Goal: Task Accomplishment & Management: Use online tool/utility

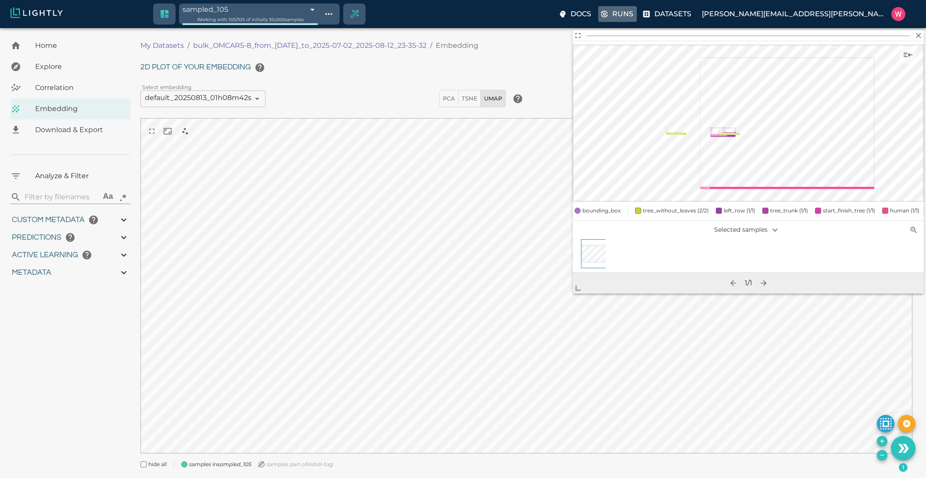
click at [633, 10] on p "Runs" at bounding box center [622, 14] width 21 height 11
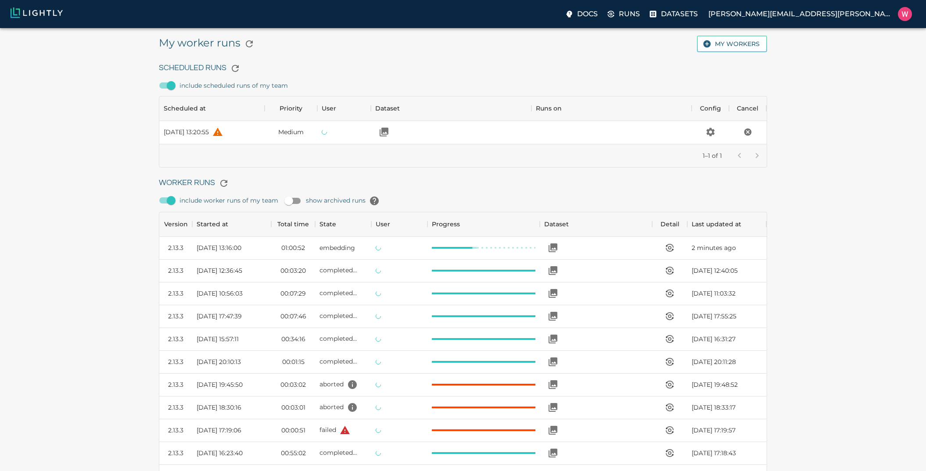
scroll to position [588, 601]
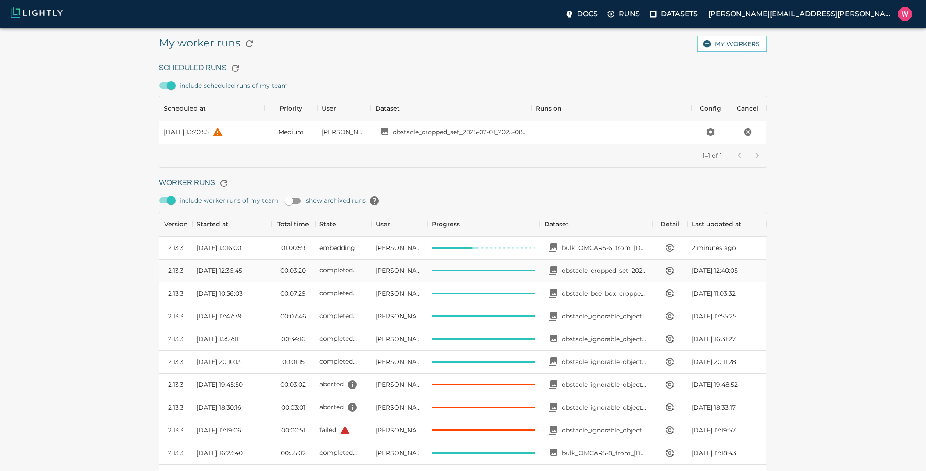
click at [592, 274] on p "obstacle_cropped_set_2025-02-01_2025-08-15_19-13-51" at bounding box center [605, 270] width 86 height 9
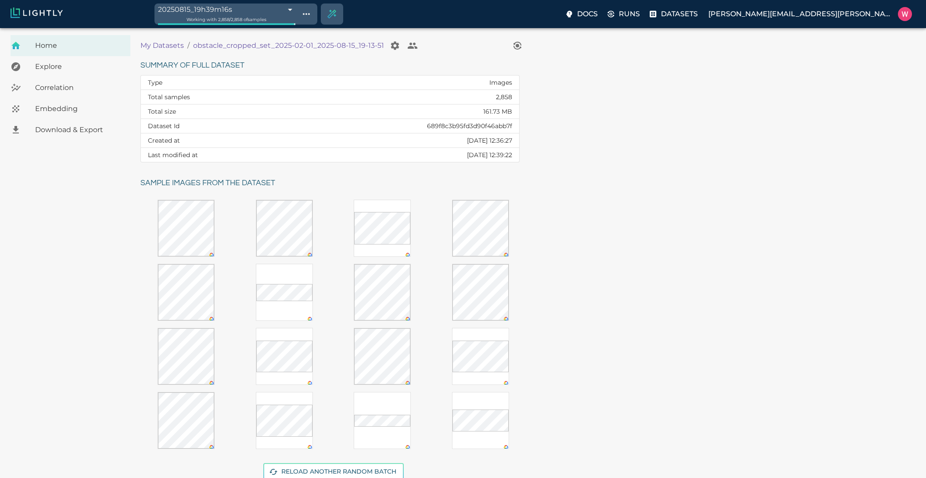
click at [72, 117] on div "Embedding" at bounding box center [71, 108] width 120 height 21
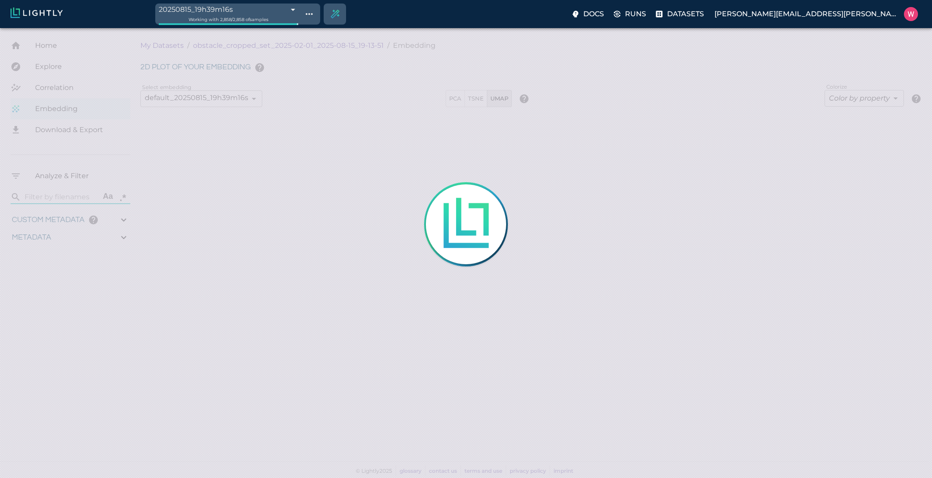
type input "0.563943266868591"
type input "20.5579432668686"
type input "1.47313940525055"
type input "62.4681394052505"
type input "0.0493653032440056"
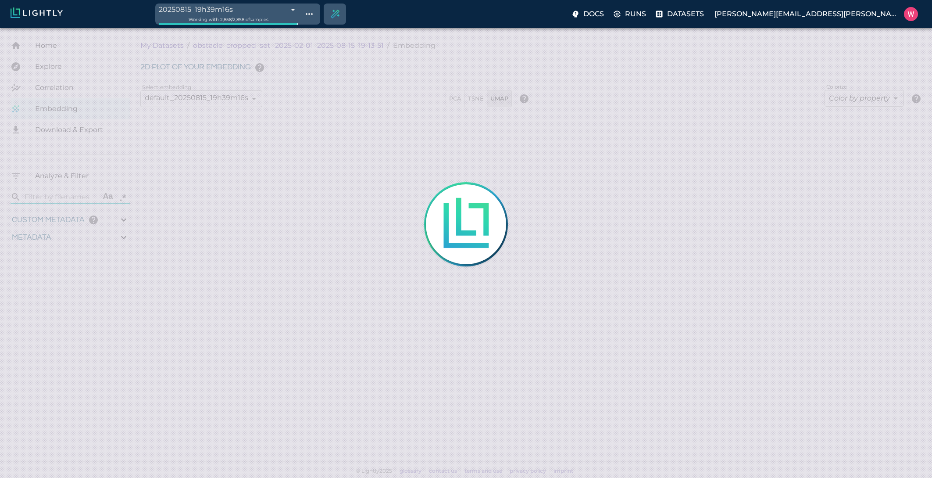
type input "21.112365303244"
type input "0.563943266868591"
type input "20.5579432668686"
type input "1.47313940525055"
type input "62.4681394052505"
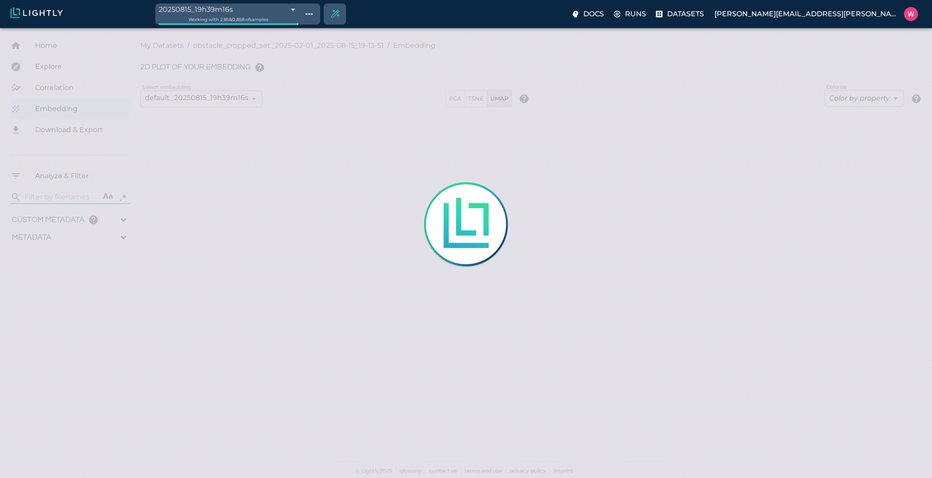
type input "0.0493653032440056"
type input "21.112365303244"
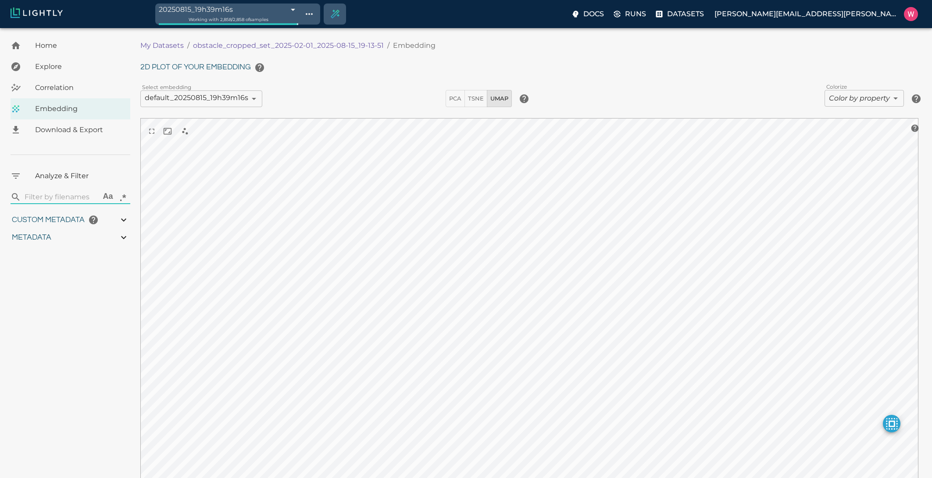
type input "0.563943266868591"
type input "20.5579432668686"
type input "1.47313940525055"
type input "62.4681394052505"
type input "0.0493653032440056"
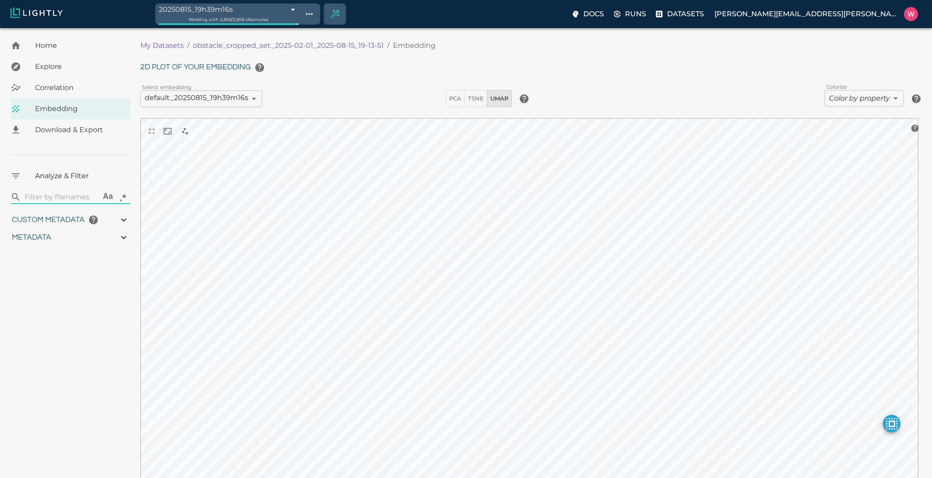
type input "21.112365303244"
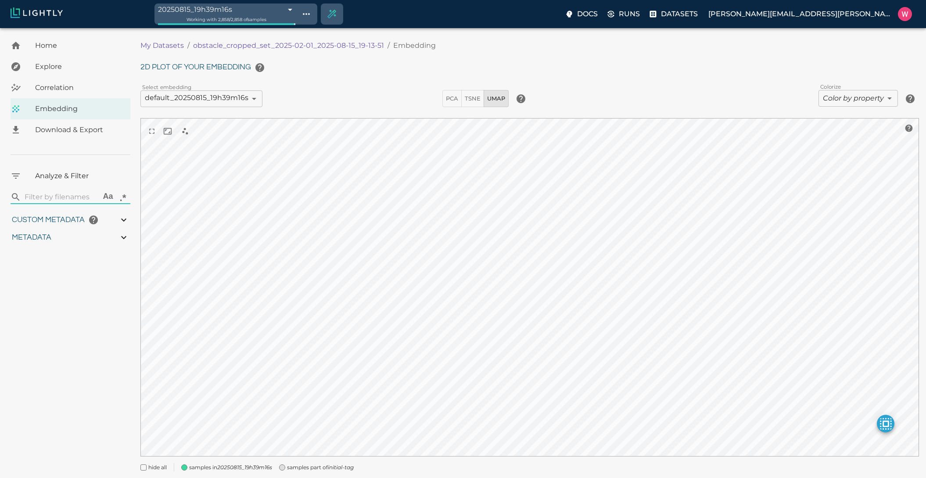
type input "0.563943266868591"
type input "20.5579432668686"
type input "1.47313940525055"
type input "62.4681394052505"
type input "0.0493653032440056"
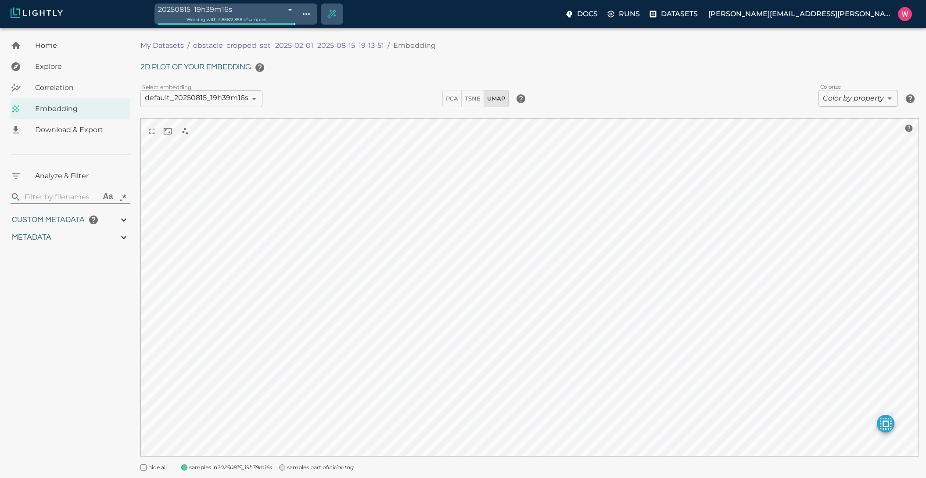
type input "21.112365303244"
type input "0.563943266868591"
type input "20.5579432668686"
type input "1.47313940525055"
type input "62.4681394052505"
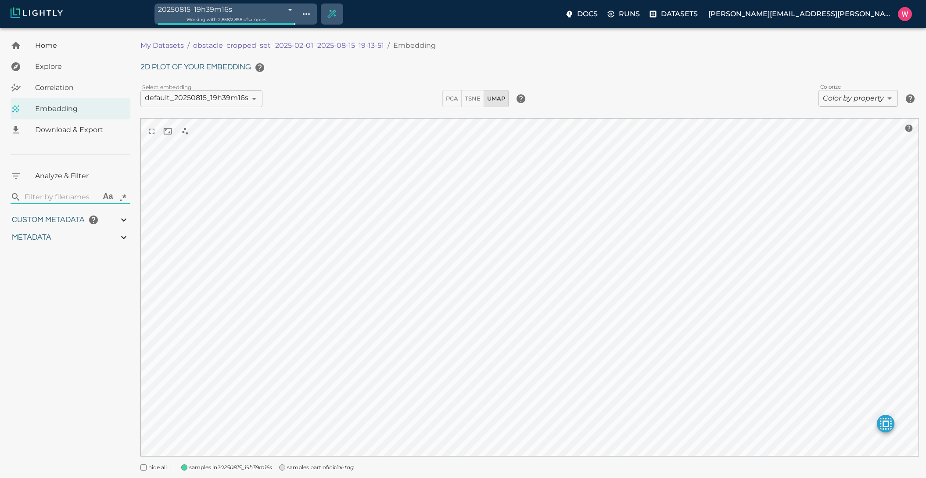
type input "0.0493653032440056"
type input "21.112365303244"
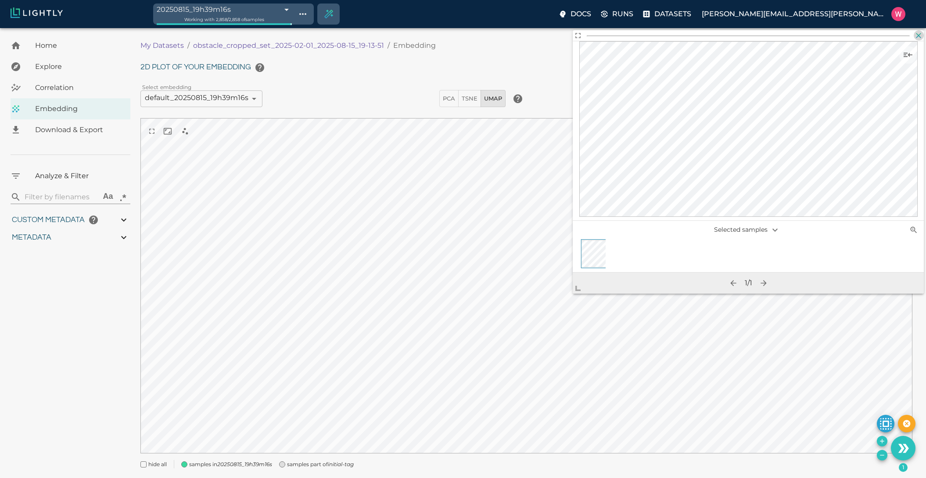
click at [922, 34] on icon "button" at bounding box center [918, 35] width 9 height 9
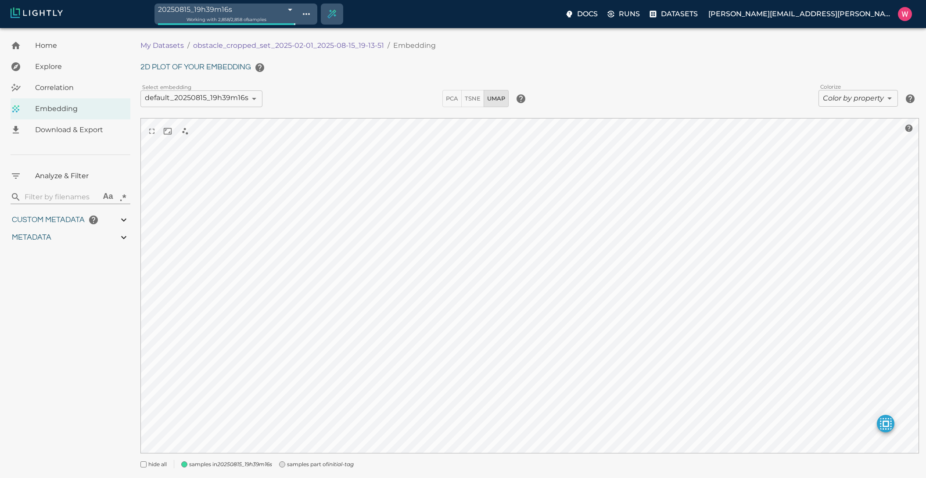
click at [829, 100] on body "20250815_19h39m16s 689f8ce48ed35fe88f8e53fe Working with 2,858 / 2,858 of sampl…" at bounding box center [463, 264] width 926 height 472
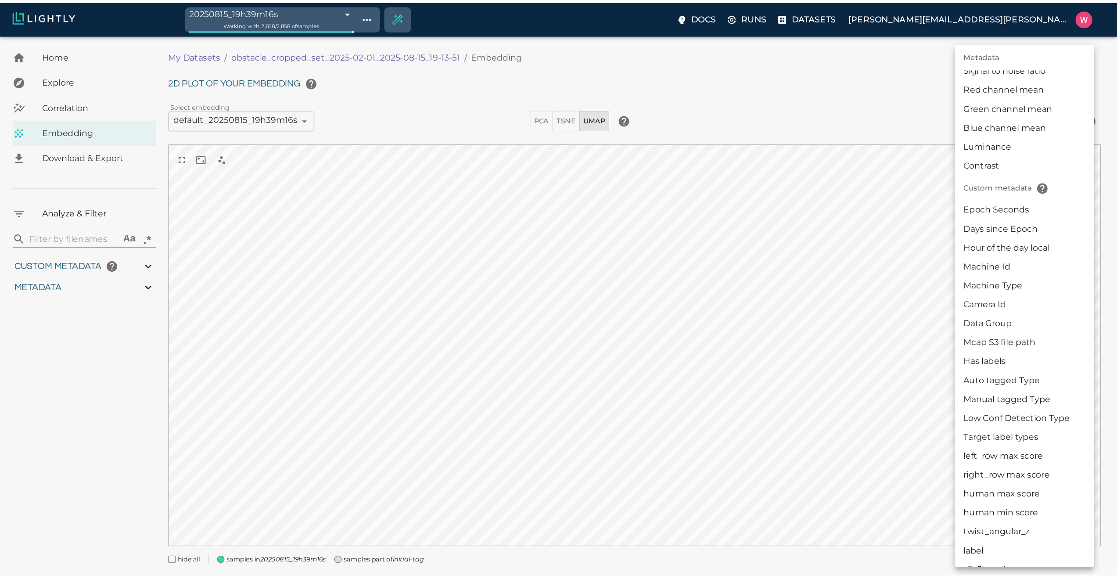
scroll to position [150, 0]
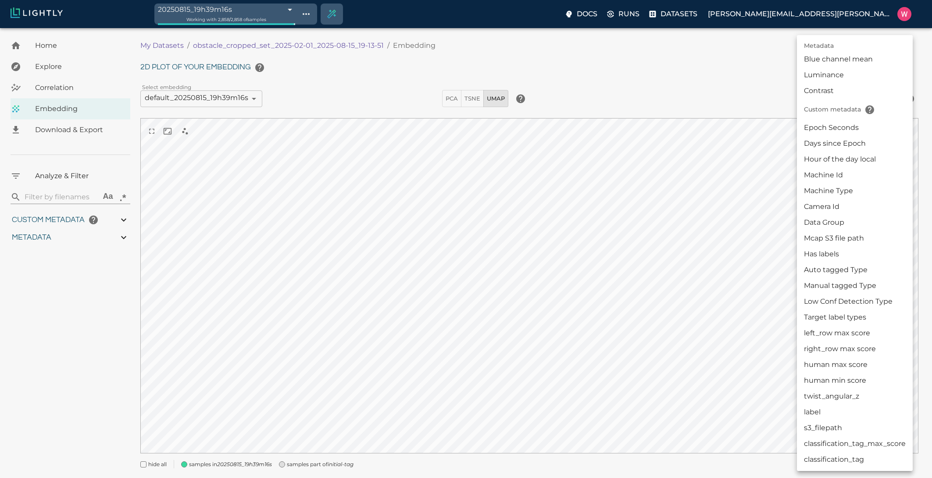
click at [818, 416] on li "label" at bounding box center [855, 412] width 116 height 16
type input "userDefined|CATEGORICAL_STRING|label"
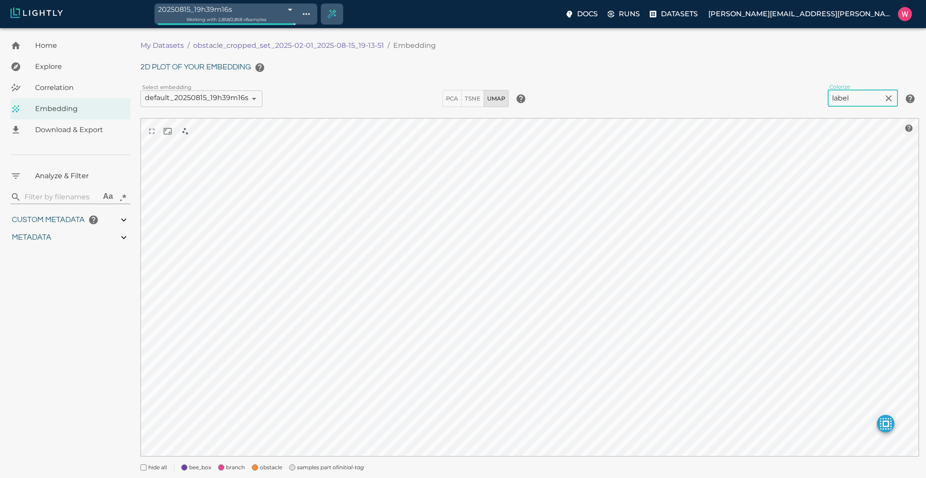
click at [322, 466] on span "samples part of initial-tag" at bounding box center [330, 467] width 67 height 9
click at [273, 469] on span "obstacle" at bounding box center [271, 467] width 22 height 9
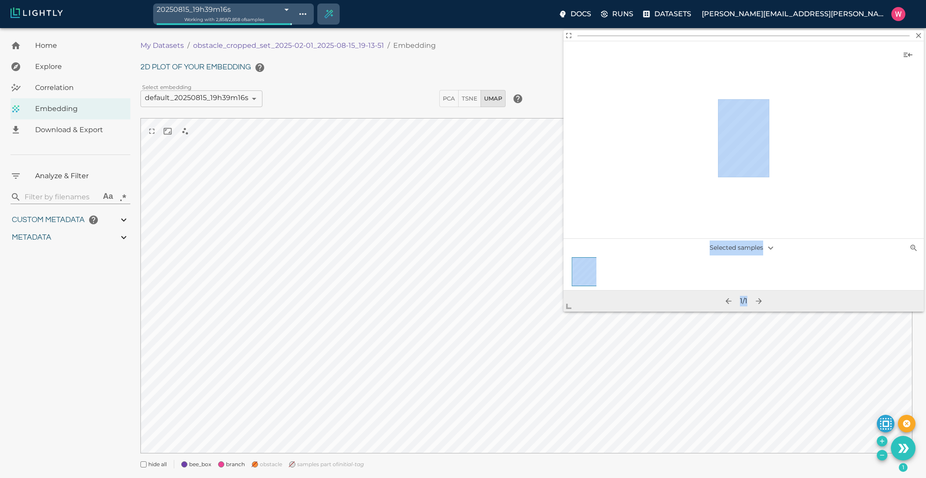
click at [520, 355] on body "20250815_19h39m16s 689f8ce48ed35fe88f8e53fe Working with 2,858 / 2,858 of sampl…" at bounding box center [463, 264] width 926 height 472
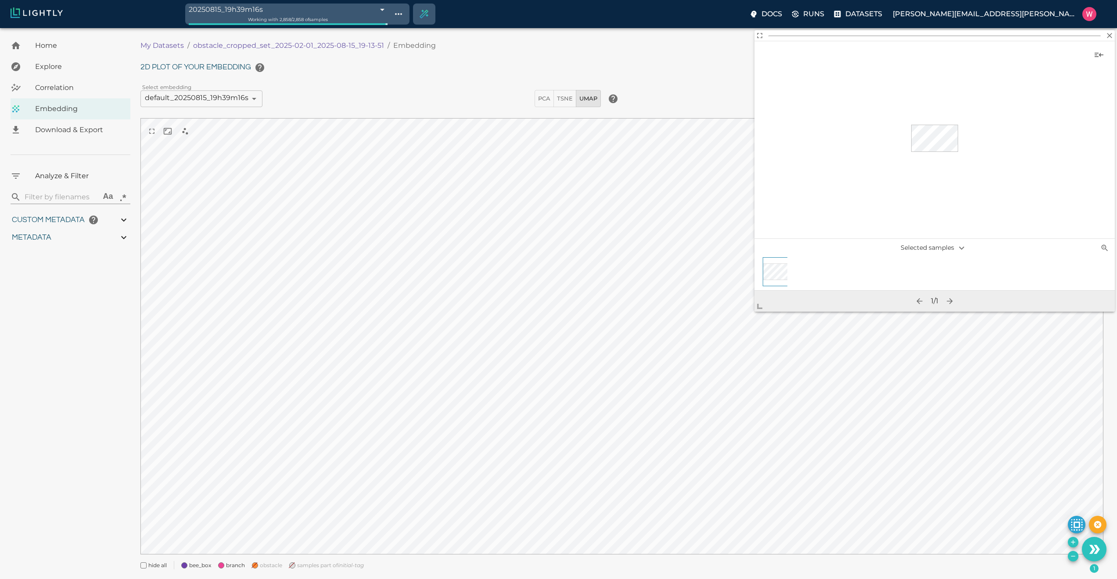
click at [261, 477] on span "obstacle" at bounding box center [271, 565] width 22 height 9
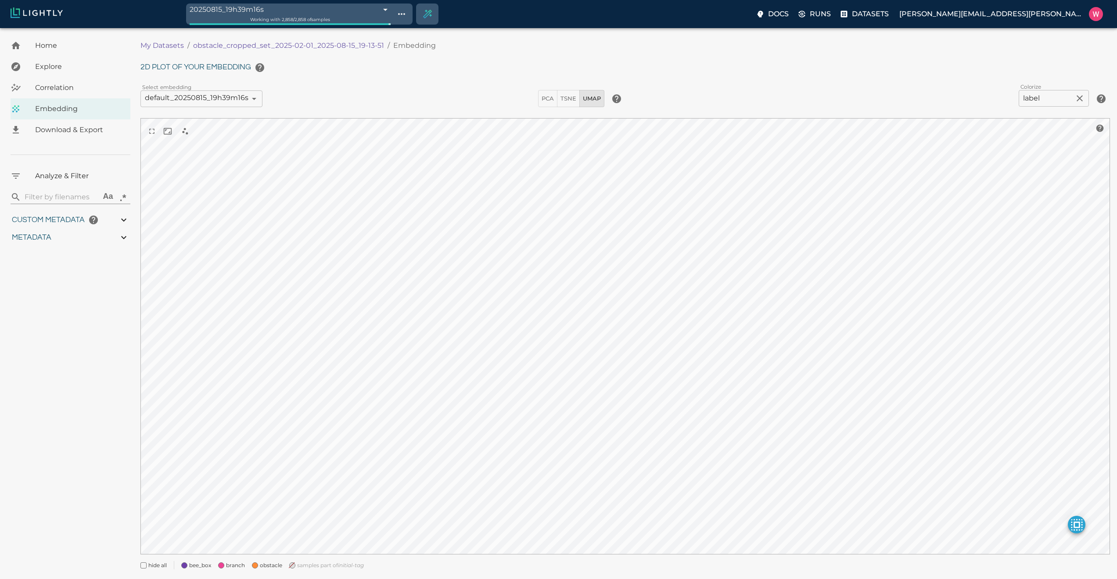
click at [238, 477] on span "branch" at bounding box center [235, 565] width 19 height 9
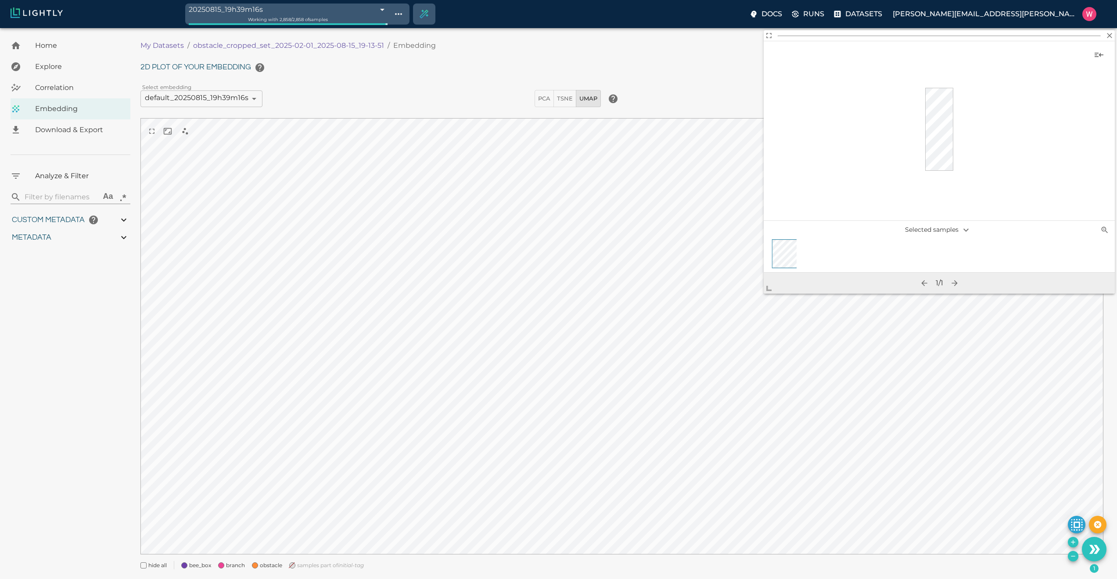
click at [324, 477] on span "samples part of initial-tag" at bounding box center [330, 565] width 67 height 9
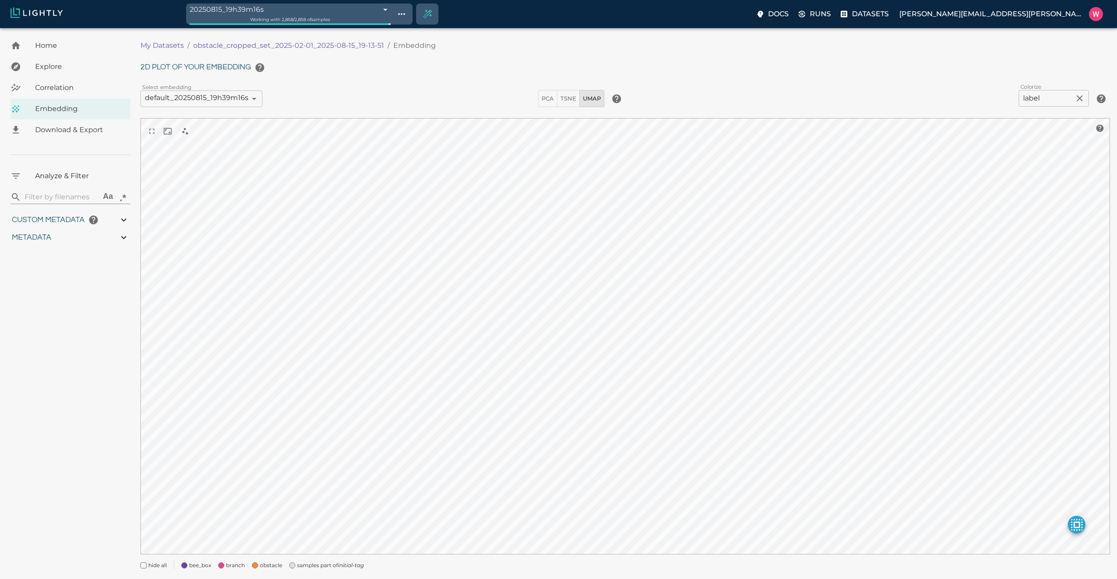
click at [324, 477] on span "samples part of initial-tag" at bounding box center [330, 565] width 67 height 9
click at [257, 477] on span at bounding box center [255, 565] width 6 height 6
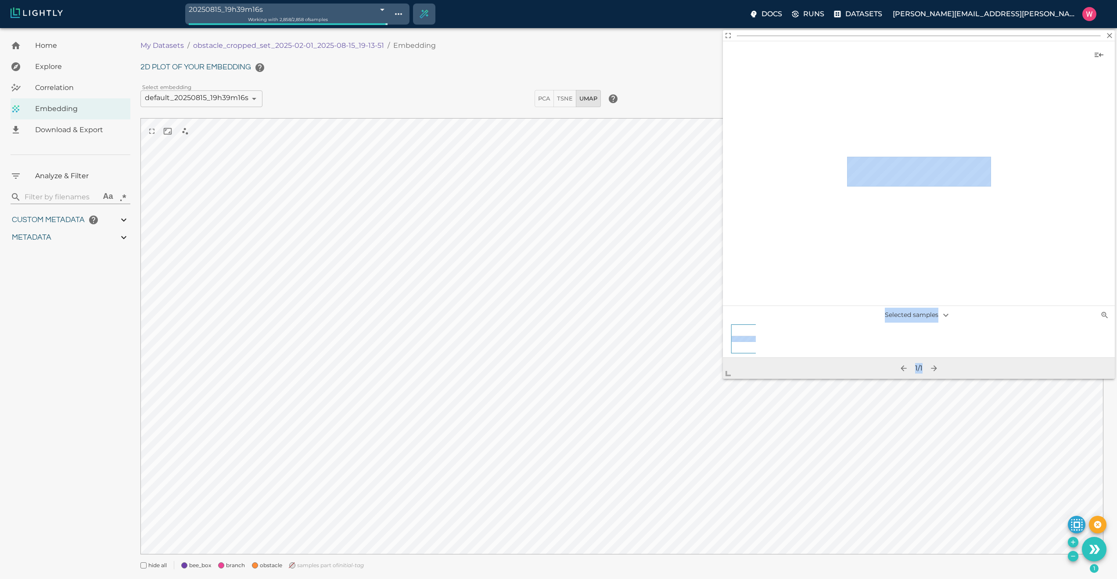
click at [642, 477] on body "20250815_19h39m16s 689f8ce48ed35fe88f8e53fe Working with 2,858 / 2,858 of sampl…" at bounding box center [558, 314] width 1117 height 573
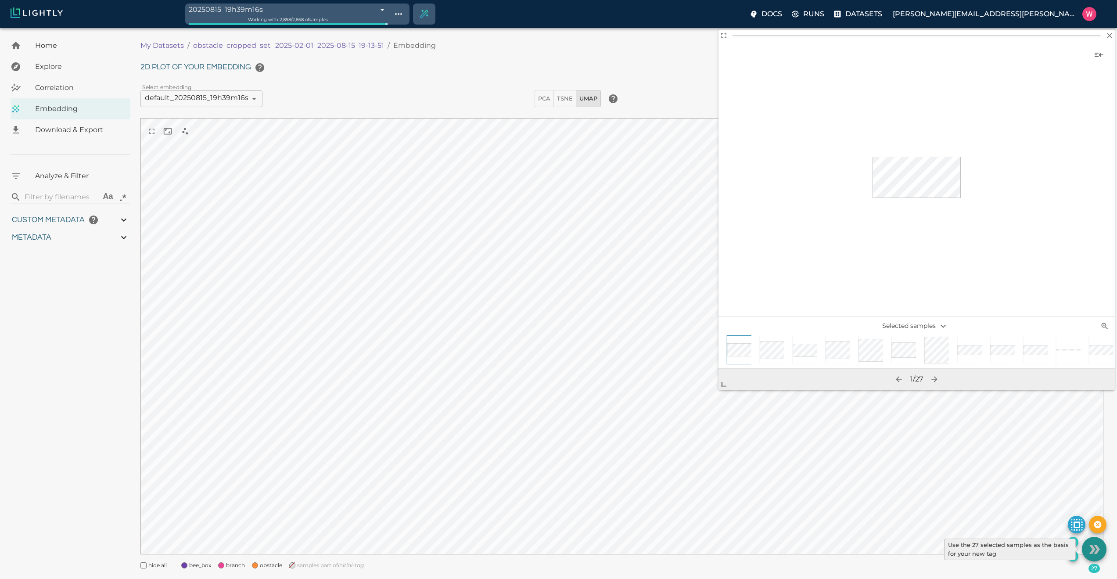
click at [932, 477] on icon "Use the 27 selected samples as the basis for your new tag" at bounding box center [1093, 548] width 15 height 15
type input "0.563943266868591"
type input "20.5579432668686"
type input "1.47313940525055"
type input "62.4681394052505"
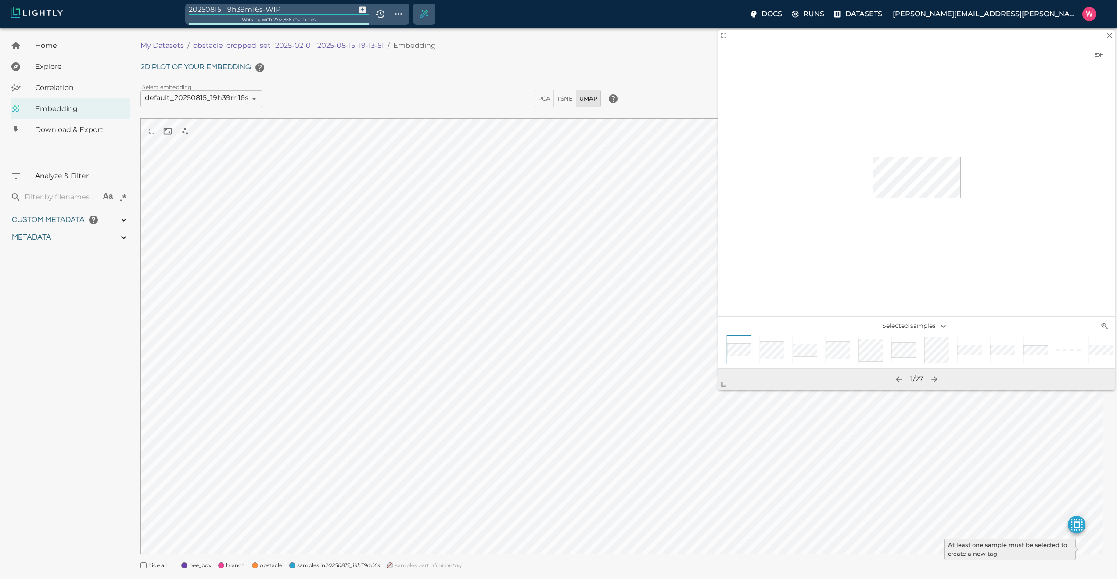
type input "0.0493653032440056"
type input "21.112365303244"
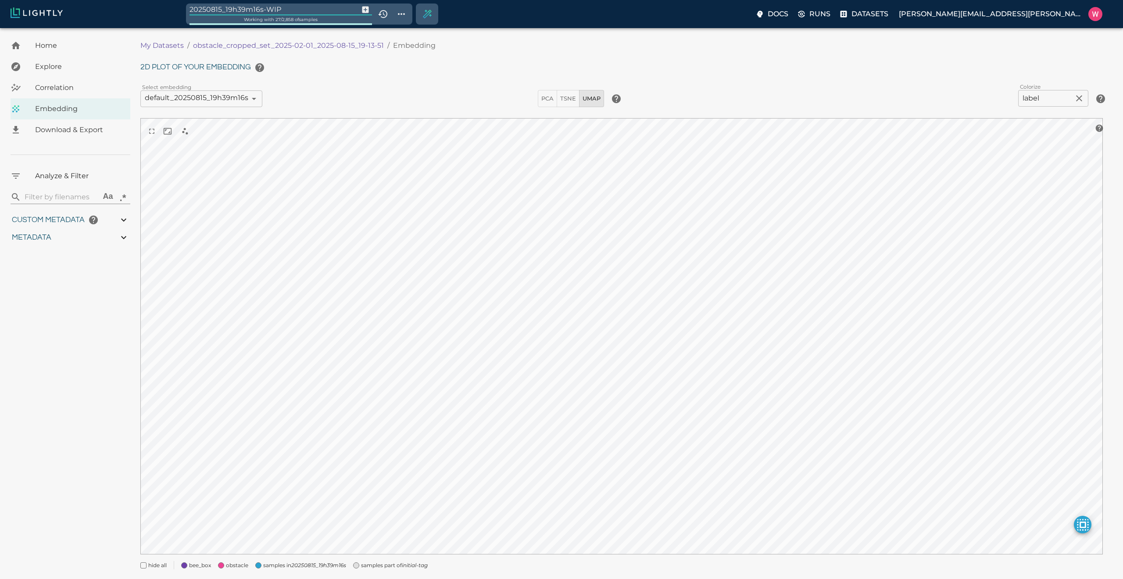
type input "0.563943266868591"
type input "20.5579432668686"
type input "1.47313940525055"
type input "62.4681394052505"
type input "0.0493653032440056"
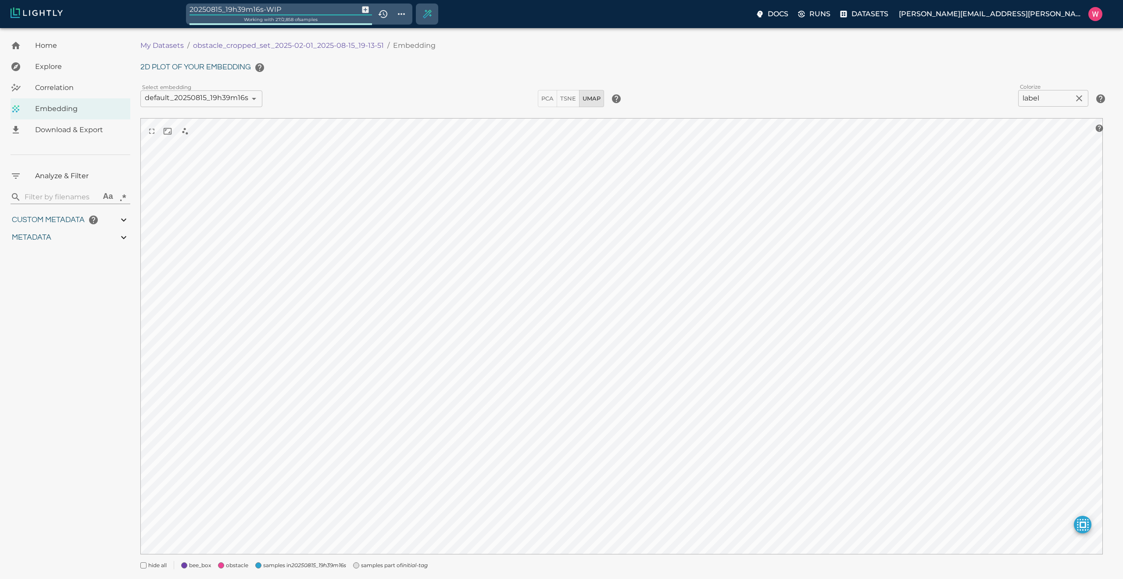
type input "21.112365303244"
type input "0.563943266868591"
type input "20.5579432668686"
type input "1.47313940525055"
type input "62.4681394052505"
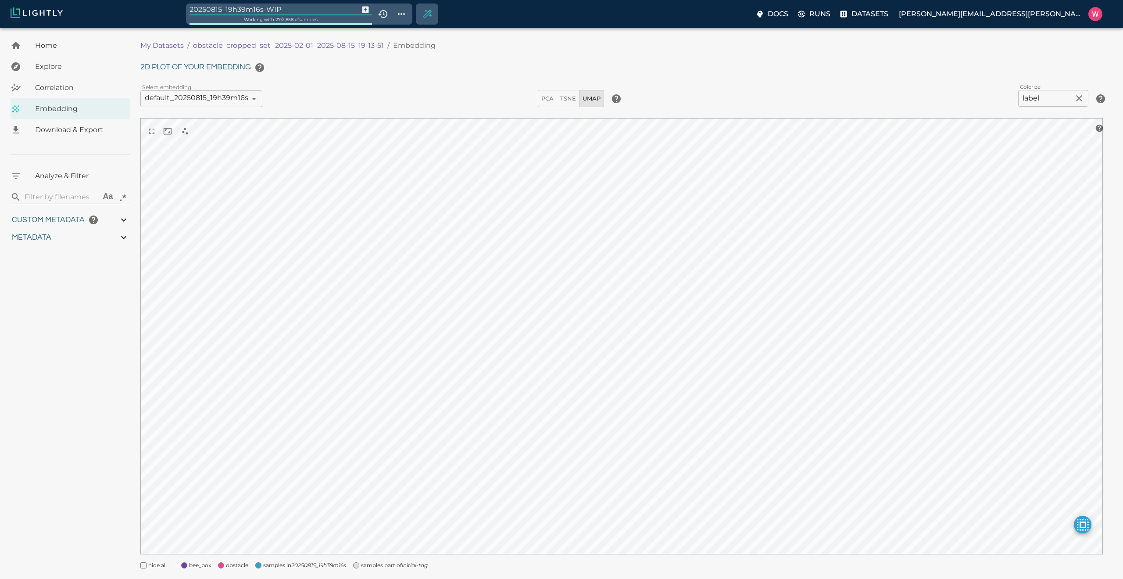
type input "0.0493653032440056"
type input "21.112365303244"
type input "bee"
type input "0.563943266868591"
type input "20.5579432668686"
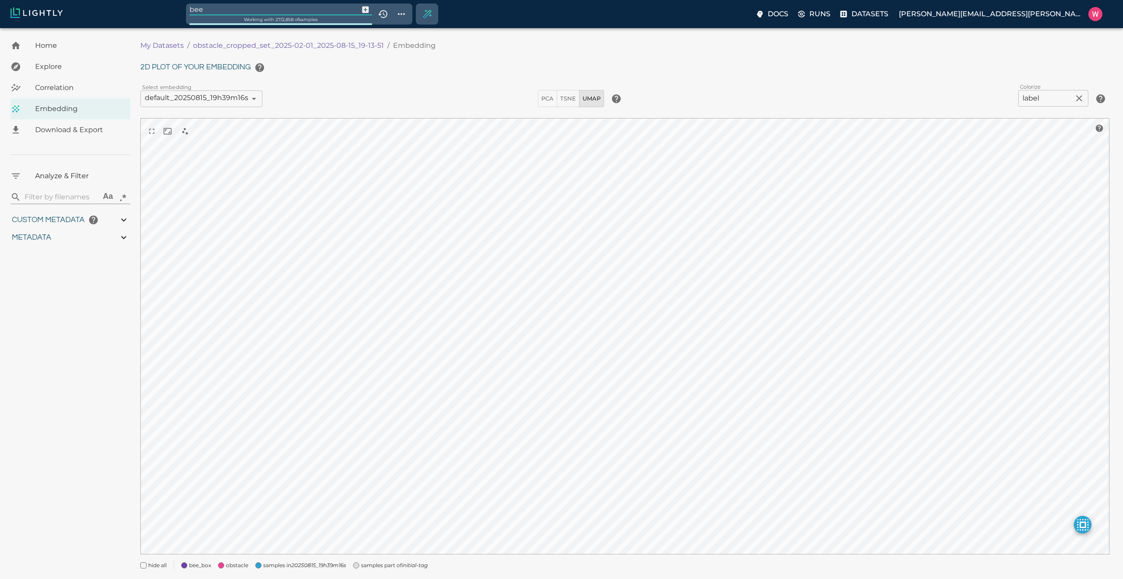
type input "1.47313940525055"
type input "62.4681394052505"
type input "0.0493653032440056"
type input "21.112365303244"
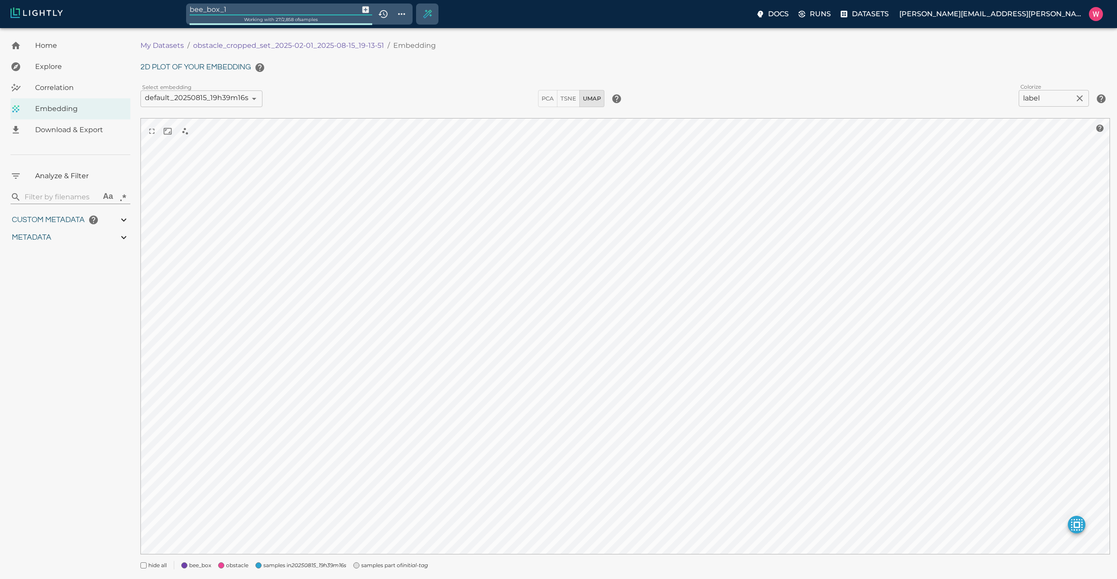
type input "bee_box_1"
type input "0.563943266868591"
type input "20.5579432668686"
type input "1.47313940525055"
type input "62.4681394052505"
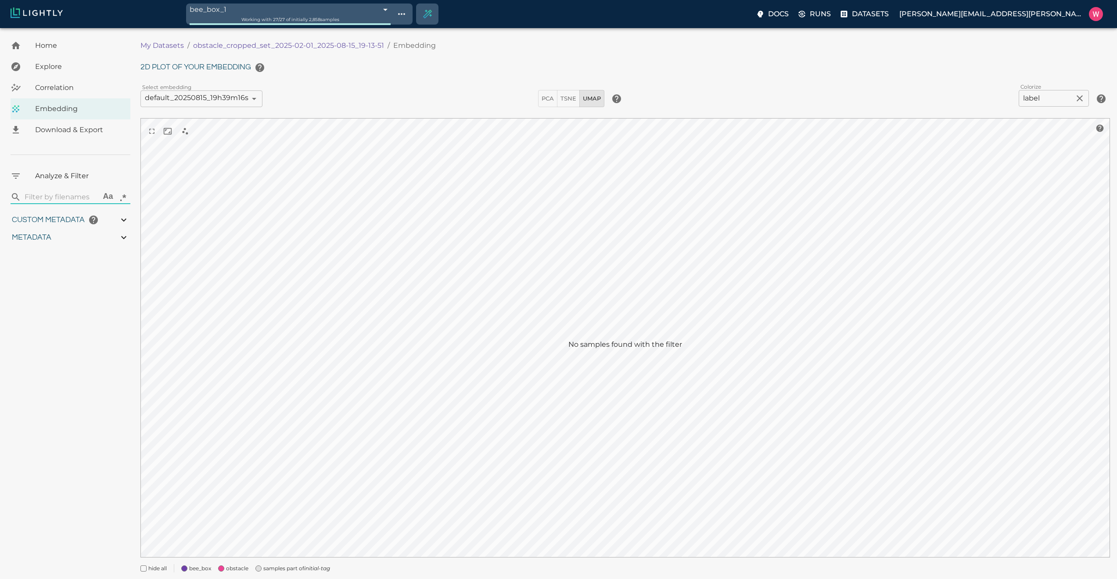
type input "0.0493653032440056"
type input "21.112365303244"
type input "0.563943266868591"
type input "20.5579432668686"
type input "1.47313940525055"
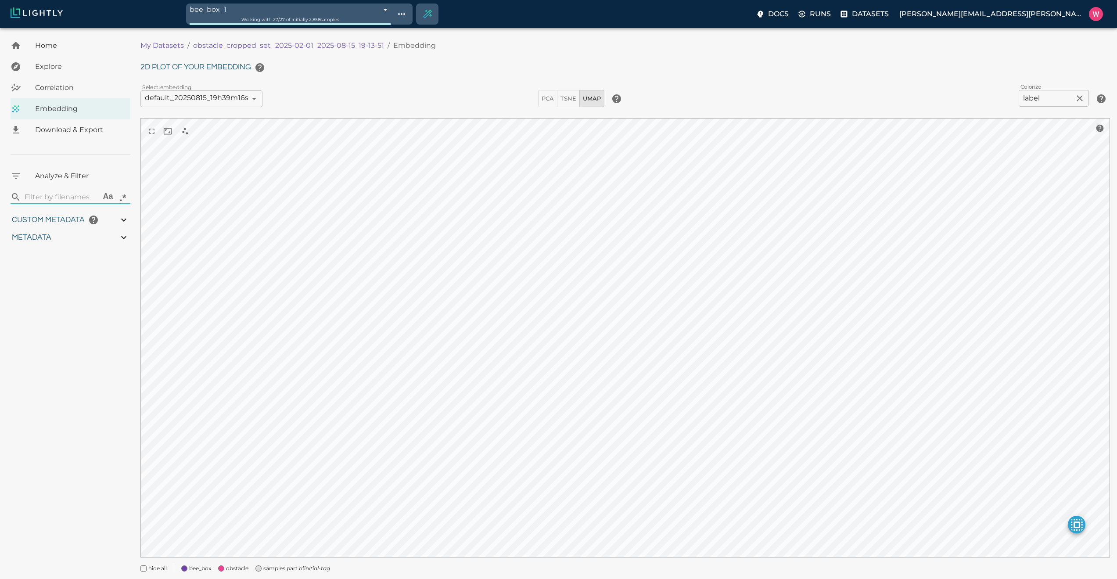
type input "62.4681394052505"
type input "0.0493653032440056"
type input "21.112365303244"
type input "0.563943266868591"
type input "20.5579432668686"
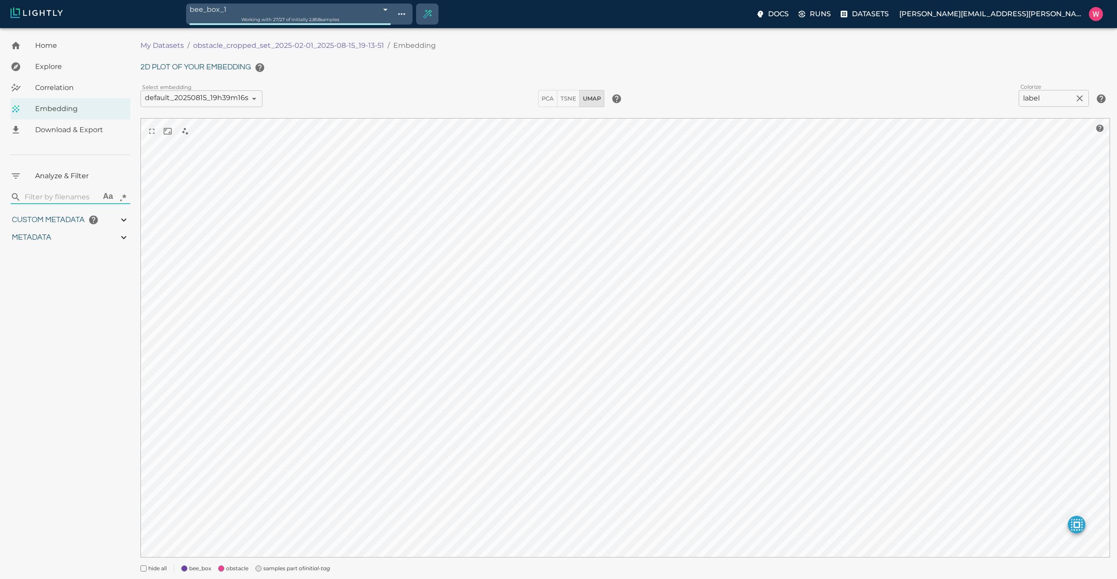
type input "1.47313940525055"
type input "62.4681394052505"
type input "0.0493653032440056"
type input "21.112365303244"
type input "0.563943266868591"
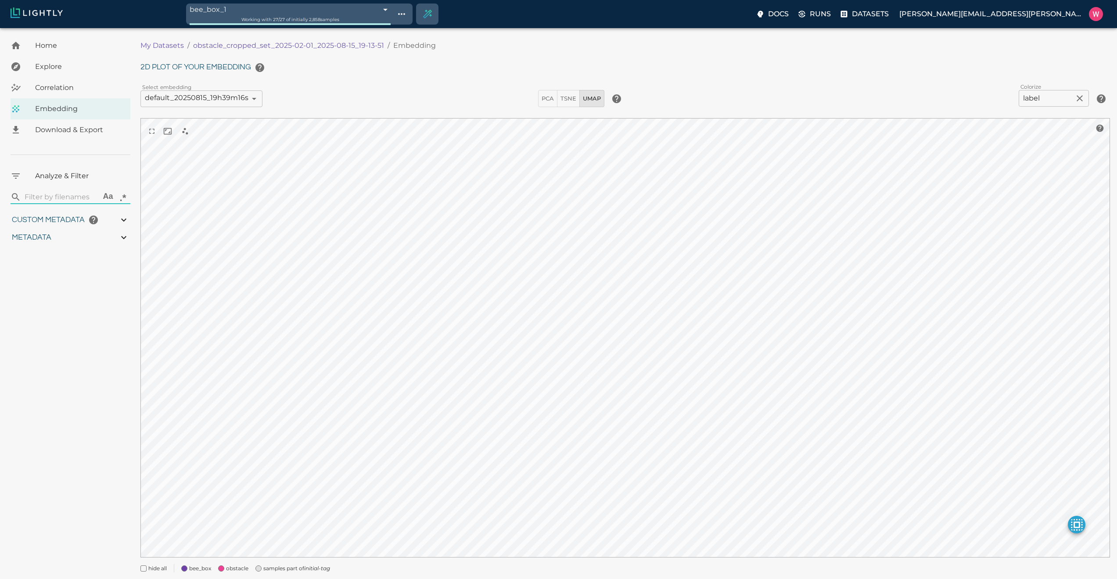
type input "20.5579432668686"
type input "1.47313940525055"
type input "62.4681394052505"
type input "0.0493653032440056"
type input "21.112365303244"
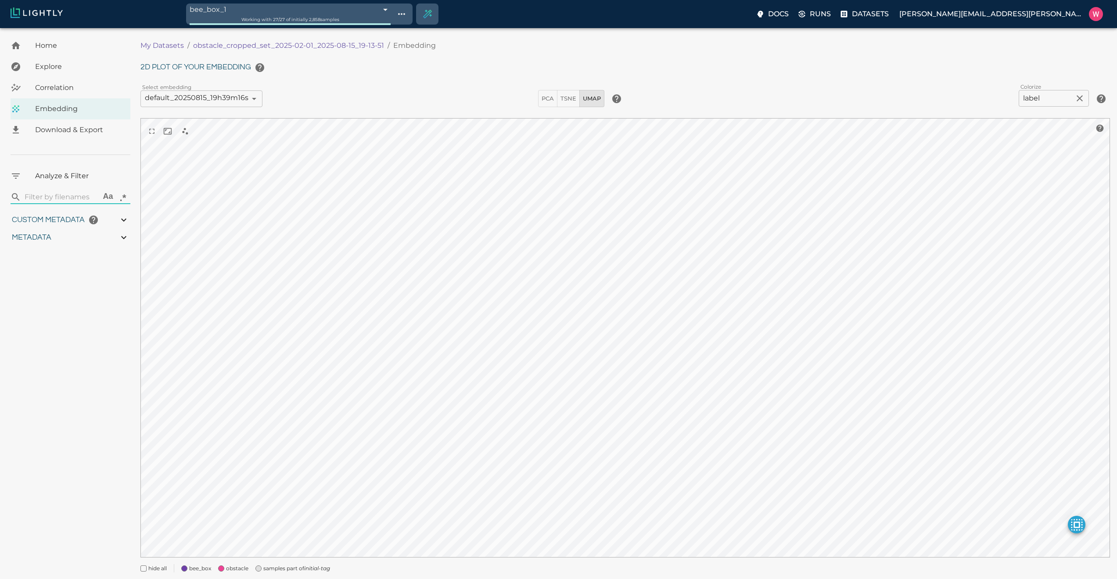
type input "0.563943266868591"
type input "20.5579432668686"
type input "1.47313940525055"
type input "62.4681394052505"
type input "0.0493653032440056"
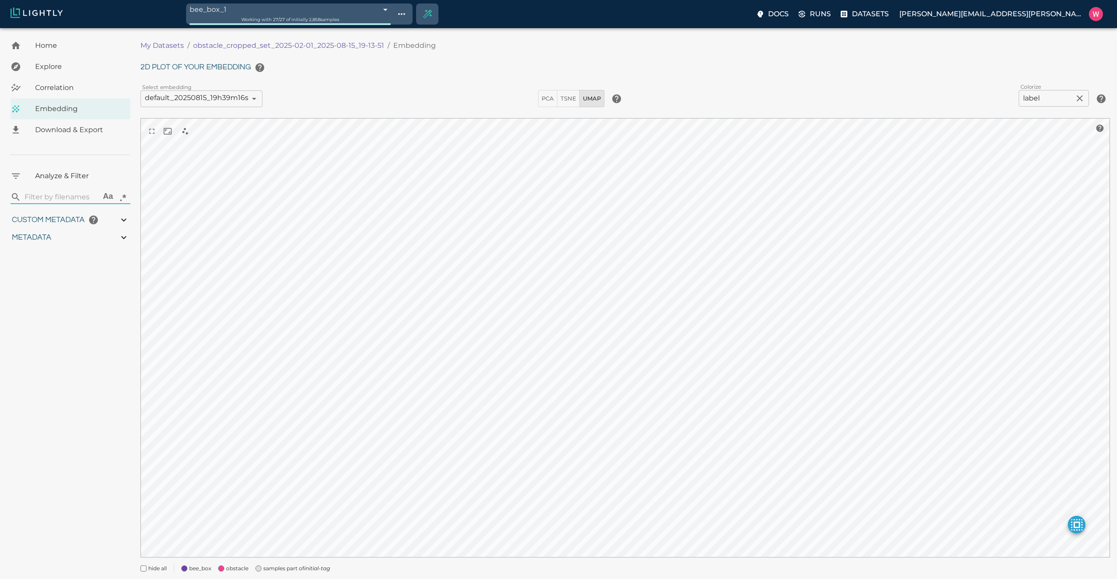
type input "21.112365303244"
click at [316, 28] on body "bee_box_1 689fa44b8ed35fe88fa36964 Working with 27 / 27 of initially 2,858 samp…" at bounding box center [558, 316] width 1117 height 576
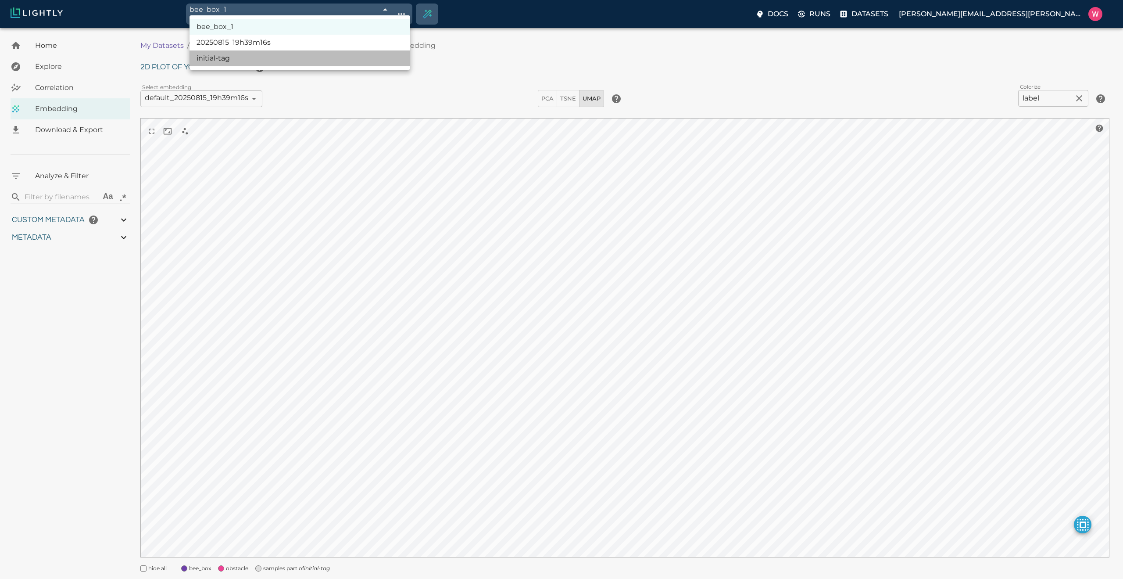
click at [283, 55] on li "initial-tag" at bounding box center [300, 58] width 221 height 16
type input "689f8ce48ed35fe88f8e53c6"
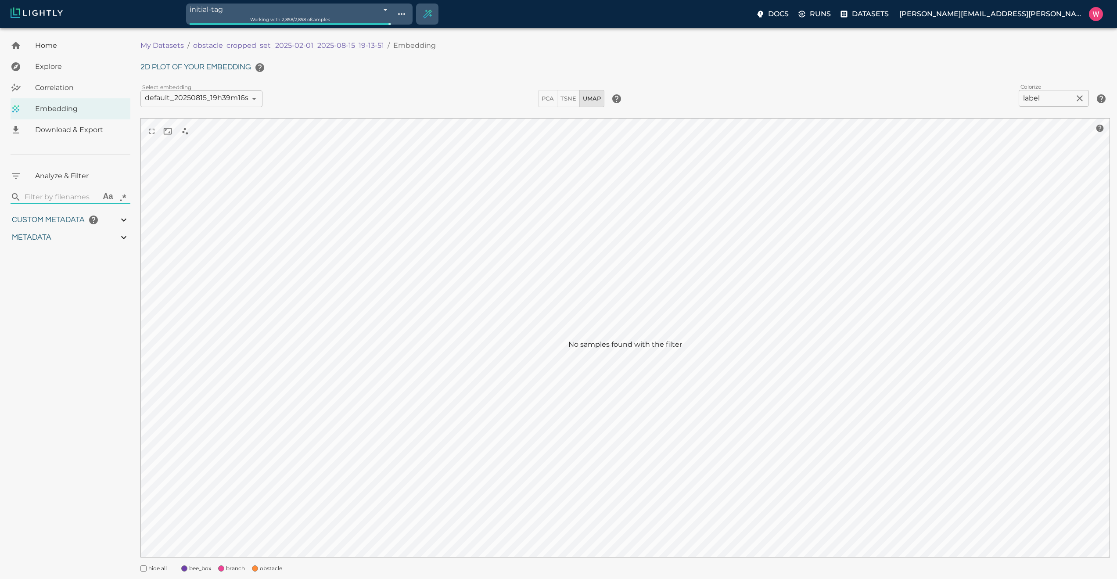
type input "0.563943266868591"
type input "20.5579432668686"
type input "1.47313940525055"
type input "62.4681394052505"
type input "0.0493653032440056"
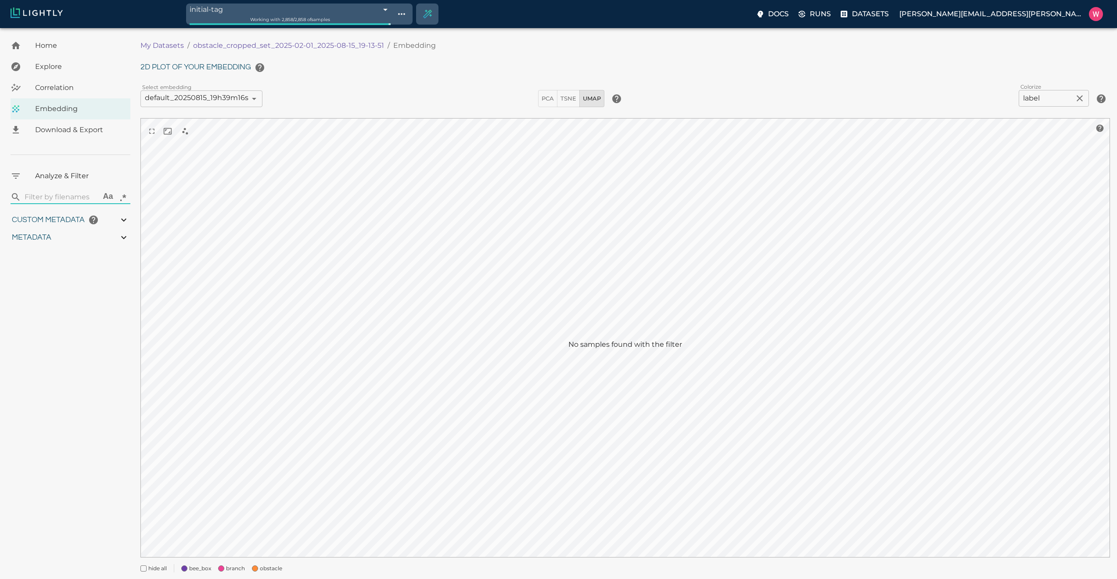
type input "21.112365303244"
type input "0.563943266868591"
type input "20.5579432668686"
type input "1.47313940525055"
type input "62.4681394052505"
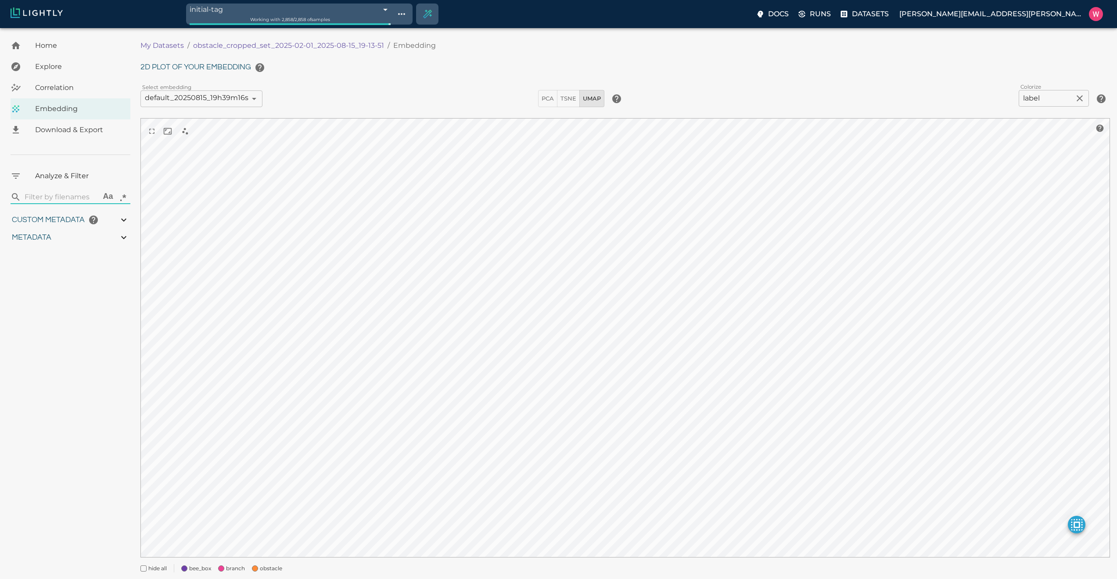
type input "0.0493653032440056"
type input "21.112365303244"
type input "0.563943266868591"
type input "20.5579432668686"
type input "1.47313940525055"
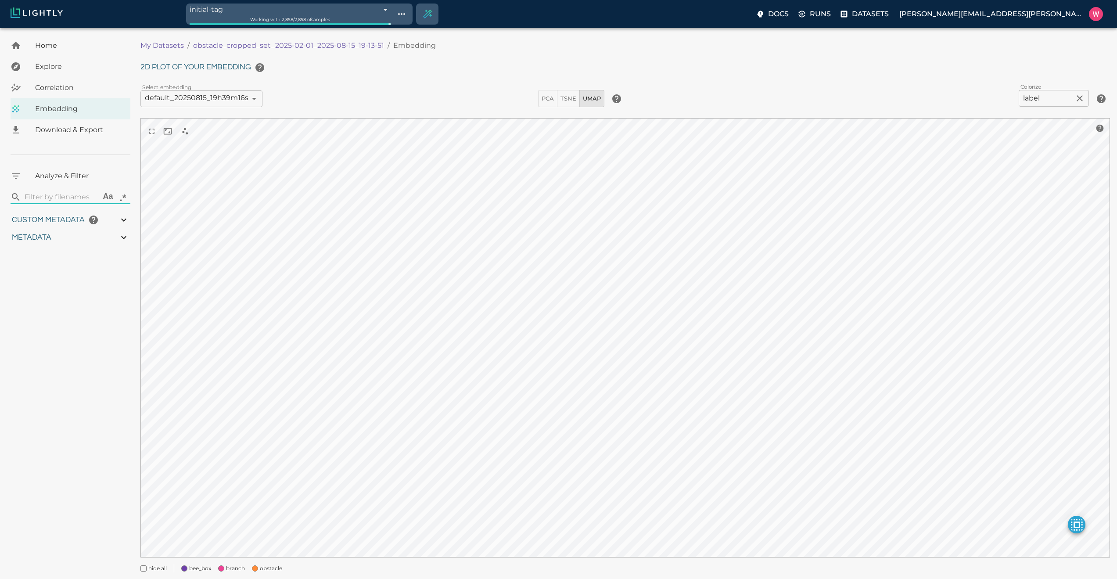
type input "62.4681394052505"
type input "0.0493653032440056"
type input "21.112365303244"
type input "0.563943266868591"
type input "20.5579432668686"
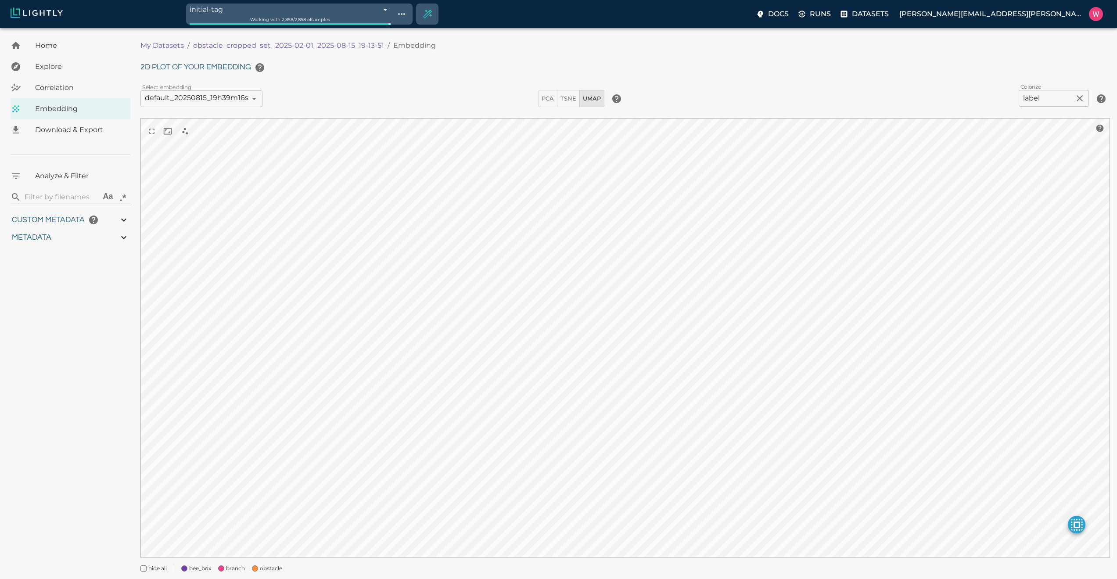
type input "1.47313940525055"
type input "62.4681394052505"
type input "0.0493653032440056"
type input "21.112365303244"
type input "0.563943266868591"
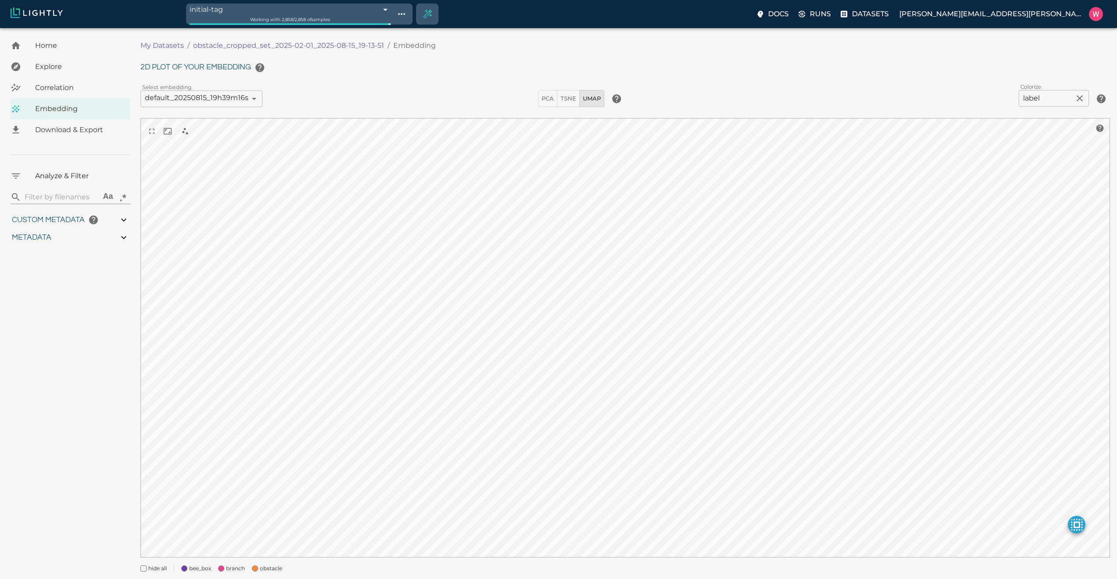
type input "20.5579432668686"
type input "1.47313940525055"
type input "62.4681394052505"
type input "0.0493653032440056"
type input "21.112365303244"
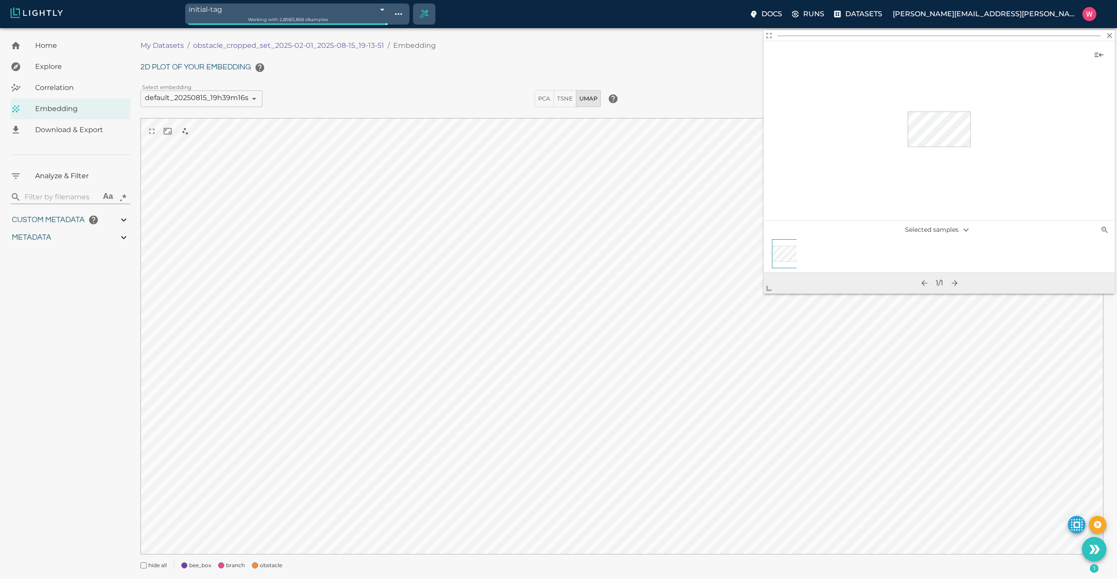
click at [288, 28] on body "initial-tag 689f8ce48ed35fe88f8e53c6 Working with 2,858 / 2,858 of samples Docs…" at bounding box center [558, 314] width 1117 height 573
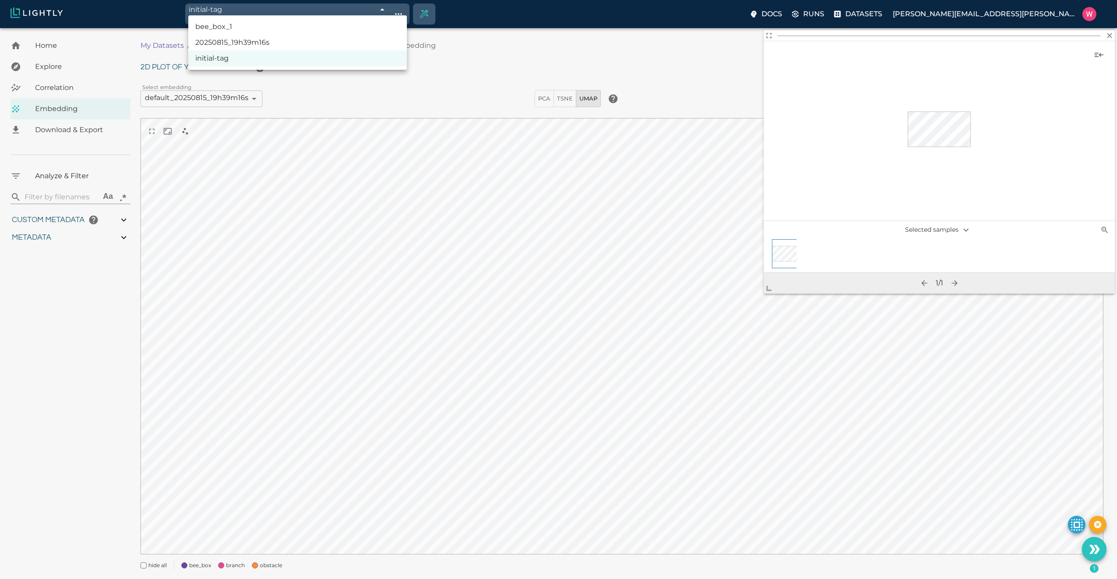
click at [274, 22] on li "bee_box_1" at bounding box center [297, 27] width 219 height 16
type input "689fa44b8ed35fe88fa36964"
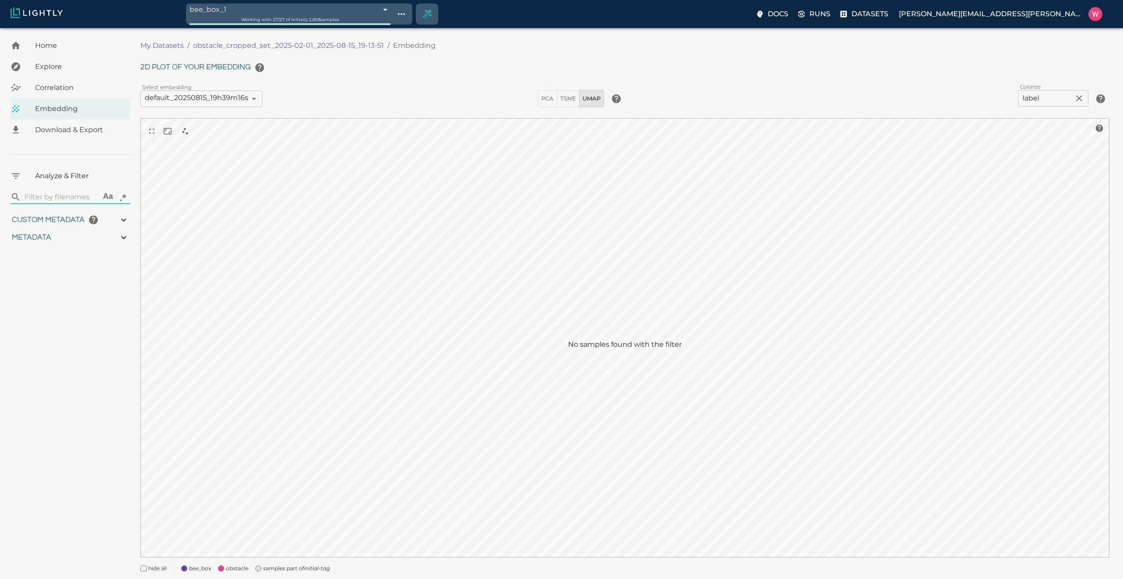
type input "0.563943266868591"
type input "20.5579432668686"
type input "1.47313940525055"
type input "62.4681394052505"
type input "0.0493653032440056"
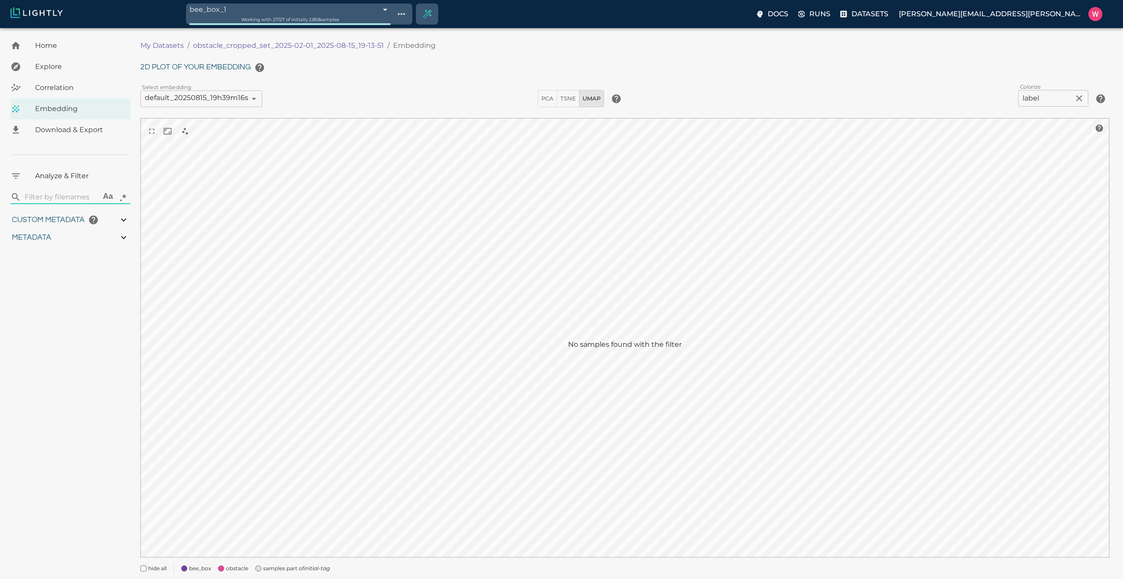
type input "21.112365303244"
type input "0.563943266868591"
type input "20.5579432668686"
type input "1.47313940525055"
type input "62.4681394052505"
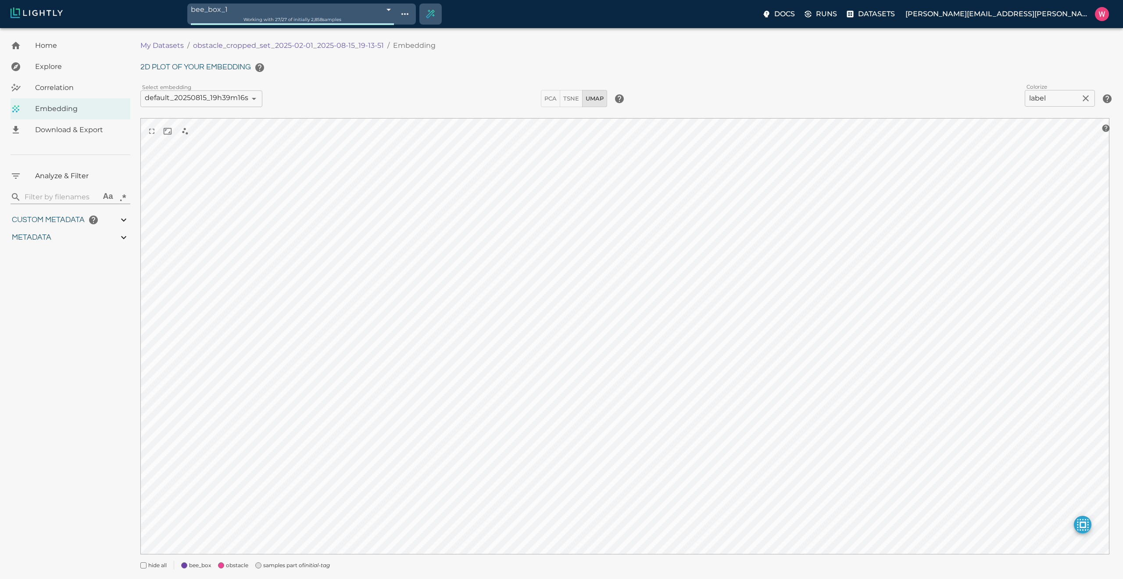
type input "0.0493653032440056"
type input "21.112365303244"
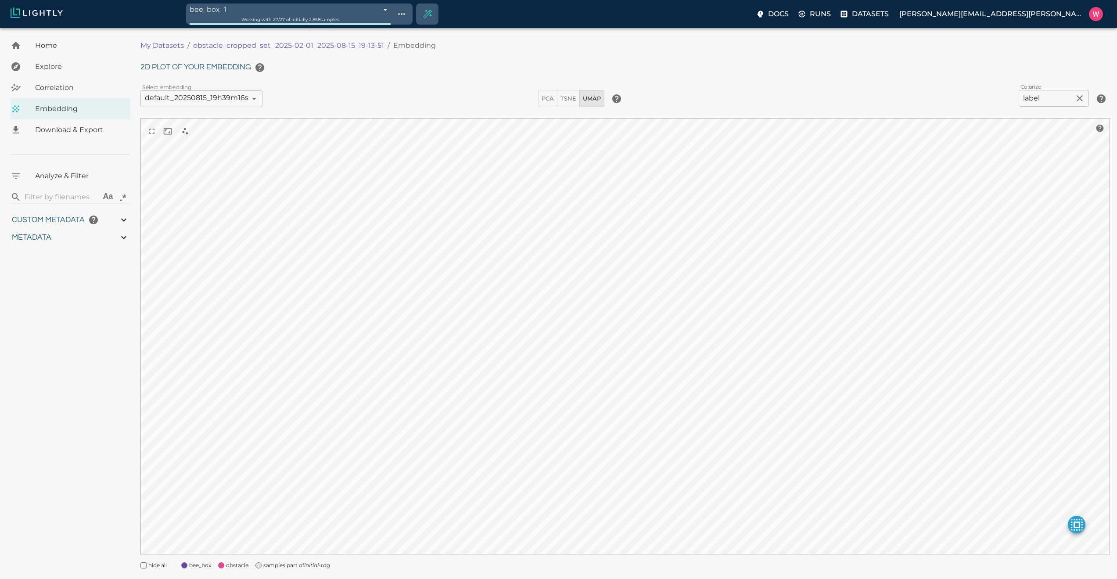
type input "0.563943266868591"
type input "20.5579432668686"
type input "1.47313940525055"
type input "62.4681394052505"
type input "0.0493653032440056"
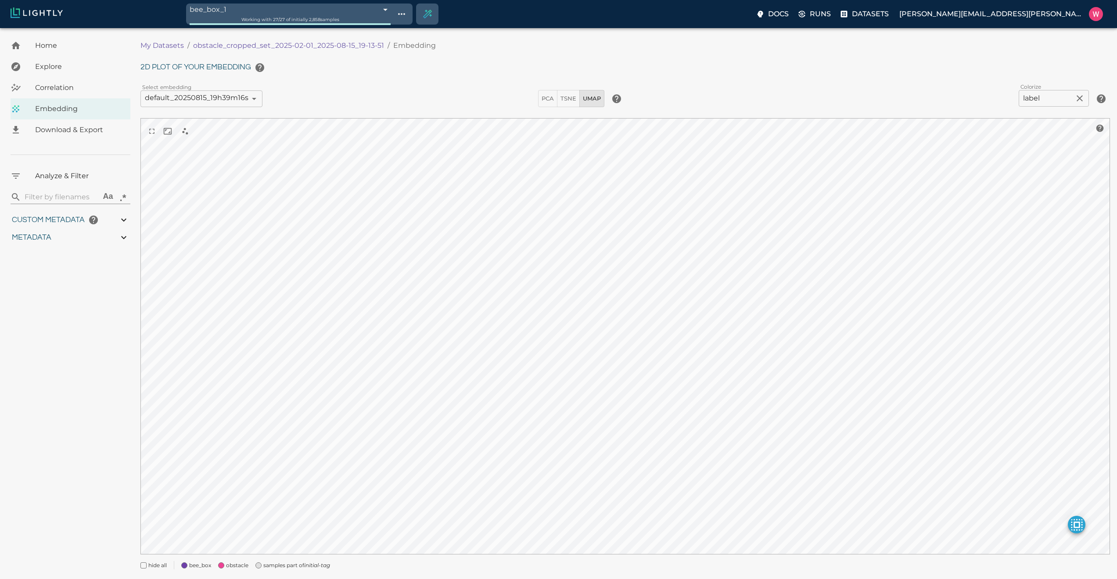
type input "21.112365303244"
type input "0.563943266868591"
type input "20.5579432668686"
type input "1.47313940525055"
type input "62.4681394052505"
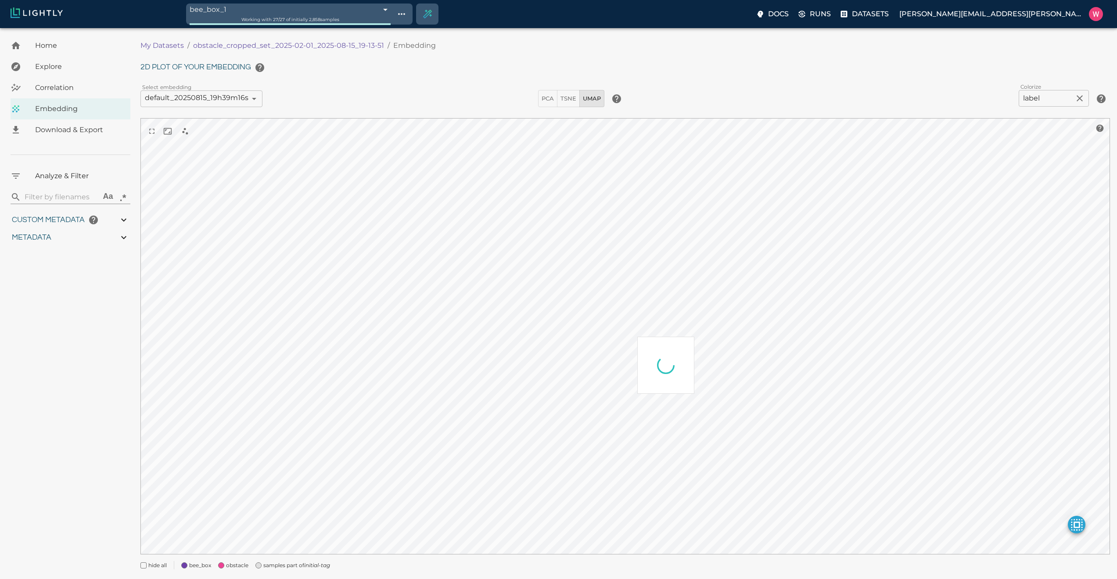
type input "0.0493653032440056"
type input "21.112365303244"
type input "0.563943266868591"
type input "20.5579432668686"
type input "1.47313940525055"
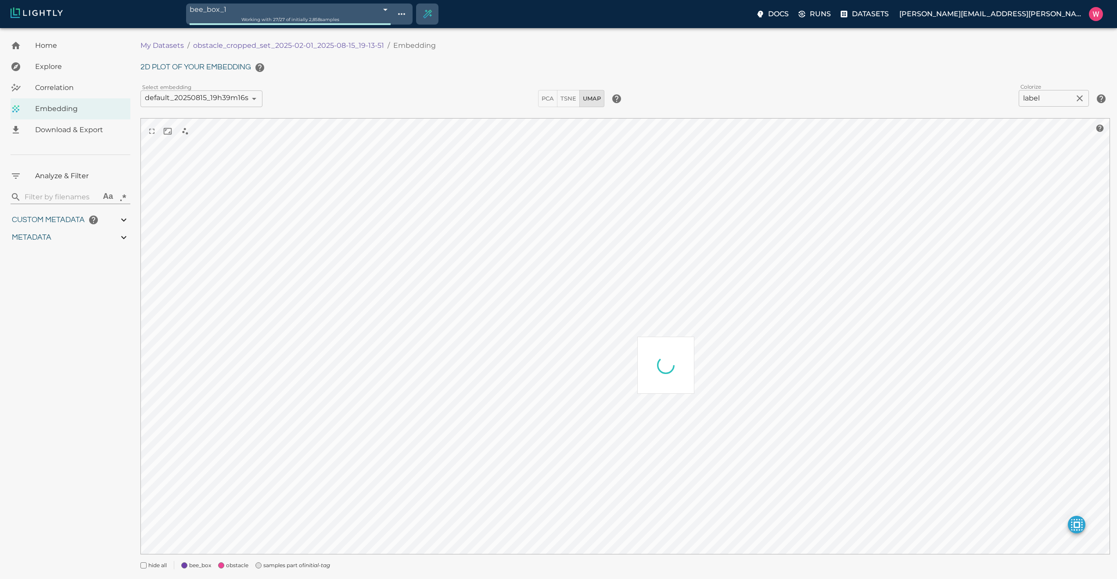
type input "62.4681394052505"
type input "0.0493653032440056"
type input "21.112365303244"
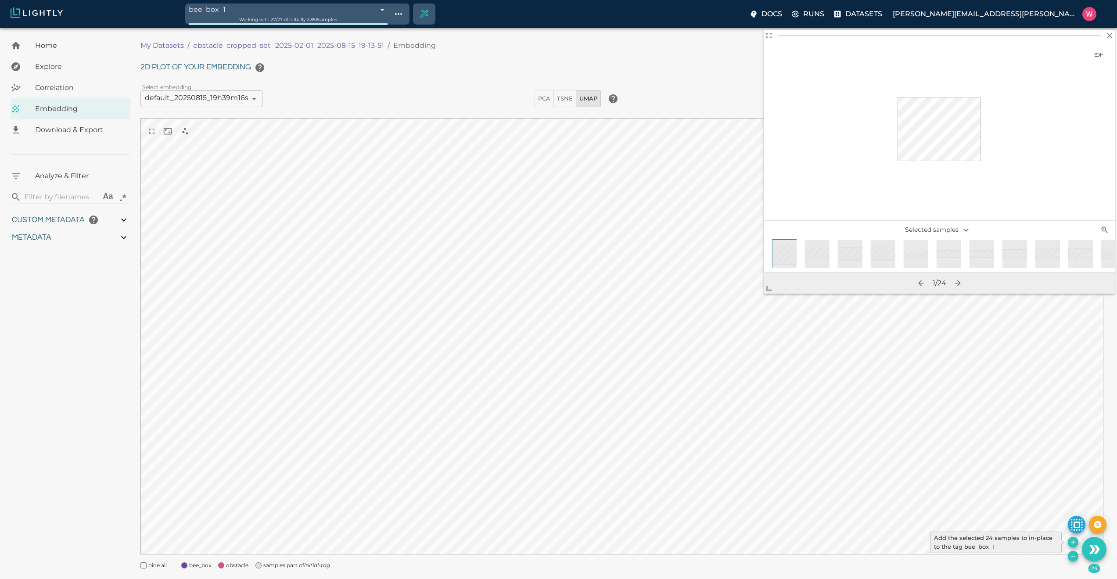
click at [932, 477] on icon "Add the selected 24 samples to in-place to the tag bee_box_1" at bounding box center [1072, 541] width 7 height 7
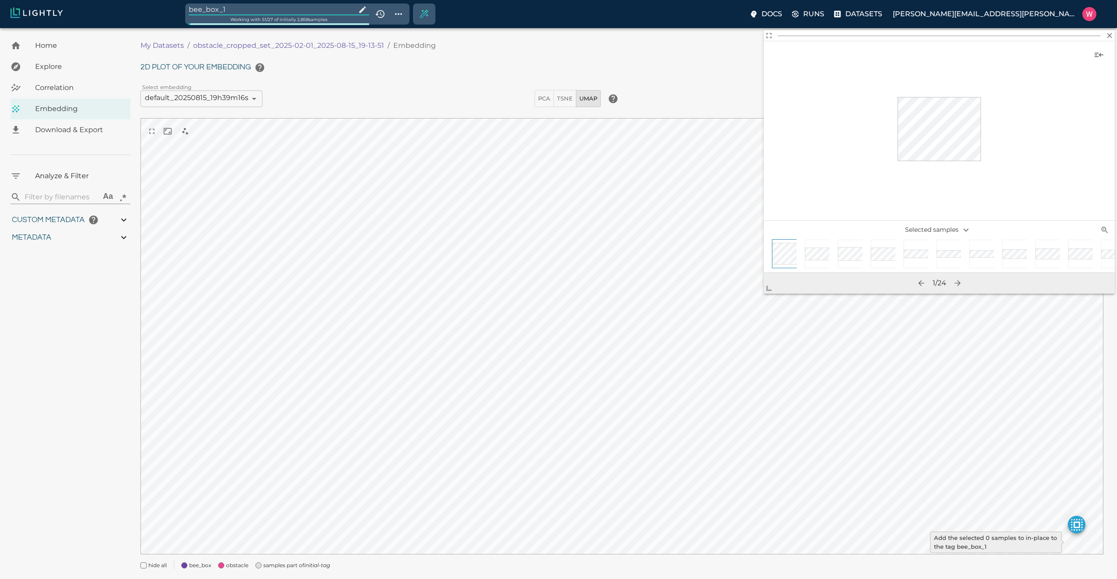
type input "0.563943266868591"
type input "20.5579432668686"
type input "1.47313940525055"
type input "62.4681394052505"
type input "0.0493653032440056"
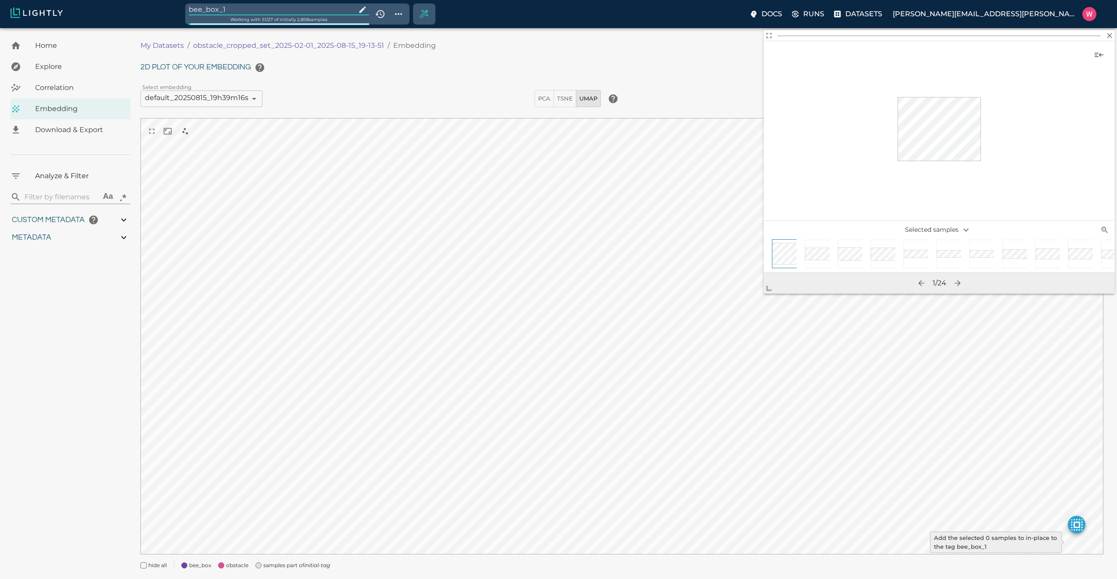
type input "21.112365303244"
click at [289, 10] on input "bee_box_1" at bounding box center [271, 10] width 164 height 12
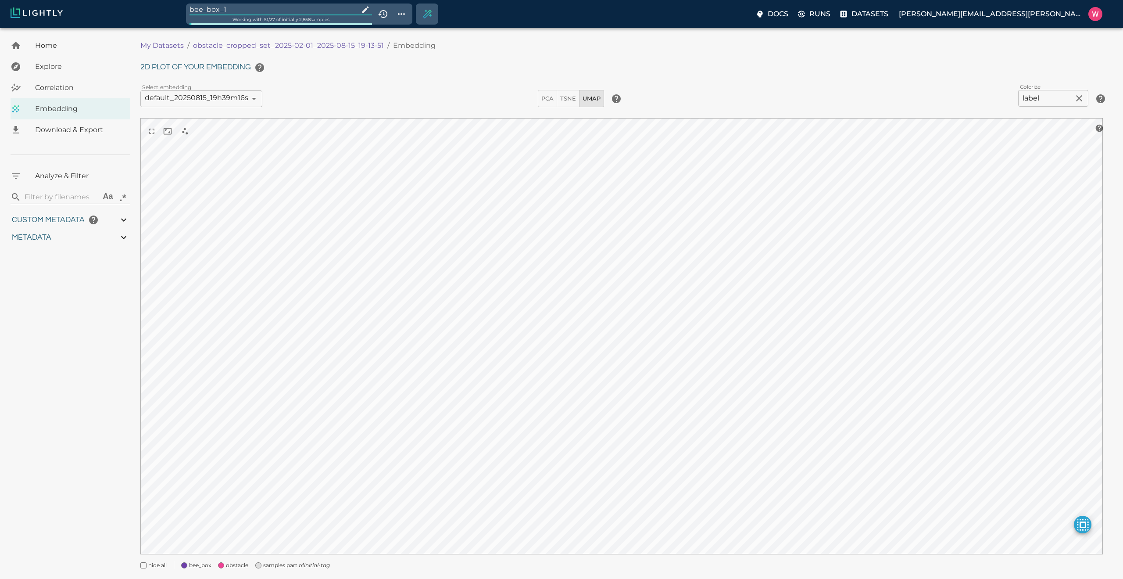
type input "0.563943266868591"
type input "20.5579432668686"
type input "1.47313940525055"
type input "62.4681394052505"
type input "0.0493653032440056"
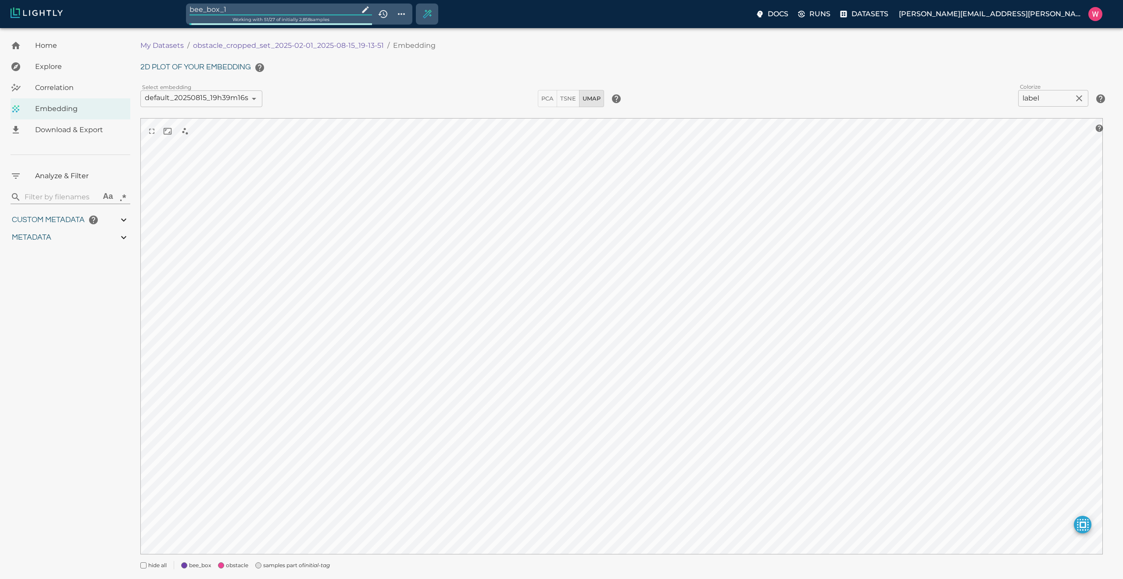
type input "21.112365303244"
type input "0.563943266868591"
type input "20.5579432668686"
type input "1.47313940525055"
type input "62.4681394052505"
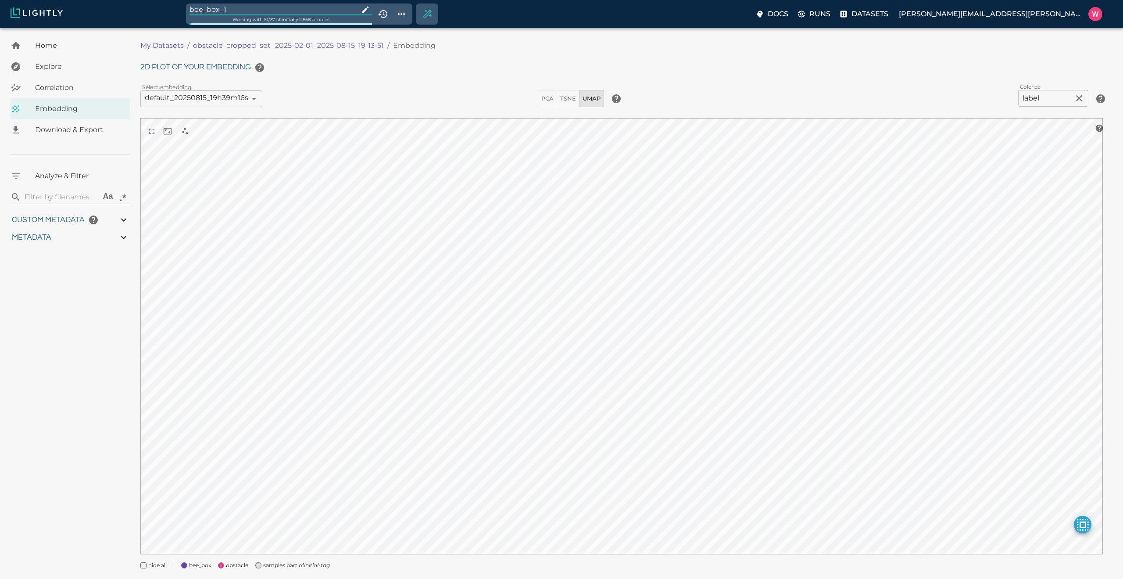
type input "0.0493653032440056"
type input "21.112365303244"
type input "0.563943266868591"
type input "20.5579432668686"
type input "1.47313940525055"
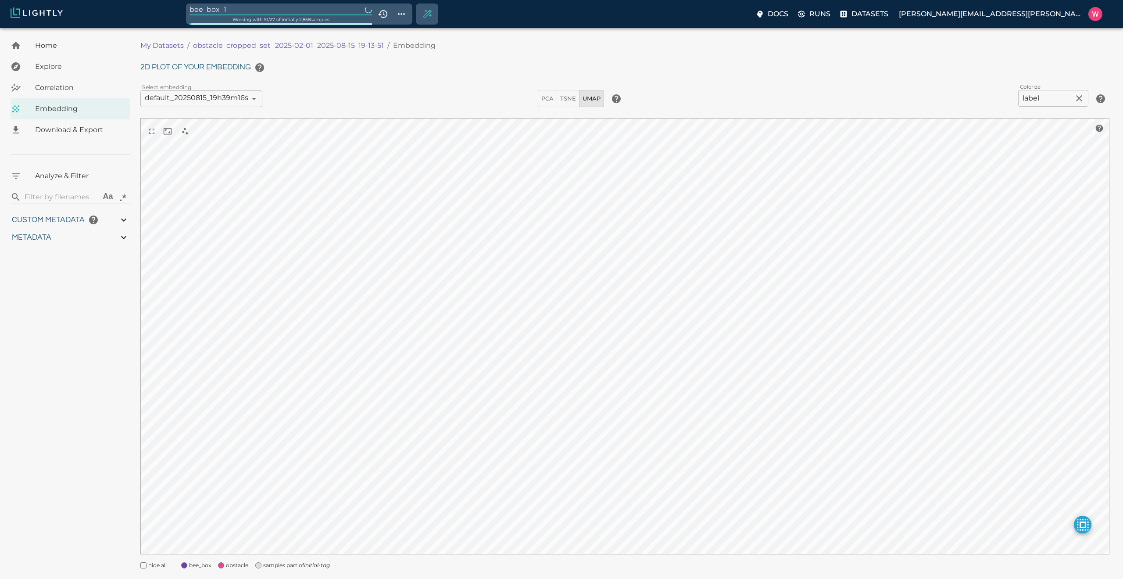
type input "62.4681394052505"
type input "0.0493653032440056"
type input "21.112365303244"
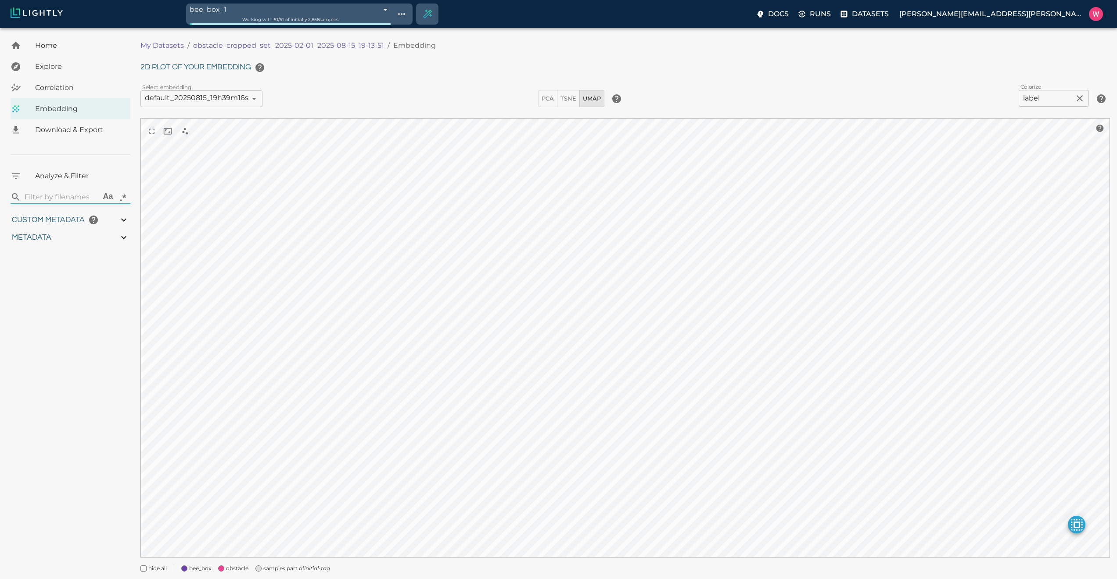
type input "0.563943266868591"
type input "20.5579432668686"
type input "1.47313940525055"
type input "62.4681394052505"
type input "0.0493653032440056"
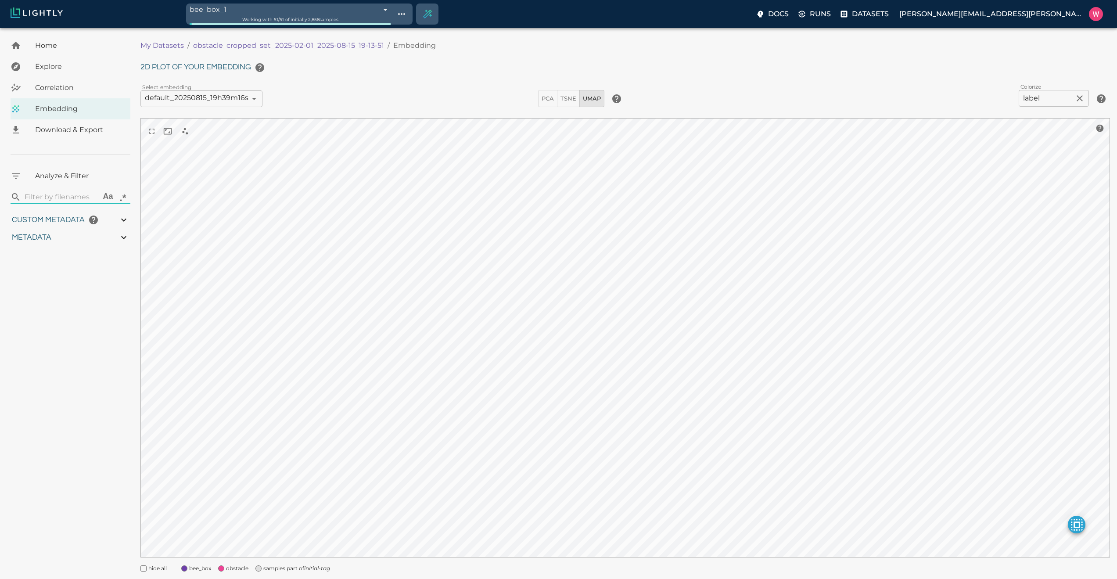
type input "21.112365303244"
type input "0.563943266868591"
type input "20.5579432668686"
type input "1.47313940525055"
type input "62.4681394052505"
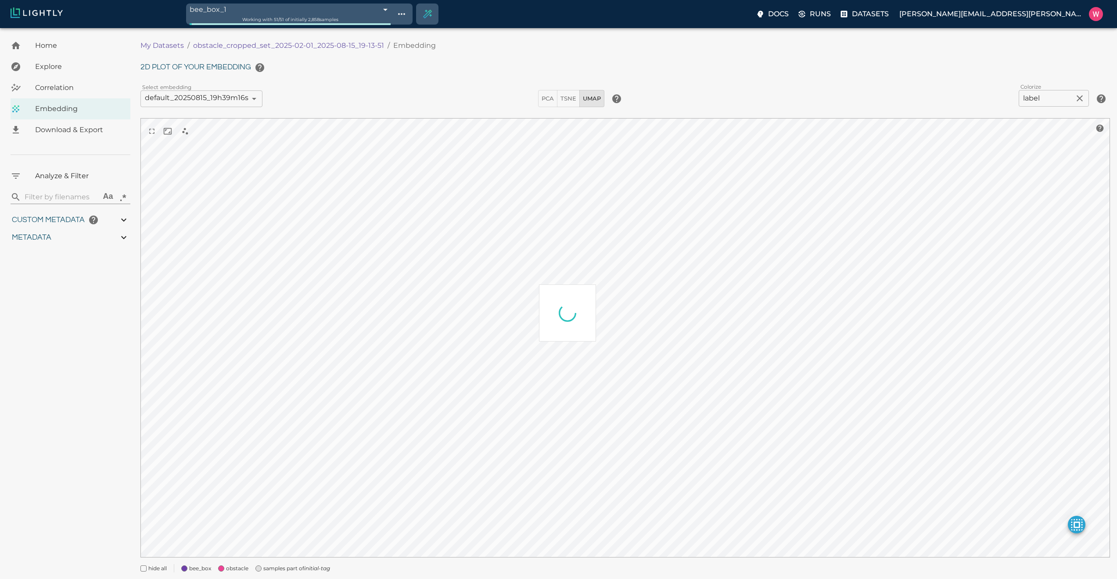
type input "0.0493653032440056"
type input "21.112365303244"
type input "0.563943266868591"
type input "20.5579432668686"
type input "1.47313940525055"
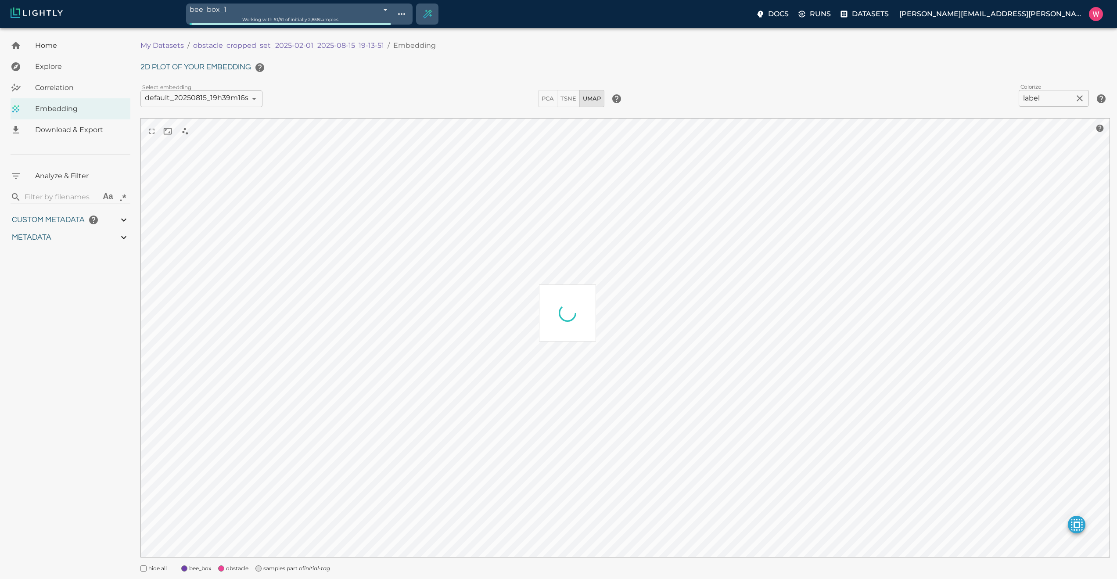
type input "62.4681394052505"
type input "0.0493653032440056"
type input "21.112365303244"
type input "0.563943266868591"
type input "20.5579432668686"
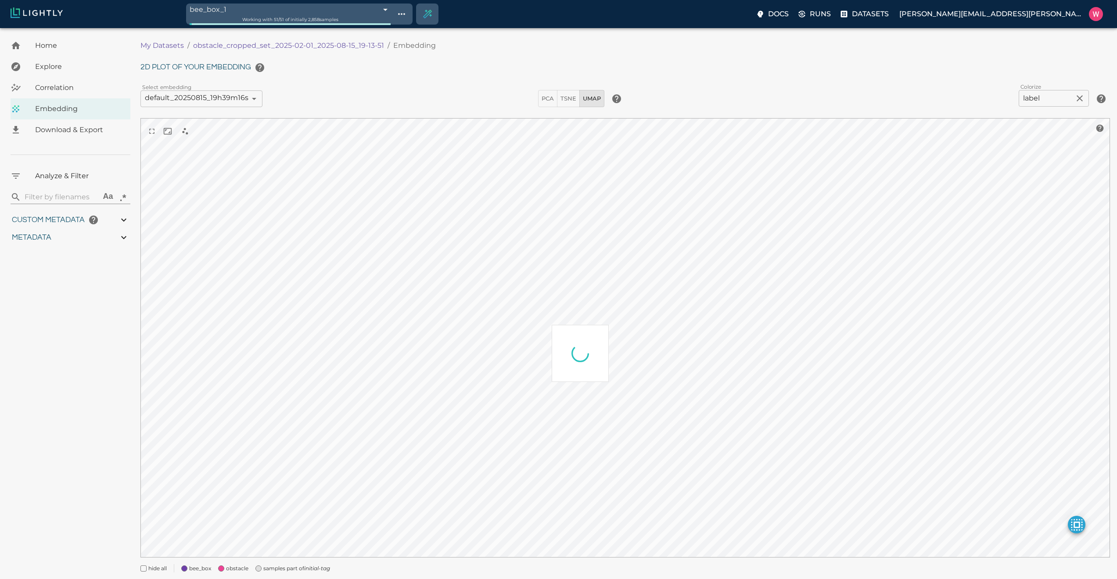
type input "1.47313940525055"
type input "62.4681394052505"
type input "0.0493653032440056"
type input "21.112365303244"
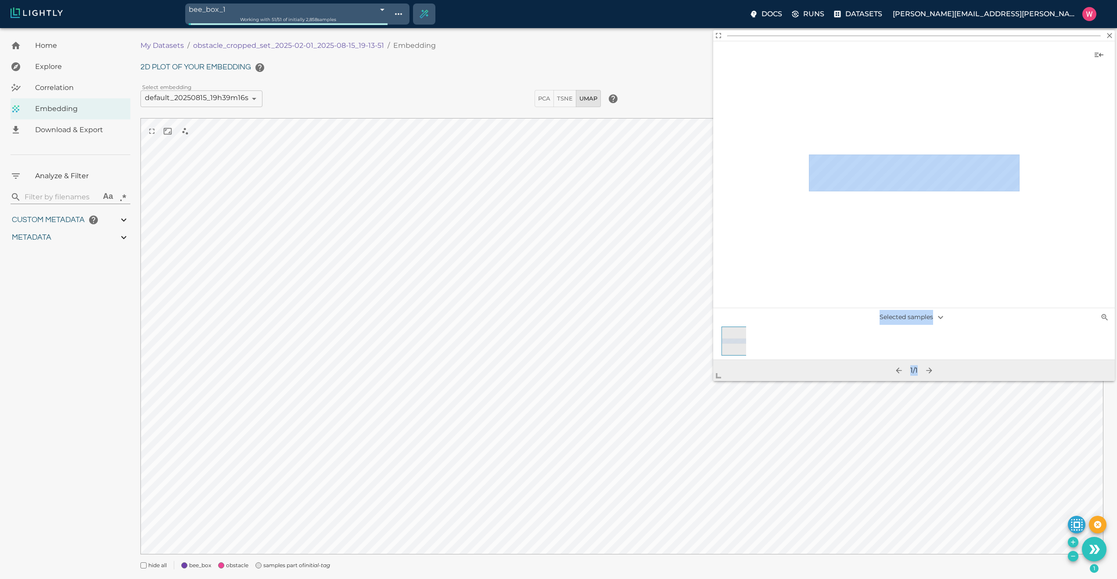
click at [687, 442] on body "bee_box_1 689fa44b8ed35fe88fa36964 Working with 51 / 51 of initially 2,858 samp…" at bounding box center [558, 314] width 1117 height 573
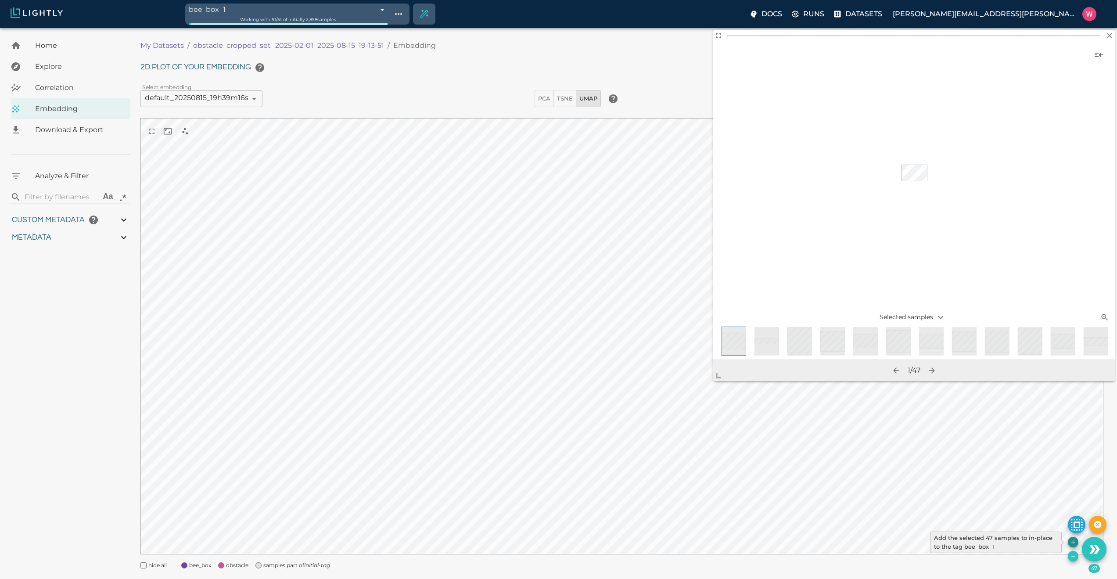
click at [932, 477] on icon "Add the selected 47 samples to in-place to the tag bee_box_1" at bounding box center [1073, 542] width 4 height 4
type input "0.563943266868591"
type input "20.5579432668686"
type input "1.47313940525055"
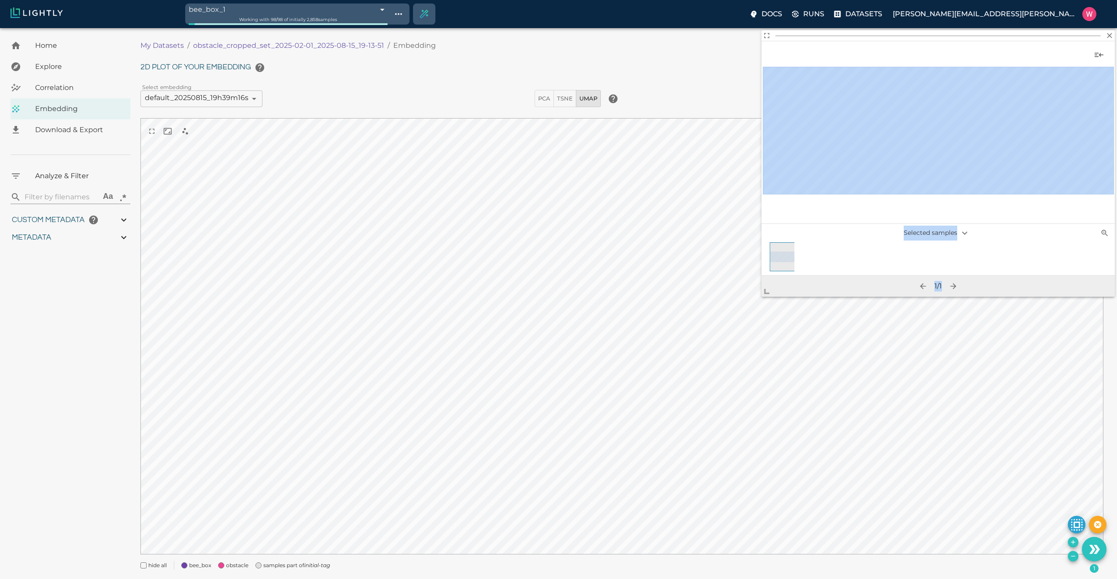
click at [695, 387] on body "bee_box_1 689fa44b8ed35fe88fa36964 Working with 98 / 98 of initially 2,858 samp…" at bounding box center [558, 314] width 1117 height 573
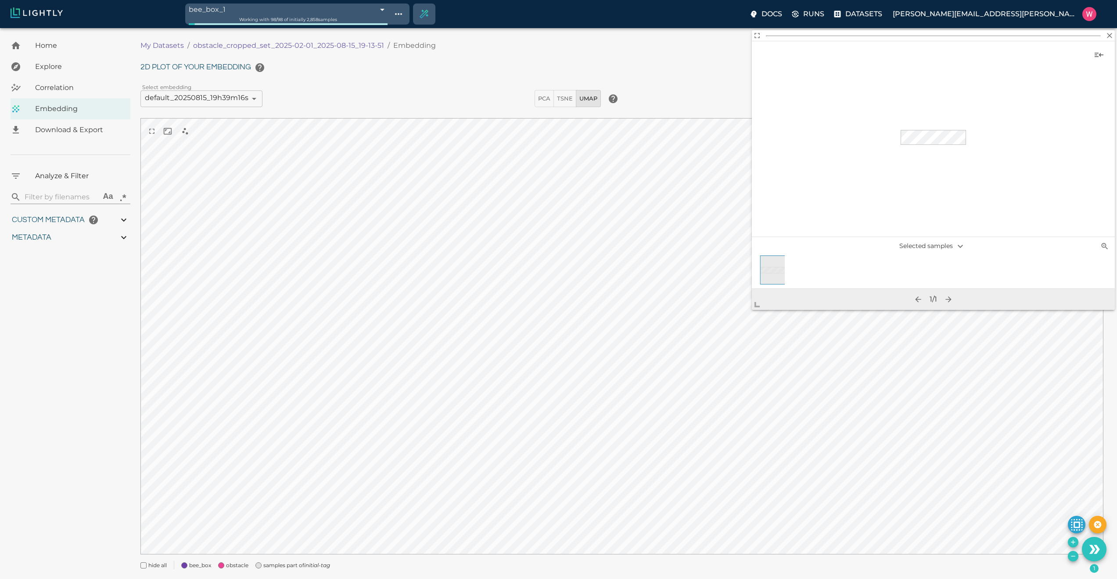
click at [59, 67] on span "Explore" at bounding box center [79, 66] width 88 height 11
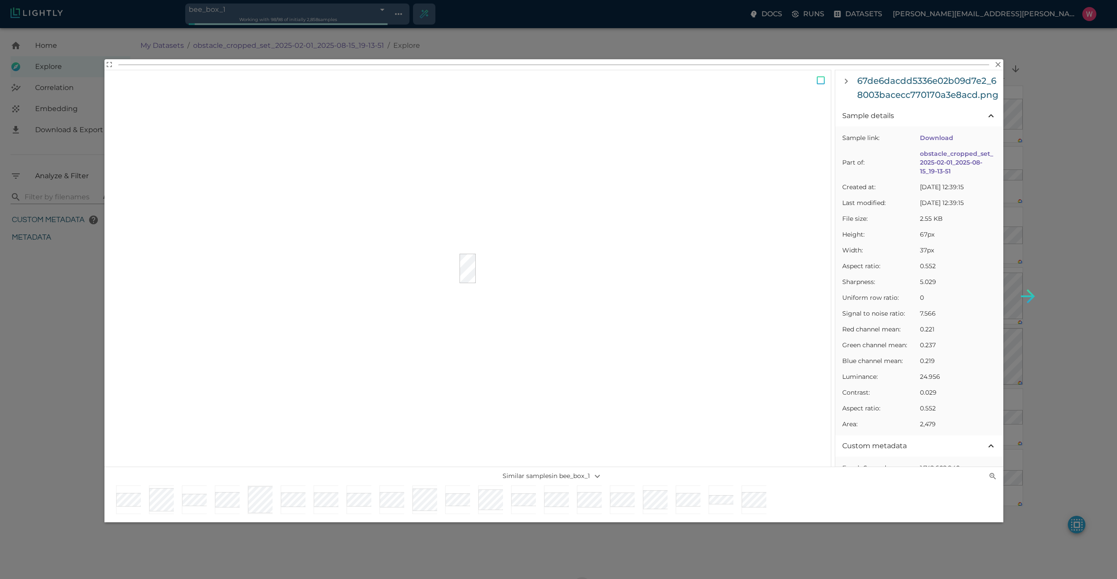
click at [47, 312] on div "67de6dacdd5336e02b09d7e2_68003bacecc770170a3e8acd.png Sample details Sample lin…" at bounding box center [558, 289] width 1117 height 579
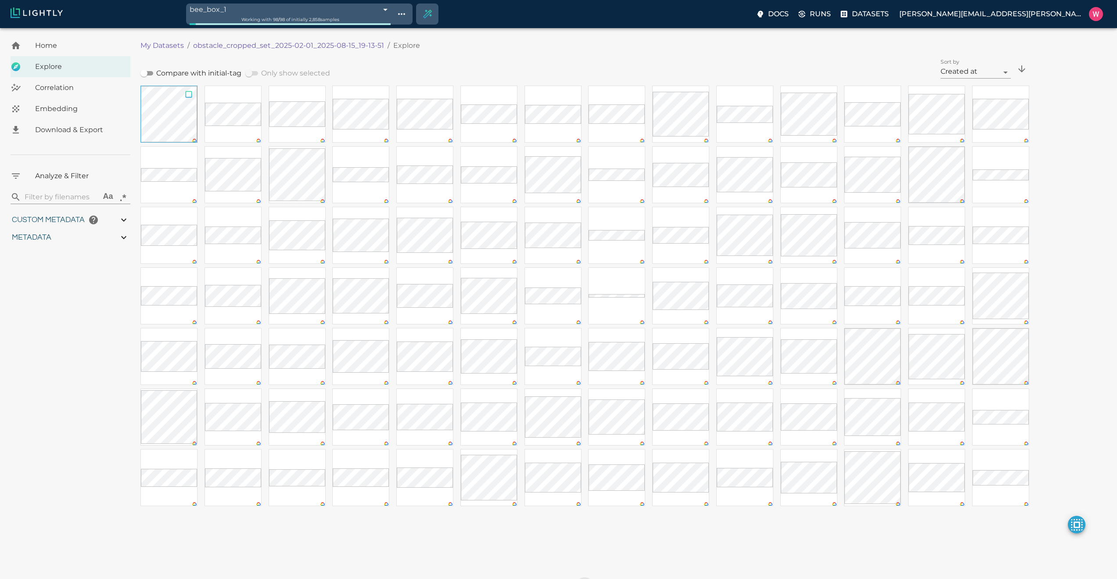
click at [187, 96] on input "checkbox" at bounding box center [188, 96] width 17 height 20
click at [698, 96] on input "checkbox" at bounding box center [700, 96] width 17 height 20
click at [827, 96] on input "checkbox" at bounding box center [828, 96] width 17 height 20
click at [932, 155] on input "checkbox" at bounding box center [1020, 157] width 17 height 20
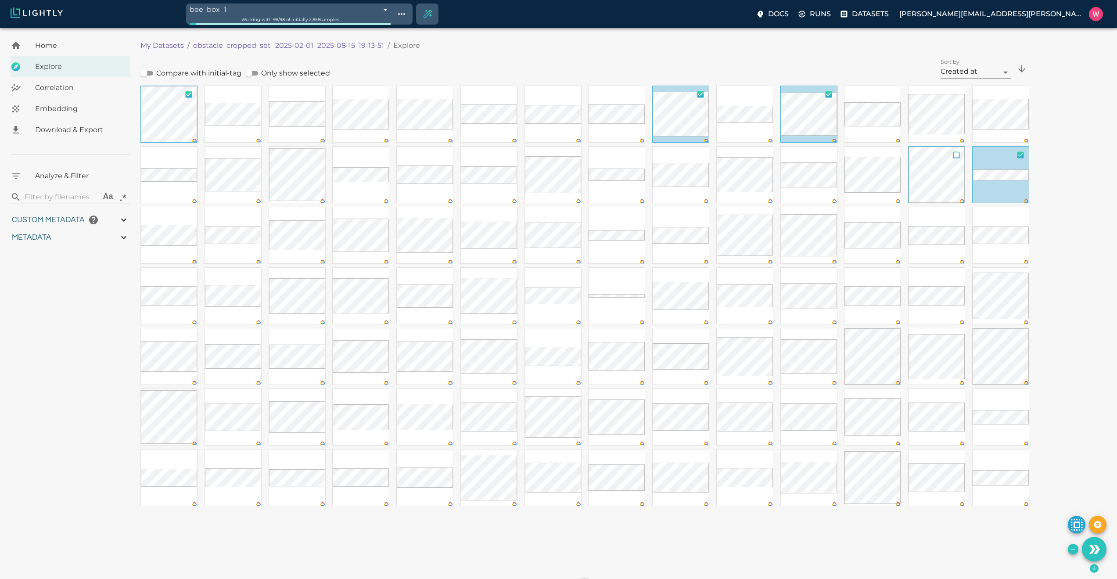
click at [932, 157] on input "checkbox" at bounding box center [956, 157] width 17 height 20
click at [313, 157] on input "checkbox" at bounding box center [316, 157] width 17 height 20
click at [383, 216] on input "checkbox" at bounding box center [380, 217] width 17 height 20
click at [443, 218] on input "checkbox" at bounding box center [444, 217] width 17 height 20
click at [764, 215] on input "checkbox" at bounding box center [764, 217] width 17 height 20
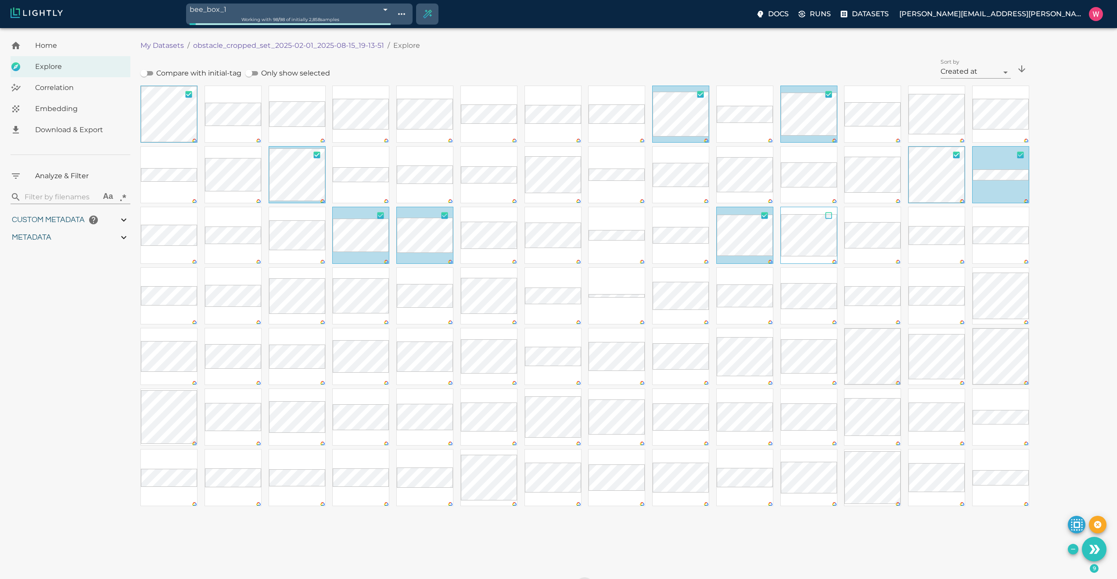
click at [822, 218] on input "checkbox" at bounding box center [828, 217] width 17 height 20
click at [932, 278] on input "checkbox" at bounding box center [1020, 278] width 17 height 20
click at [932, 340] on input "checkbox" at bounding box center [1020, 338] width 17 height 20
click at [892, 335] on input "checkbox" at bounding box center [892, 338] width 17 height 20
click at [827, 341] on input "checkbox" at bounding box center [828, 338] width 17 height 20
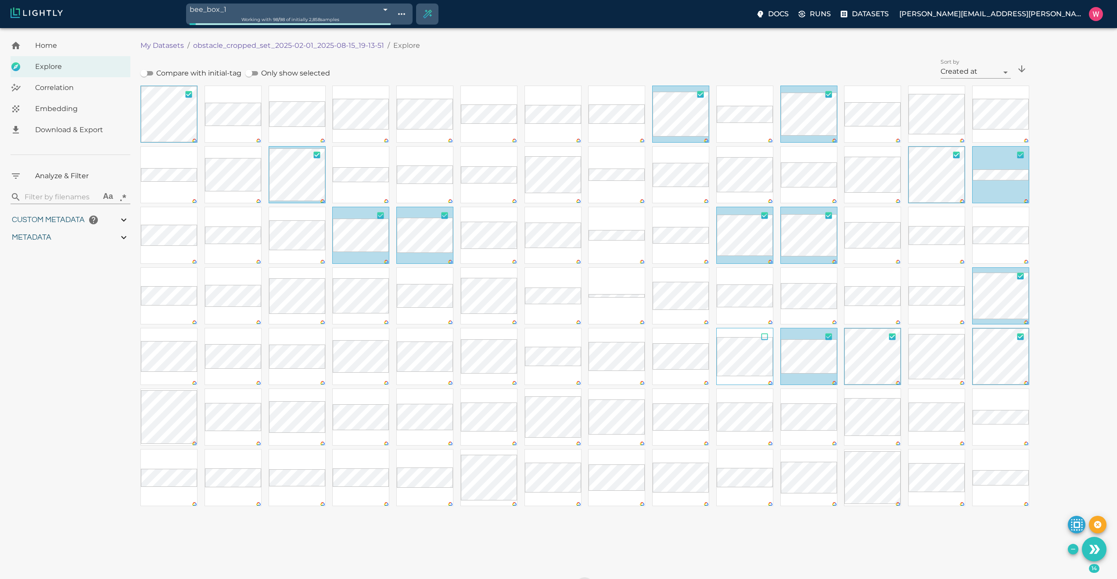
click at [763, 335] on input "checkbox" at bounding box center [764, 338] width 17 height 20
click at [640, 274] on input "checkbox" at bounding box center [636, 278] width 17 height 20
click at [574, 276] on input "checkbox" at bounding box center [572, 278] width 17 height 20
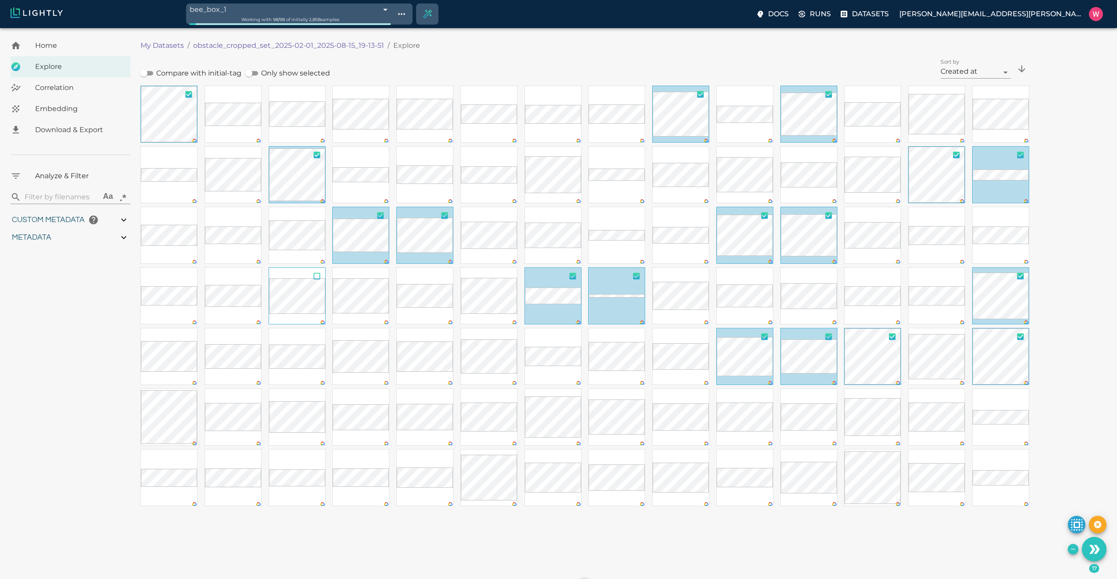
click at [318, 275] on input "checkbox" at bounding box center [316, 278] width 17 height 20
click at [186, 396] on input "checkbox" at bounding box center [188, 399] width 17 height 20
click at [438, 278] on input "checkbox" at bounding box center [444, 278] width 17 height 20
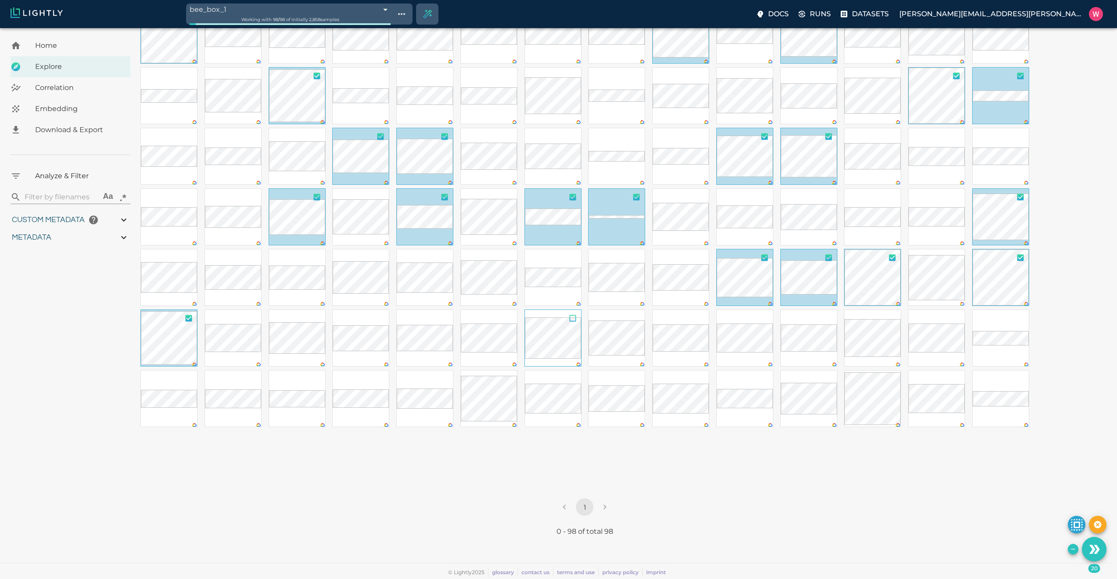
click at [568, 319] on input "checkbox" at bounding box center [572, 320] width 17 height 20
click at [381, 319] on input "checkbox" at bounding box center [380, 320] width 17 height 20
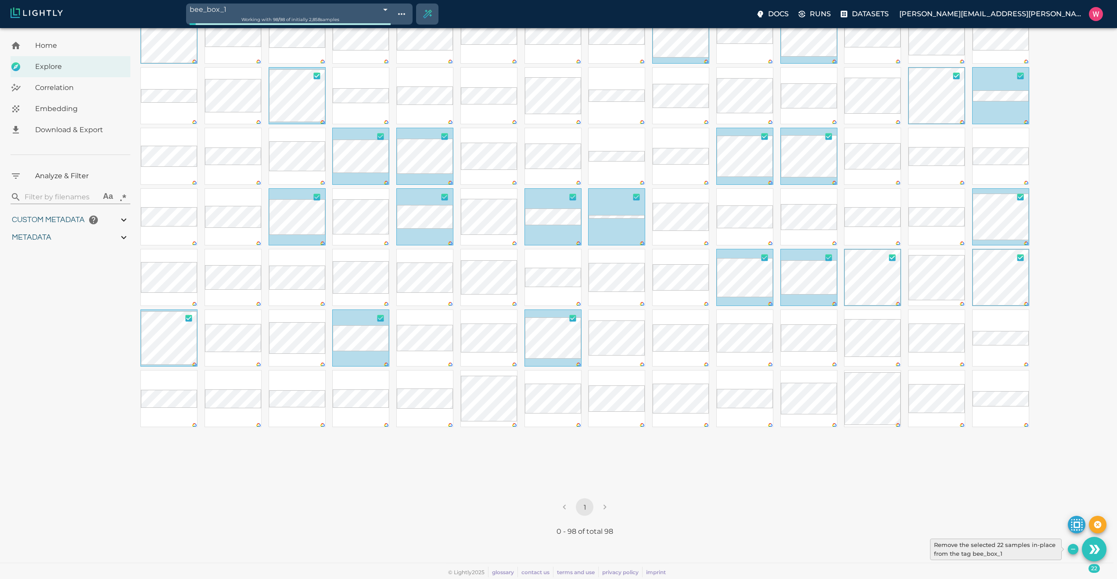
click at [932, 477] on icon "Remove the selected 22 samples in-place from the tag bee_box_1" at bounding box center [1072, 548] width 7 height 7
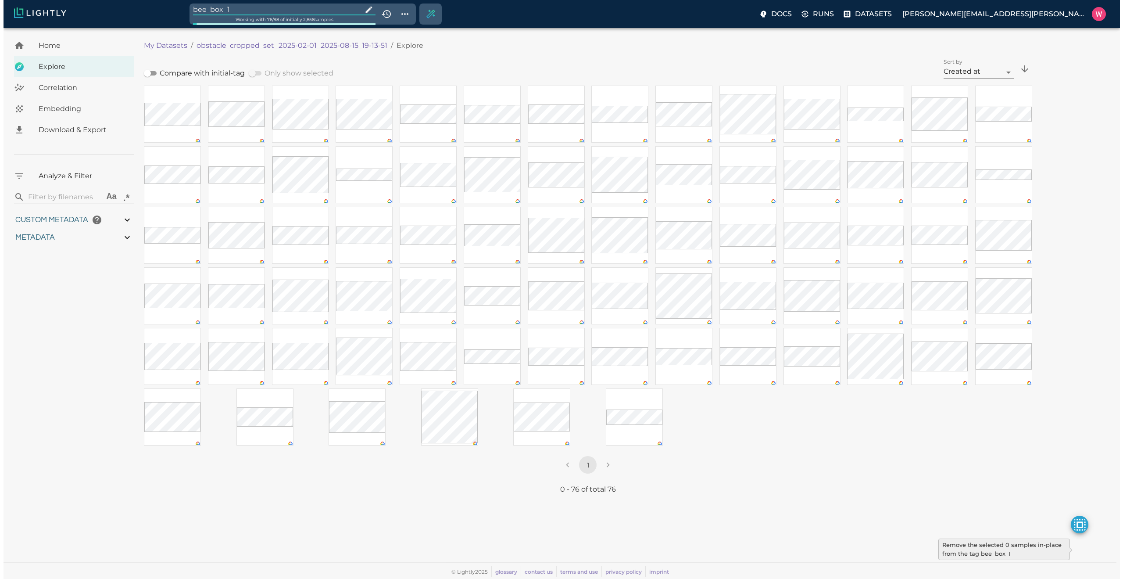
scroll to position [0, 0]
click at [259, 5] on input "bee_box_1" at bounding box center [275, 10] width 168 height 12
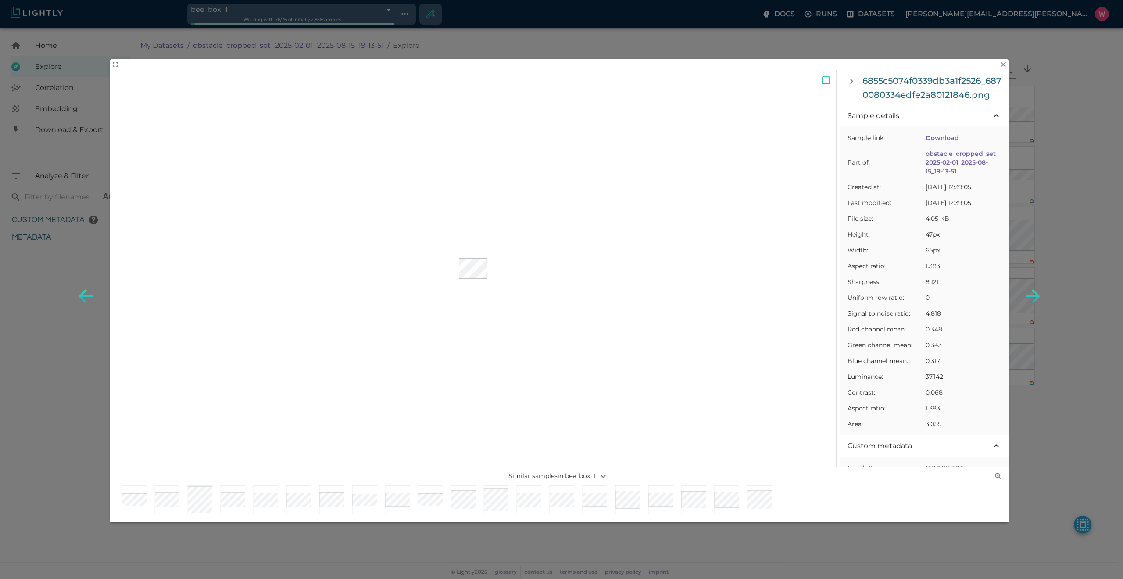
click at [932, 170] on div "6855c5074f0339db3a1f2526_6870080334edfe2a80121846.png Sample details Sample lin…" at bounding box center [561, 289] width 1123 height 579
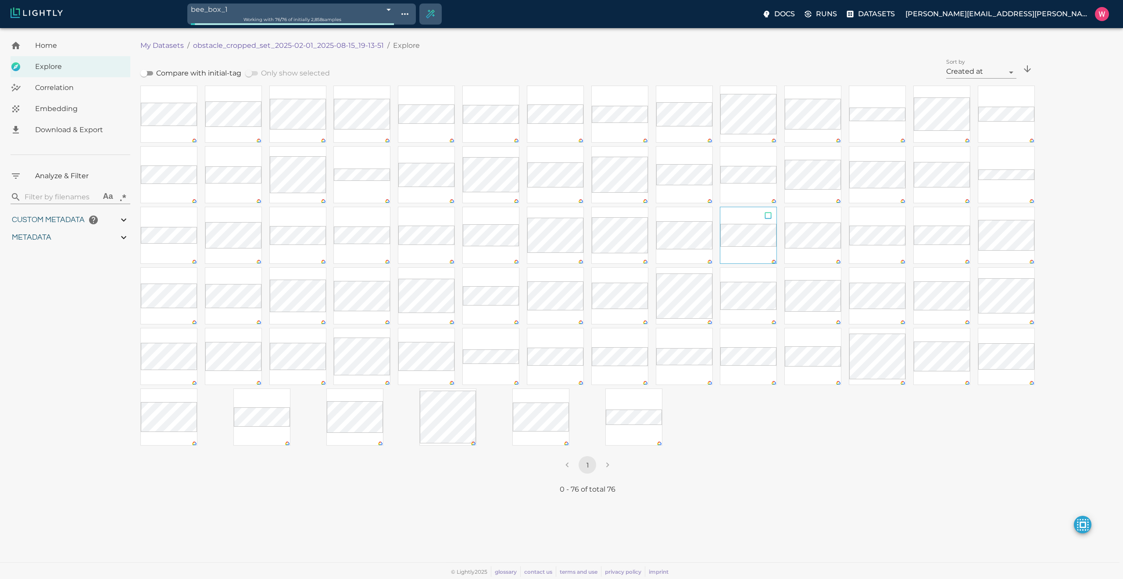
click at [770, 215] on input "checkbox" at bounding box center [768, 217] width 17 height 20
click at [191, 149] on input "checkbox" at bounding box center [188, 157] width 17 height 20
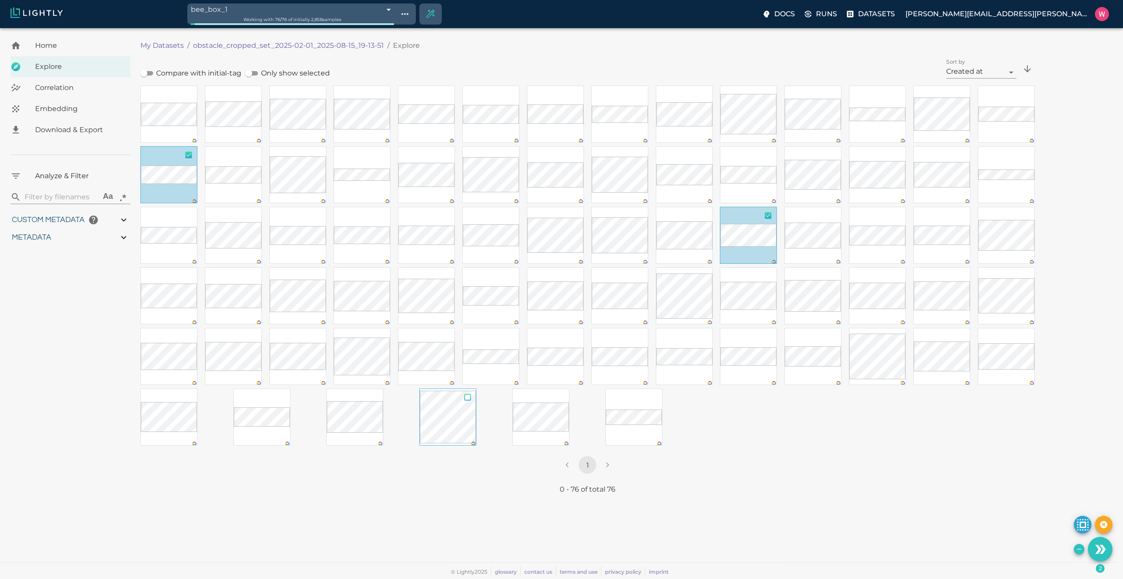
click at [468, 399] on input "checkbox" at bounding box center [467, 399] width 17 height 20
click at [767, 335] on input "checkbox" at bounding box center [768, 338] width 17 height 20
click at [932, 279] on input "checkbox" at bounding box center [1026, 278] width 17 height 20
click at [932, 156] on input "checkbox" at bounding box center [1026, 157] width 17 height 20
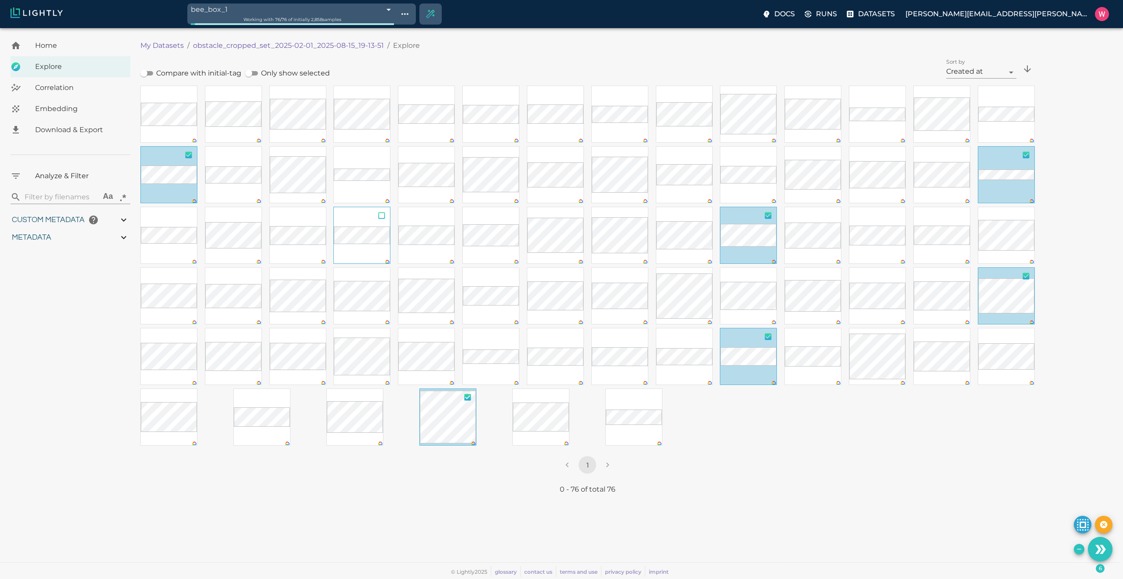
click at [381, 215] on input "checkbox" at bounding box center [381, 217] width 17 height 20
click at [932, 477] on div "Dataset loading completed! It seems like lightly-serve is not running. Please s…" at bounding box center [561, 303] width 1123 height 551
click at [932, 477] on button "Remove the selected 7 samples in-place from the tag bee_box_1" at bounding box center [1079, 549] width 11 height 11
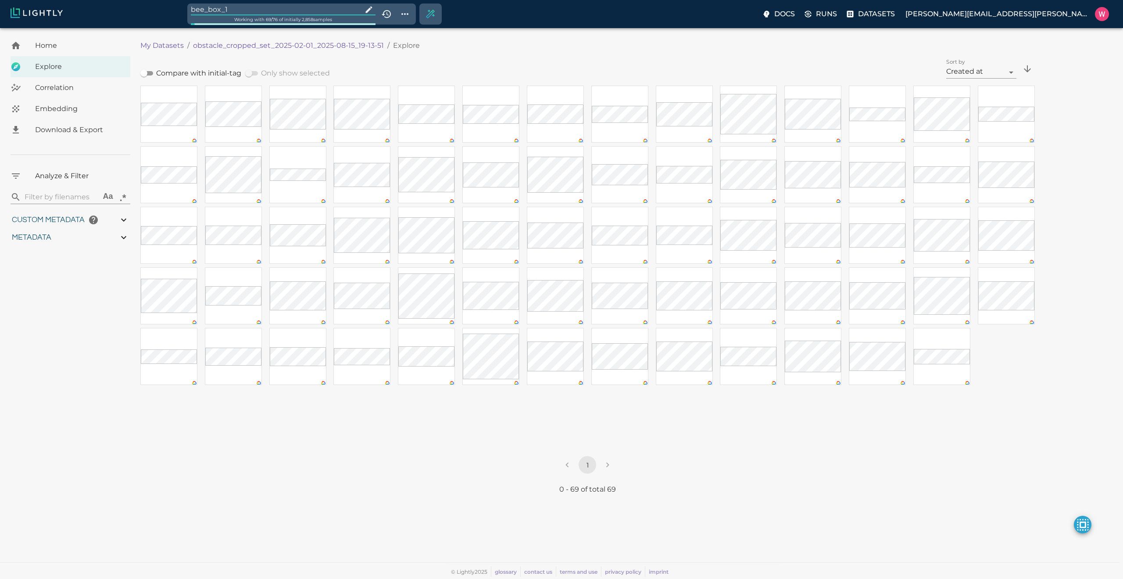
click at [293, 12] on input "bee_box_1" at bounding box center [275, 10] width 168 height 12
click at [293, 7] on input "bee_box_1" at bounding box center [275, 10] width 168 height 12
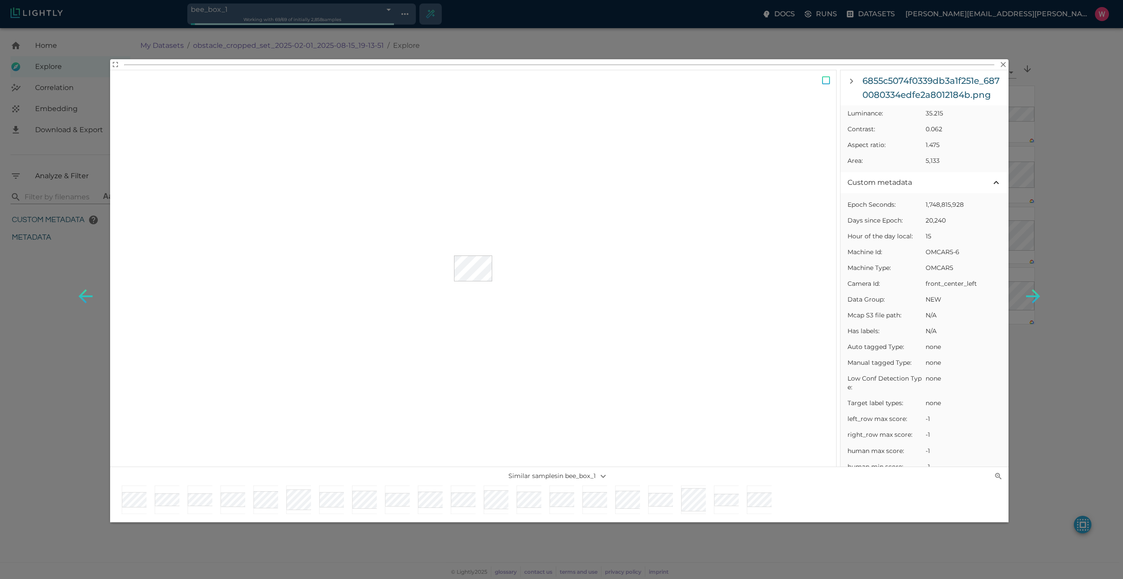
scroll to position [421, 0]
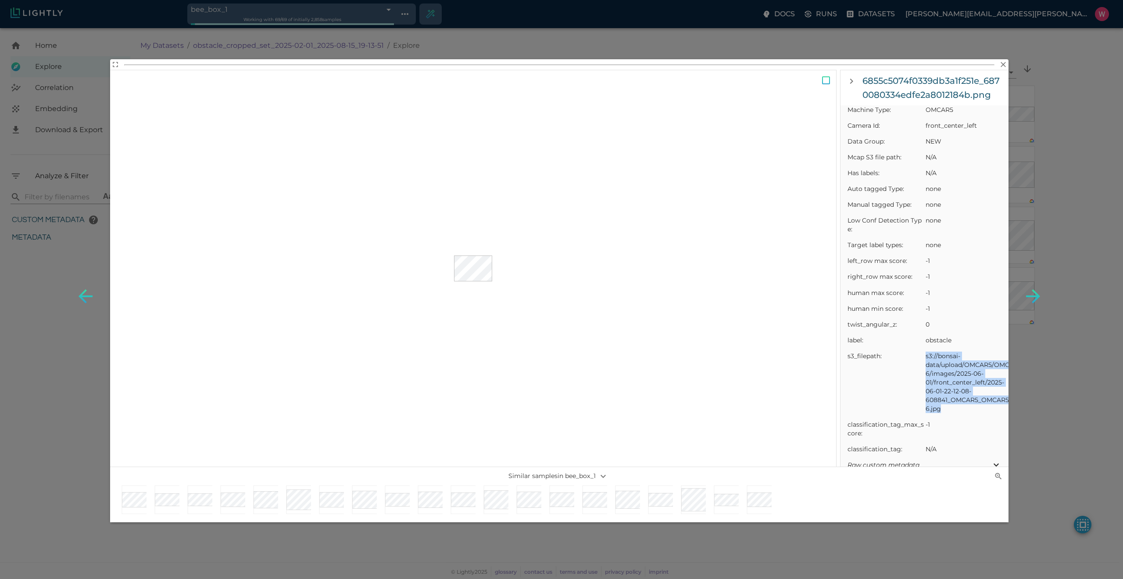
drag, startPoint x: 946, startPoint y: 410, endPoint x: 926, endPoint y: 358, distance: 56.2
click at [926, 358] on span "s3://bonsai-data/upload/OMCAR5/OMCAR5-6/images/2025-06-01/front_center_left/202…" at bounding box center [964, 381] width 76 height 61
copy span "s3://bonsai-data/upload/OMCAR5/OMCAR5-6/images/2025-06-01/front_center_left/202…"
click at [932, 213] on div "6855c5074f0339db3a1f251e_6870080334edfe2a8012184b.png Sample details Sample lin…" at bounding box center [561, 289] width 1123 height 579
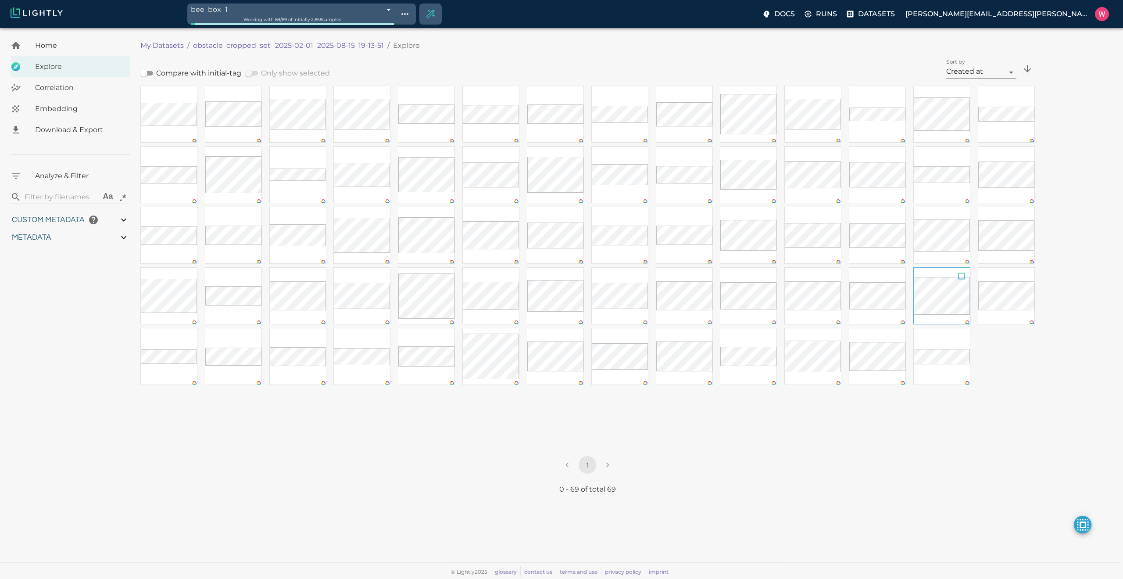
click at [932, 277] on input "checkbox" at bounding box center [961, 278] width 17 height 20
click at [932, 477] on icon "Remove the selected 1 samples in-place from the tag bee_box_1" at bounding box center [1079, 548] width 7 height 7
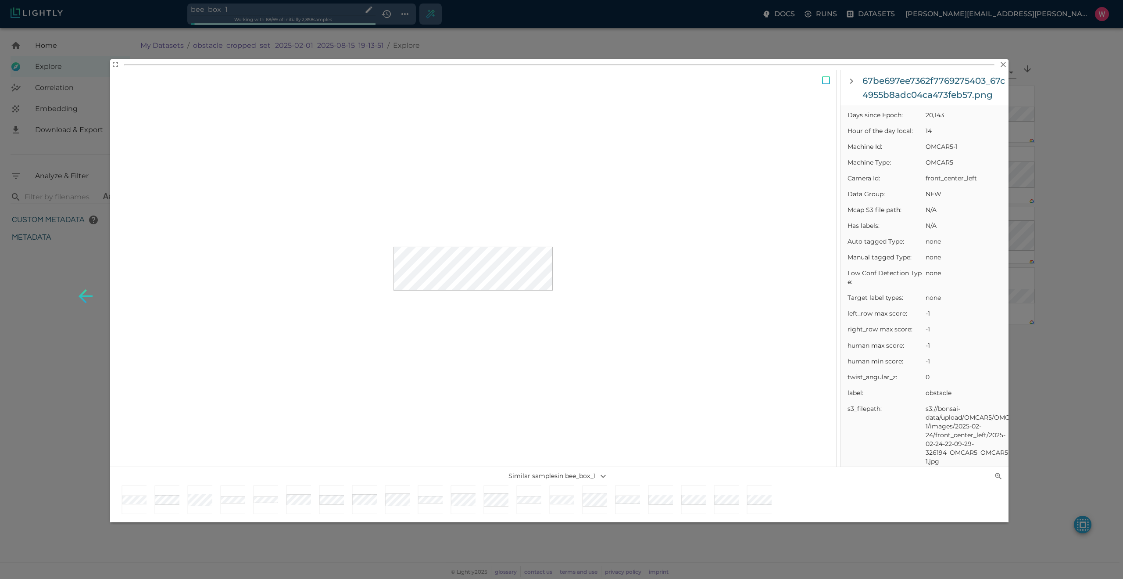
scroll to position [474, 0]
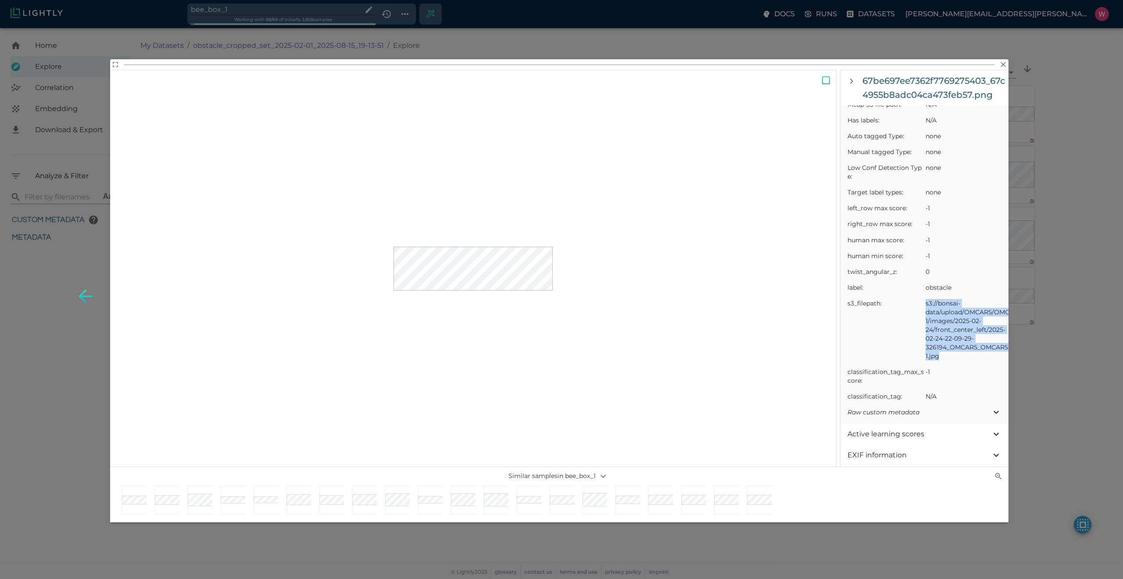
drag, startPoint x: 952, startPoint y: 356, endPoint x: 924, endPoint y: 305, distance: 57.7
click at [924, 305] on li "s3_filepath: s3://bonsai-data/upload/OMCAR5/OMCAR5-1/images/2025-02-24/front_ce…" at bounding box center [925, 329] width 168 height 68
copy li "s3://bonsai-data/upload/OMCAR5/OMCAR5-1/images/2025-02-24/front_center_left/202…"
click at [143, 477] on div at bounding box center [136, 499] width 29 height 29
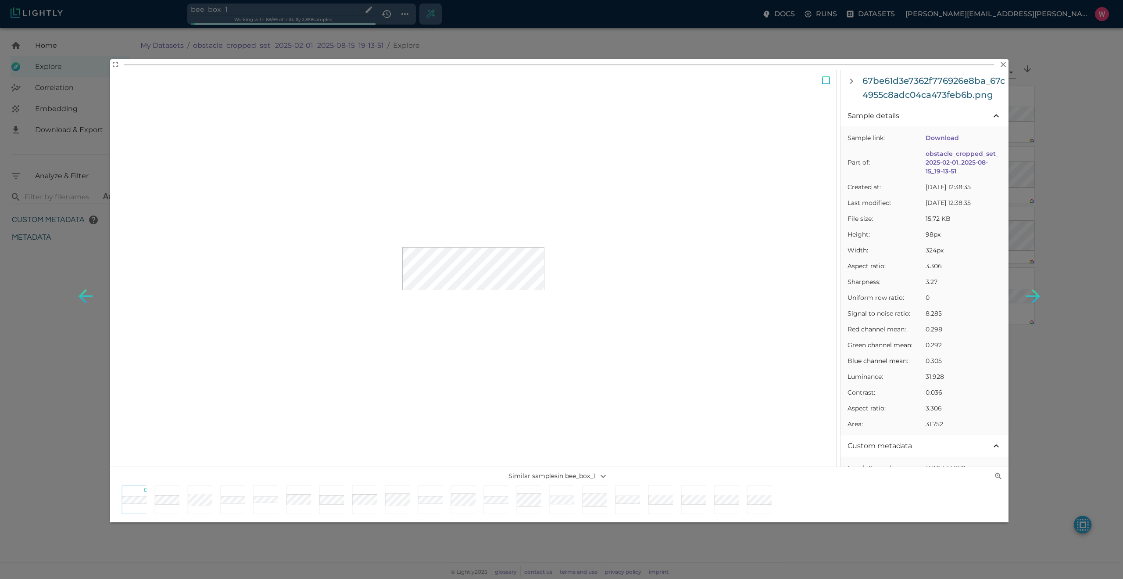
click at [144, 477] on input "checkbox" at bounding box center [146, 491] width 8 height 10
click at [145, 477] on input "checkbox" at bounding box center [146, 491] width 8 height 10
click at [176, 477] on input "checkbox" at bounding box center [179, 491] width 8 height 10
click at [207, 477] on div at bounding box center [202, 499] width 29 height 29
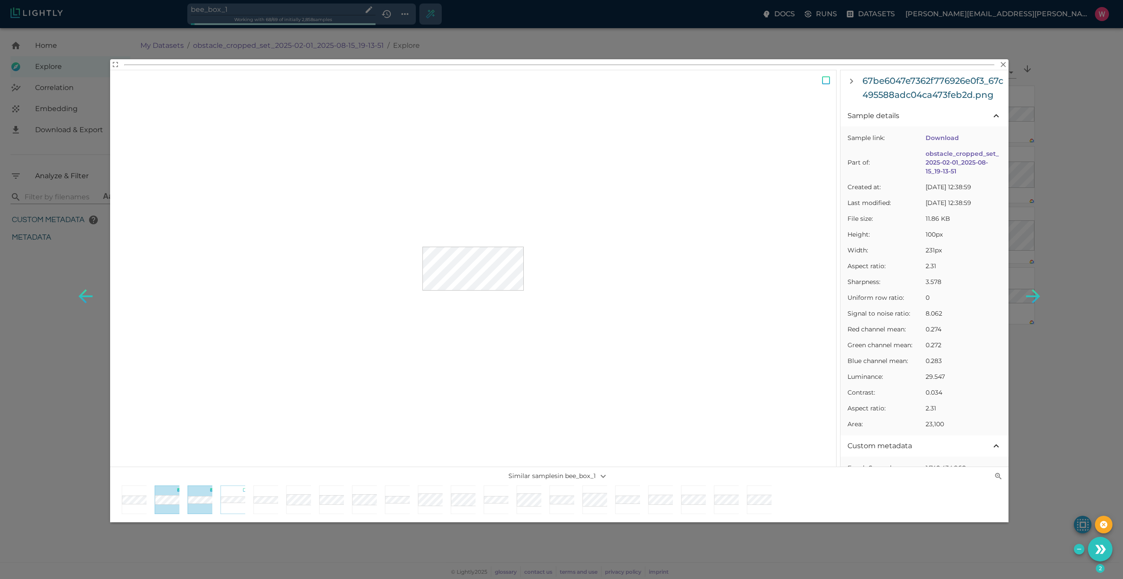
click at [236, 477] on div at bounding box center [235, 499] width 29 height 29
click at [172, 477] on div at bounding box center [169, 499] width 29 height 29
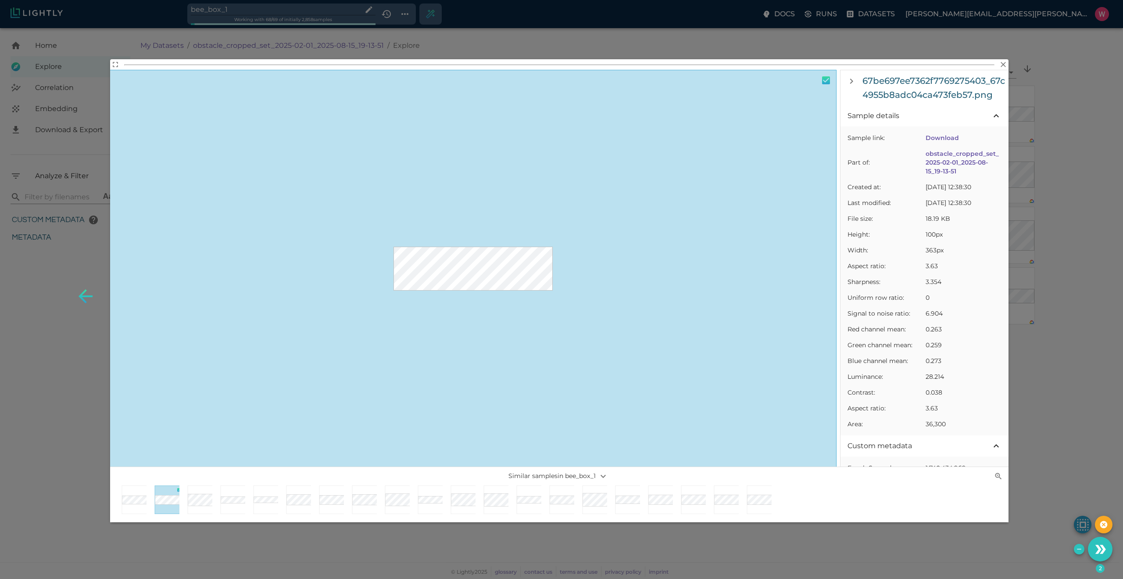
click at [123, 477] on div at bounding box center [559, 503] width 899 height 36
click at [139, 477] on div at bounding box center [136, 499] width 29 height 29
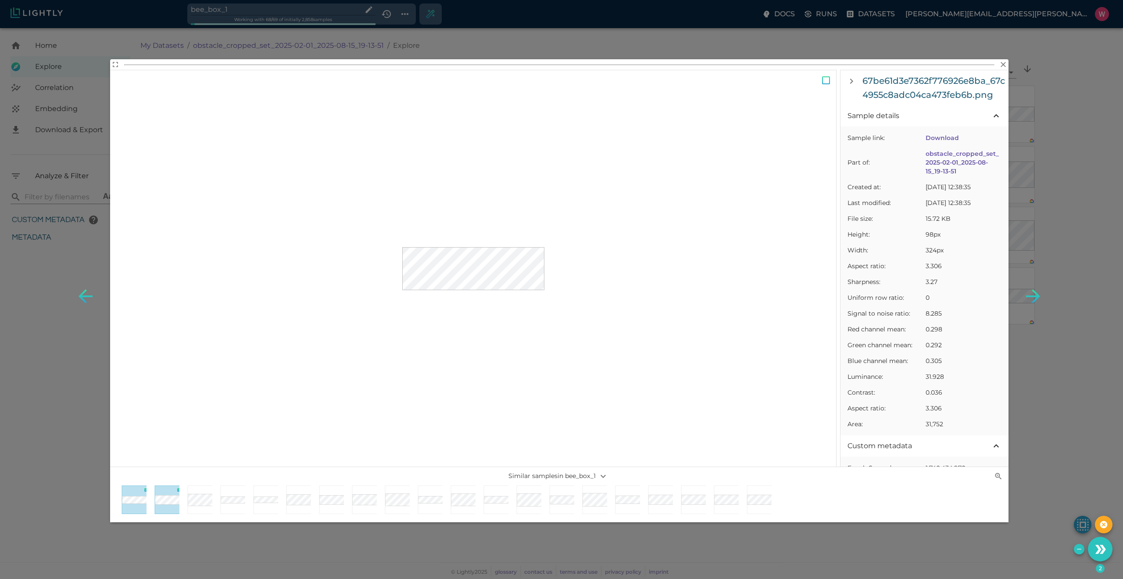
click at [498, 477] on div "67be61d3e7362f776926e8ba_67c4955c8adc04ca473feb6b.png Sample details Sample lin…" at bounding box center [561, 289] width 1123 height 579
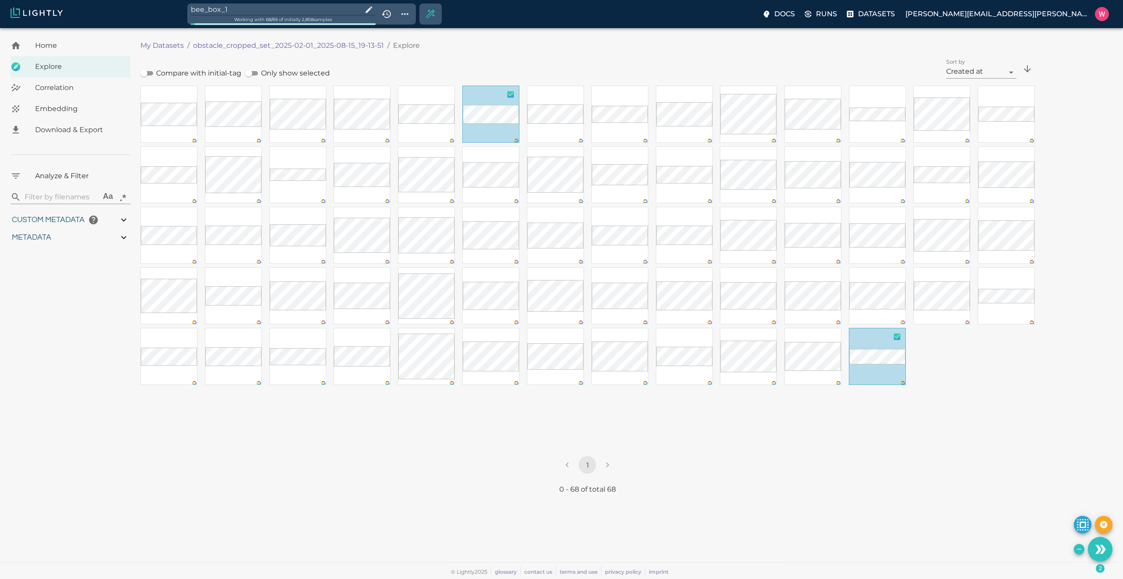
click at [510, 97] on input "checkbox" at bounding box center [510, 96] width 17 height 20
click at [897, 334] on input "checkbox" at bounding box center [897, 338] width 17 height 20
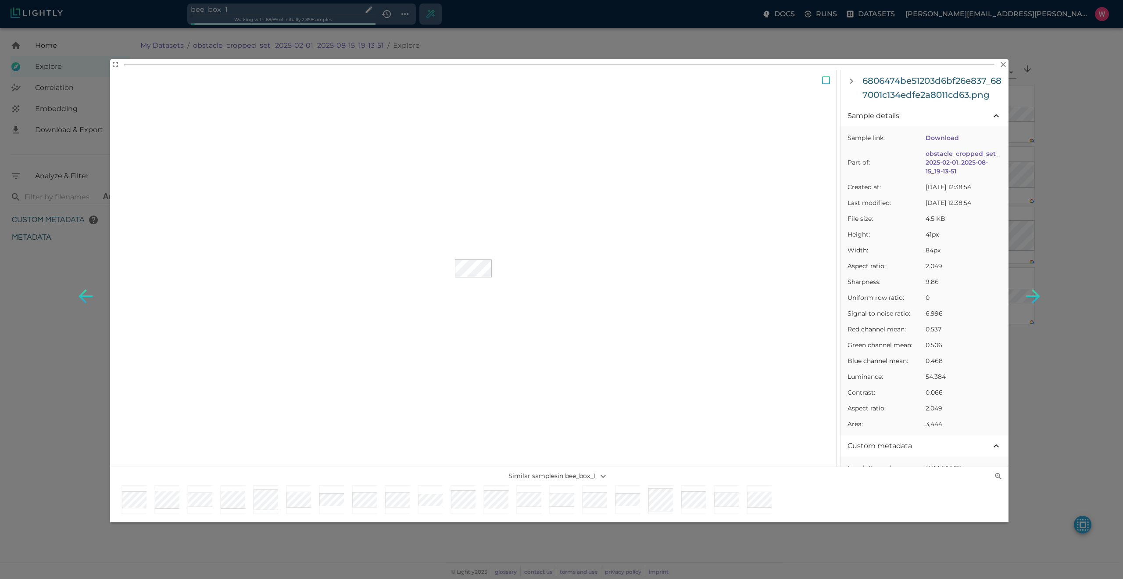
click at [673, 477] on div "6806474be51203d6bf26e837_687001c134edfe2a8011cd63.png Sample details Sample lin…" at bounding box center [561, 289] width 1123 height 579
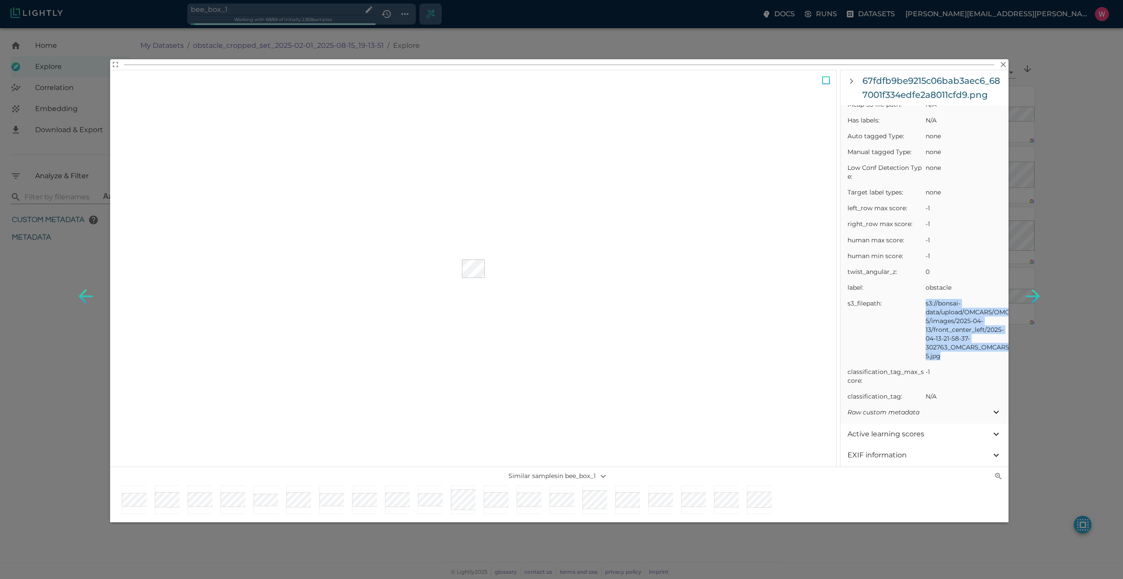
drag, startPoint x: 945, startPoint y: 356, endPoint x: 926, endPoint y: 302, distance: 57.2
click at [926, 302] on span "s3://bonsai-data/upload/OMCAR5/OMCAR5-5/images/2025-04-13/front_center_left/202…" at bounding box center [964, 329] width 76 height 61
copy span "s3://bonsai-data/upload/OMCAR5/OMCAR5-5/images/2025-04-13/front_center_left/202…"
click at [932, 332] on div "67fdfb9be9215c06bab3aec6_687001f334edfe2a8011cfd9.png Sample details Sample lin…" at bounding box center [561, 289] width 1123 height 579
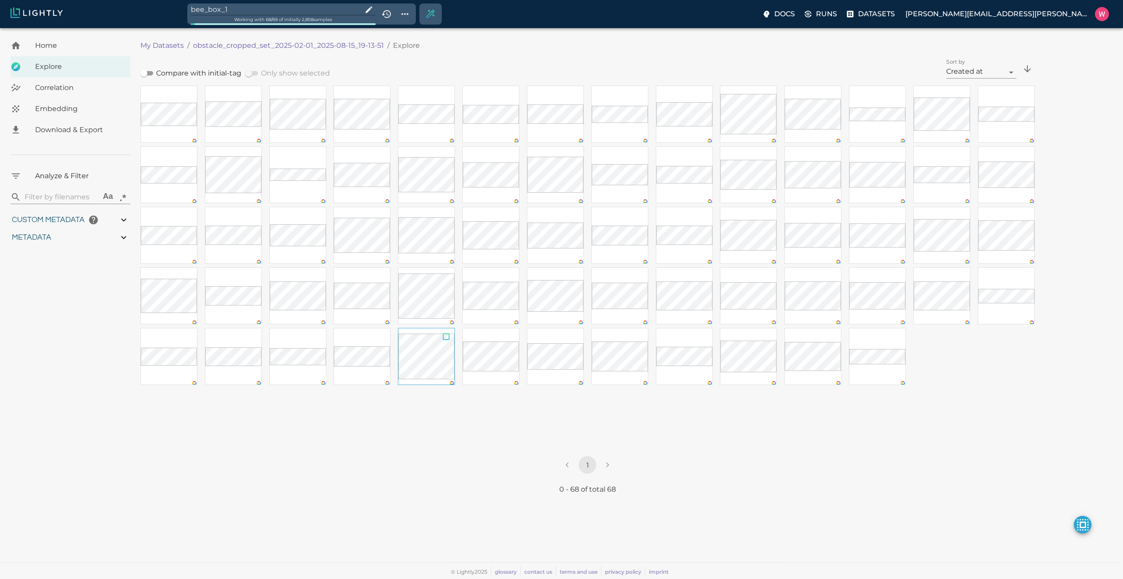
click at [446, 339] on input "checkbox" at bounding box center [446, 338] width 17 height 20
click at [932, 477] on icon "Remove the selected 1 samples in-place from the tag bee_box_1" at bounding box center [1079, 548] width 7 height 7
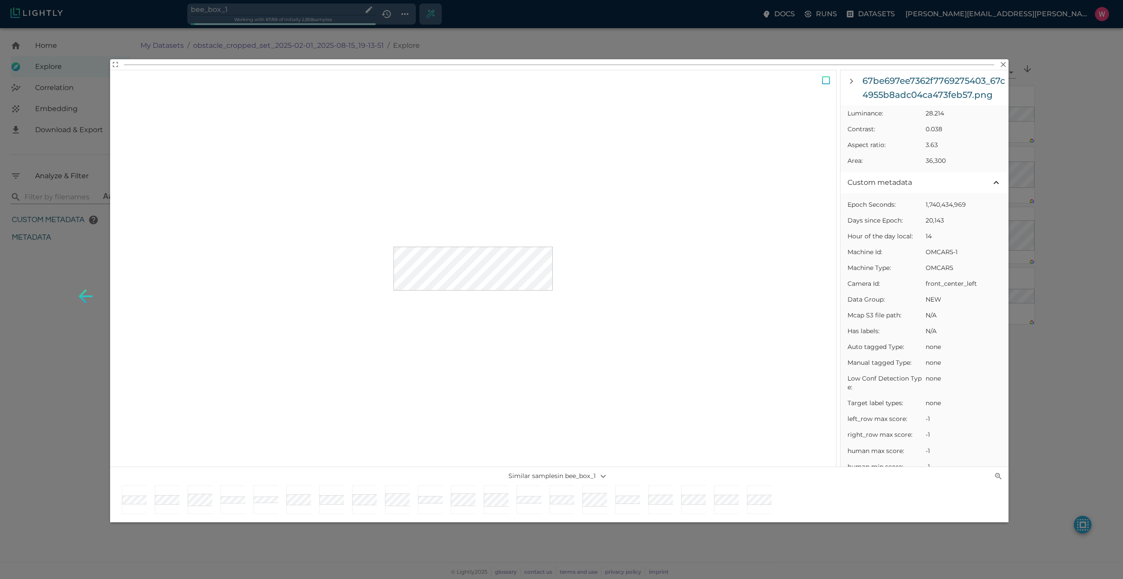
scroll to position [527, 0]
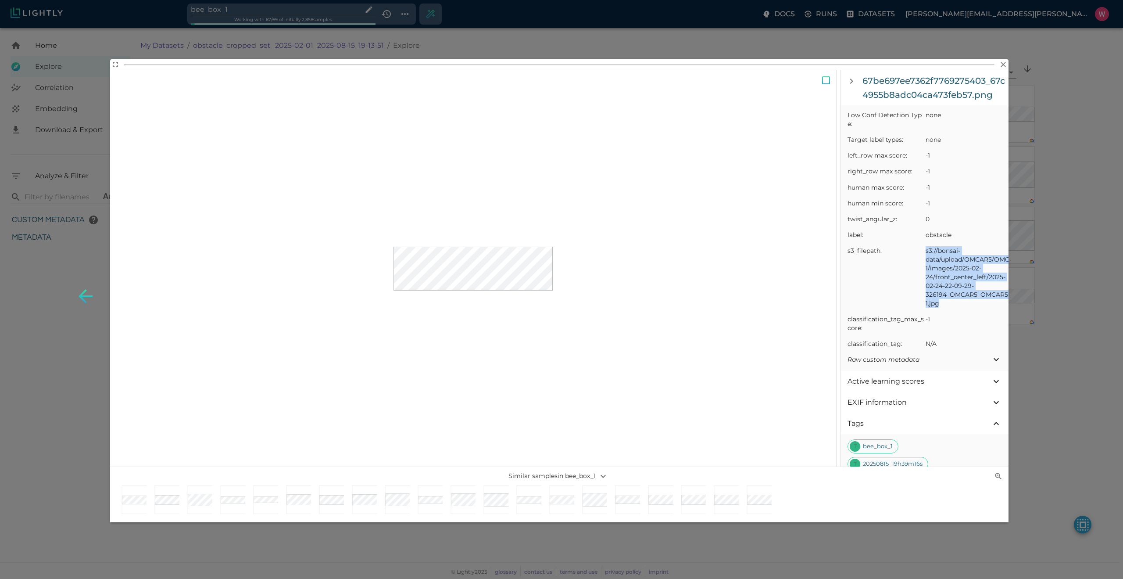
drag, startPoint x: 947, startPoint y: 304, endPoint x: 925, endPoint y: 249, distance: 58.8
click at [926, 249] on span "s3://bonsai-data/upload/OMCAR5/OMCAR5-1/images/2025-02-24/front_center_left/202…" at bounding box center [964, 276] width 76 height 61
copy li "s3://bonsai-data/upload/OMCAR5/OMCAR5-1/images/2025-02-24/front_center_left/202…"
click at [82, 165] on div "67be697ee7362f7769275403_67c4955b8adc04ca473feb57.png Sample details Sample lin…" at bounding box center [561, 289] width 1123 height 579
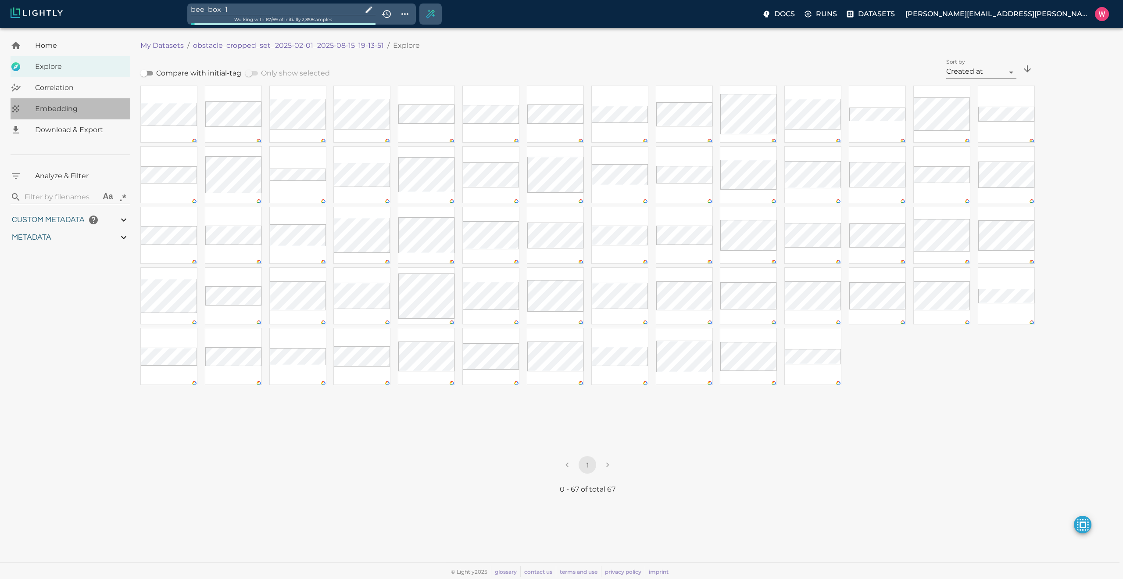
click at [78, 107] on span "Embedding" at bounding box center [79, 109] width 88 height 11
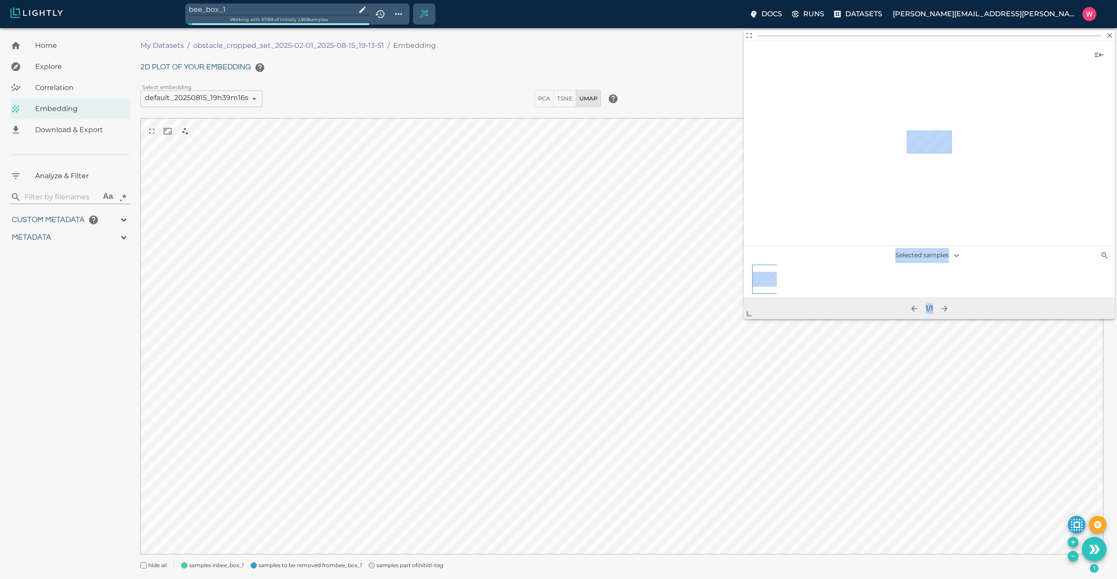
click at [694, 376] on body "bee_box_1 Working with 67 / 69 of initially 2,858 samples Docs Runs Datasets wi…" at bounding box center [558, 314] width 1117 height 573
click at [352, 11] on input "bee_box_1" at bounding box center [271, 10] width 164 height 12
click at [404, 13] on icon "Show tag tree" at bounding box center [398, 14] width 11 height 11
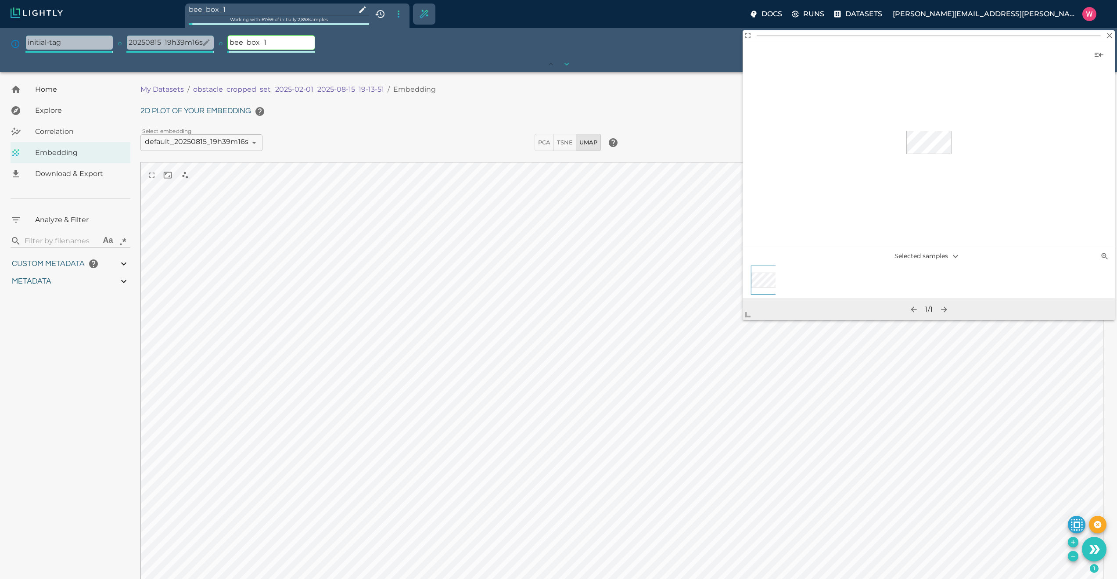
click at [169, 41] on p "20250815_19h39m16s" at bounding box center [170, 43] width 87 height 14
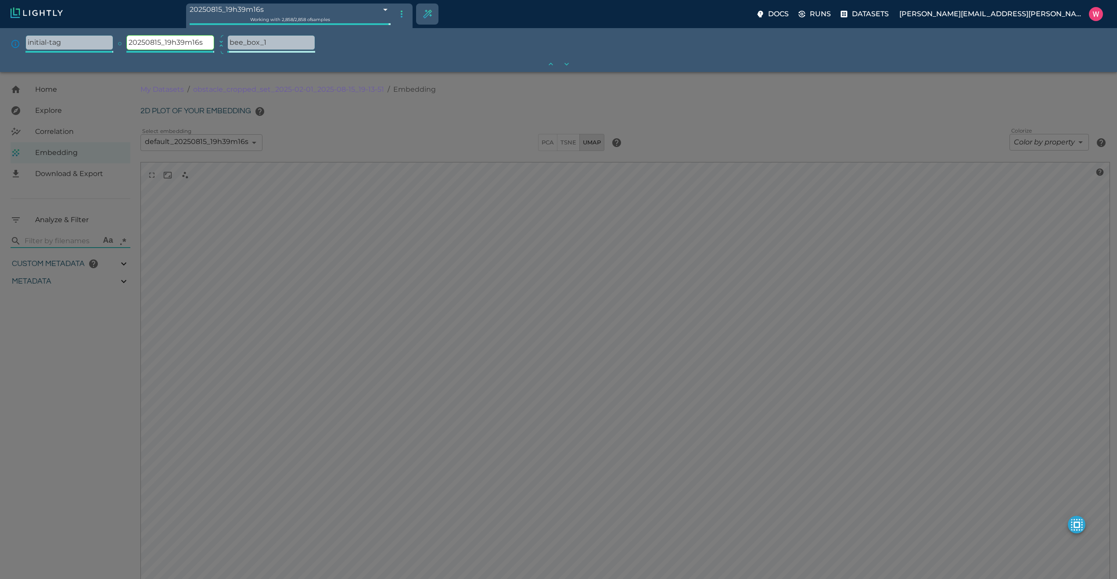
click at [631, 401] on div at bounding box center [558, 289] width 1117 height 579
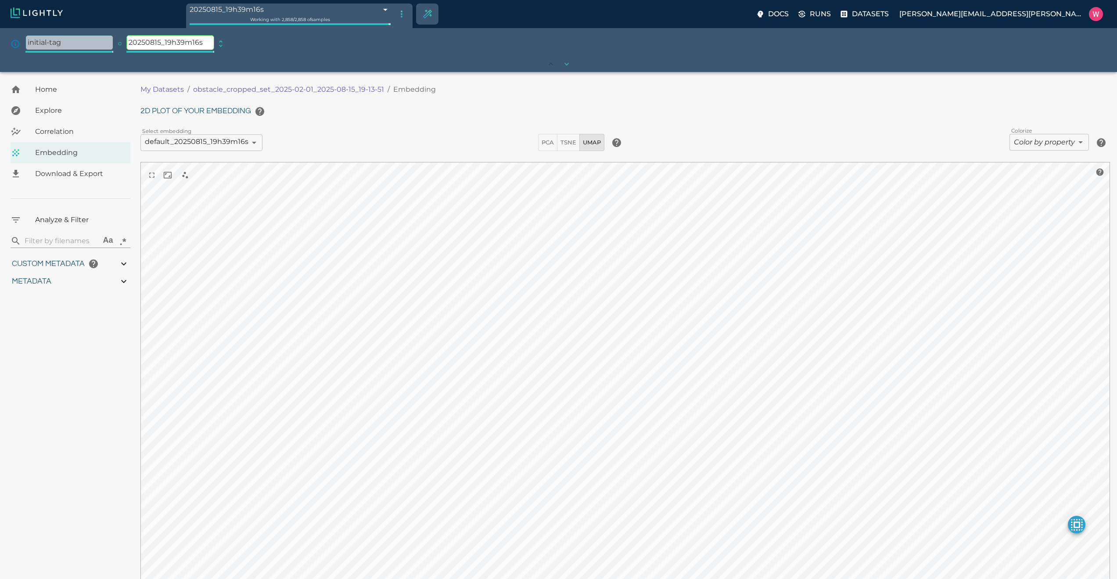
click at [932, 141] on body "20250815_19h39m16s 689f8ce48ed35fe88f8e53fe Working with 2,858 / 2,858 of sampl…" at bounding box center [558, 358] width 1117 height 573
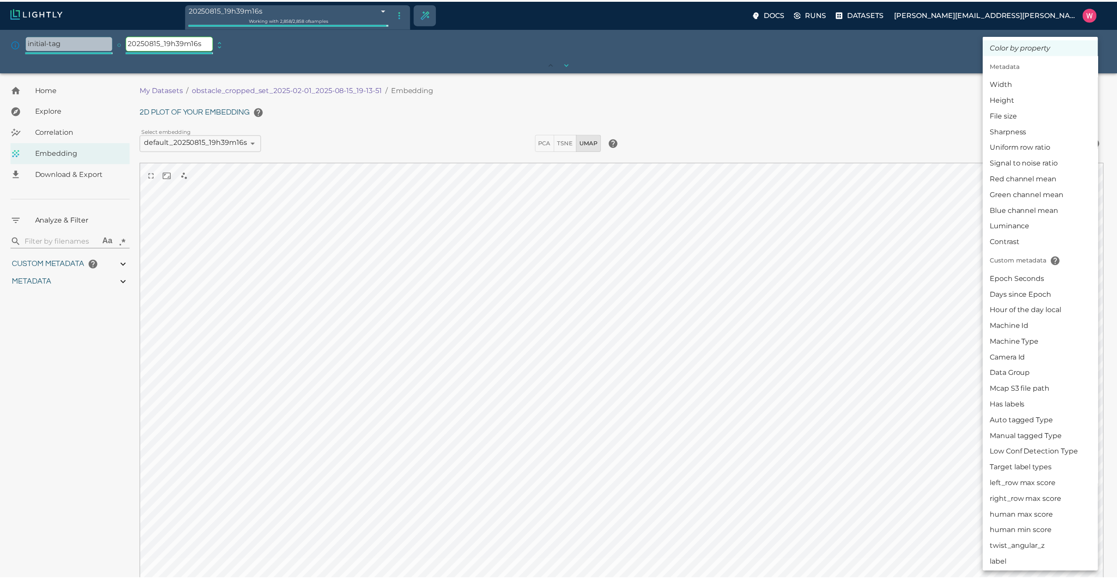
scroll to position [50, 0]
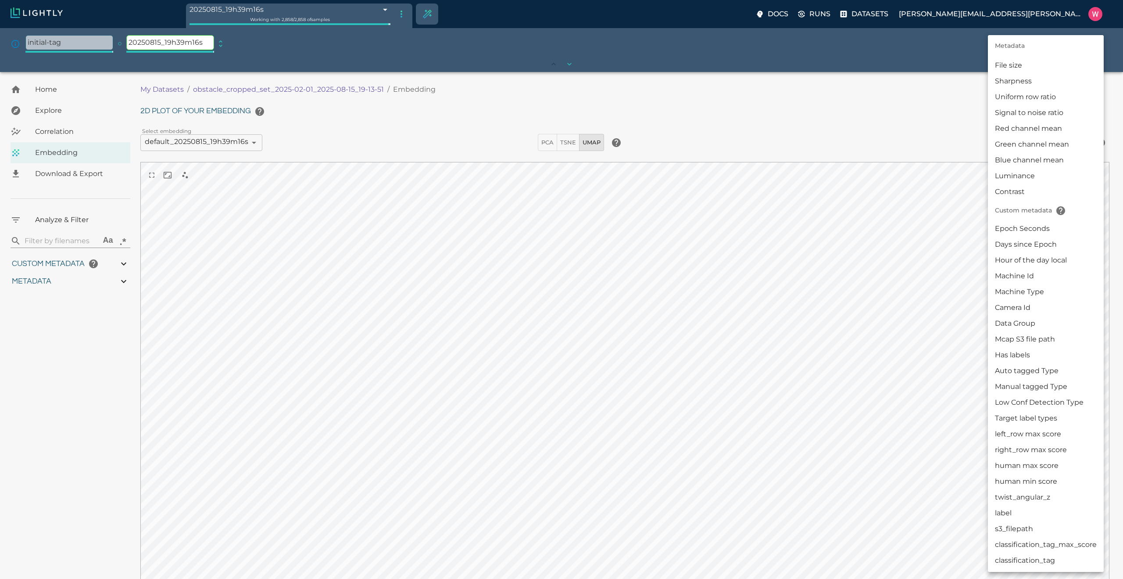
click at [932, 477] on li "label" at bounding box center [1046, 513] width 116 height 16
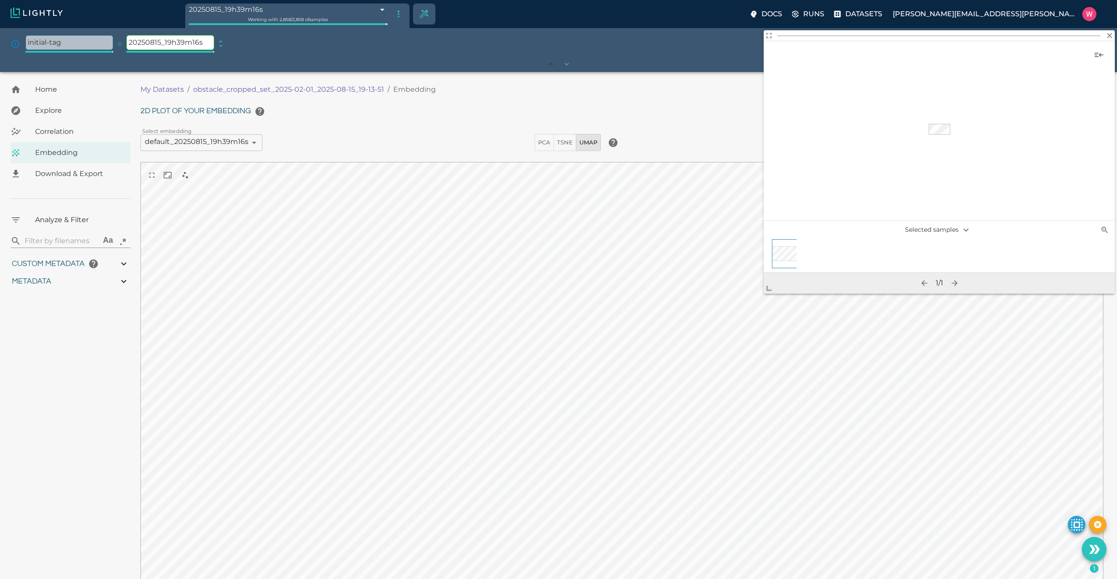
click at [729, 357] on body "20250815_19h39m16s 689f8ce48ed35fe88f8e53fe Working with 2,858 / 2,858 of sampl…" at bounding box center [558, 358] width 1117 height 573
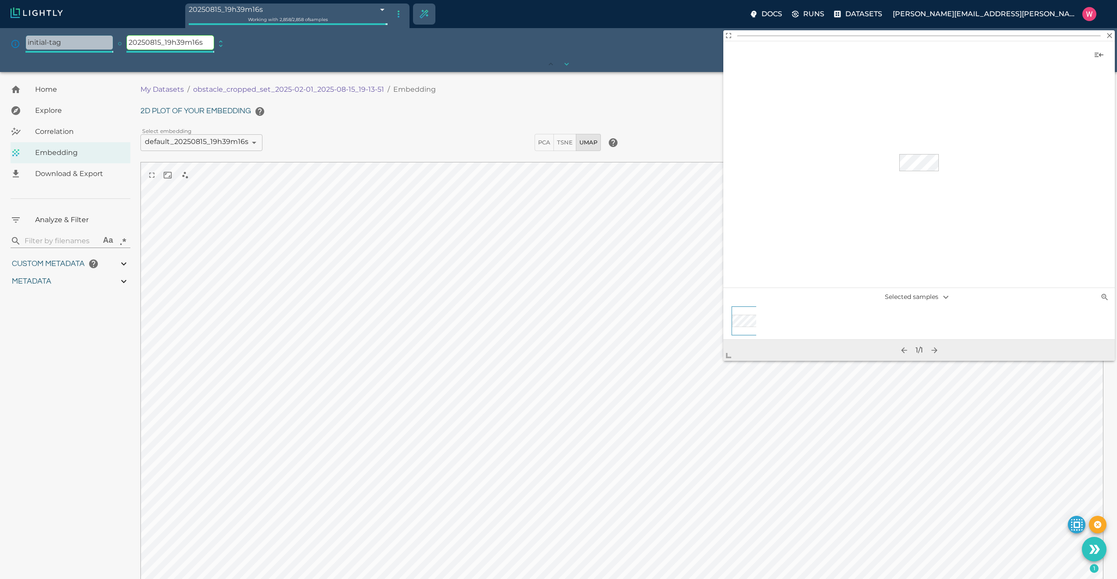
click at [653, 443] on body "20250815_19h39m16s 689f8ce48ed35fe88f8e53fe Working with 2,858 / 2,858 of sampl…" at bounding box center [558, 358] width 1117 height 573
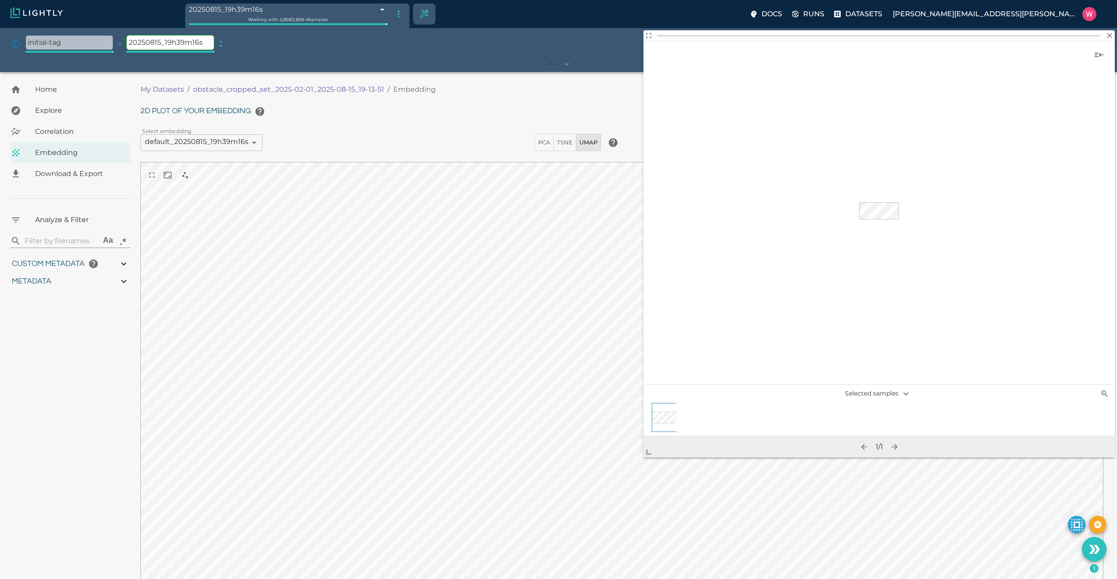
click at [655, 444] on span at bounding box center [652, 449] width 18 height 18
click at [932, 56] on icon "Show sample details" at bounding box center [1098, 55] width 11 height 11
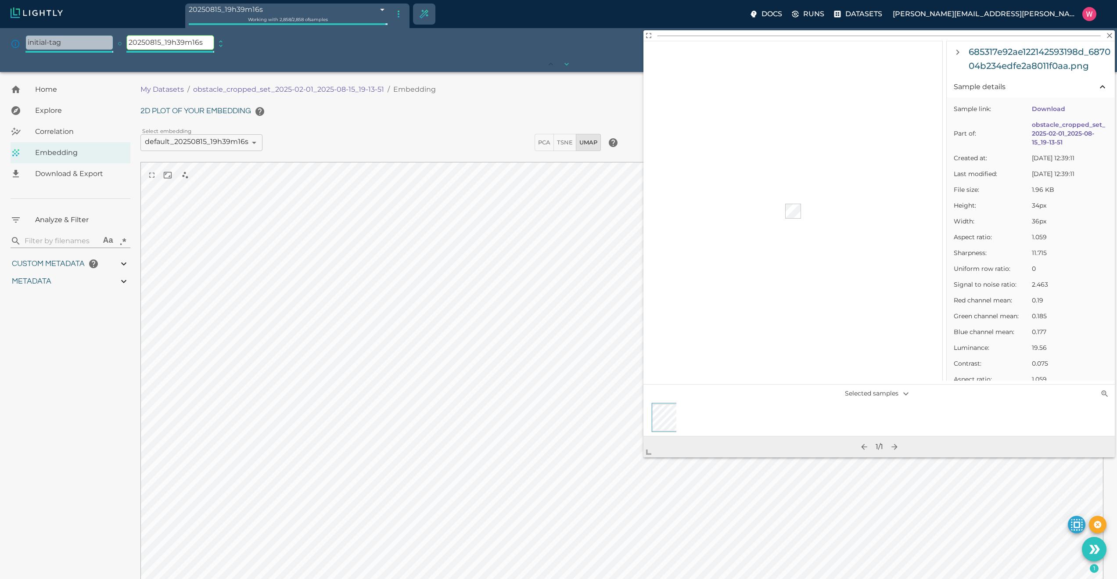
click at [932, 135] on link "obstacle_cropped_set_2025-02-01_2025-08-15_19-13-51" at bounding box center [1068, 133] width 73 height 25
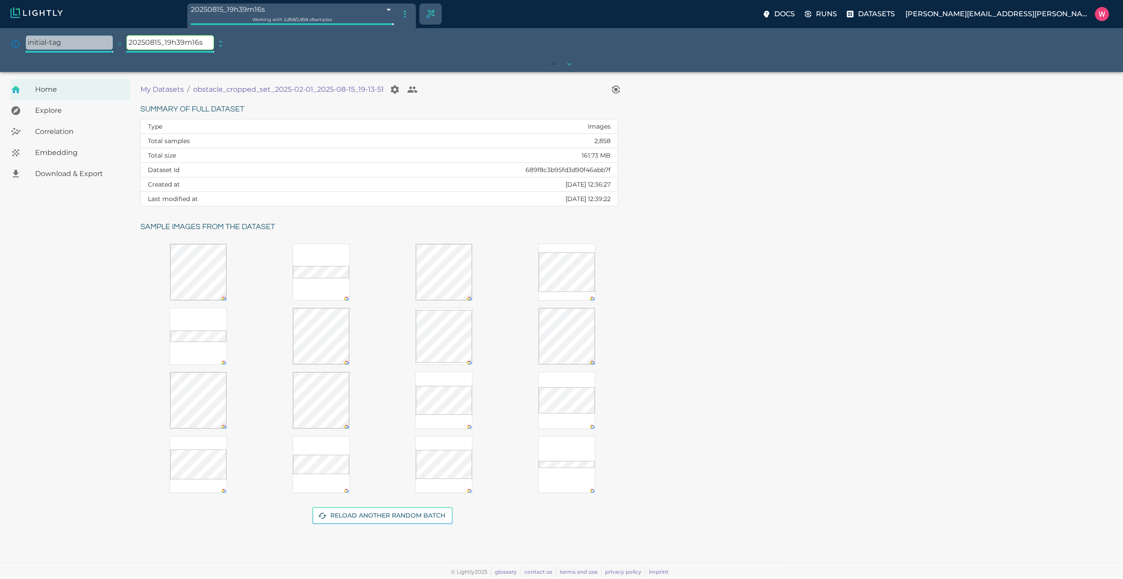
click at [75, 125] on div "Correlation" at bounding box center [71, 131] width 120 height 21
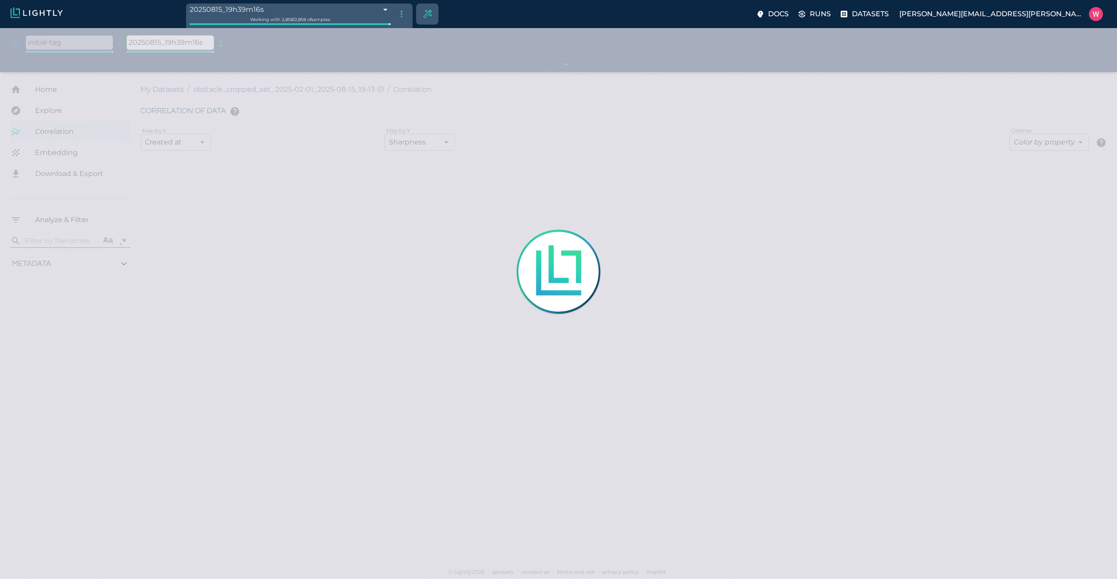
click at [70, 110] on span "Explore" at bounding box center [79, 110] width 88 height 11
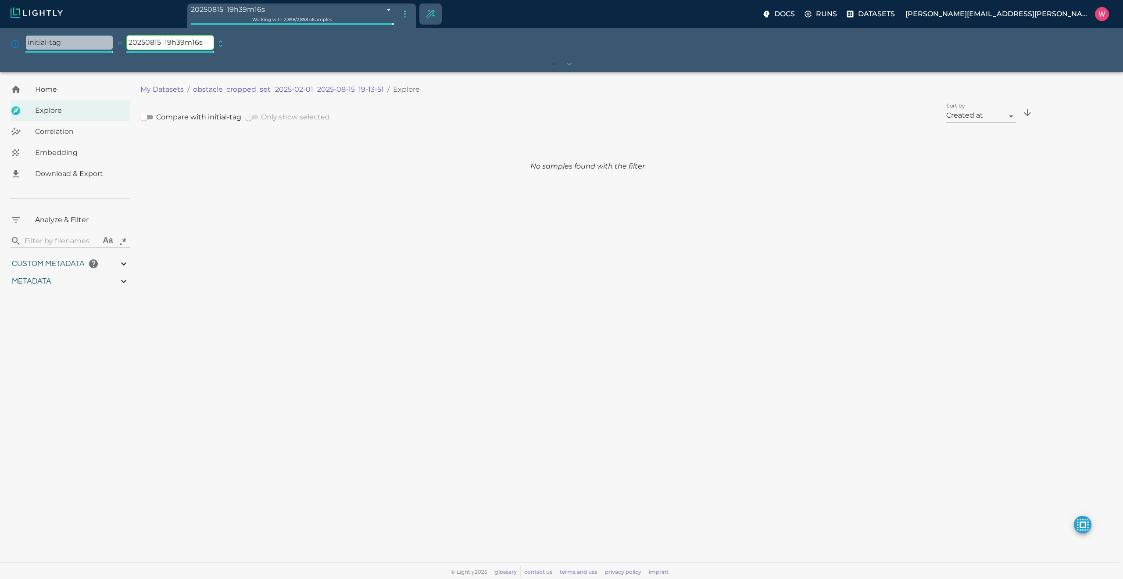
click at [222, 47] on icon "expand" at bounding box center [220, 43] width 9 height 9
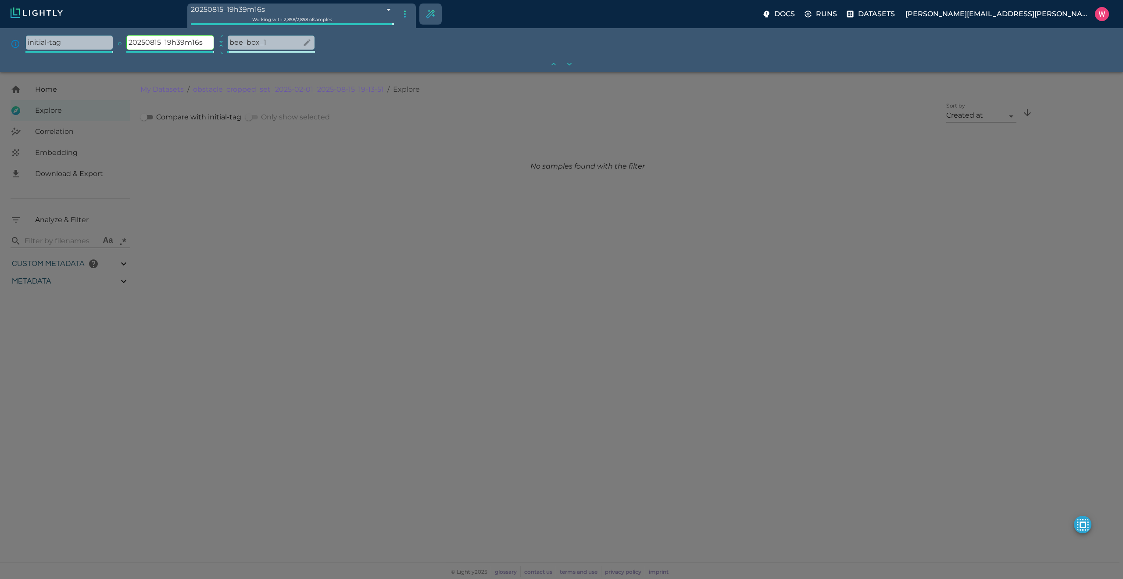
click at [258, 44] on p "bee_box_1" at bounding box center [271, 43] width 87 height 14
click at [448, 53] on div "The tag tree gives you an overview of all the tags you have created in the past…" at bounding box center [562, 44] width 1102 height 19
click at [442, 158] on div at bounding box center [561, 289] width 1123 height 579
click at [148, 117] on div at bounding box center [561, 289] width 1123 height 579
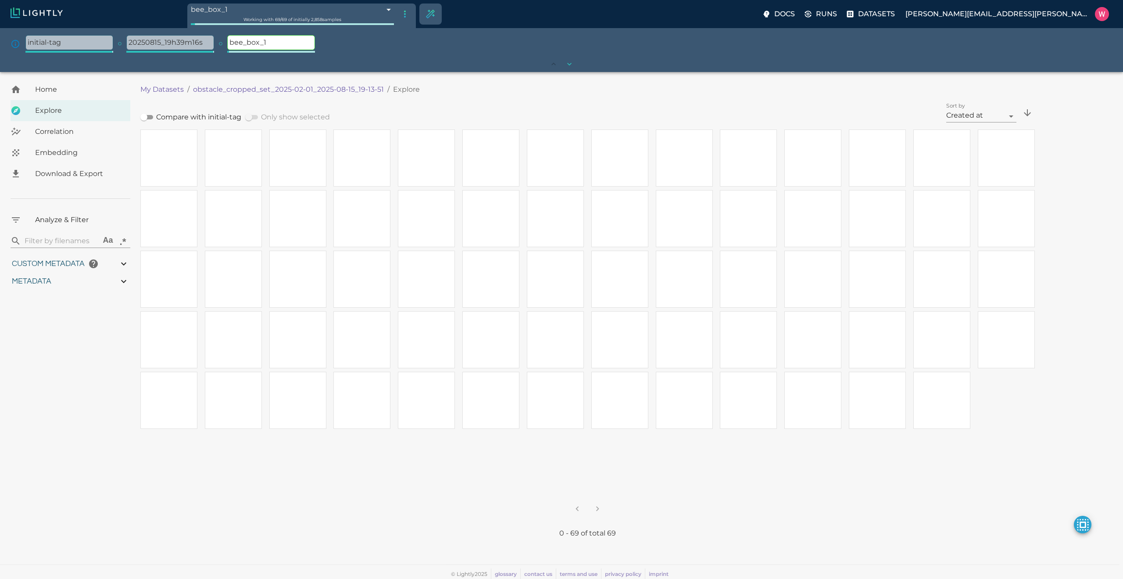
click at [144, 116] on div at bounding box center [561, 289] width 1123 height 579
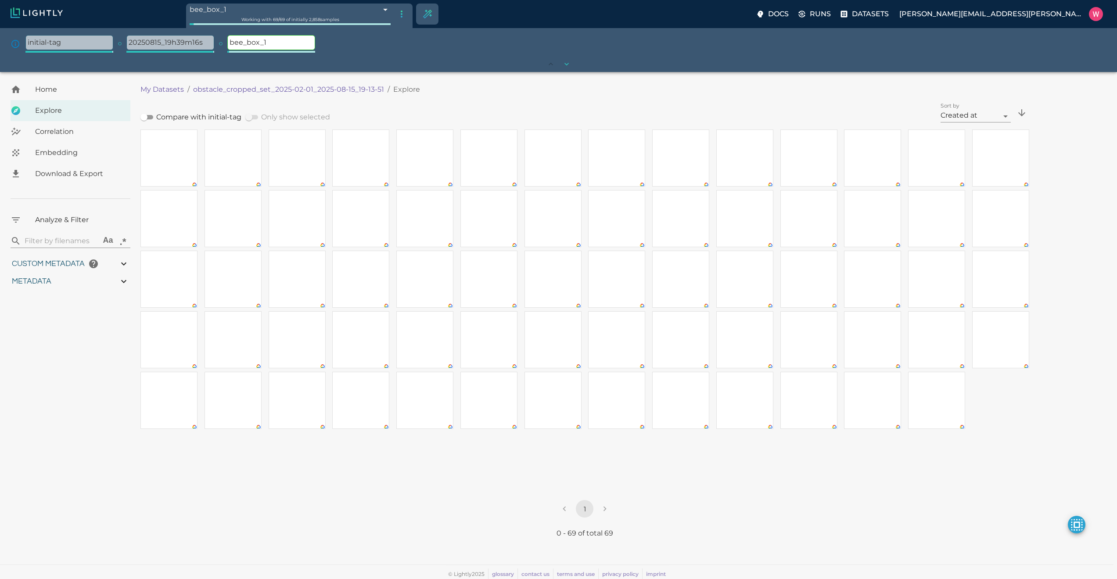
click at [148, 118] on input "Compare with initial-tag" at bounding box center [144, 117] width 32 height 11
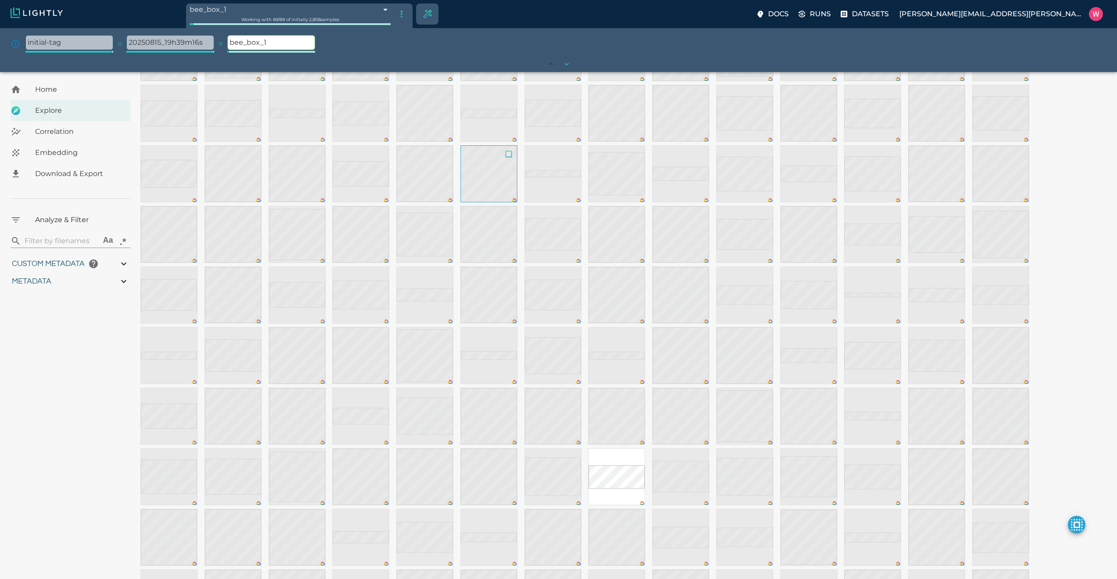
scroll to position [316, 0]
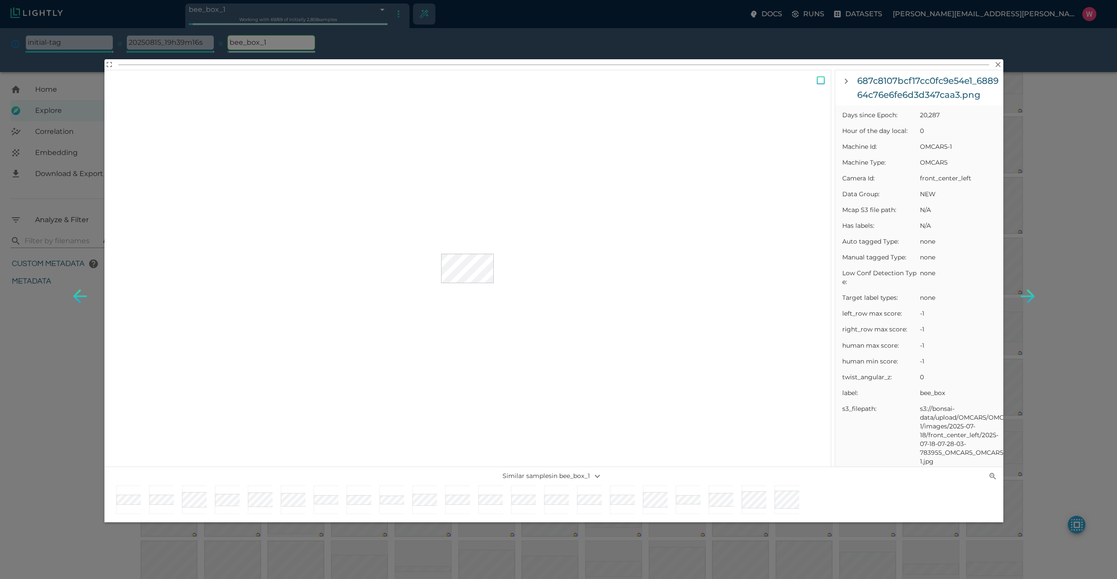
scroll to position [421, 0]
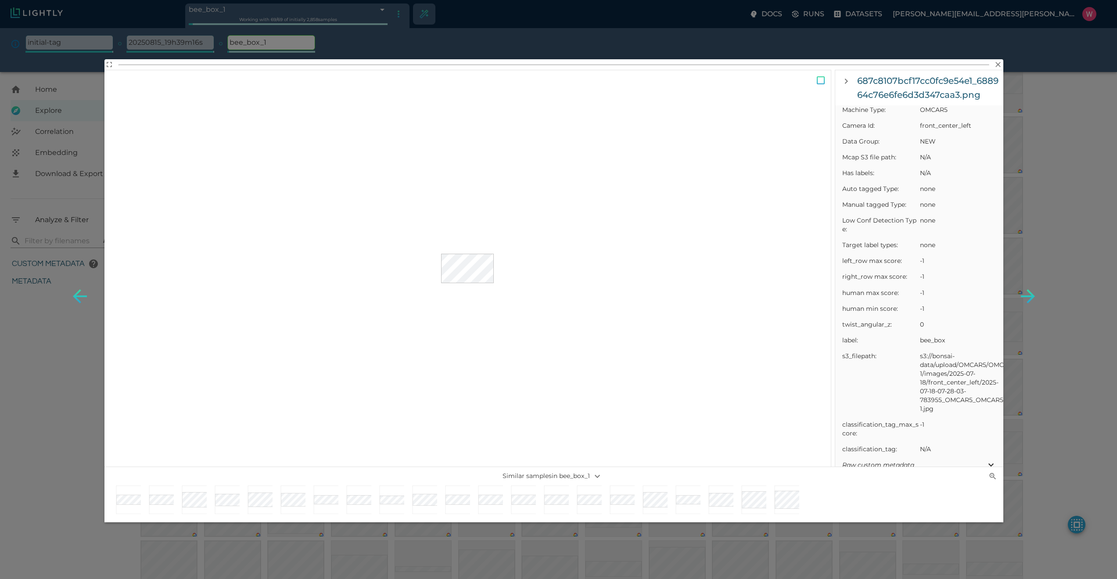
click at [932, 219] on div "687c8107bcf17cc0fc9e54e1_688964c76e6fe6d3d347caa3.png Sample details Sample lin…" at bounding box center [558, 289] width 1117 height 579
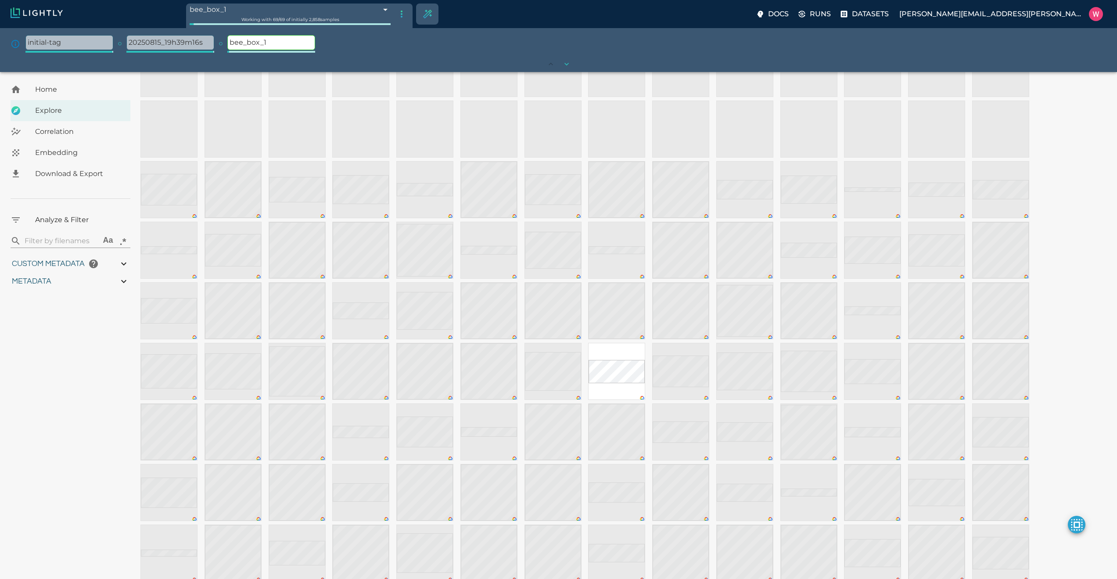
scroll to position [369, 0]
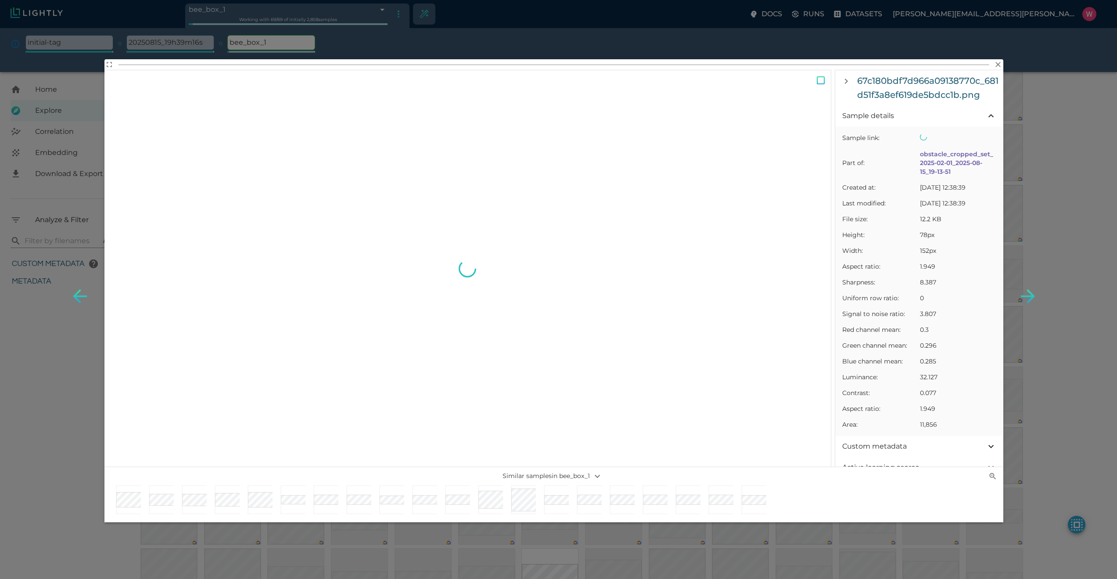
click at [243, 477] on div at bounding box center [256, 501] width 33 height 33
click at [471, 502] on div at bounding box center [486, 501] width 33 height 33
click at [607, 499] on div at bounding box center [618, 501] width 33 height 33
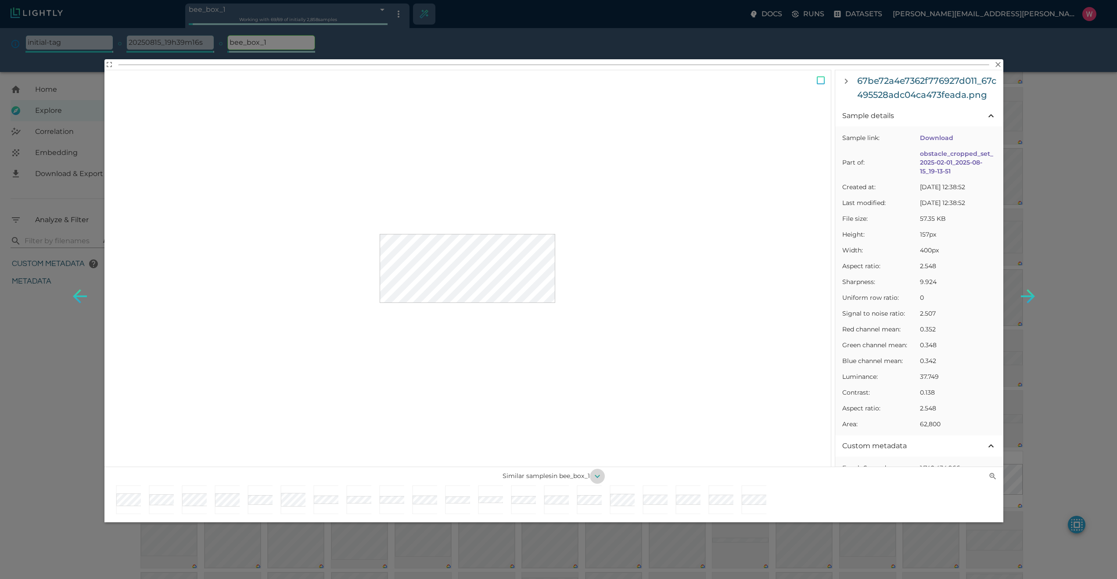
click at [592, 475] on button "button" at bounding box center [597, 476] width 15 height 15
click at [596, 516] on icon "button" at bounding box center [597, 512] width 11 height 11
click at [541, 510] on div at bounding box center [552, 501] width 33 height 33
click at [1027, 314] on button "button" at bounding box center [1028, 296] width 42 height 42
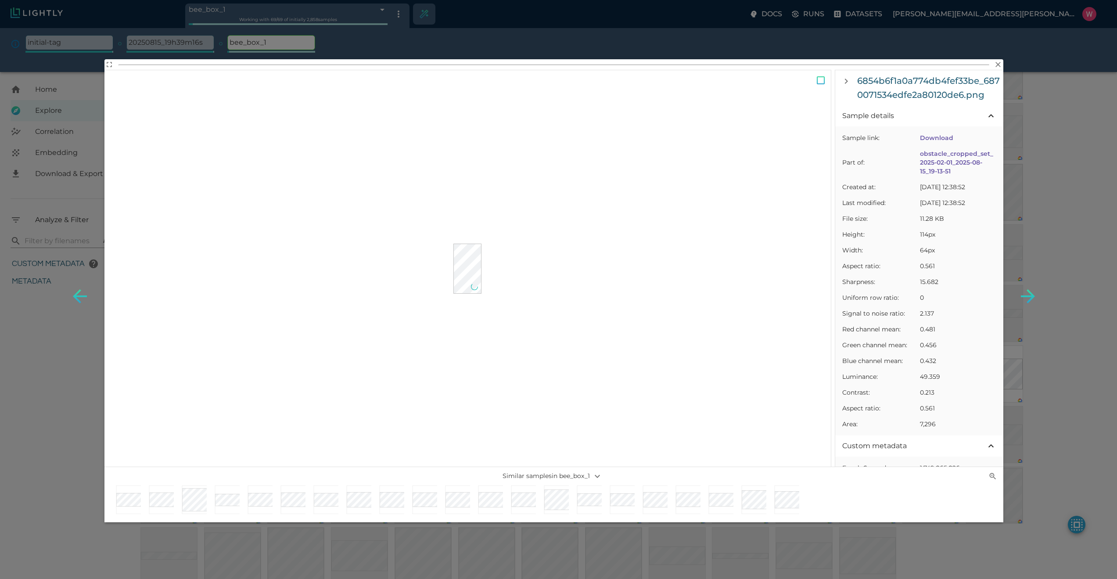
click at [1041, 376] on div "6854b6f1a0a774db4fef33be_6870071534edfe2a80120de6.png Sample details Sample lin…" at bounding box center [558, 289] width 1117 height 579
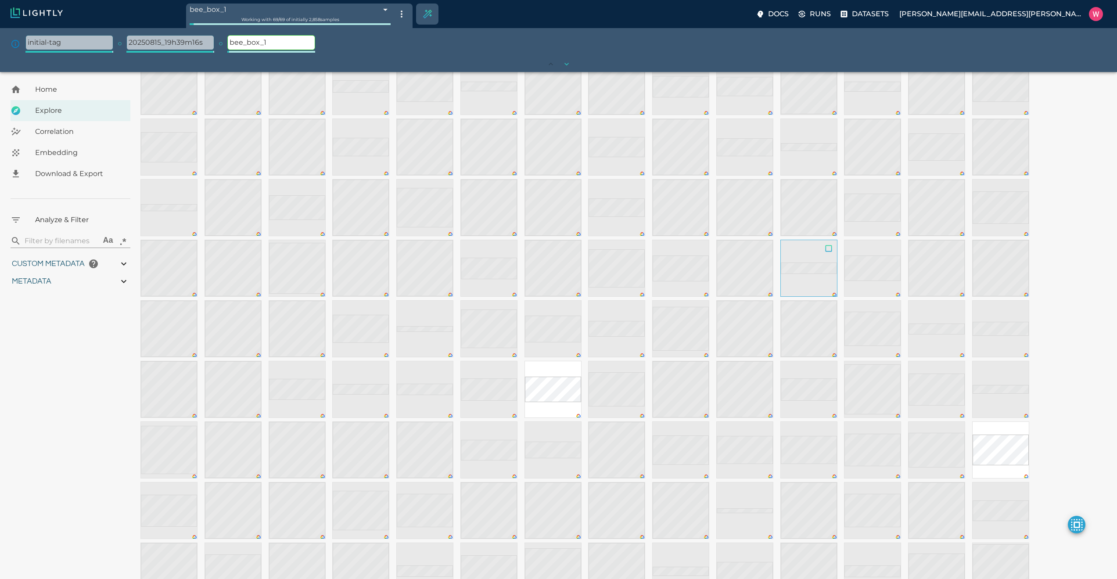
scroll to position [767, 0]
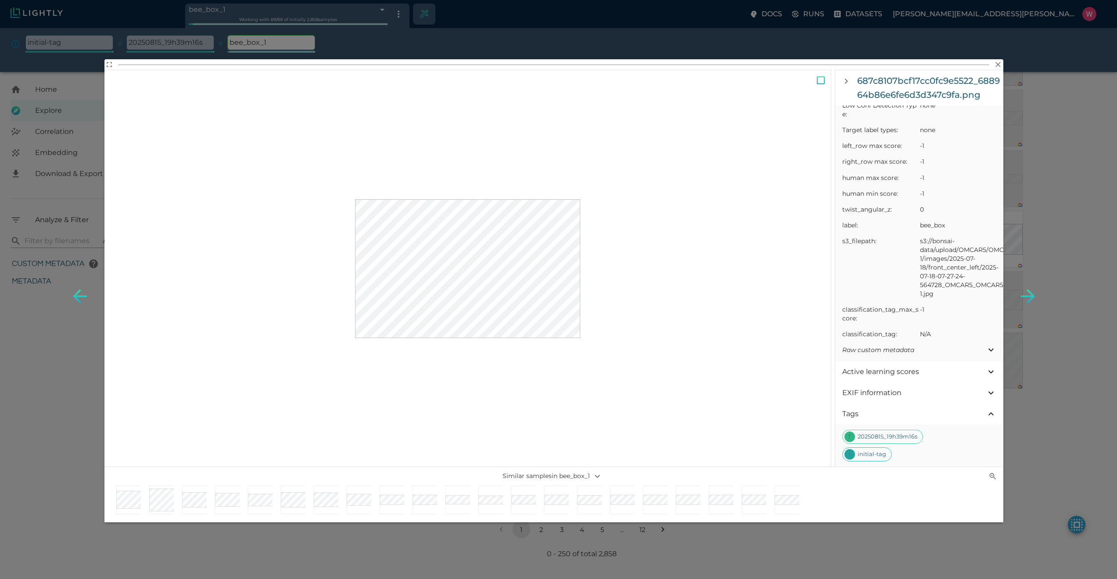
scroll to position [279, 0]
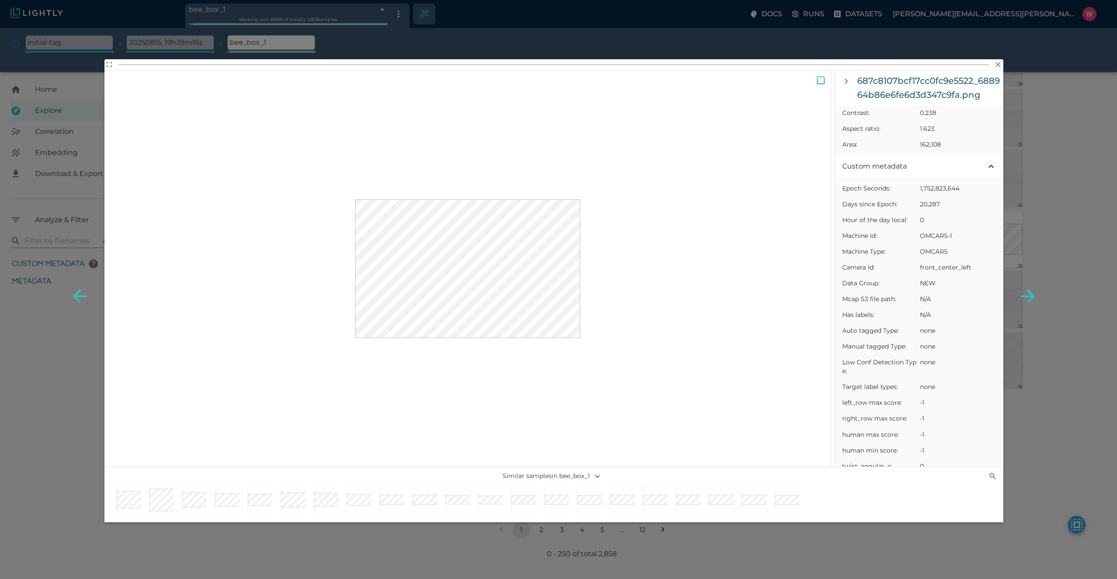
click at [751, 33] on div "687c8107bcf17cc0fc9e5522_688964b86e6fe6d3d347c9fa.png Sample details Sample lin…" at bounding box center [558, 289] width 1117 height 579
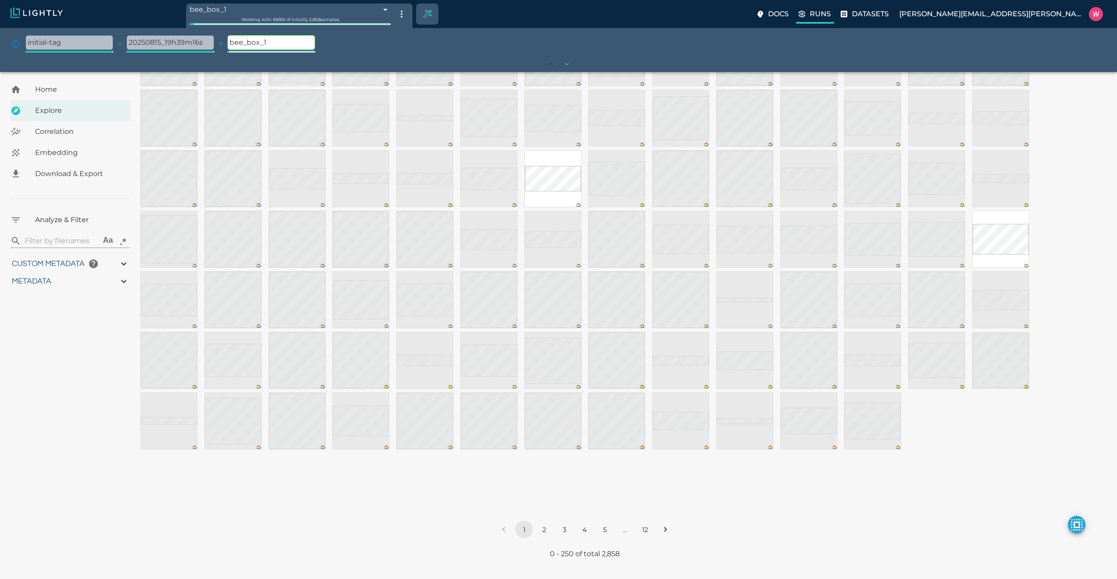
click at [806, 16] on icon at bounding box center [801, 14] width 9 height 9
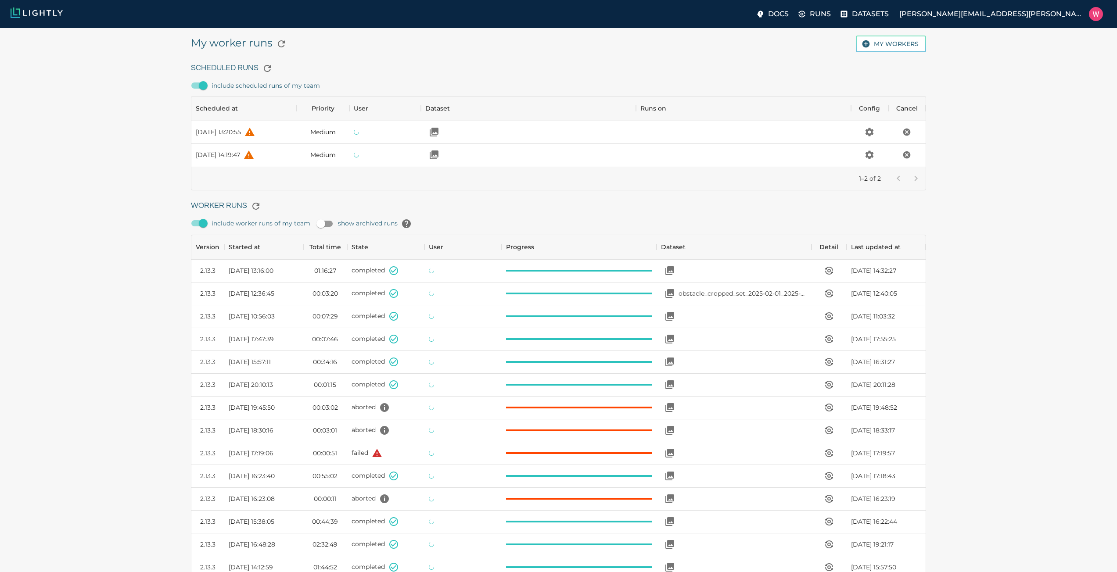
scroll to position [588, 728]
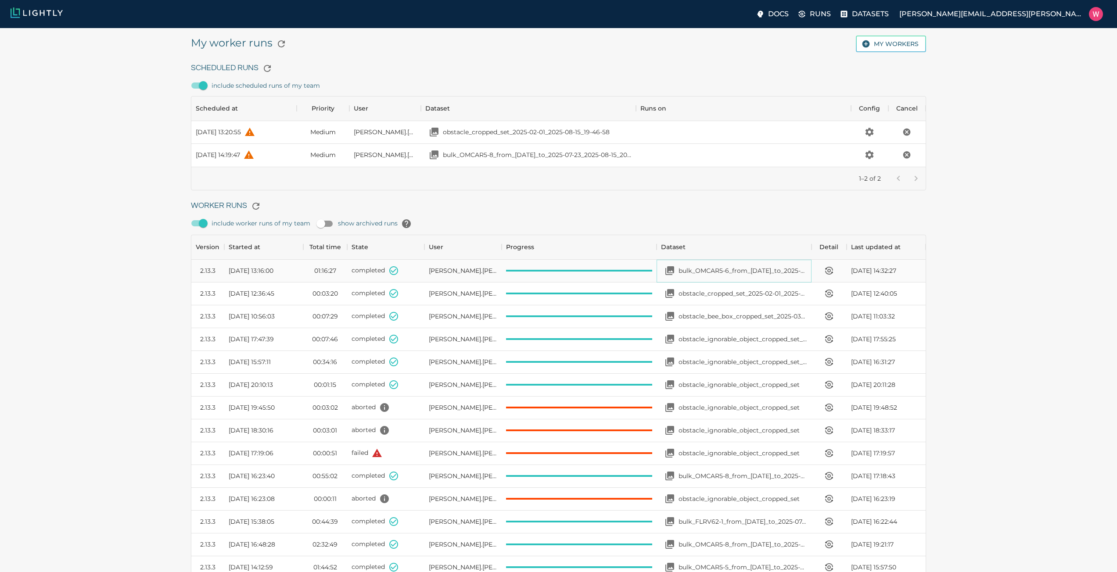
click at [721, 273] on p "bulk_OMCAR5-6_from_[DATE]_to_2025-08-14_2025-08-15_19-37-20" at bounding box center [742, 270] width 129 height 9
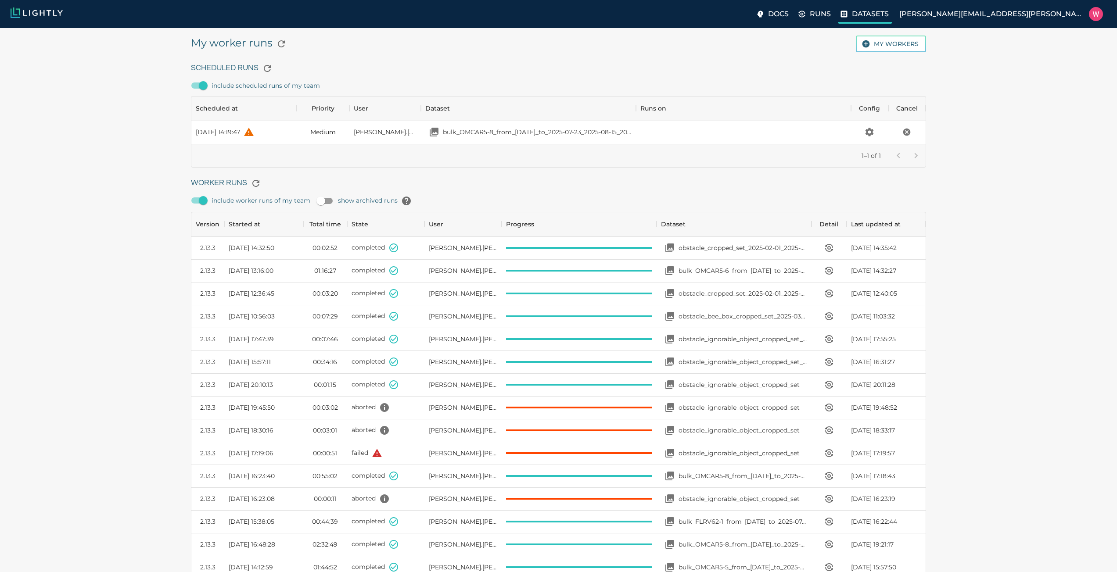
click at [888, 13] on p "Datasets" at bounding box center [870, 14] width 37 height 11
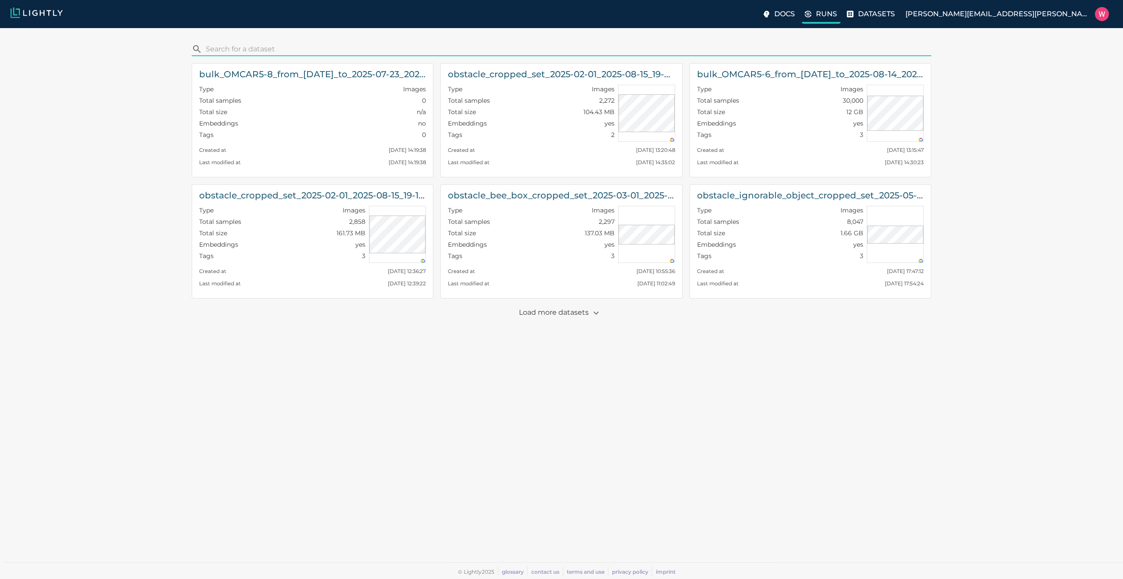
click at [841, 13] on label "Runs" at bounding box center [821, 15] width 39 height 18
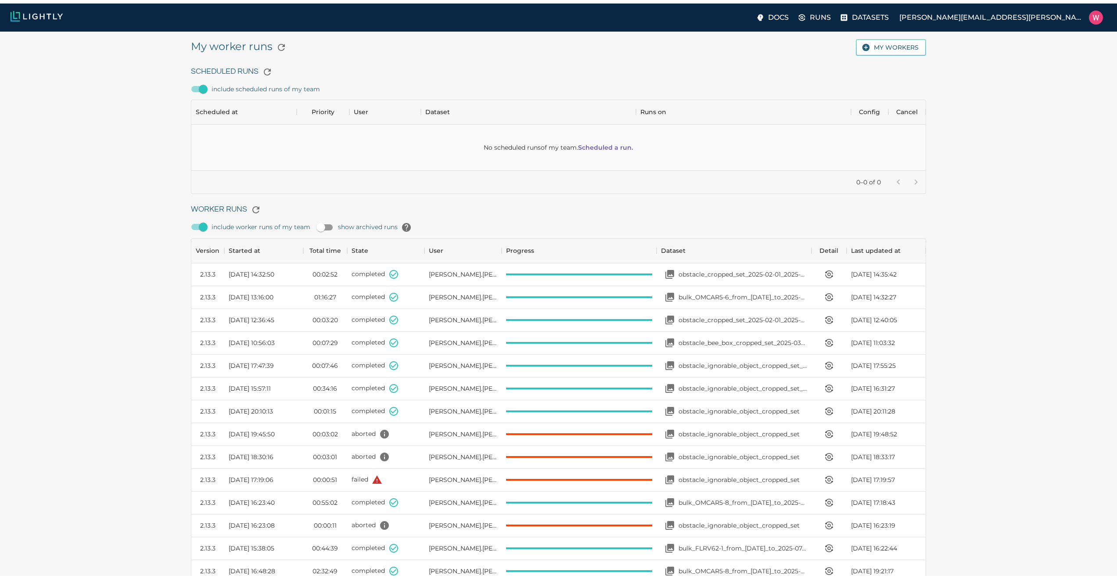
scroll to position [588, 728]
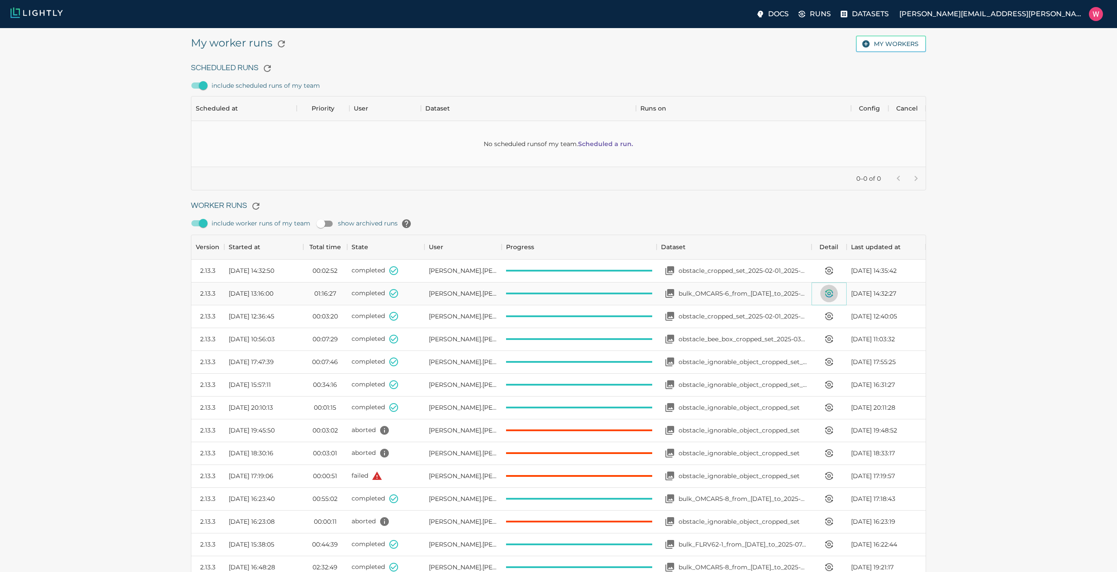
click at [827, 295] on icon "View worker run detail" at bounding box center [828, 295] width 7 height 3
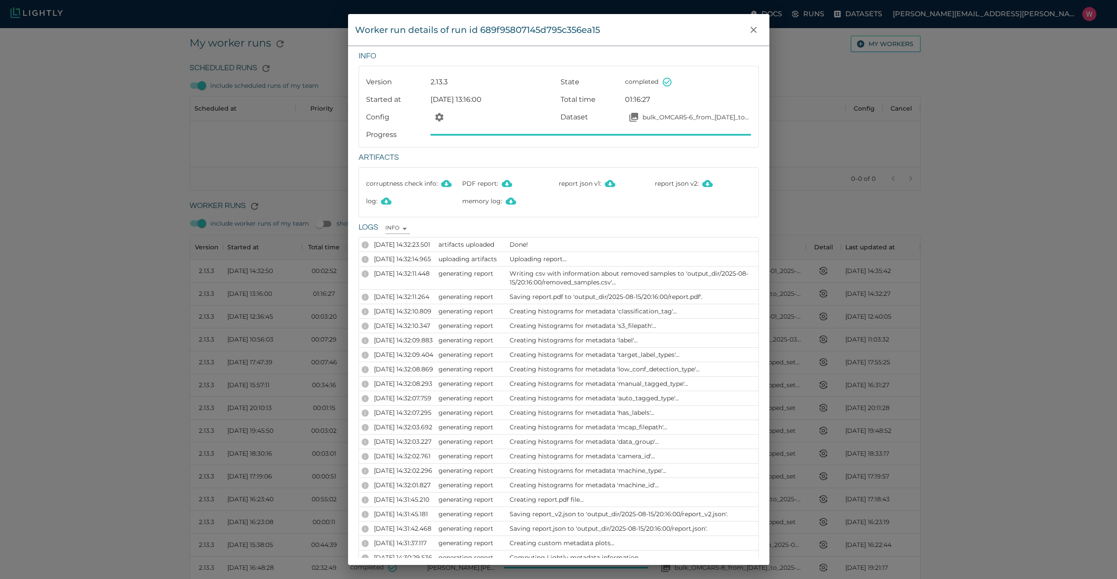
scroll to position [53, 0]
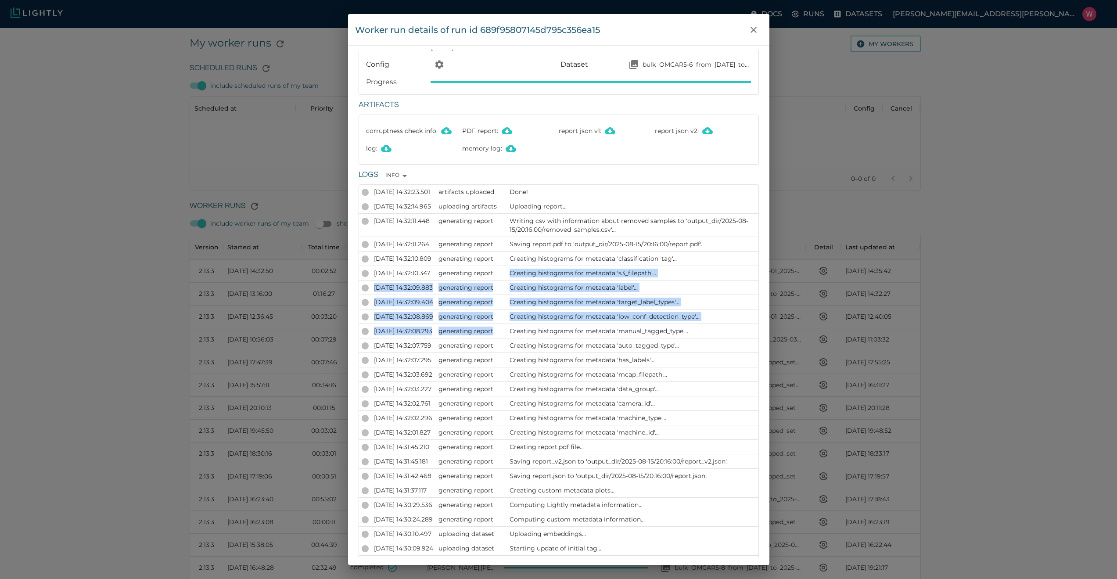
drag, startPoint x: 562, startPoint y: 267, endPoint x: 618, endPoint y: 332, distance: 85.6
click at [618, 332] on p "Creating histograms for metadata 'manual_tagged_type'..." at bounding box center [632, 330] width 246 height 9
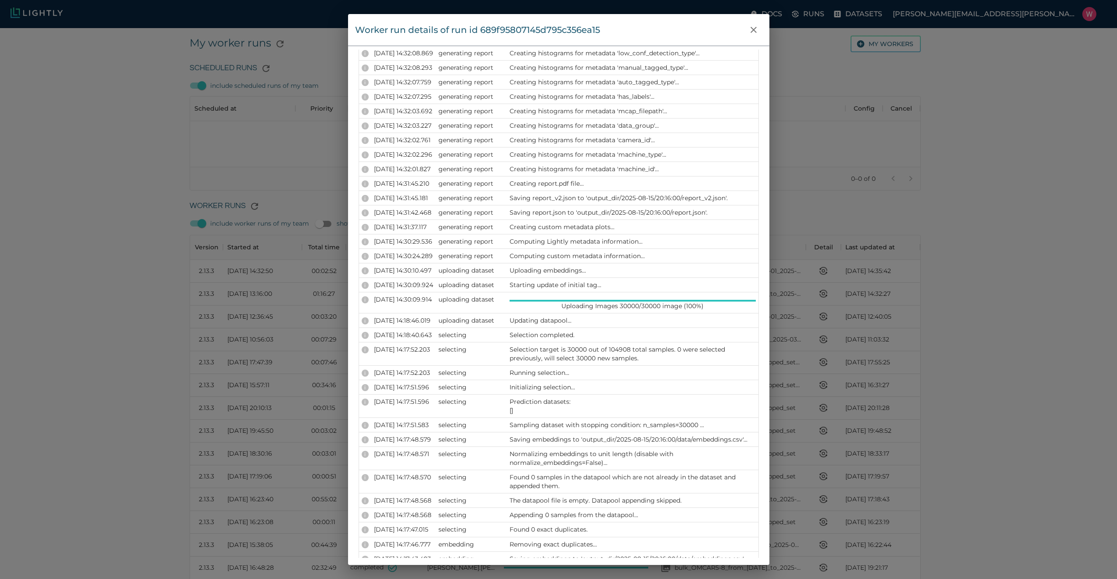
scroll to position [421, 0]
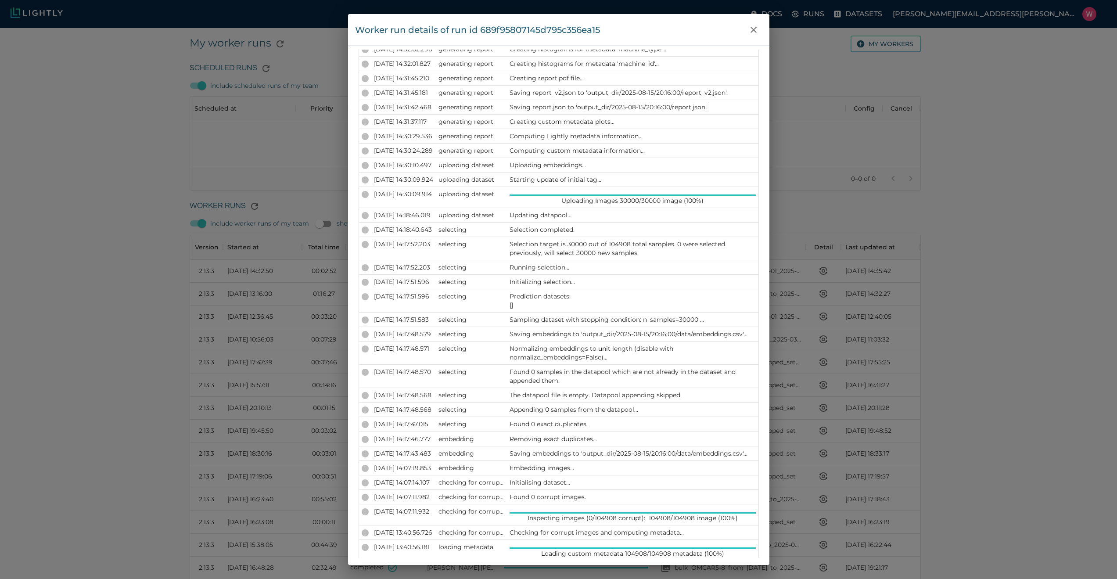
click at [592, 321] on p "Sampling dataset with stopping condition: n_samples=30000 ..." at bounding box center [632, 319] width 246 height 9
click at [548, 300] on p "Prediction datasets: []" at bounding box center [632, 301] width 246 height 18
click at [554, 294] on p "Prediction datasets: []" at bounding box center [632, 301] width 246 height 18
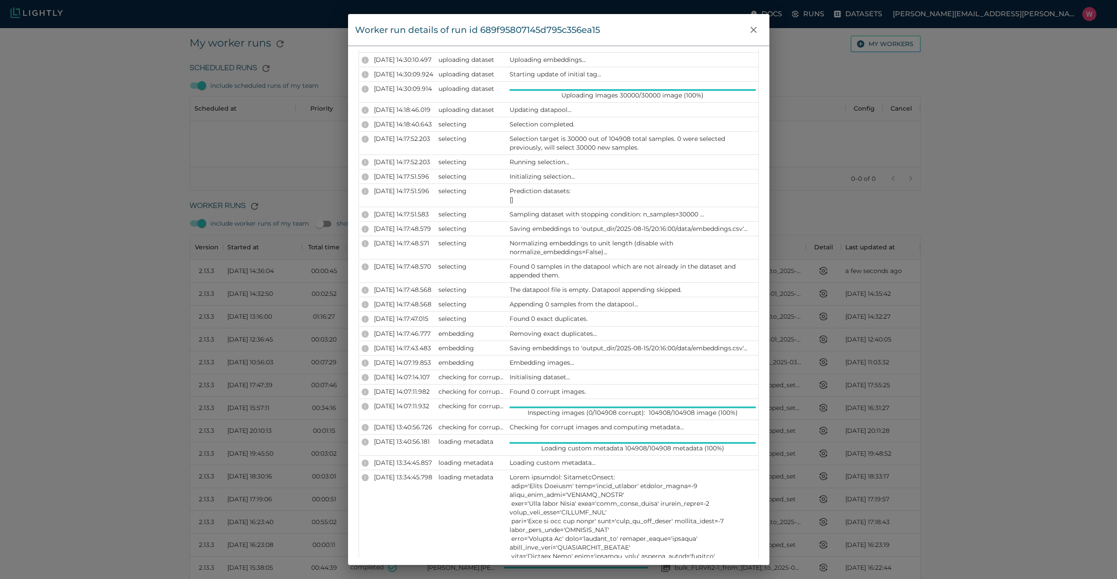
scroll to position [790, 0]
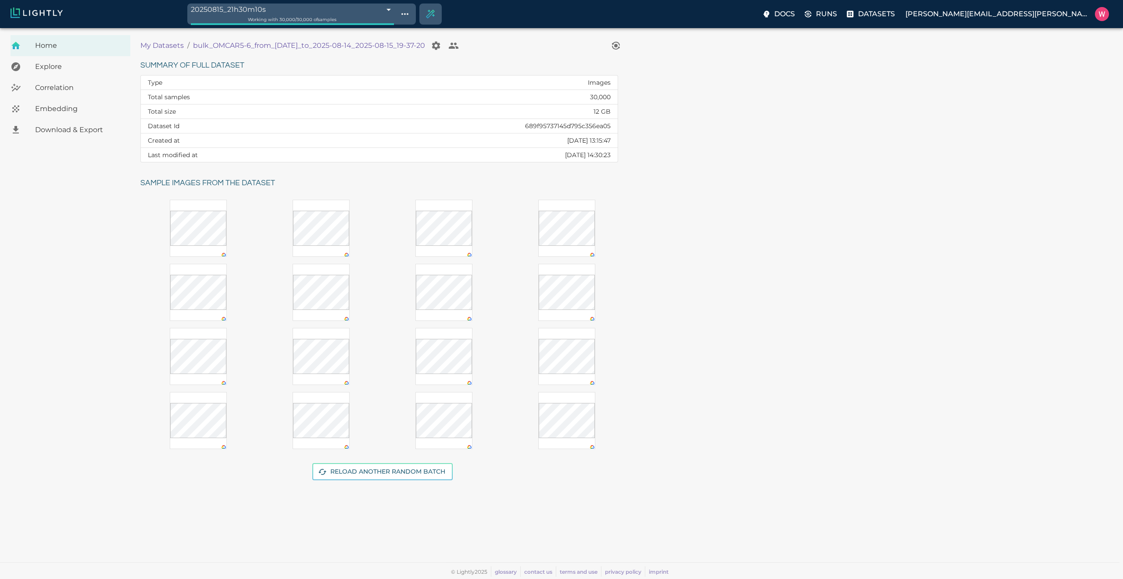
click at [73, 104] on span "Embedding" at bounding box center [79, 109] width 88 height 11
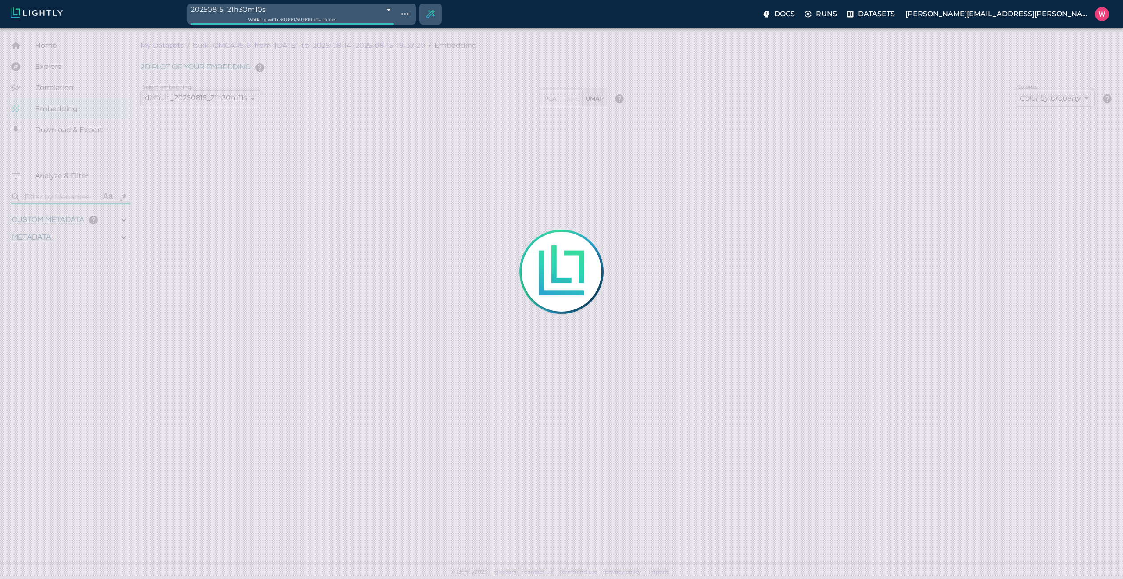
type input "1754910819.67641"
type input "1755203843.13141"
type input "0.999"
type input "0.99"
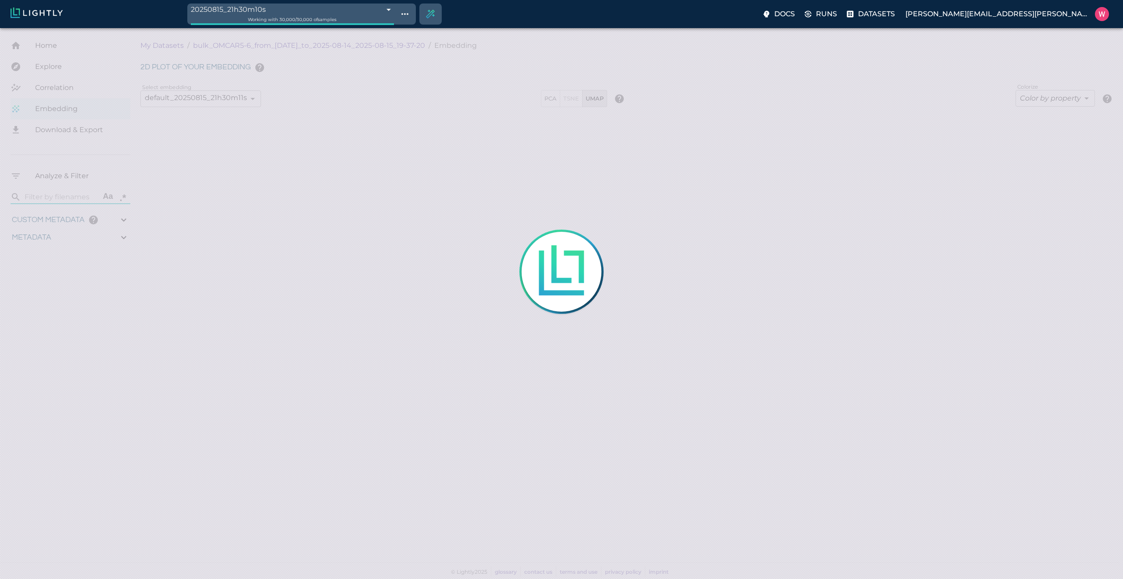
type input "0.99"
type input "0.269339114427567"
type input "96.3793391144276"
type input "23.249"
type input "1754910819.67641"
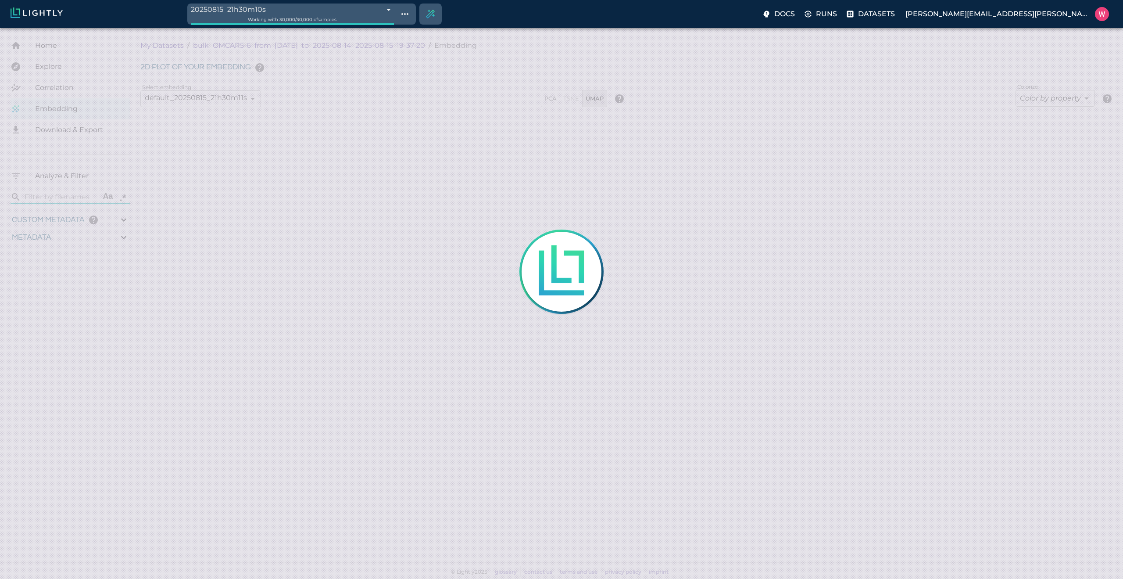
type input "1755203843.13141"
type input "0.999"
type input "0.99"
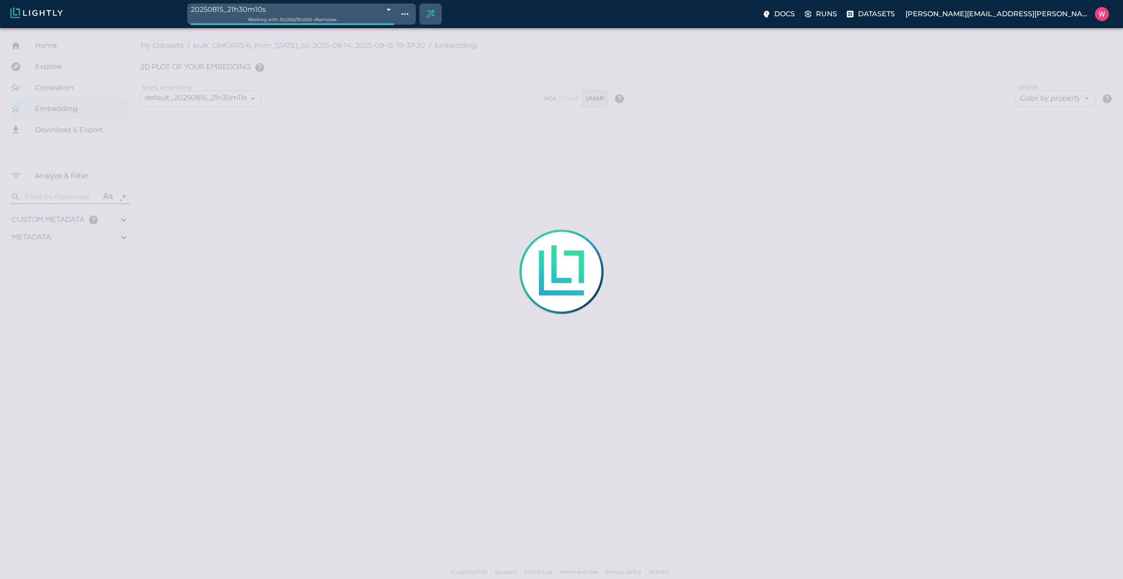
type input "0.269339114427567"
type input "96.3793391144276"
type input "23.249"
type input "1754910819.67641"
type input "1755203843.13141"
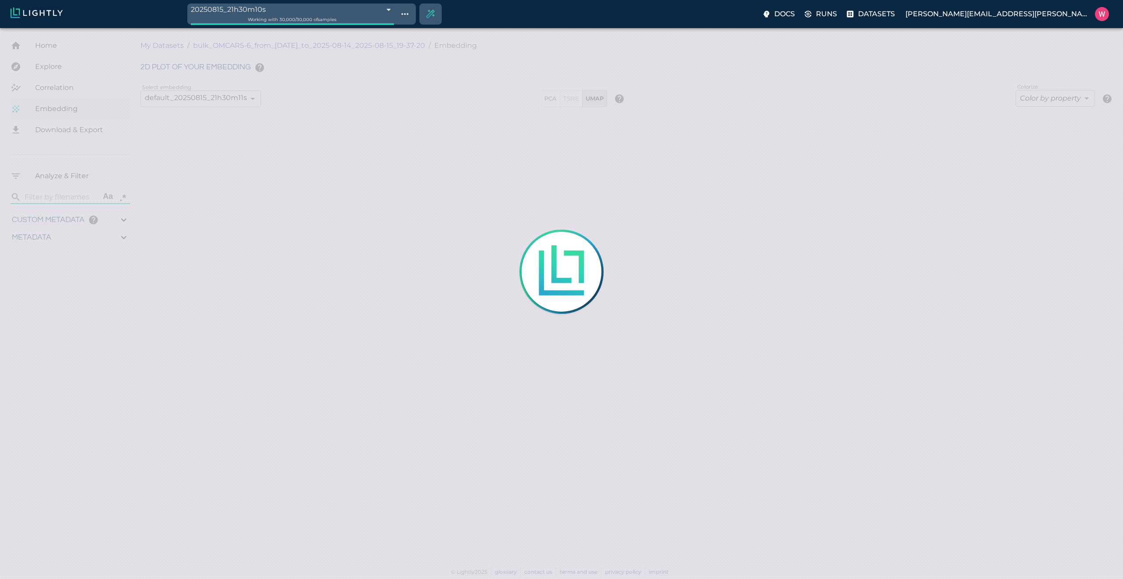
type input "0.999"
type input "0.99"
type input "0.269339114427567"
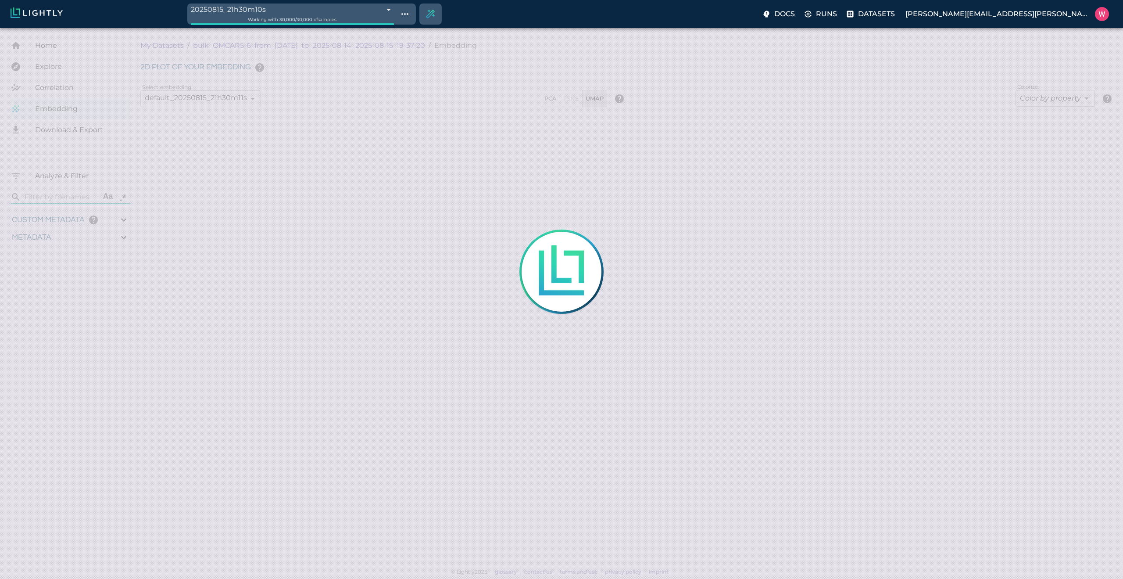
type input "96.3793391144276"
type input "23.249"
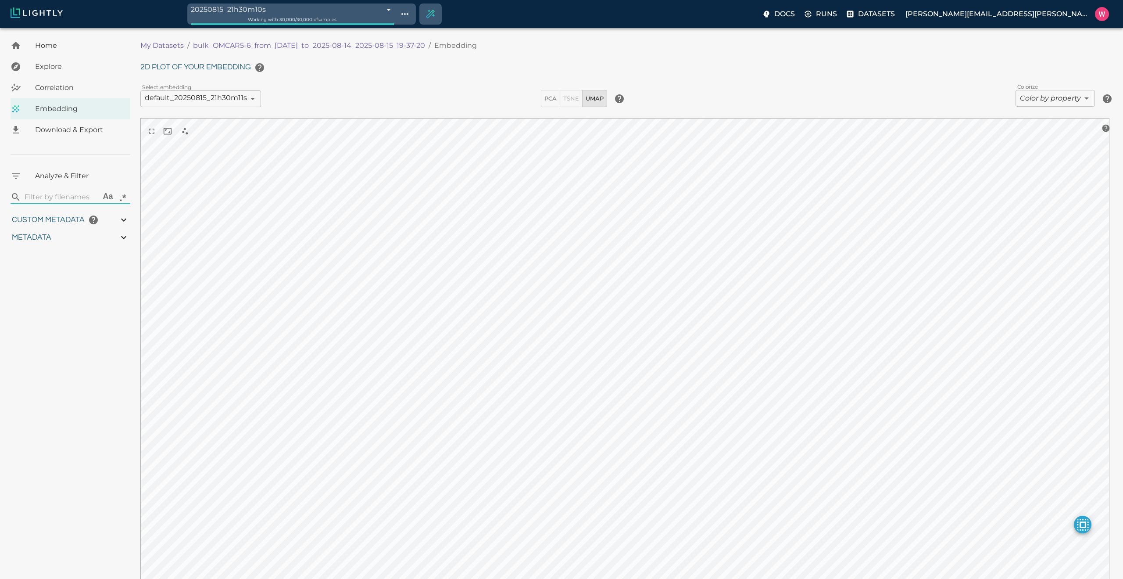
type input "1754910819.67641"
type input "1755203843.13141"
type input "0.999"
type input "0.99"
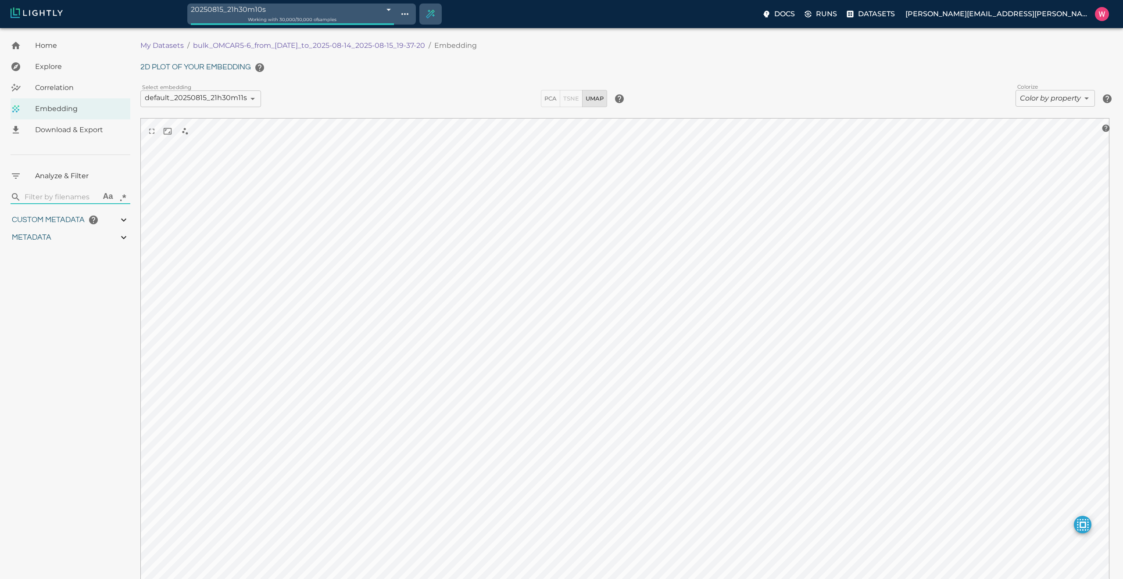
type input "0.99"
type input "0.269339114427567"
type input "96.3793391144276"
type input "23.249"
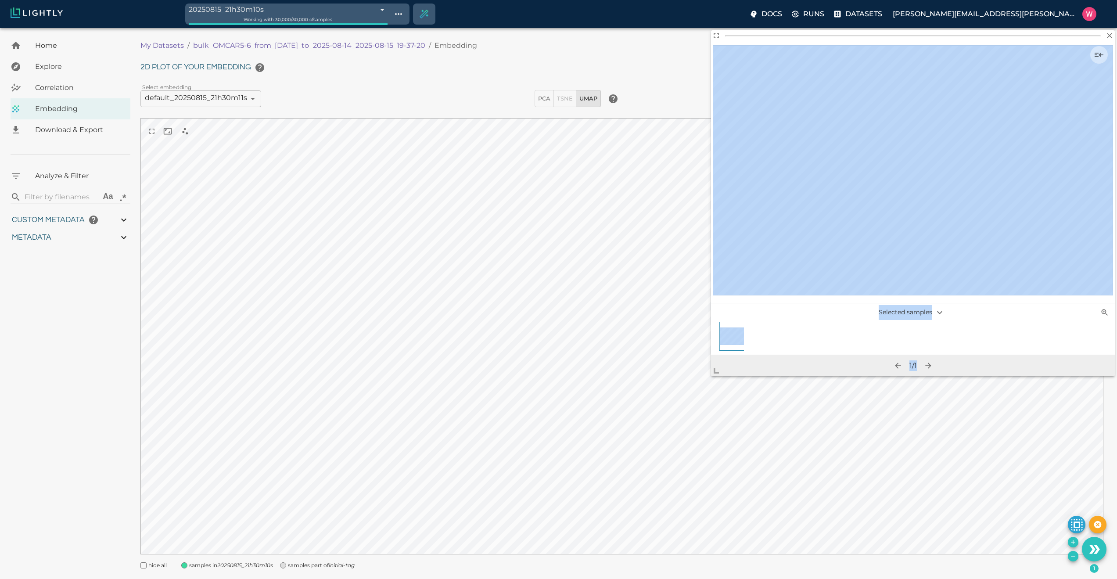
click at [703, 391] on body "20250815_21h30m10s 689fa6e28ed35fe88fb3afd7 Working with 30,000 / 30,000 of sam…" at bounding box center [558, 314] width 1117 height 573
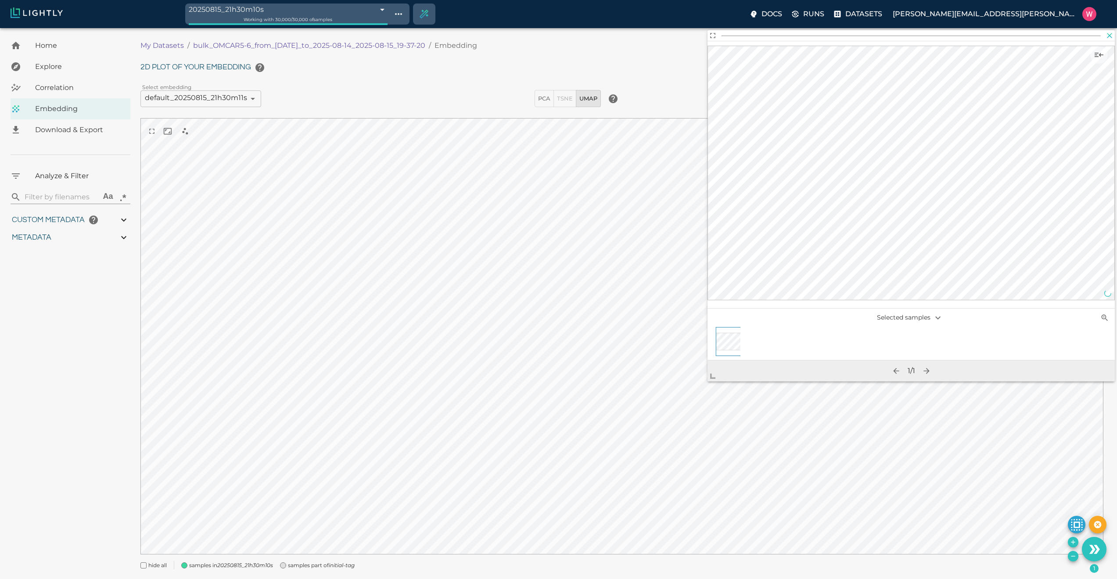
click at [1112, 35] on icon "button" at bounding box center [1109, 35] width 9 height 9
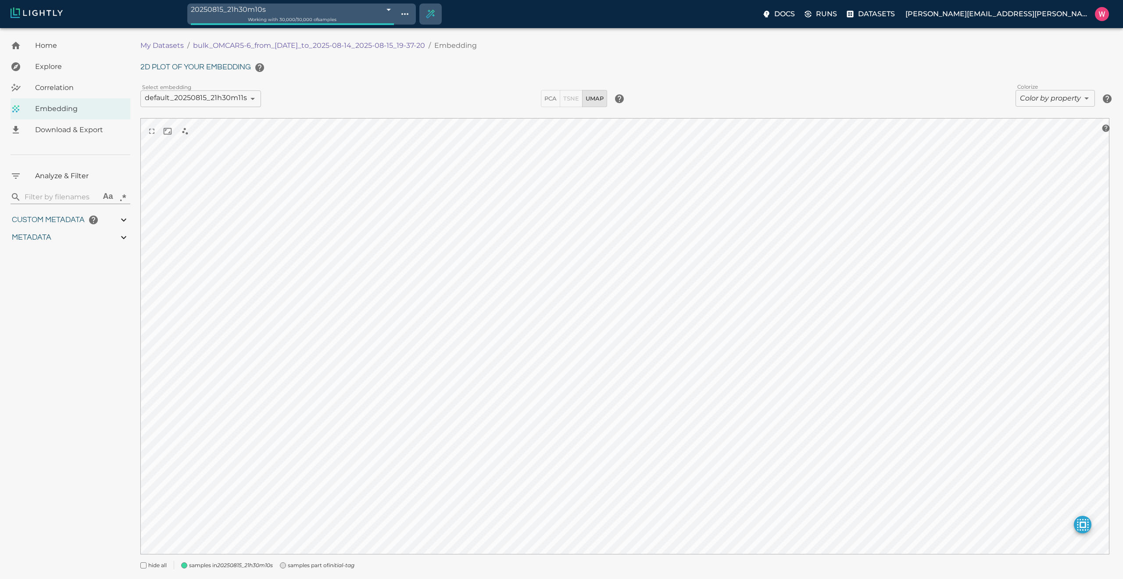
click at [1039, 99] on body "20250815_21h30m10s 689fa6e28ed35fe88fb3afd7 Working with 30,000 / 30,000 of sam…" at bounding box center [561, 314] width 1123 height 573
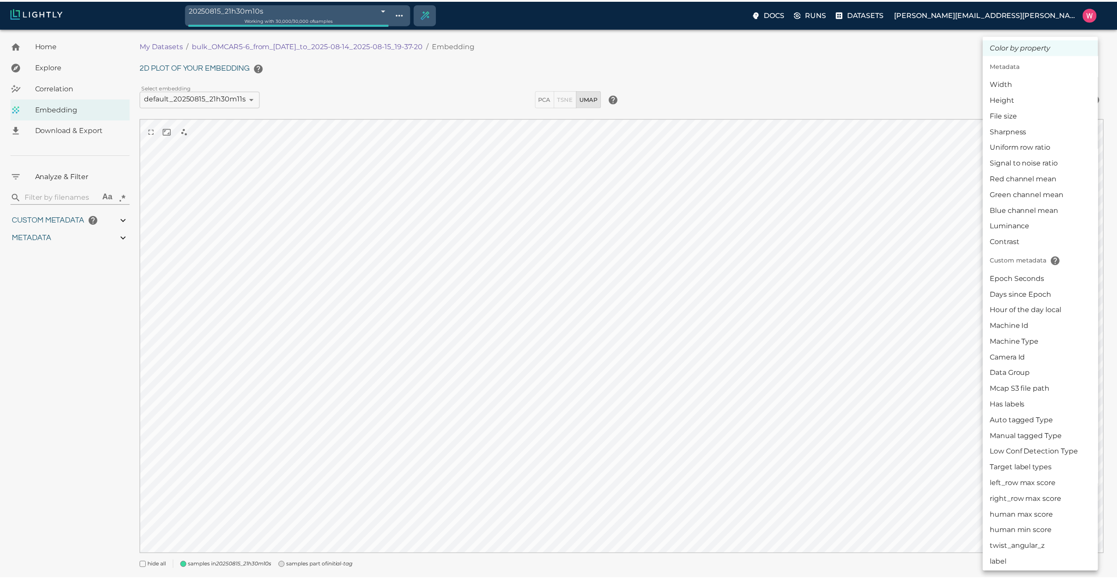
scroll to position [50, 0]
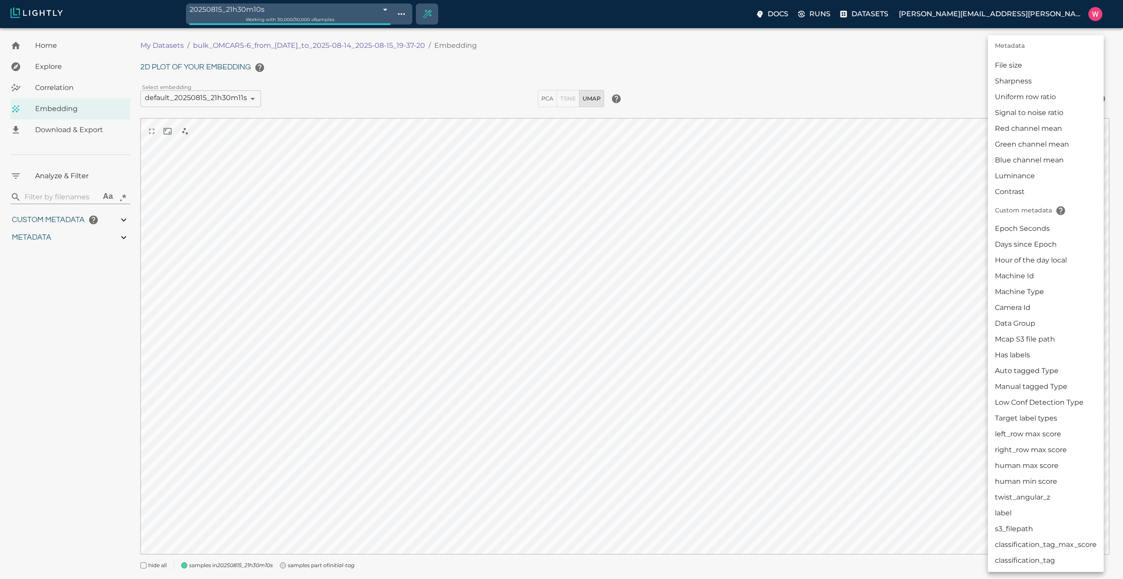
click at [1030, 387] on li "Manual tagged Type" at bounding box center [1046, 387] width 116 height 16
type input "userDefined|CATEGORICAL_STRING|Manual tagged Type"
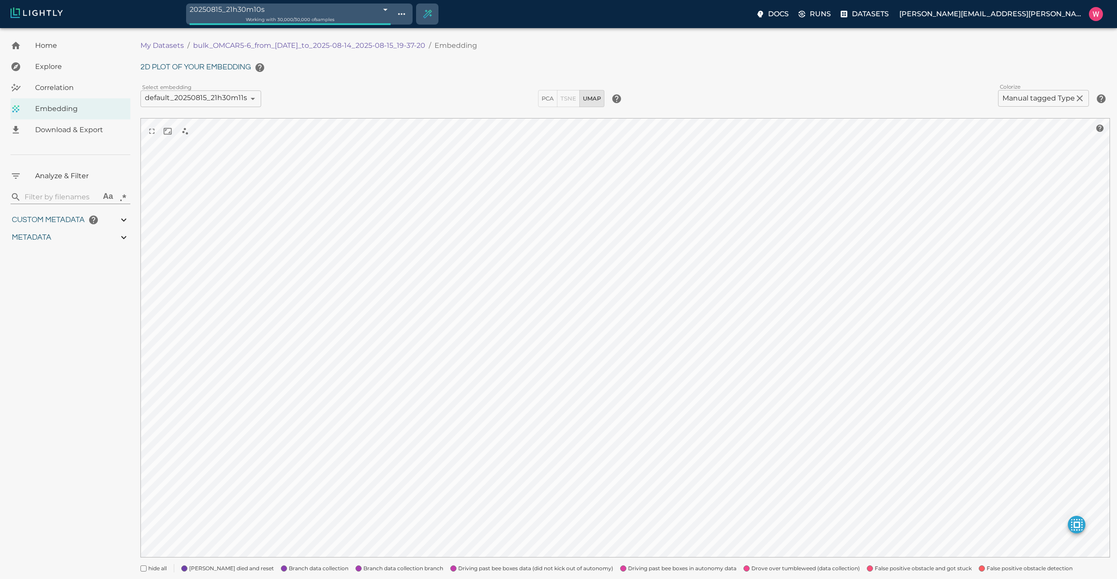
scroll to position [88, 0]
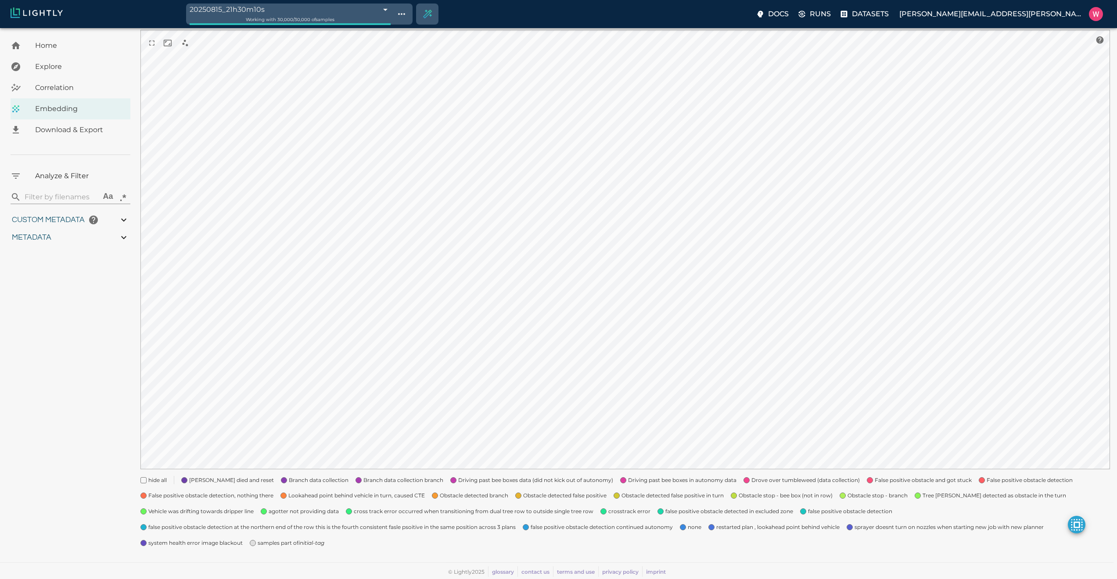
click at [696, 525] on span "none" at bounding box center [695, 527] width 14 height 9
click at [222, 479] on span "AgOtter died and reset" at bounding box center [231, 480] width 85 height 9
click at [330, 498] on span "Lookahead point behind vehicle in turn, caused CTE" at bounding box center [356, 495] width 136 height 9
click at [281, 512] on span "agotter not providing data" at bounding box center [304, 511] width 70 height 9
click at [374, 515] on span "cross track error occurred when transitioning from dual tree row to outside sin…" at bounding box center [474, 511] width 240 height 9
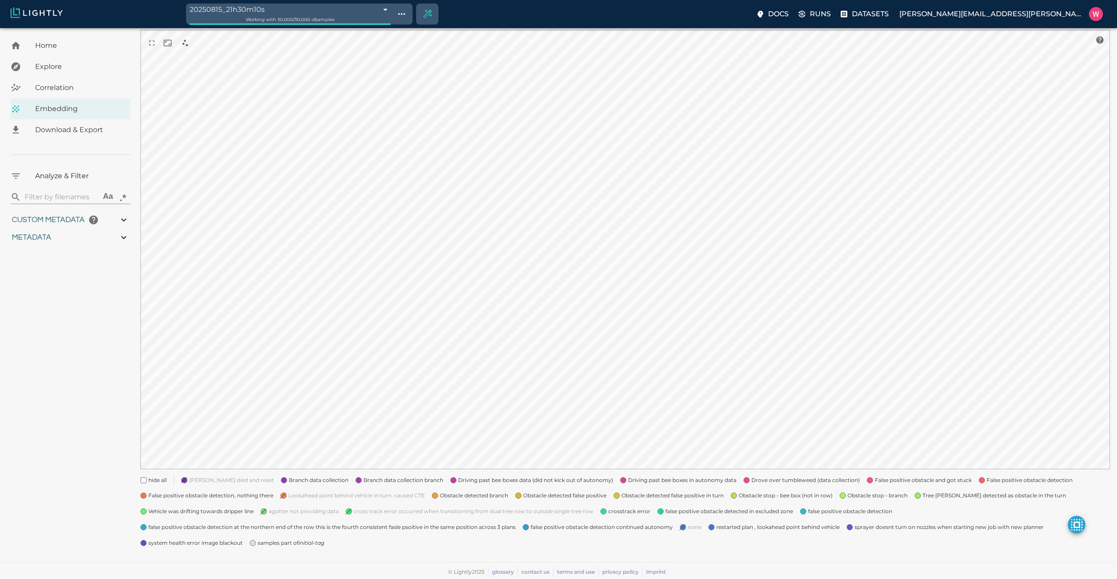
click at [608, 511] on span "crosstrack error" at bounding box center [629, 511] width 42 height 9
click at [180, 543] on span "system health error image blackout" at bounding box center [195, 542] width 94 height 9
click at [181, 540] on span "system health error image blackout" at bounding box center [195, 542] width 94 height 9
click at [737, 530] on span "restarted plan , lookahead point behind vehicle" at bounding box center [777, 527] width 123 height 9
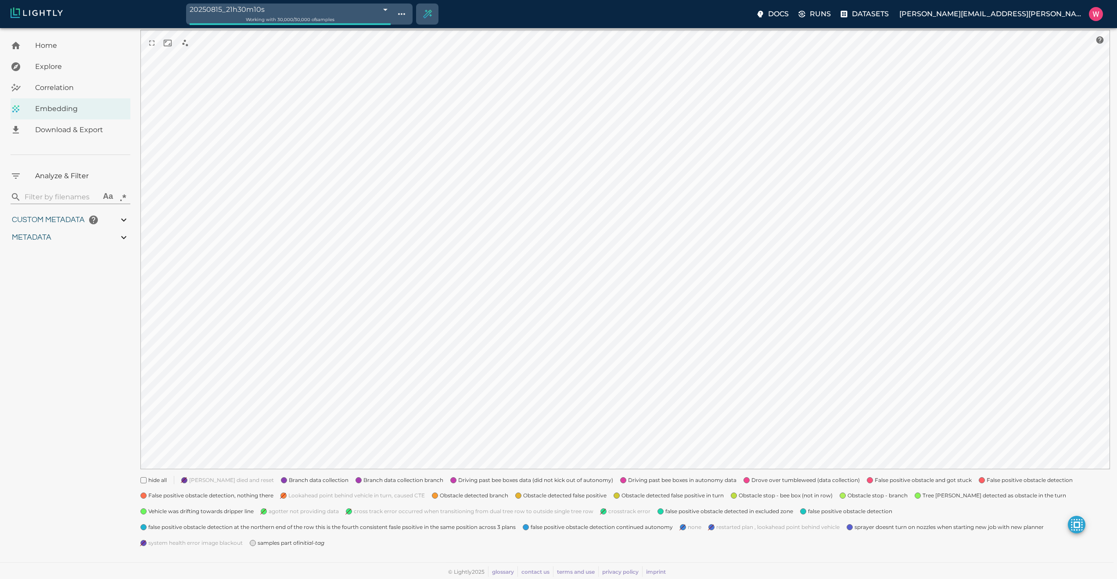
click at [854, 529] on span "sprayer doesnt turn on nozzles when starting new job with new planner" at bounding box center [948, 527] width 189 height 9
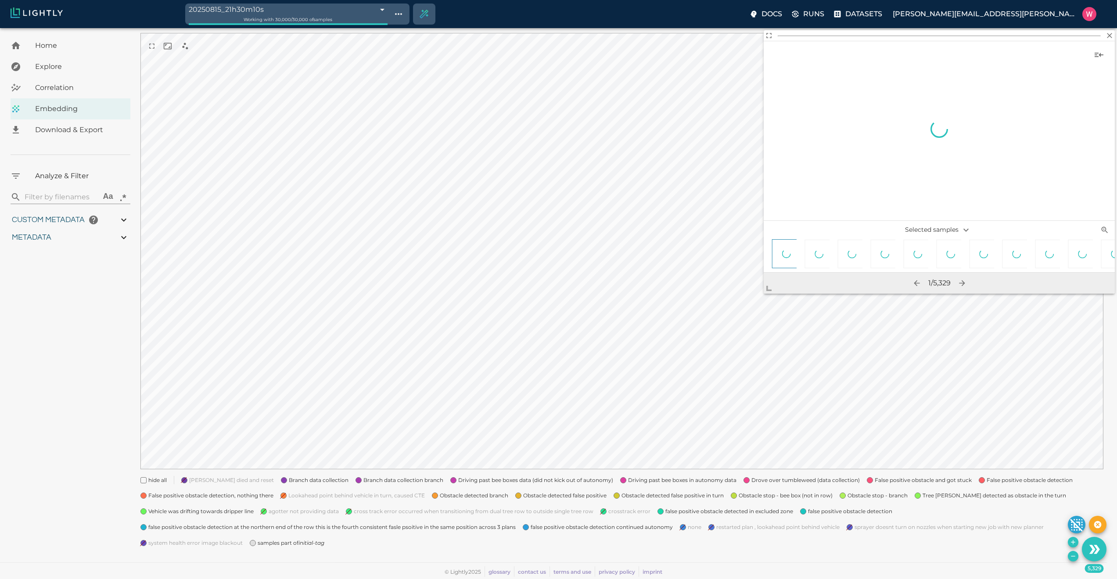
scroll to position [85, 0]
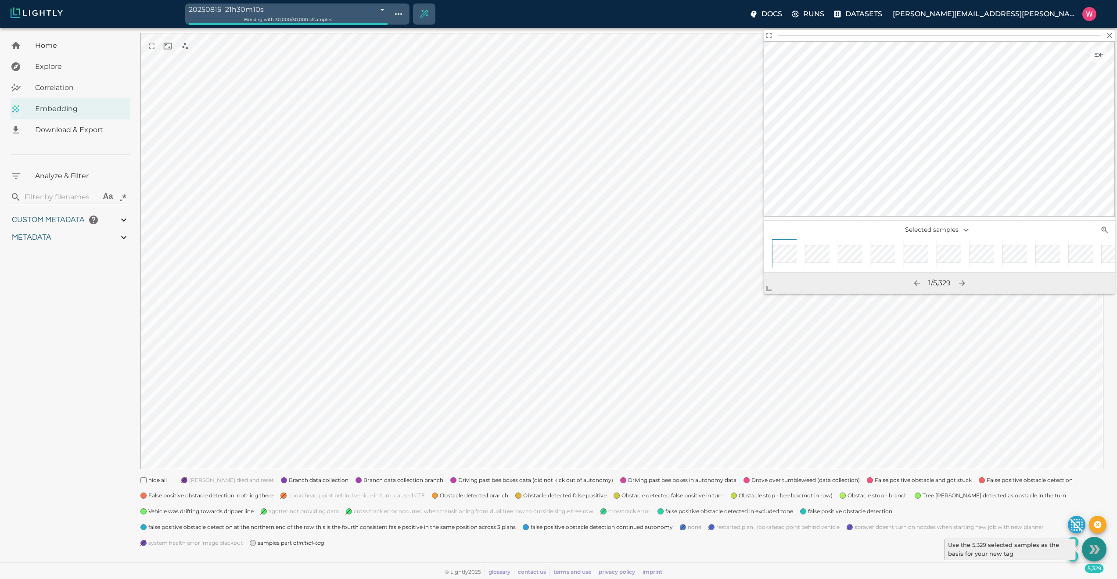
click at [1092, 546] on icon "Use the 5,329 selected samples as the basis for your new tag" at bounding box center [1092, 549] width 6 height 9
type input "1754910819.67641"
type input "1755203843.13141"
type input "0.999"
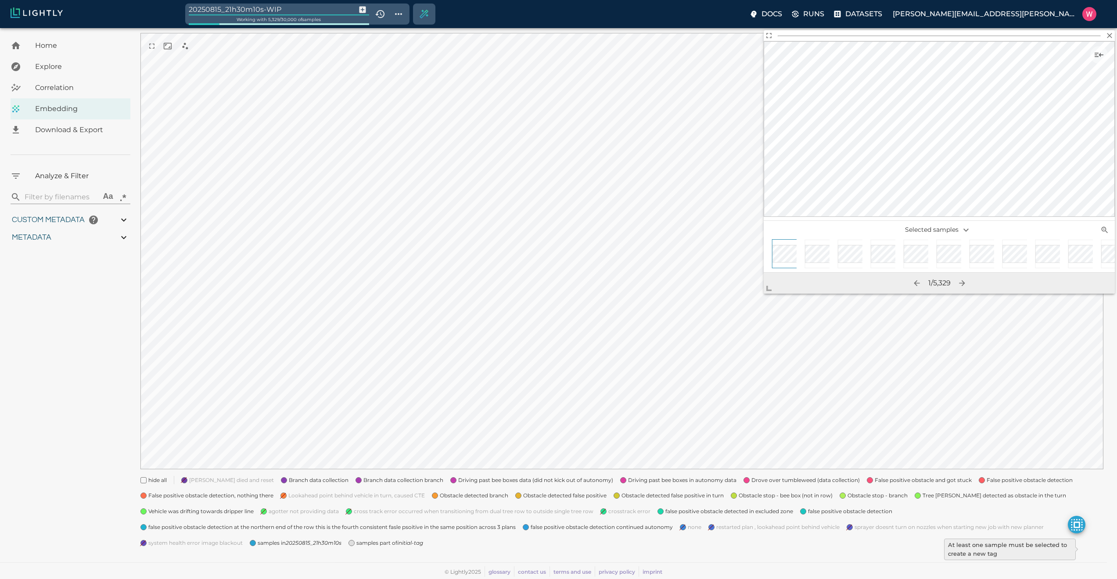
type input "0.99"
type input "0.269339114427567"
type input "96.3793391144276"
type input "23.249"
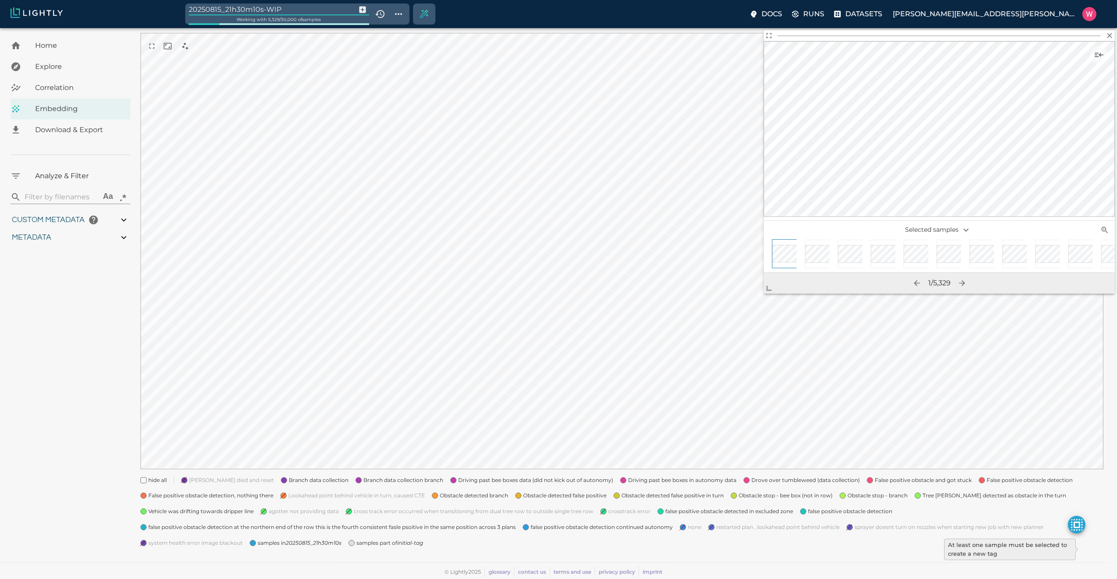
type input "1754910819.67641"
type input "1755203843.13141"
type input "0.999"
type input "0.99"
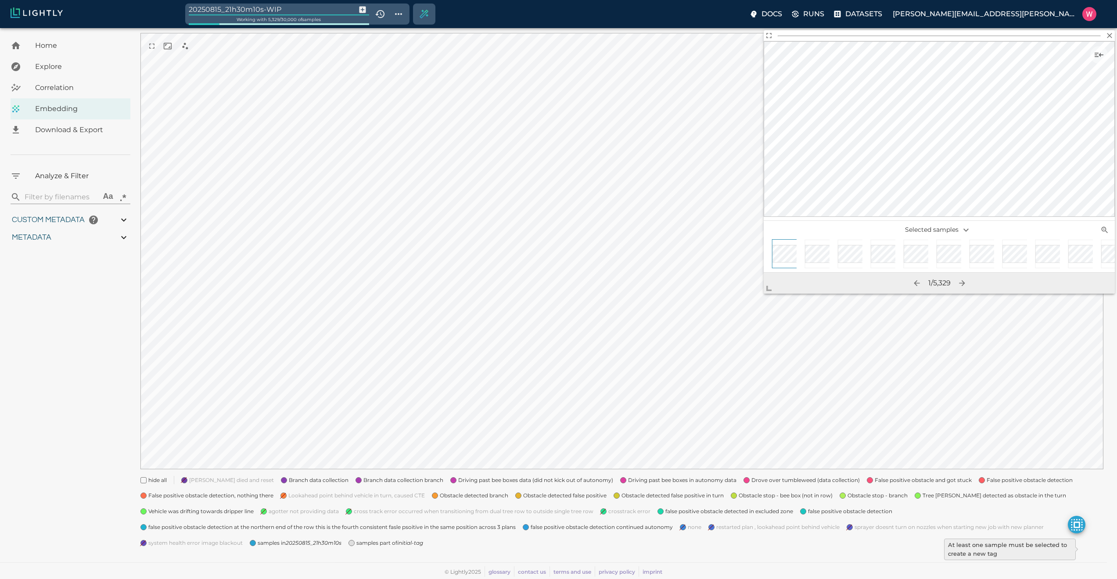
type input "0.99"
type input "0.269339114427567"
type input "96.3793391144276"
type input "23.249"
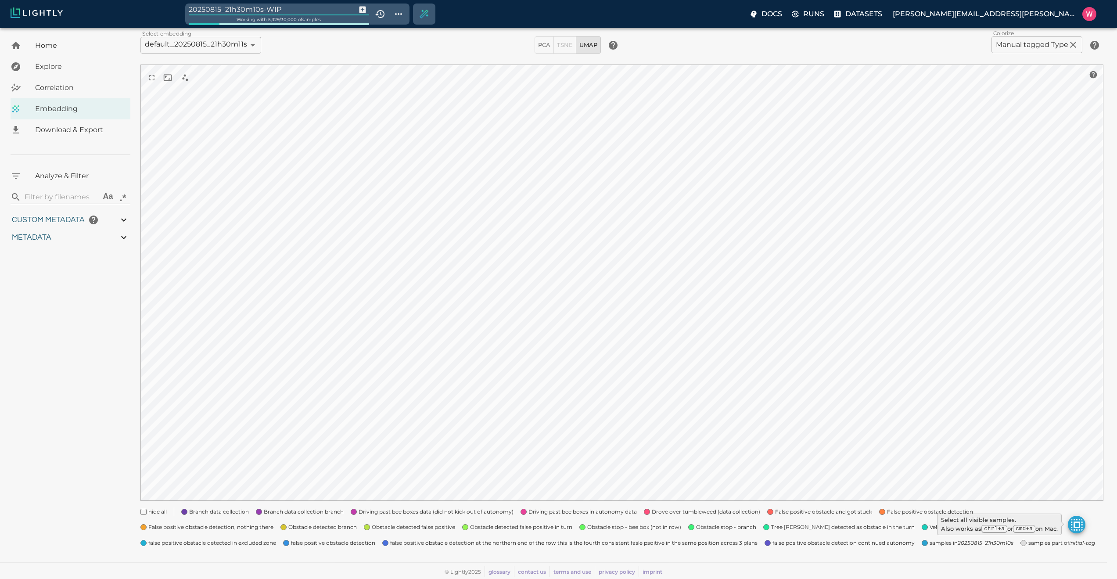
type input "1754910819.67641"
type input "1755203843.13141"
type input "0.999"
type input "0.99"
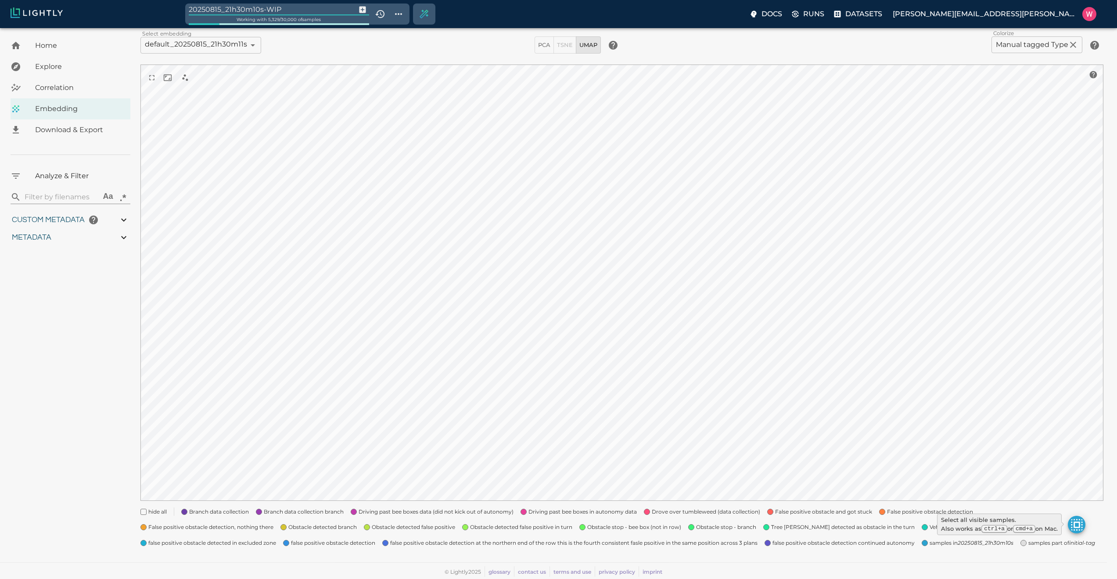
type input "0.99"
type input "0.269339114427567"
type input "96.3793391144276"
type input "23.249"
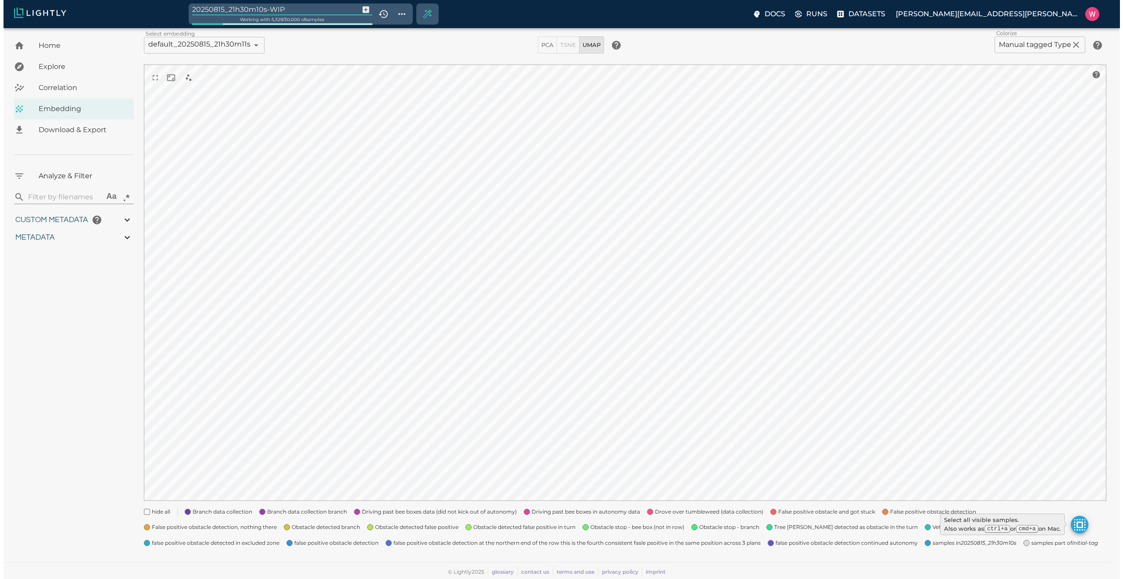
scroll to position [54, 0]
type input "1754910819.67641"
type input "1755203843.13141"
type input "0.999"
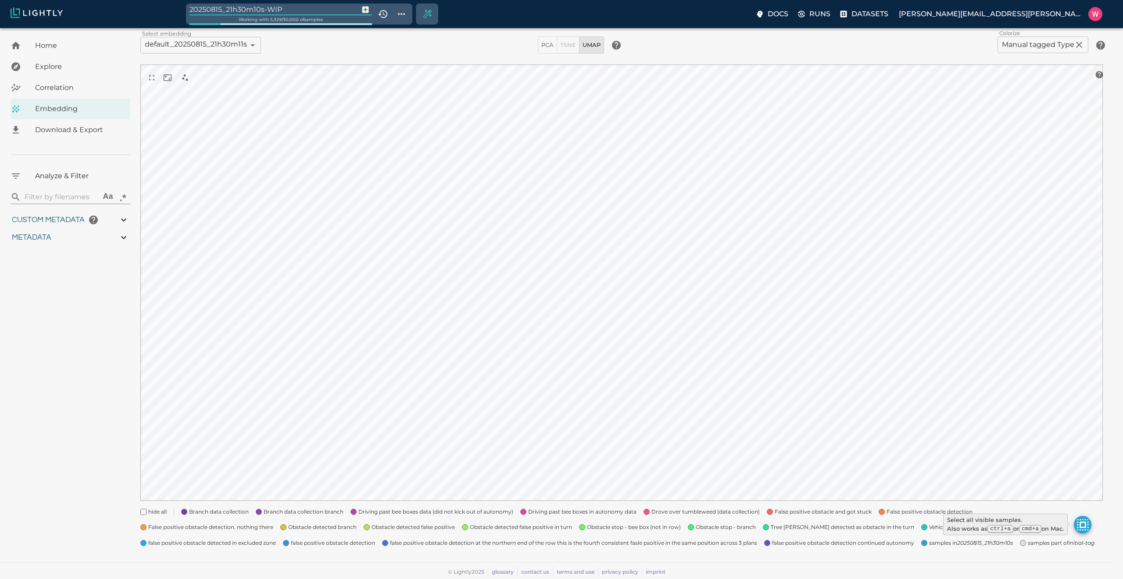
type input "0.99"
type input "0.269339114427567"
type input "96.3793391144276"
type input "23.249"
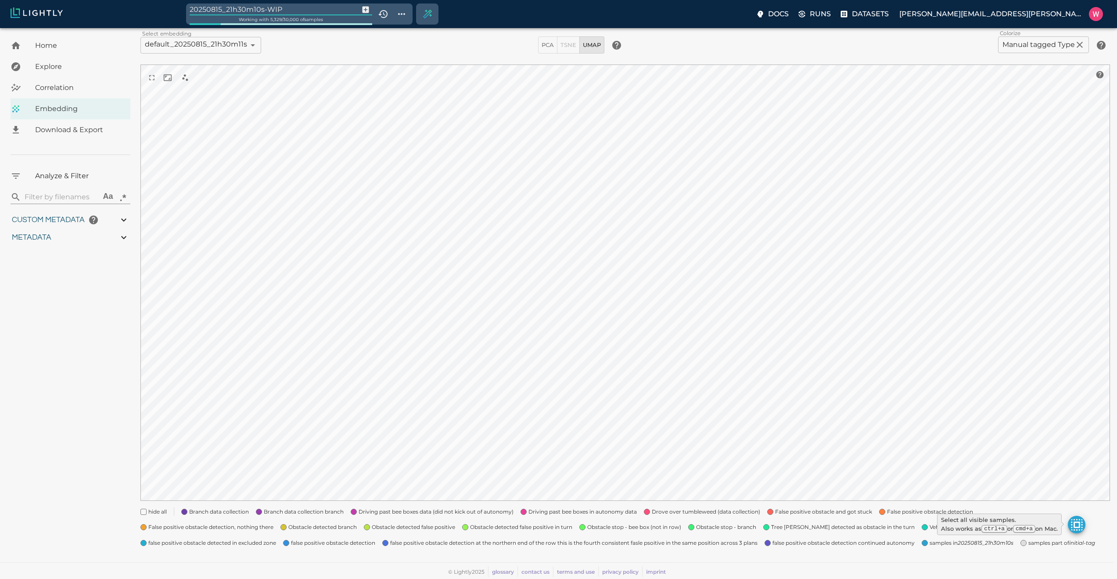
click at [325, 10] on input "20250815_21h30m10s-WIP" at bounding box center [273, 10] width 166 height 12
type input "manual_candidate"
type input "1754910819.67641"
type input "1755203843.13141"
type input "0.999"
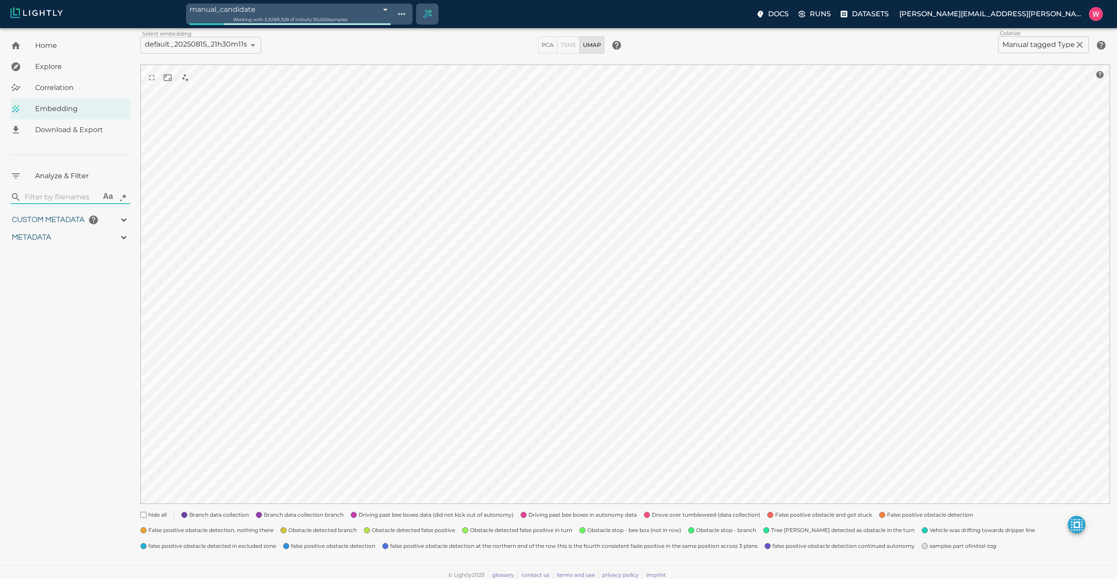
type input "0.999"
type input "0.99"
type input "0.269339114427567"
type input "96.3793391144276"
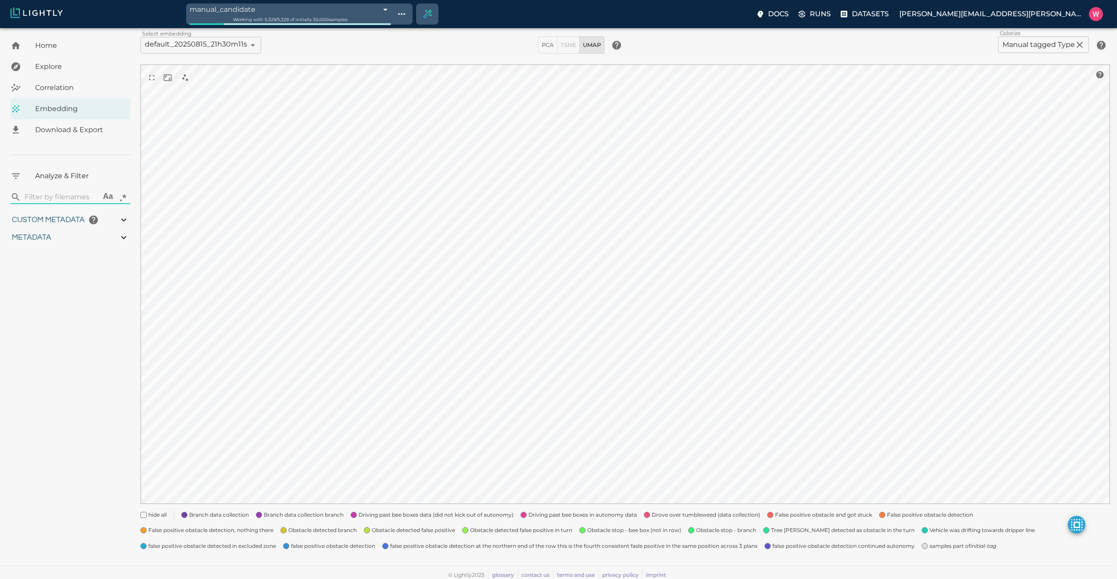
type input "23.249"
type input "1754910819.67641"
type input "1755203843.13141"
type input "0.999"
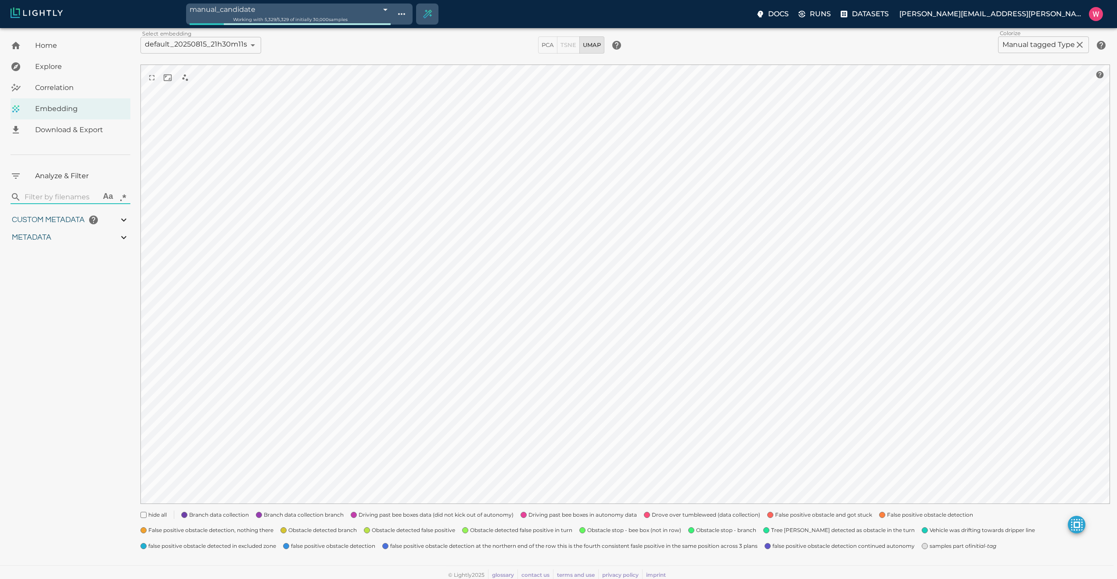
type input "0.99"
type input "0.269339114427567"
type input "96.3793391144276"
type input "23.249"
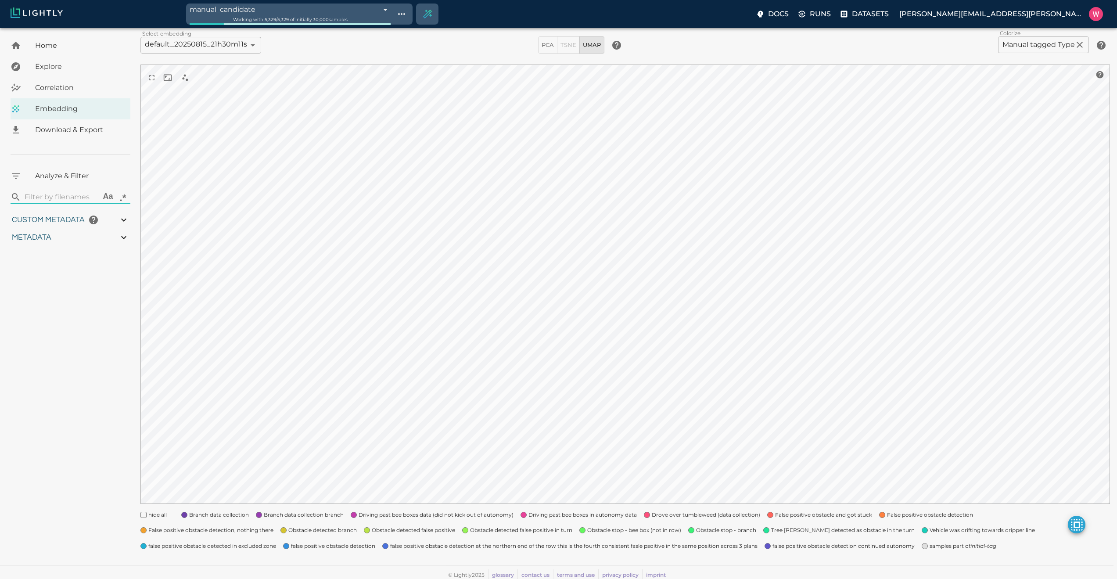
type input "1754910819.67641"
type input "1755203843.13141"
type input "0.999"
type input "0.99"
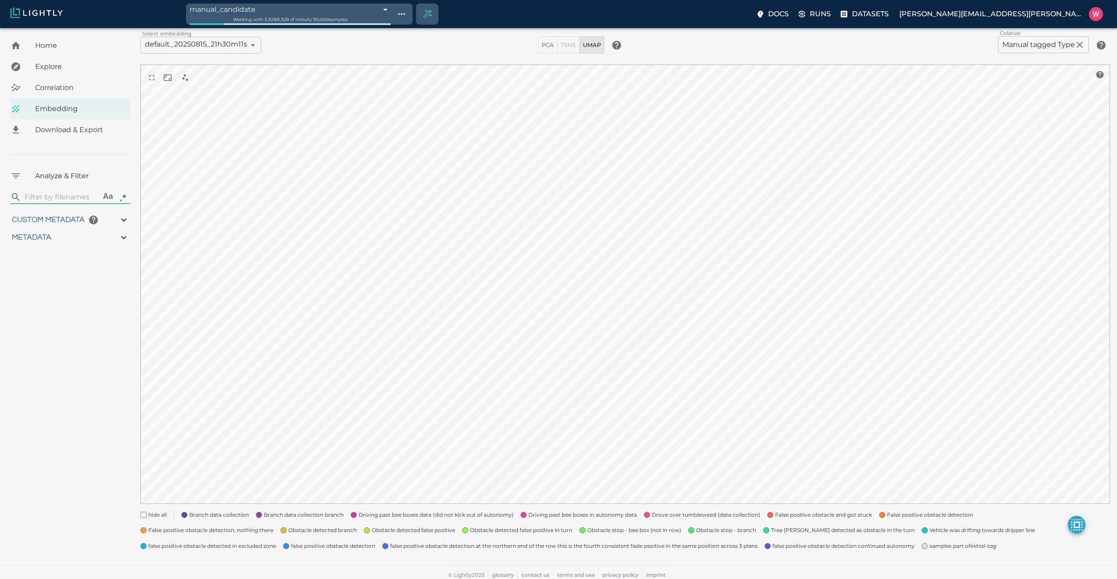
type input "0.99"
type input "0.269339114427567"
type input "96.3793391144276"
type input "23.249"
type input "1754910819.67641"
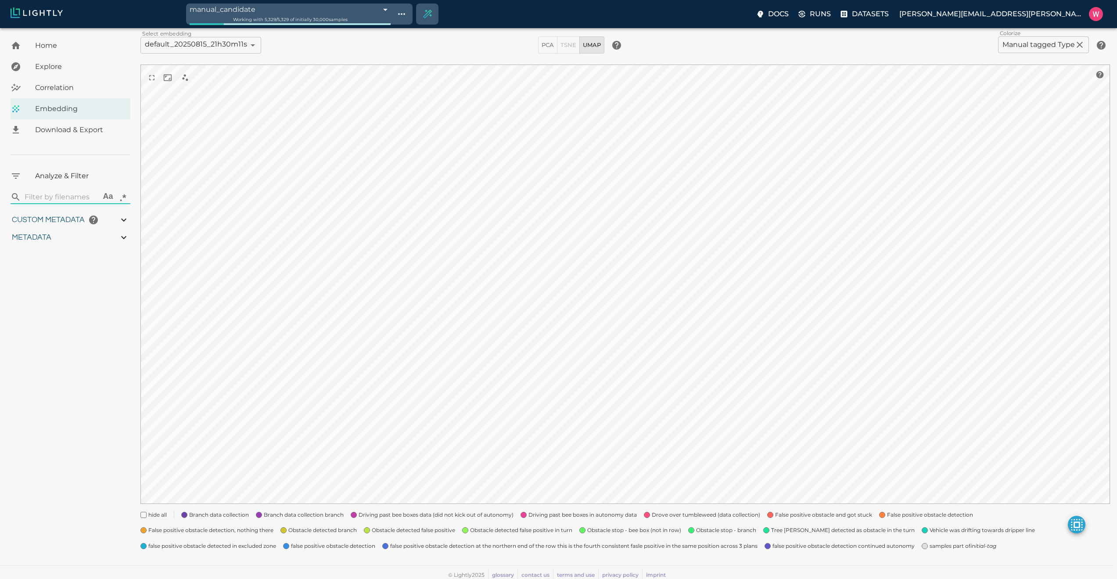
type input "1755203843.13141"
type input "0.999"
type input "0.99"
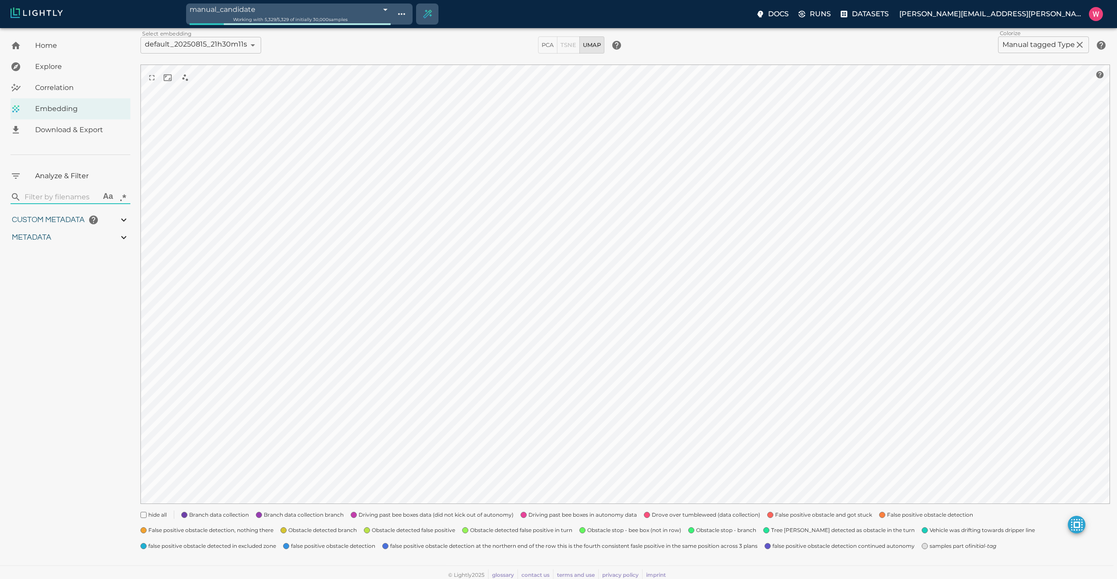
type input "0.269339114427567"
type input "96.3793391144276"
type input "23.249"
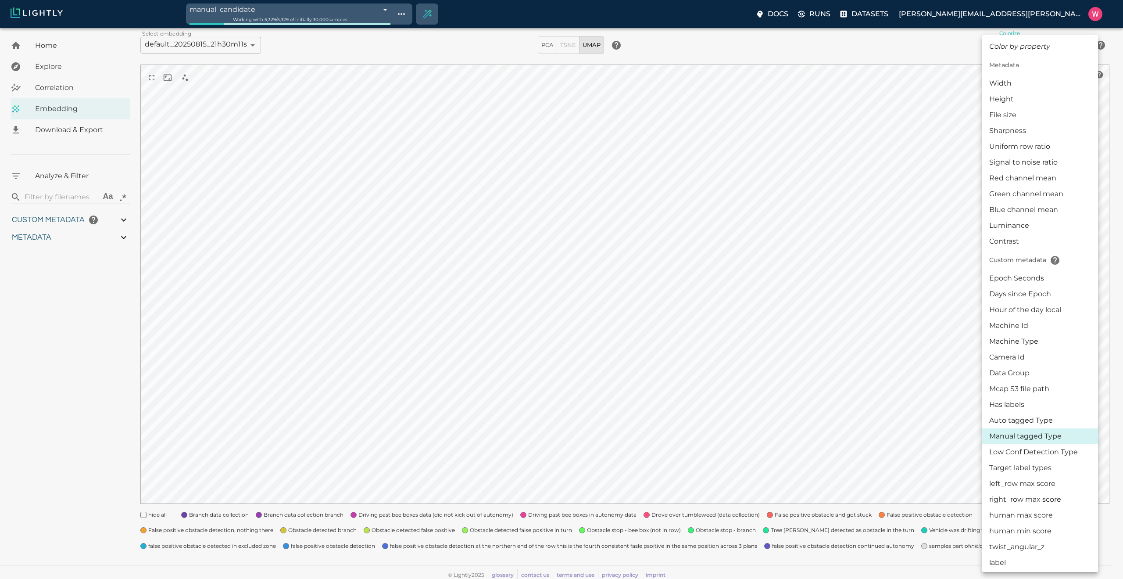
click at [1025, 47] on body "manual_candidate 689fa8078ed35fe88fb5f9d4 Working with 5,329 / 5,329 of initial…" at bounding box center [561, 278] width 1123 height 607
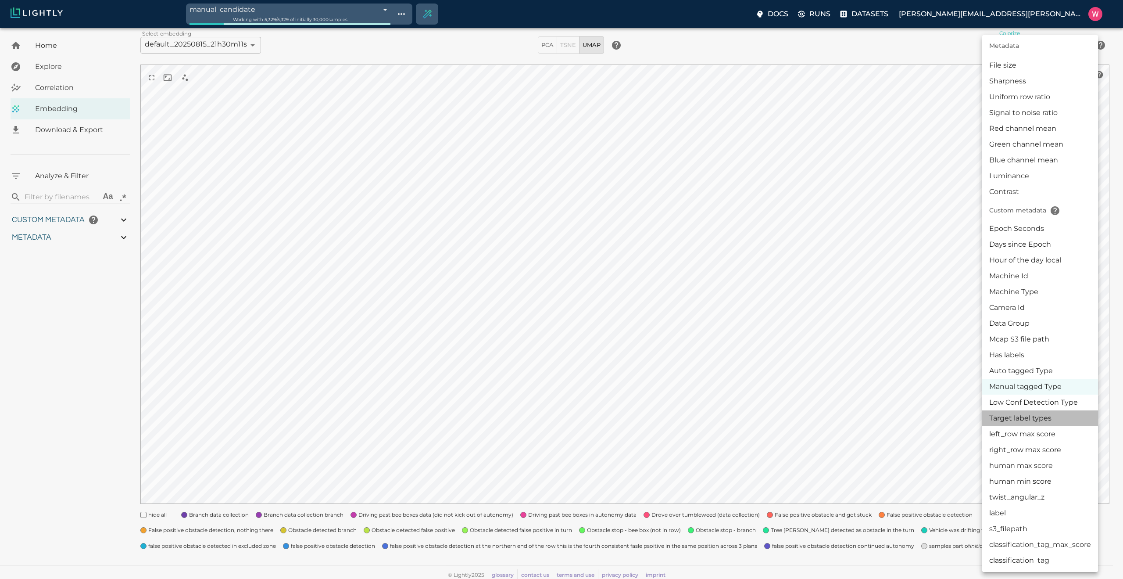
click at [1046, 421] on li "Target label types" at bounding box center [1040, 418] width 116 height 16
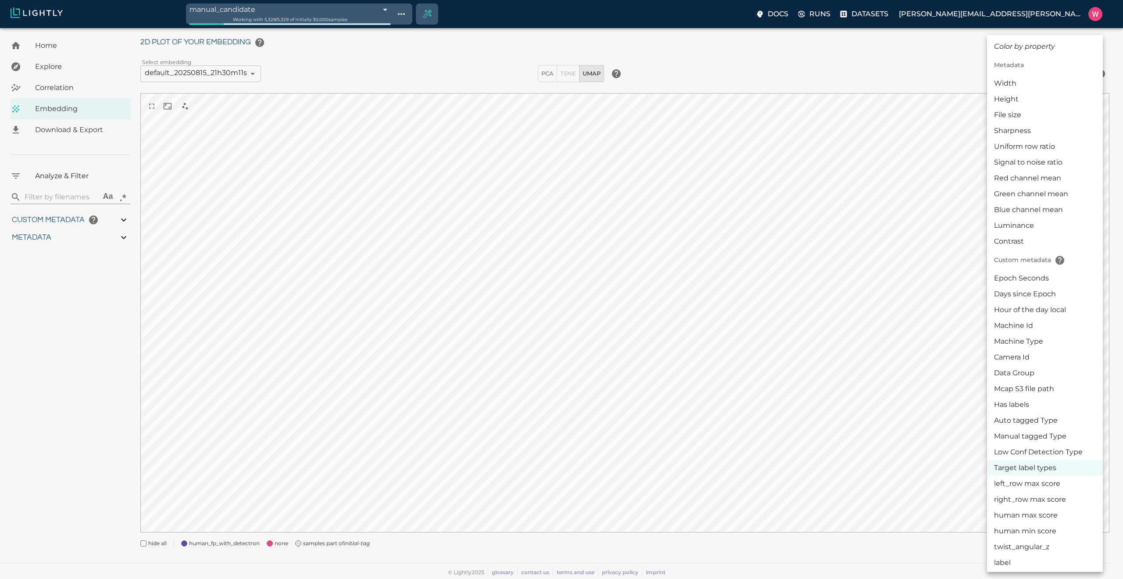
click at [1015, 71] on body "manual_candidate 689fa8078ed35fe88fb5f9d4 Working with 5,329 / 5,329 of initial…" at bounding box center [561, 291] width 1123 height 576
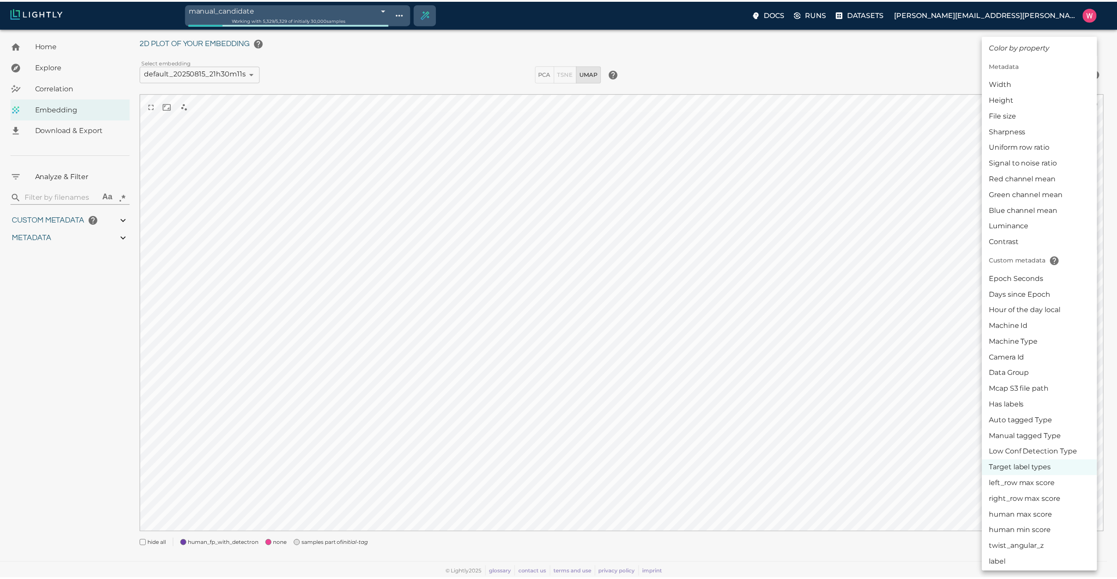
scroll to position [50, 0]
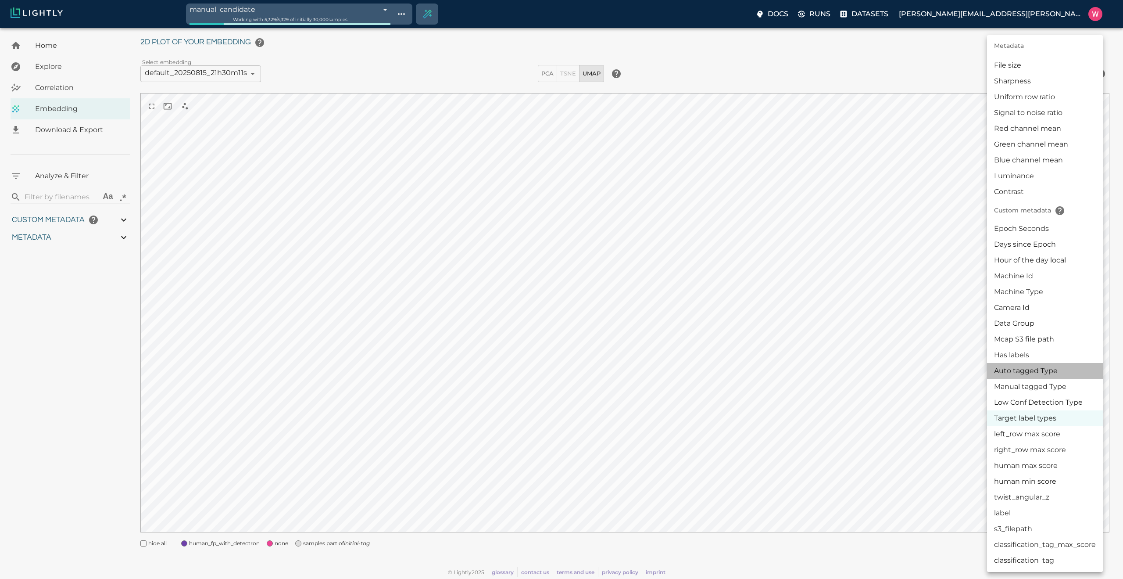
click at [1047, 369] on li "Auto tagged Type" at bounding box center [1045, 371] width 116 height 16
type input "userDefined|CATEGORICAL_STRING|Auto tagged Type"
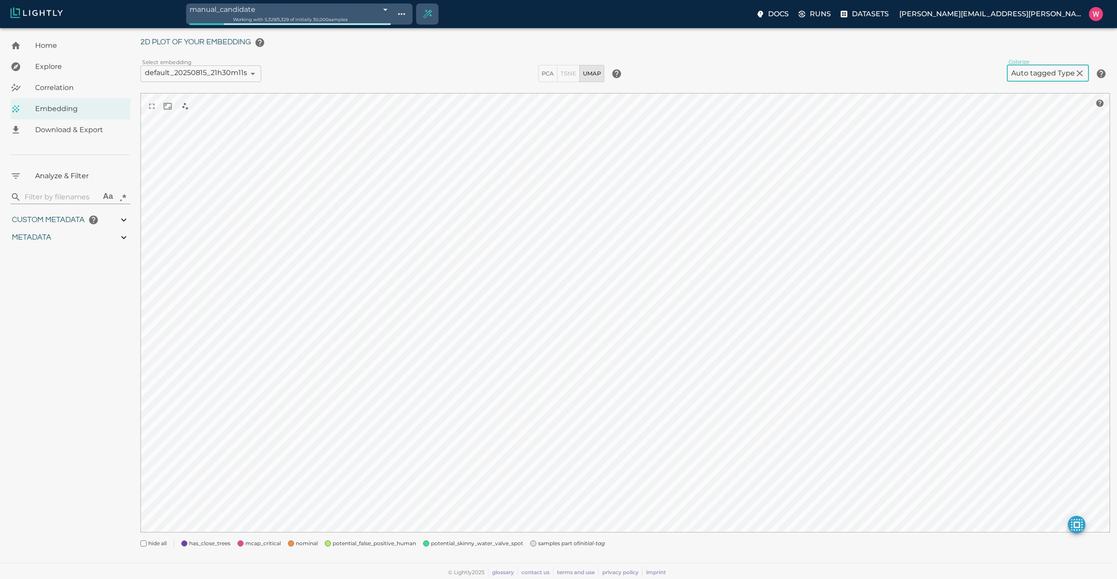
click at [546, 542] on span "samples part of initial-tag" at bounding box center [571, 543] width 67 height 9
click at [478, 542] on span "potential_skinny_water_valve_spot" at bounding box center [477, 543] width 92 height 9
click at [242, 547] on div "My Datasets / bulk_OMCAR5-6_from_2025-08-10_to_2025-08-14_2025-08-15_19-37-20 /…" at bounding box center [628, 284] width 976 height 548
click at [358, 543] on span "potential_false_positive_human" at bounding box center [374, 543] width 83 height 9
click at [208, 543] on span "has_close_trees" at bounding box center [209, 543] width 41 height 9
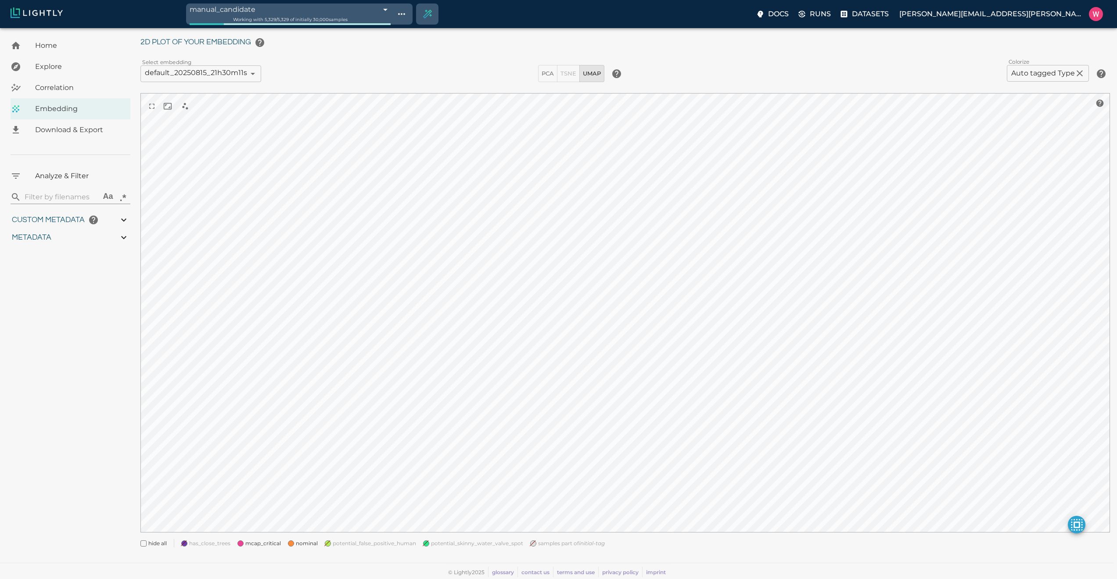
click at [250, 540] on span "mcap_critical" at bounding box center [263, 543] width 36 height 9
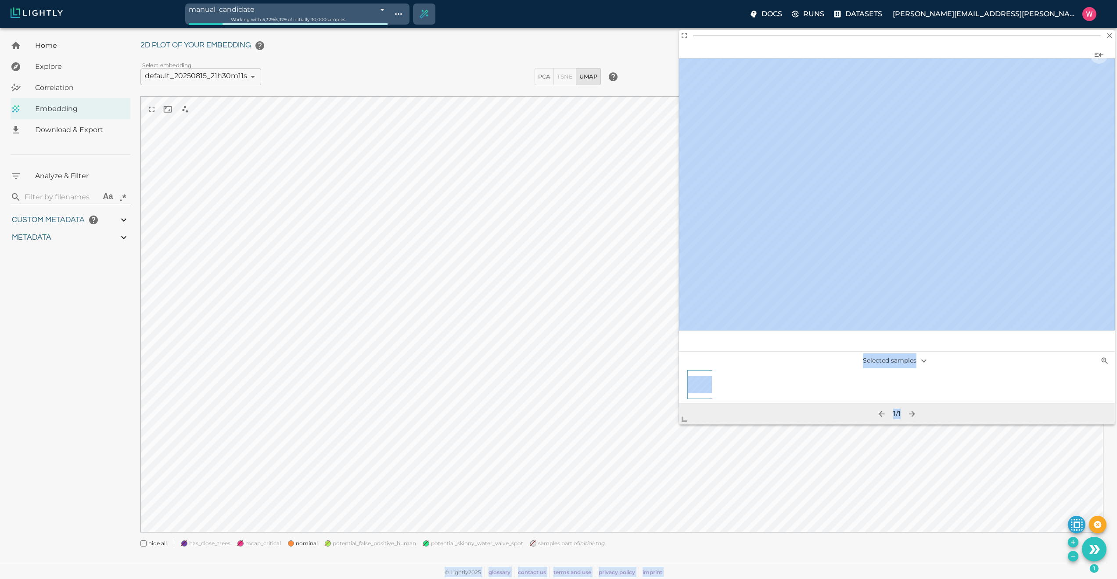
click at [685, 427] on body "manual_candidate 689fa8078ed35fe88fb5f9d4 Working with 5,329 / 5,329 of initial…" at bounding box center [558, 292] width 1117 height 573
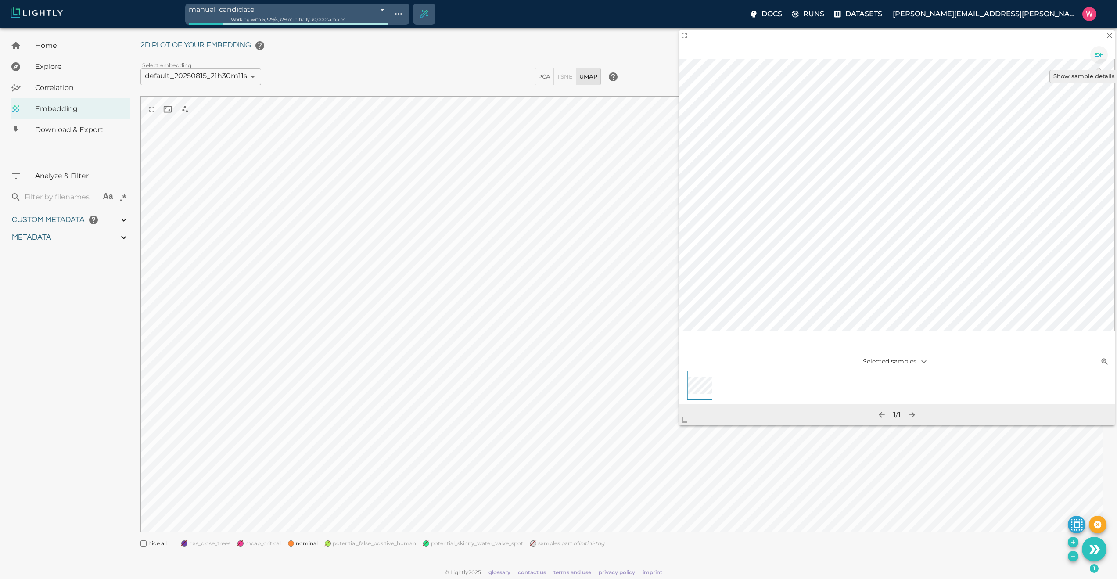
click at [1105, 55] on button "Show sample details" at bounding box center [1099, 55] width 18 height 18
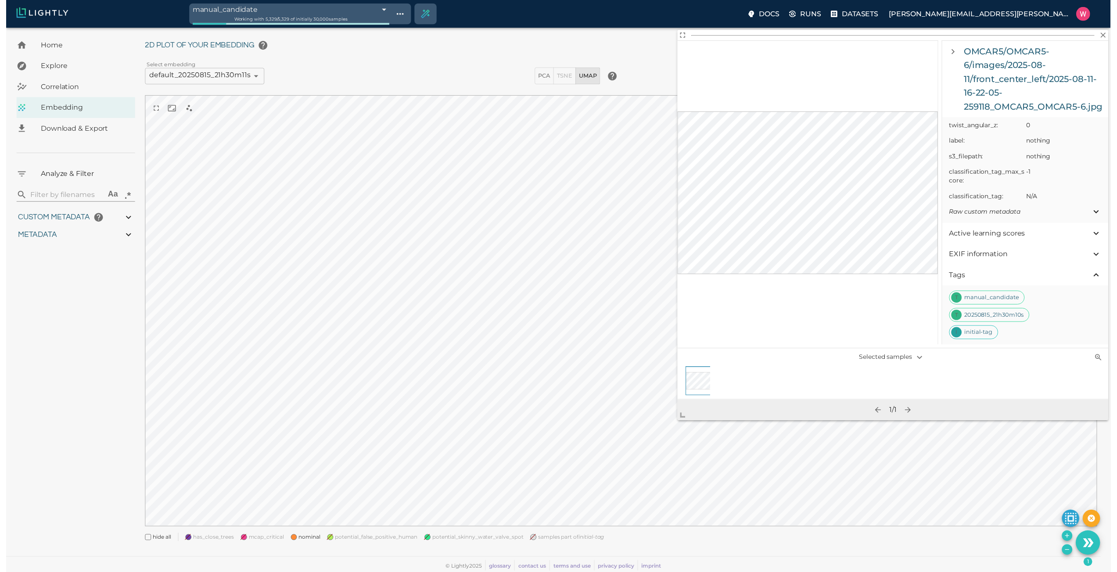
scroll to position [0, 0]
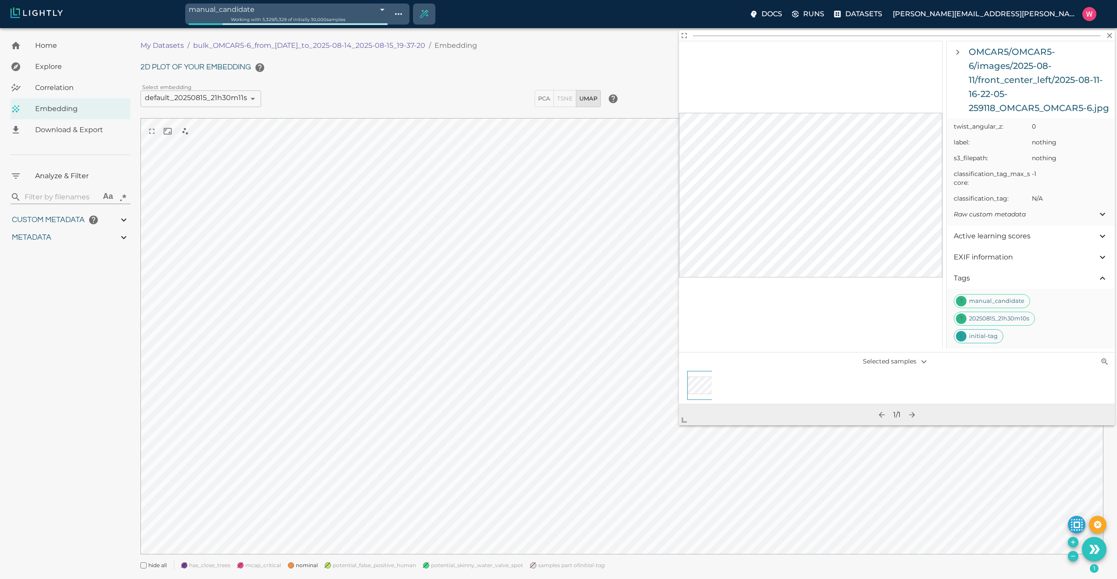
drag, startPoint x: 188, startPoint y: 46, endPoint x: 210, endPoint y: 53, distance: 23.5
click at [283, 48] on ol "My Datasets / bulk_OMCAR5-6_from_2025-08-10_to_2025-08-14_2025-08-15_19-37-20 /…" at bounding box center [379, 45] width 478 height 11
drag, startPoint x: 192, startPoint y: 46, endPoint x: 363, endPoint y: 41, distance: 171.2
click at [363, 41] on ol "My Datasets / bulk_OMCAR5-6_from_2025-08-10_to_2025-08-14_2025-08-15_19-37-20 /…" at bounding box center [379, 45] width 478 height 11
copy p "bulk_OMCAR5-6_from_2025-08-10_to_2025-08-14"
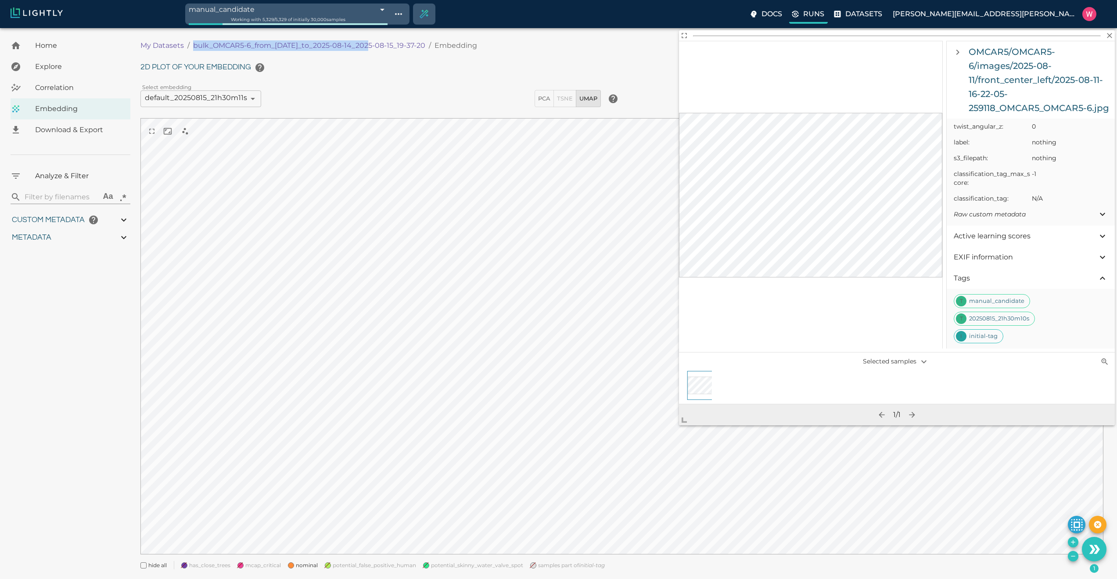
click at [824, 13] on p "Runs" at bounding box center [813, 14] width 21 height 11
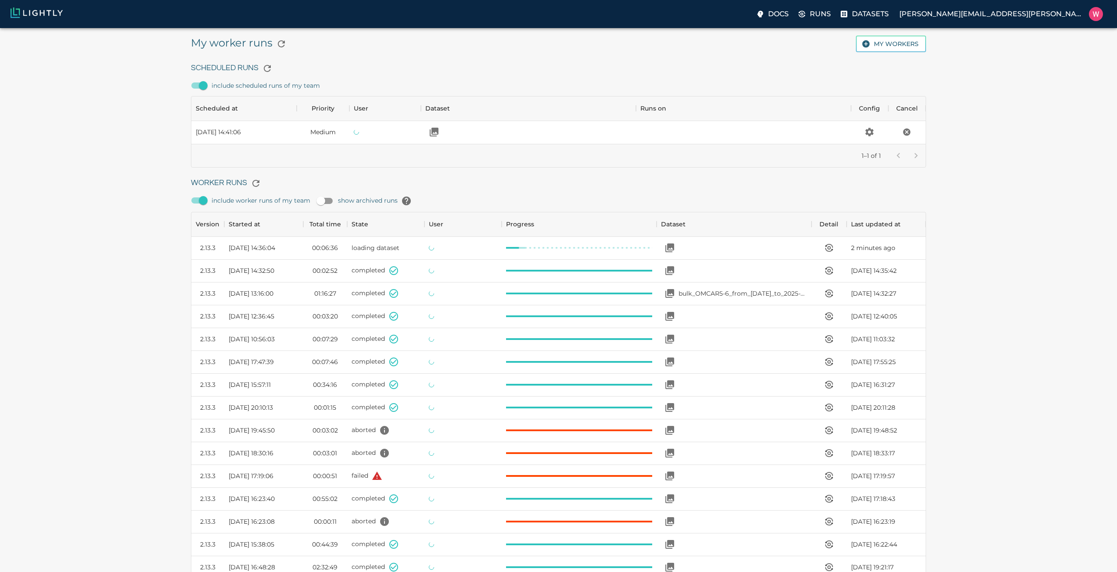
scroll to position [588, 728]
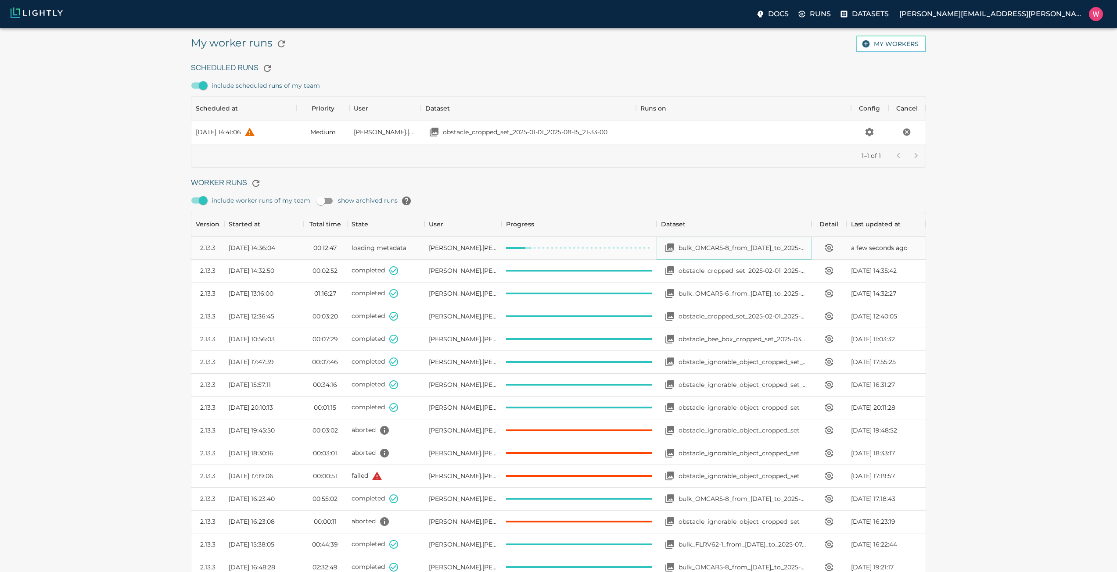
click at [763, 242] on div "bulk_OMCAR5-8_from_2025-07-22_to_2025-07-23_2025-08-15_20-40-28" at bounding box center [734, 248] width 146 height 18
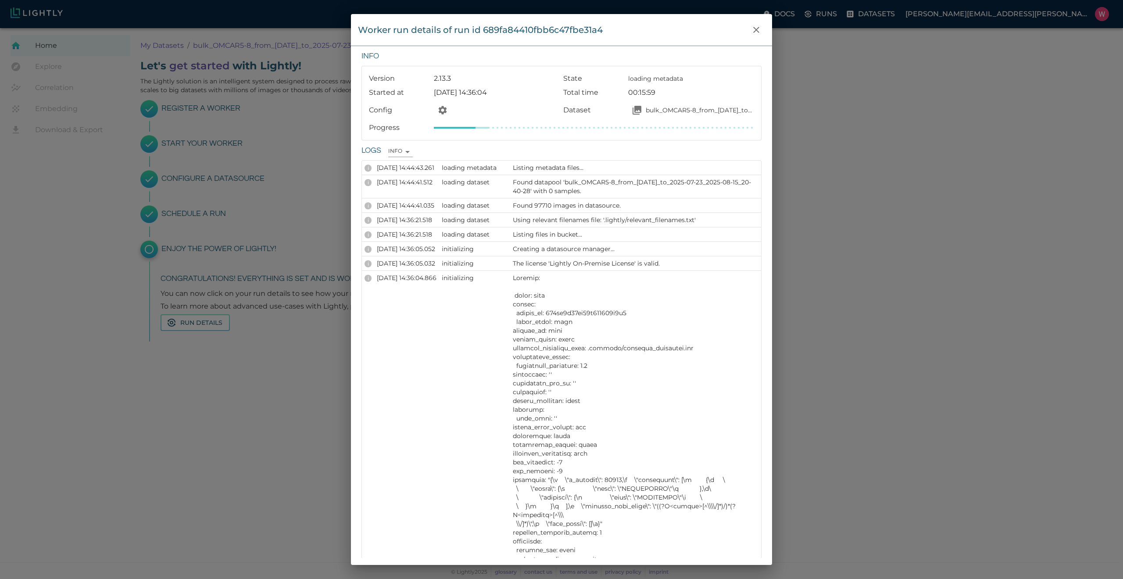
click at [865, 154] on div "Worker run details of run id 689fa84410fbb6c47fbe31a4 Info Version 2.13.3 State…" at bounding box center [561, 289] width 1123 height 579
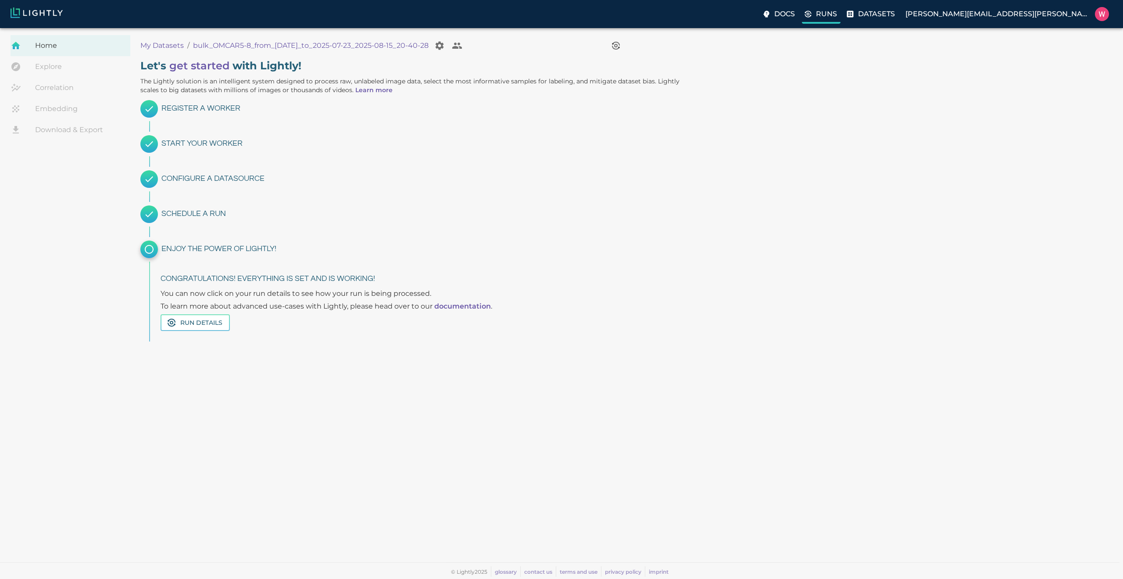
click at [837, 17] on p "Runs" at bounding box center [826, 14] width 21 height 11
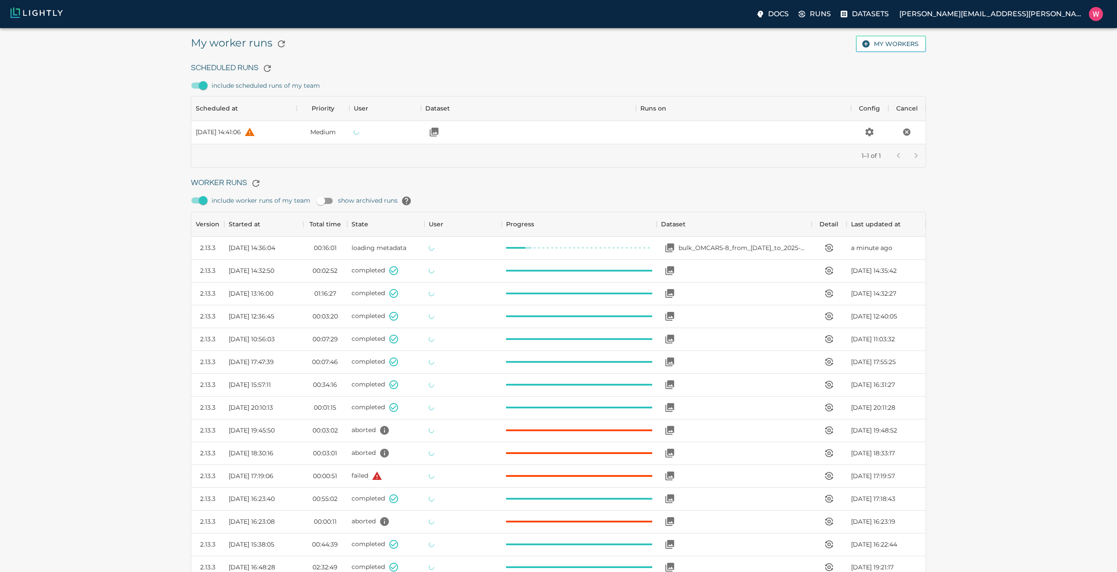
scroll to position [588, 728]
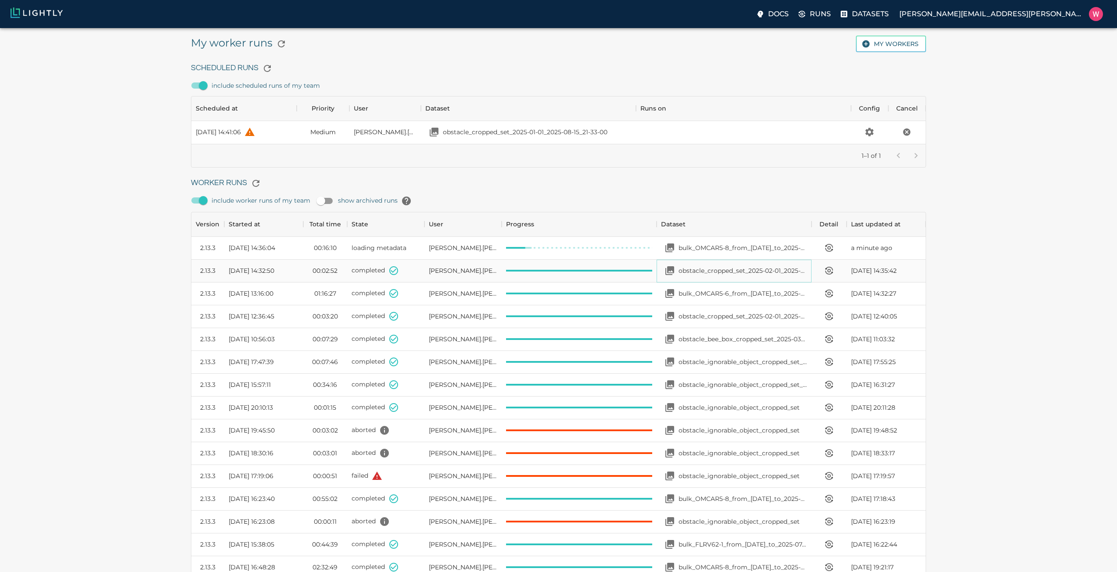
click at [714, 276] on div "obstacle_cropped_set_2025-02-01_2025-08-15_19-46-58" at bounding box center [734, 271] width 146 height 18
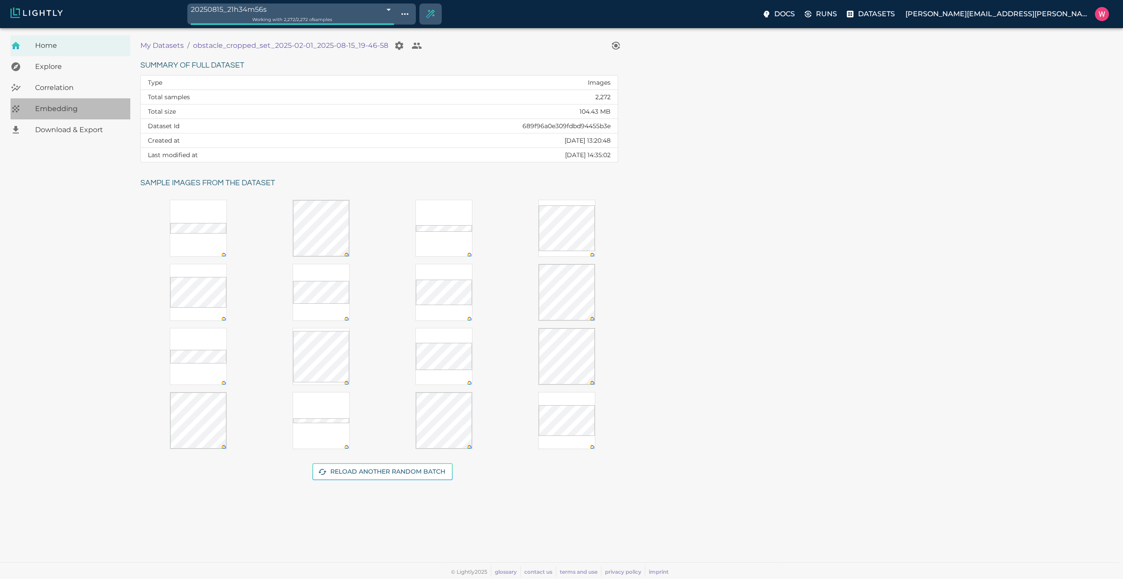
click at [98, 107] on span "Embedding" at bounding box center [79, 109] width 88 height 11
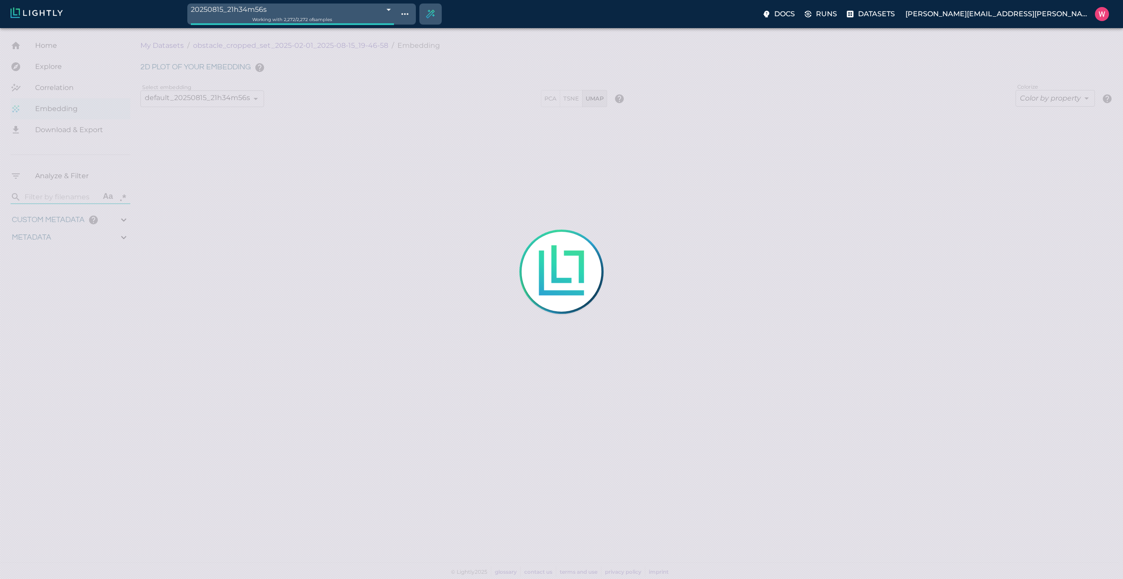
type input "0.563943266868591"
type input "20.5579432668686"
type input "2.12856435775757"
type input "62.4685643577576"
type input "0.0493653032440056"
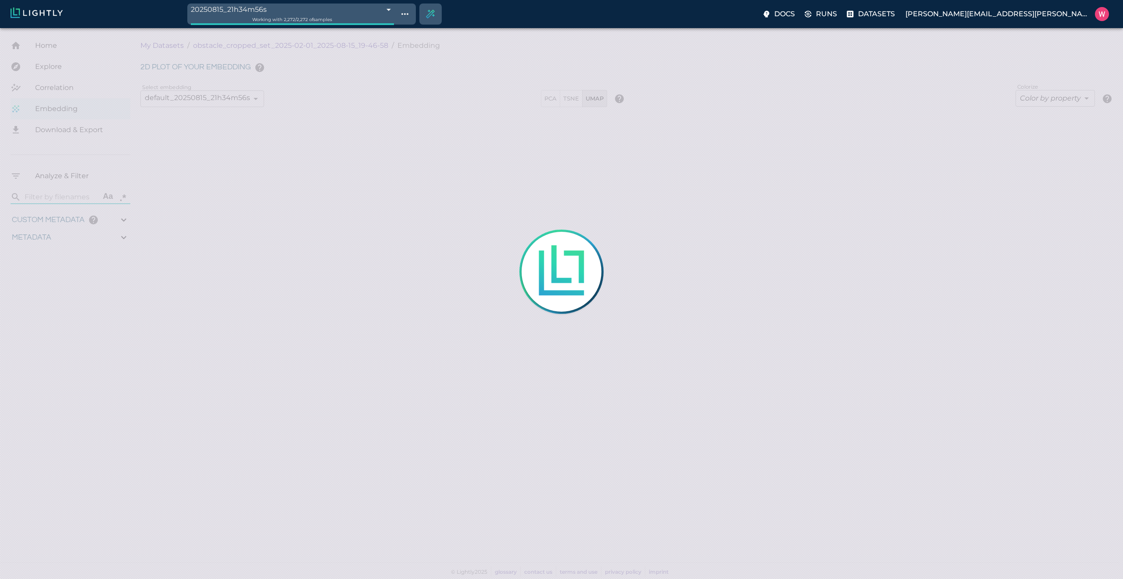
type input "21.112365303244"
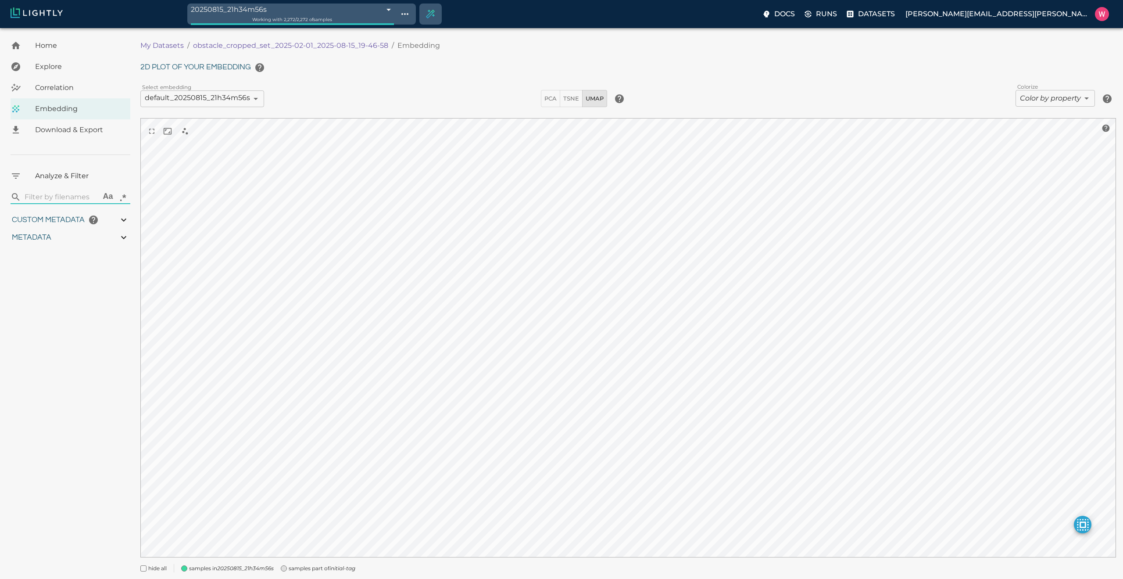
type input "0.563943266868591"
type input "20.5579432668686"
type input "2.12856435775757"
type input "62.4685643577576"
type input "0.0493653032440056"
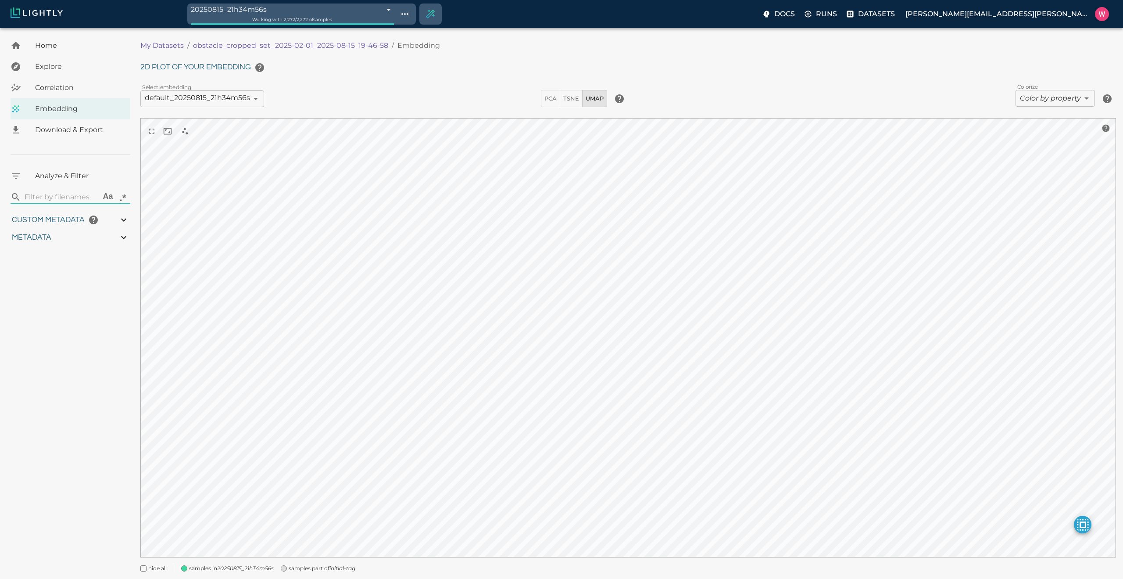
type input "21.112365303244"
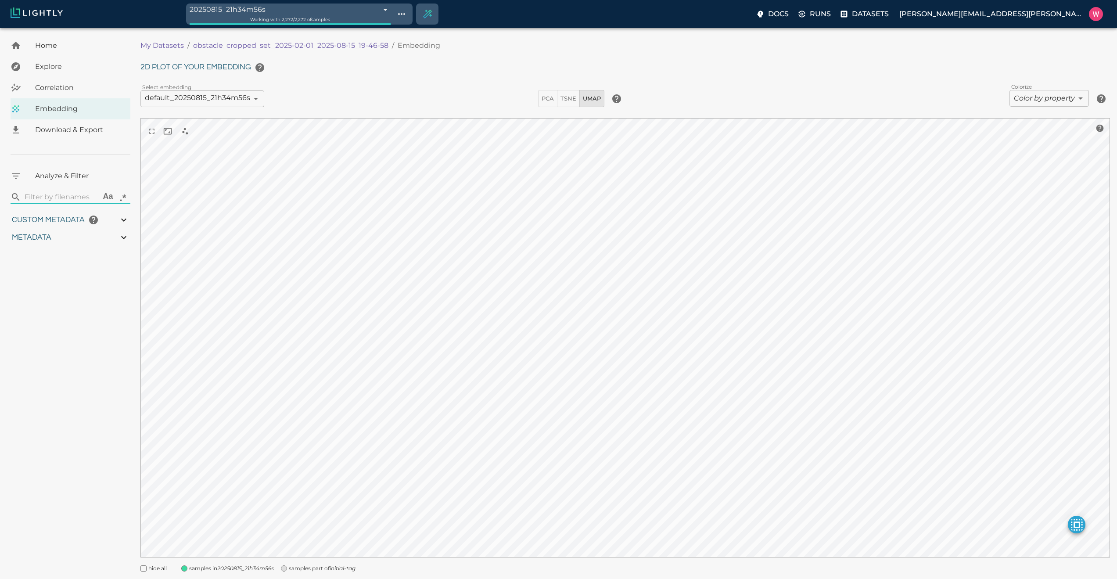
type input "0.563943266868591"
type input "20.5579432668686"
type input "2.12856435775757"
type input "62.4685643577576"
type input "0.0493653032440056"
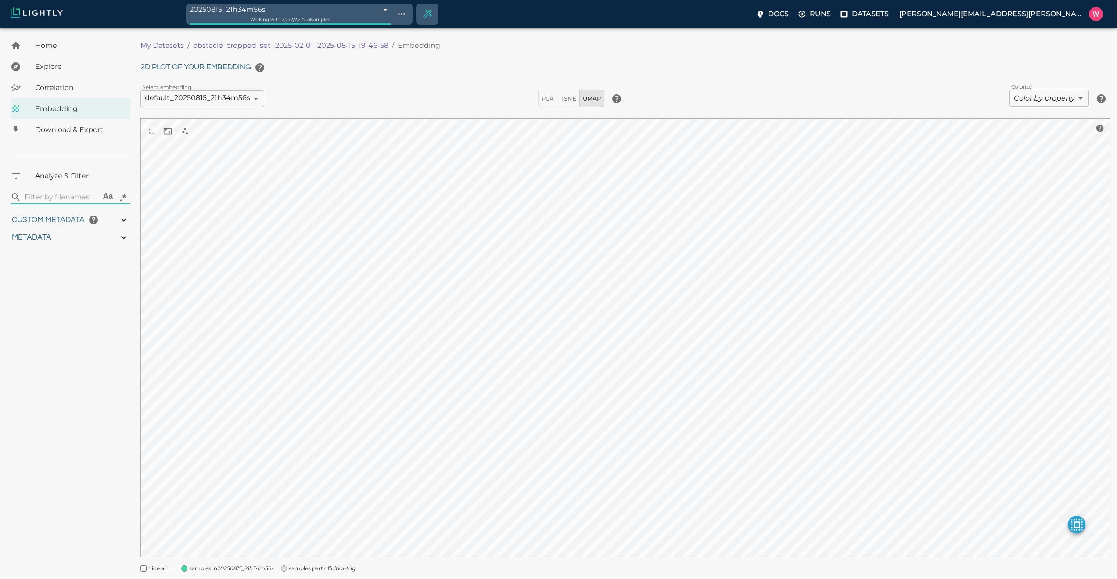
type input "21.112365303244"
click at [355, 28] on body "20250815_21h34m56s 689fa8008ed35fe88fb5f7a0 Working with 2,272 / 2,272 of sampl…" at bounding box center [558, 316] width 1117 height 576
type input "0.563943266868591"
type input "20.5579432668686"
type input "2.12856435775757"
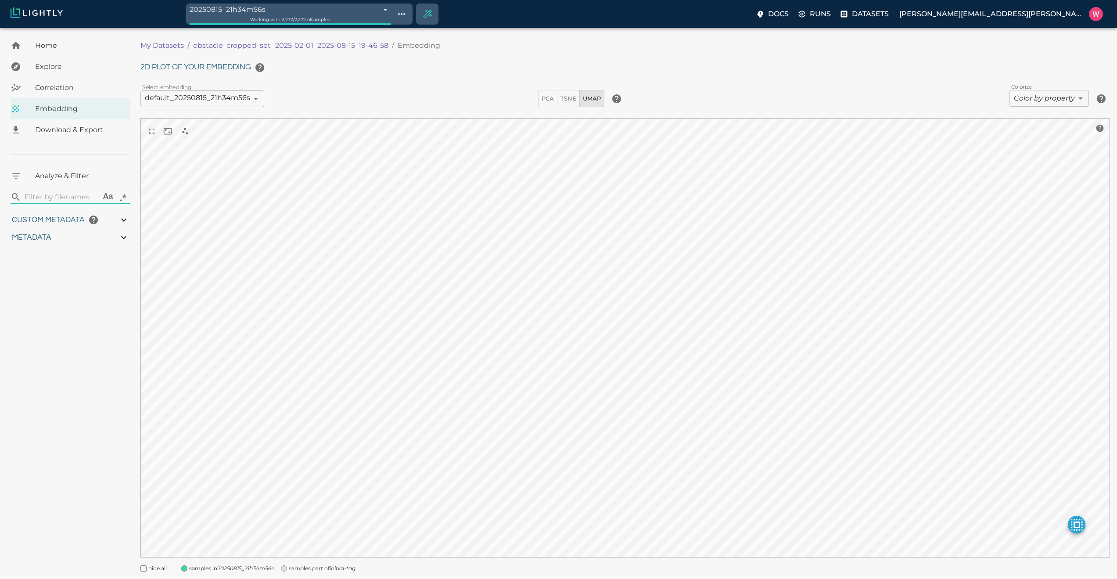
type input "62.4685643577576"
type input "0.0493653032440056"
type input "21.112365303244"
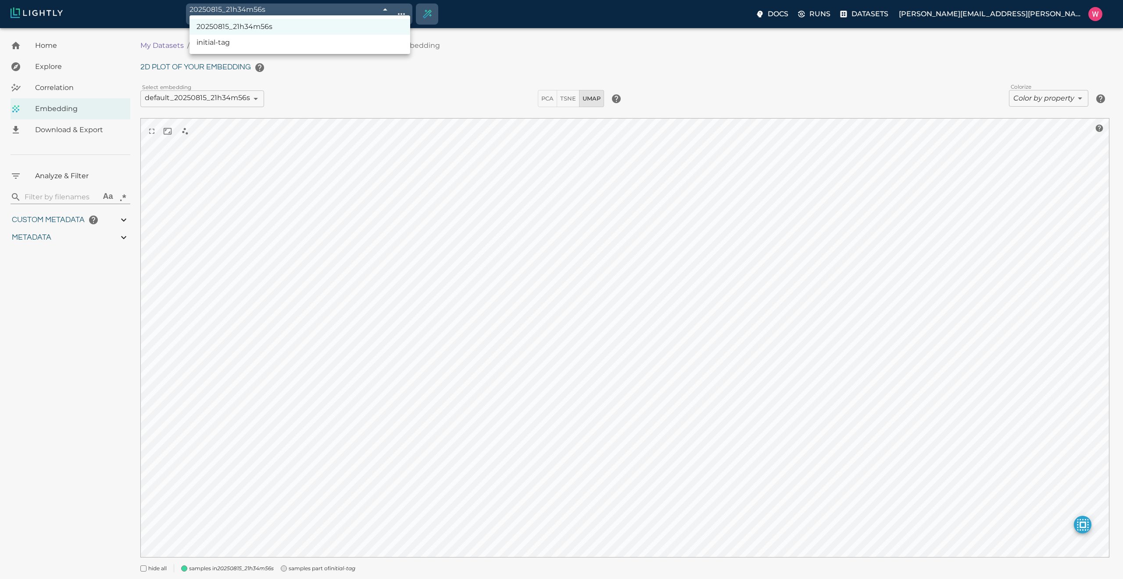
click at [361, 180] on div at bounding box center [561, 289] width 1123 height 579
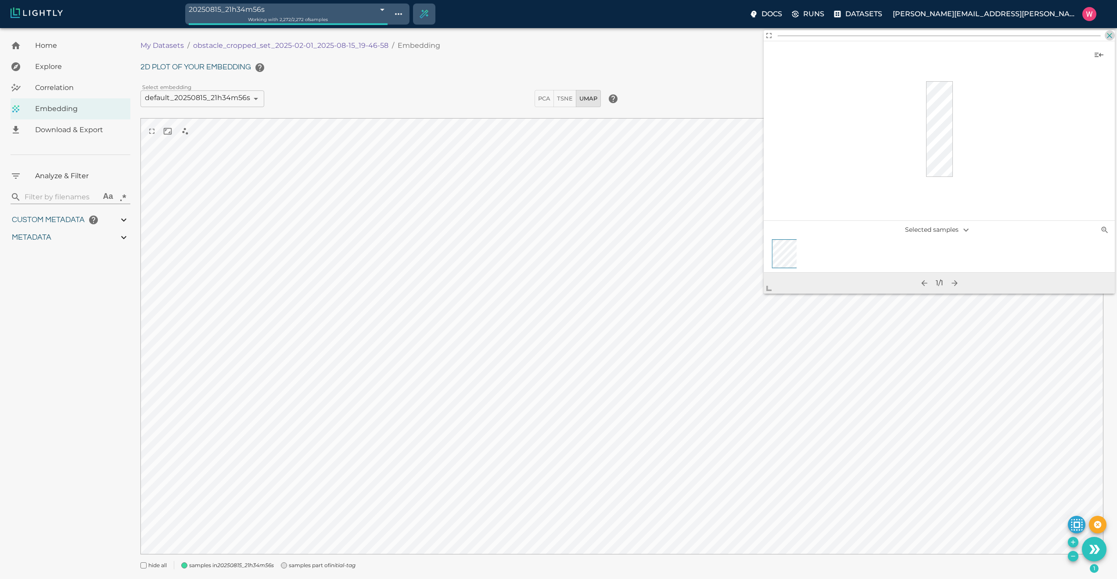
click at [1110, 36] on icon "button" at bounding box center [1109, 35] width 5 height 5
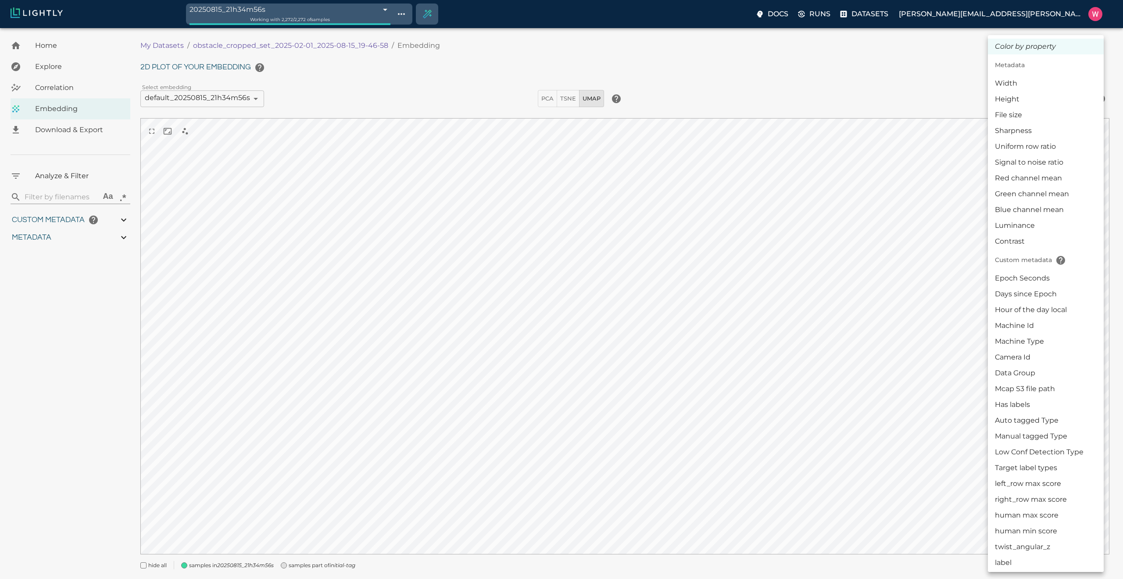
click at [1042, 98] on body "20250815_21h34m56s 689fa8008ed35fe88fb5f7a0 Working with 2,272 / 2,272 of sampl…" at bounding box center [561, 314] width 1123 height 573
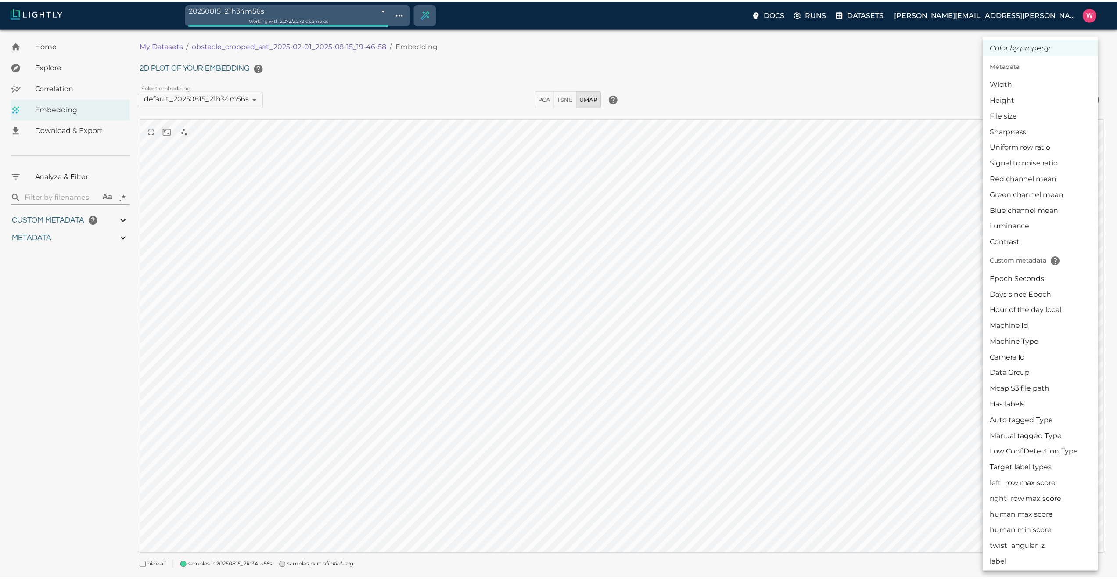
scroll to position [50, 0]
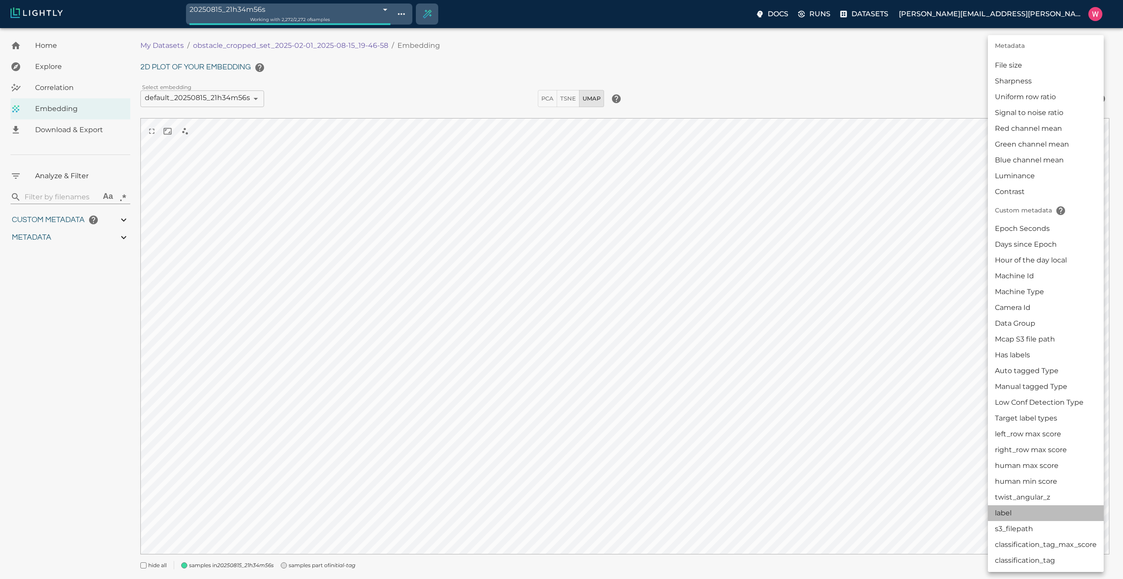
click at [1015, 512] on li "label" at bounding box center [1046, 513] width 116 height 16
type input "userDefined|CATEGORICAL_STRING|label"
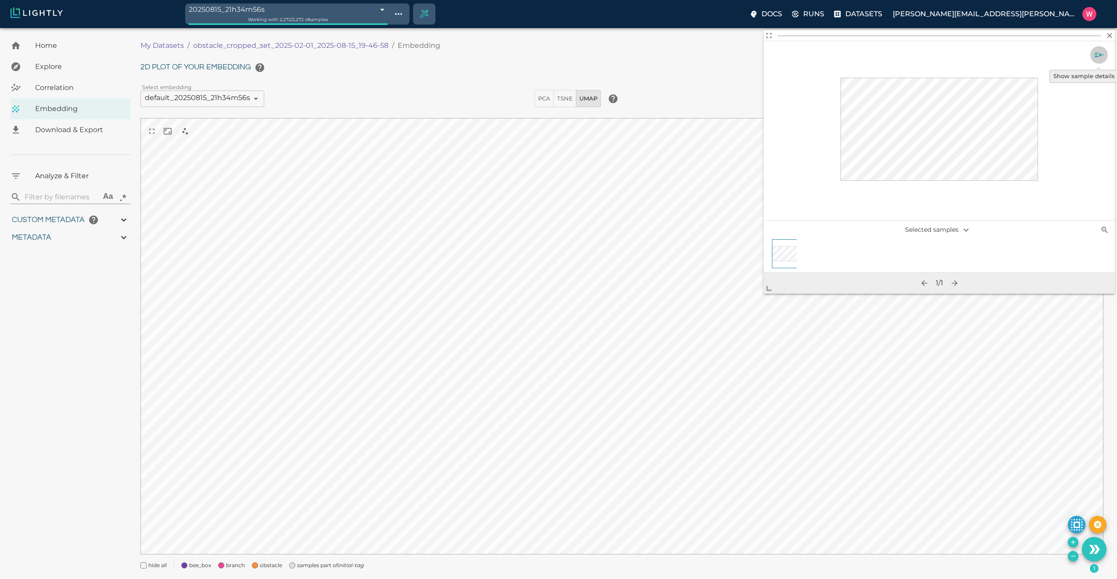
click at [1092, 57] on button "Show sample details" at bounding box center [1099, 55] width 18 height 18
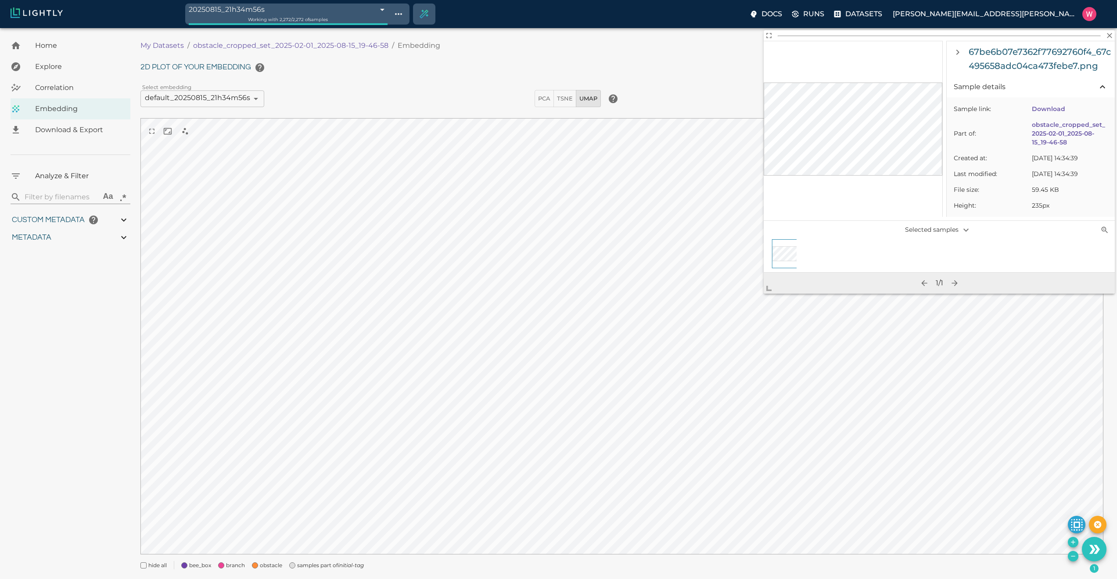
scroll to position [105, 0]
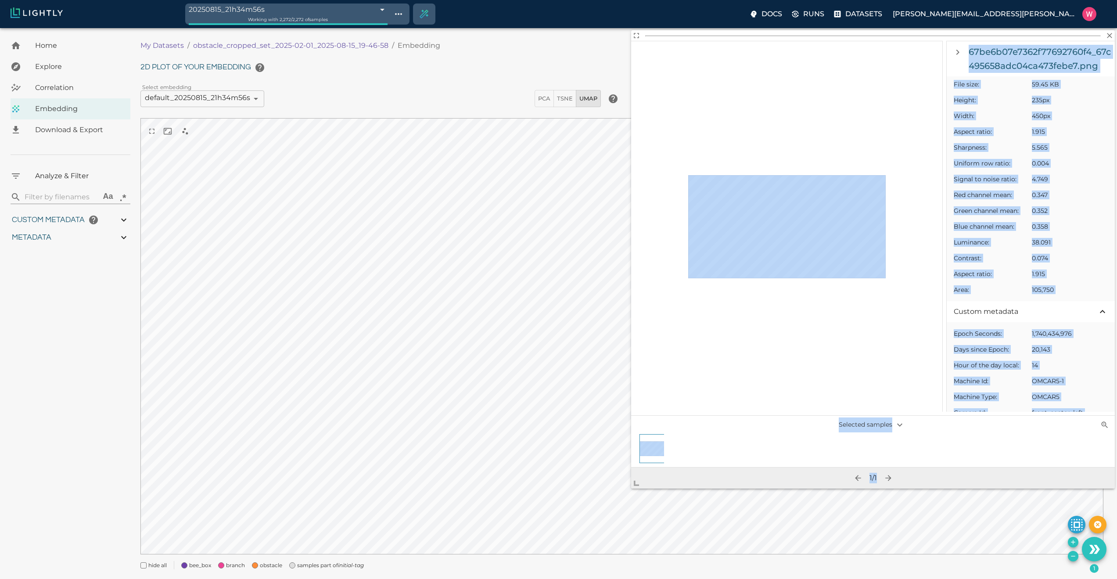
drag, startPoint x: 771, startPoint y: 288, endPoint x: 593, endPoint y: 558, distance: 323.2
click at [593, 558] on body "20250815_21h34m56s 689fa8008ed35fe88fb5f7a0 Working with 2,272 / 2,272 of sampl…" at bounding box center [558, 314] width 1117 height 573
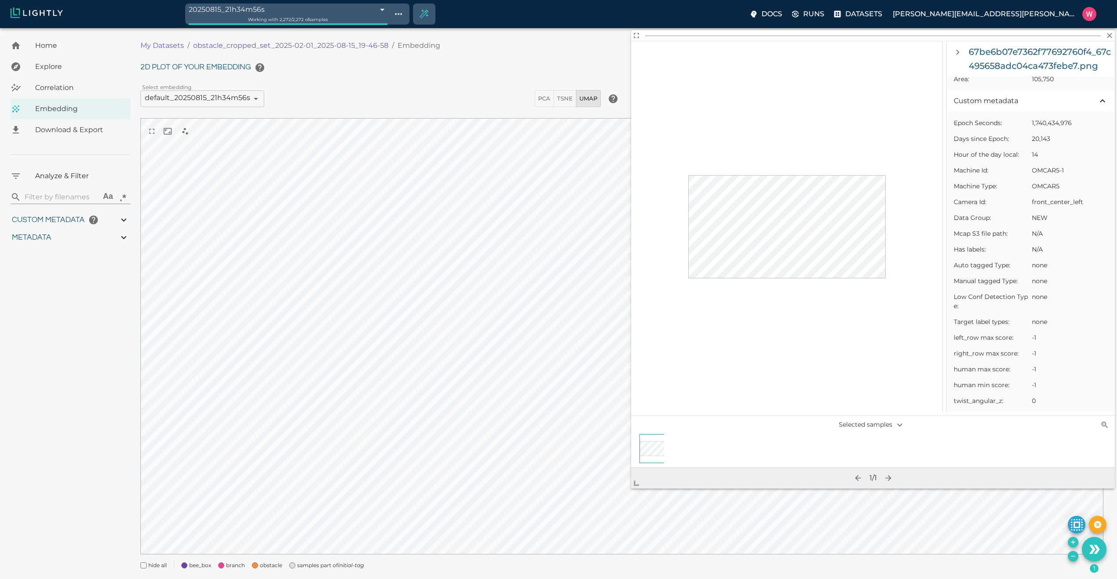
scroll to position [474, 0]
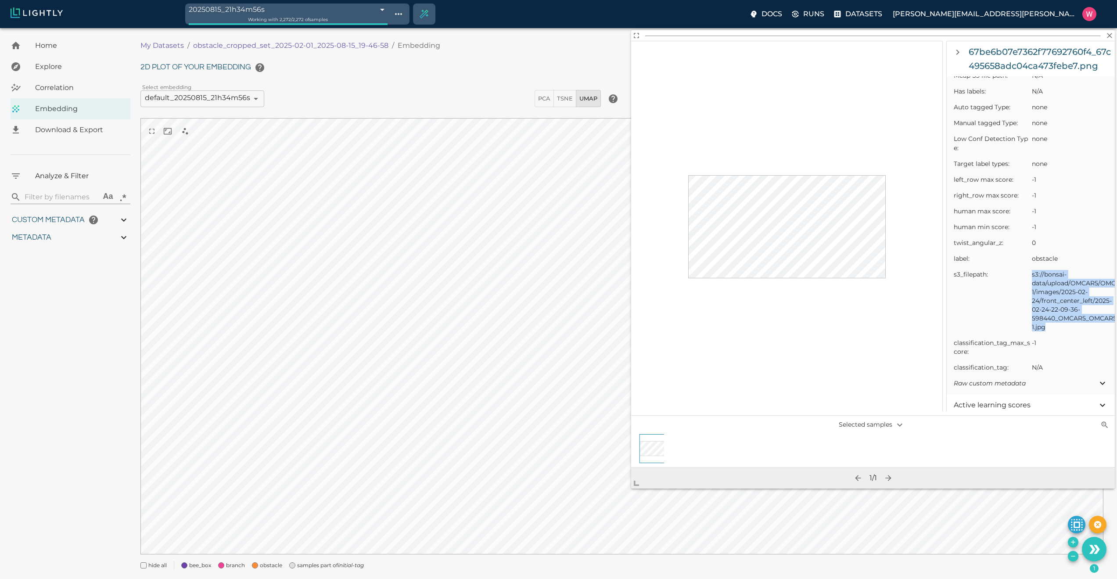
drag, startPoint x: 1053, startPoint y: 328, endPoint x: 1032, endPoint y: 271, distance: 60.8
click at [1032, 271] on span "s3://bonsai-data/upload/OMCAR5/OMCAR5-1/images/2025-02-24/front_center_left/202…" at bounding box center [1070, 300] width 76 height 61
copy span "s3://bonsai-data/upload/OMCAR5/OMCAR5-1/images/2025-02-24/front_center_left/202…"
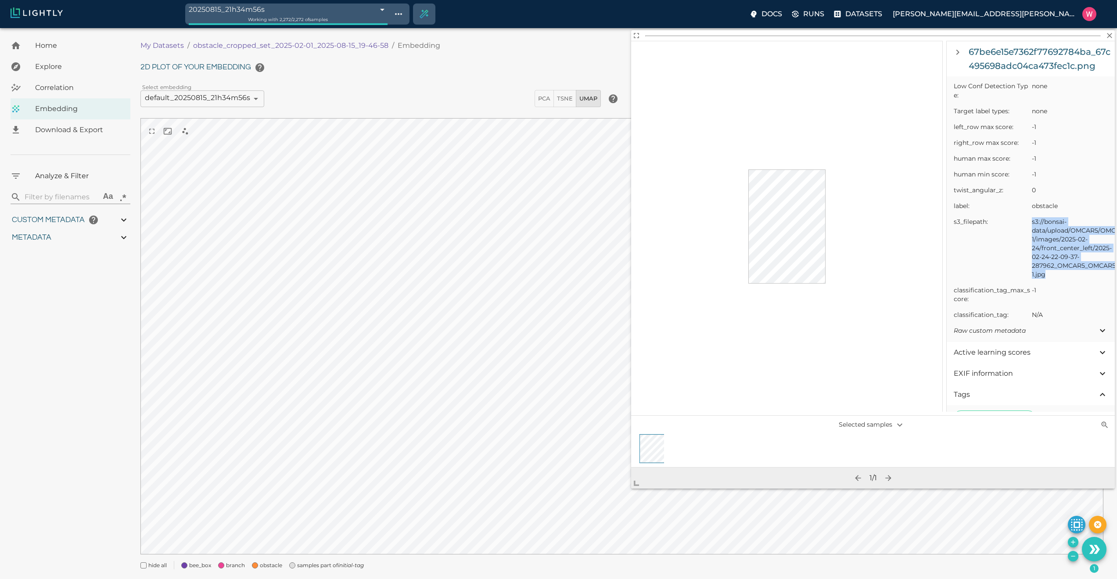
drag, startPoint x: 1060, startPoint y: 277, endPoint x: 1030, endPoint y: 226, distance: 59.0
click at [1030, 226] on li "s3_filepath: s3://bonsai-data/upload/OMCAR5/OMCAR5-1/images/2025-02-24/front_ce…" at bounding box center [1030, 248] width 168 height 68
copy li "s3://bonsai-data/upload/OMCAR5/OMCAR5-1/images/2025-02-24/front_center_left/202…"
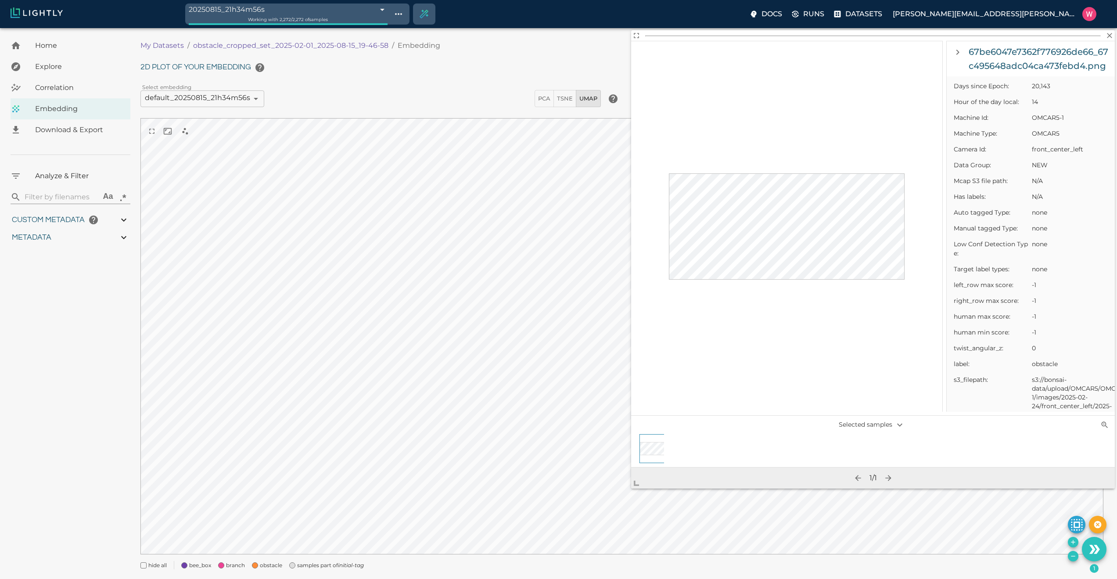
scroll to position [474, 0]
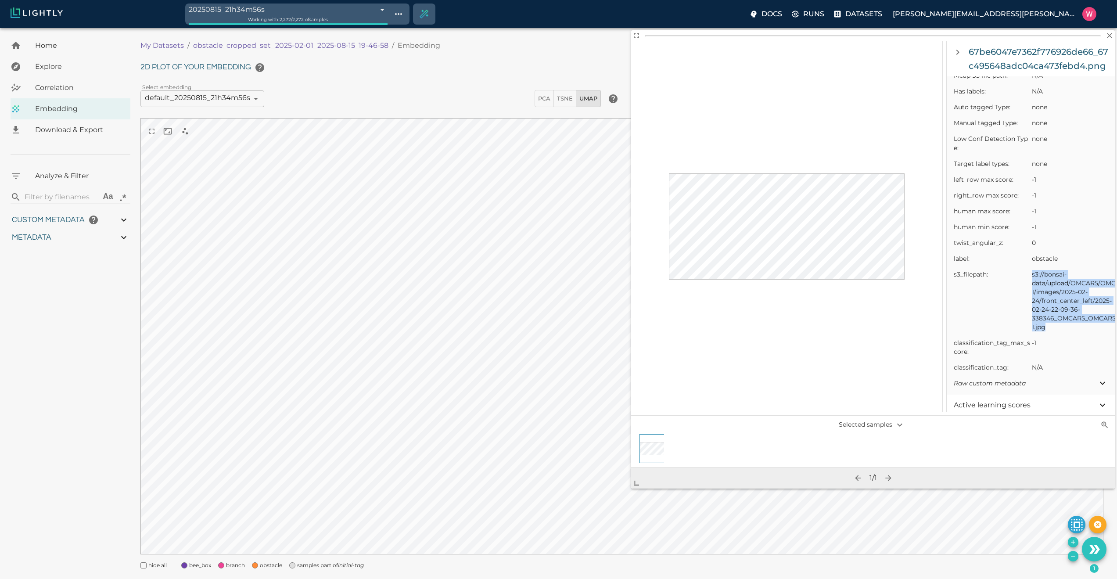
drag, startPoint x: 1056, startPoint y: 327, endPoint x: 1027, endPoint y: 278, distance: 57.4
click at [1027, 278] on li "s3_filepath: s3://bonsai-data/upload/OMCAR5/OMCAR5-1/images/2025-02-24/front_ce…" at bounding box center [1030, 300] width 168 height 68
copy li "s3://bonsai-data/upload/OMCAR5/OMCAR5-1/images/2025-02-24/front_center_left/202…"
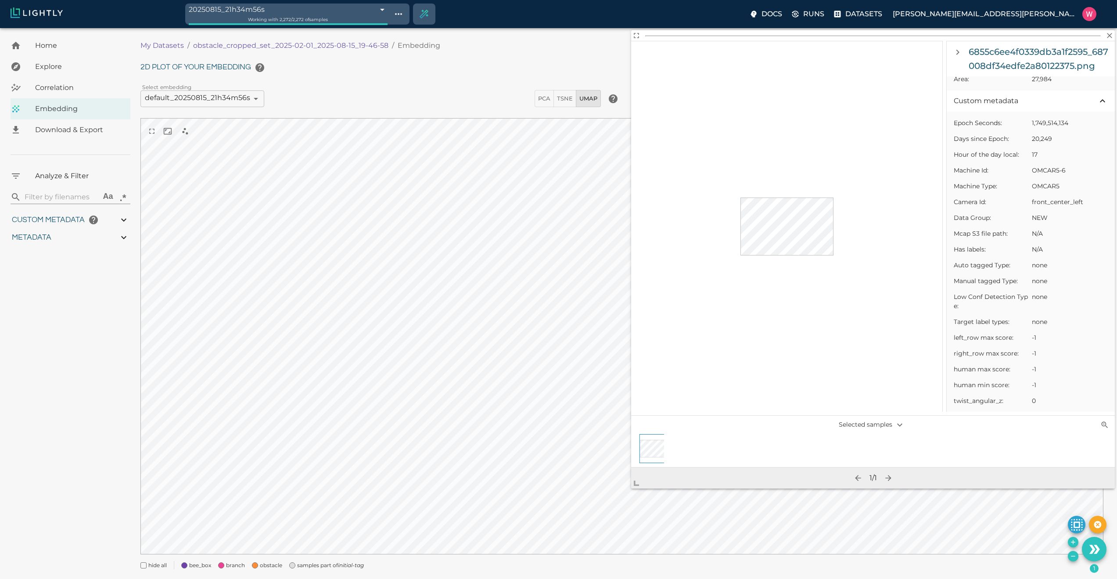
scroll to position [527, 0]
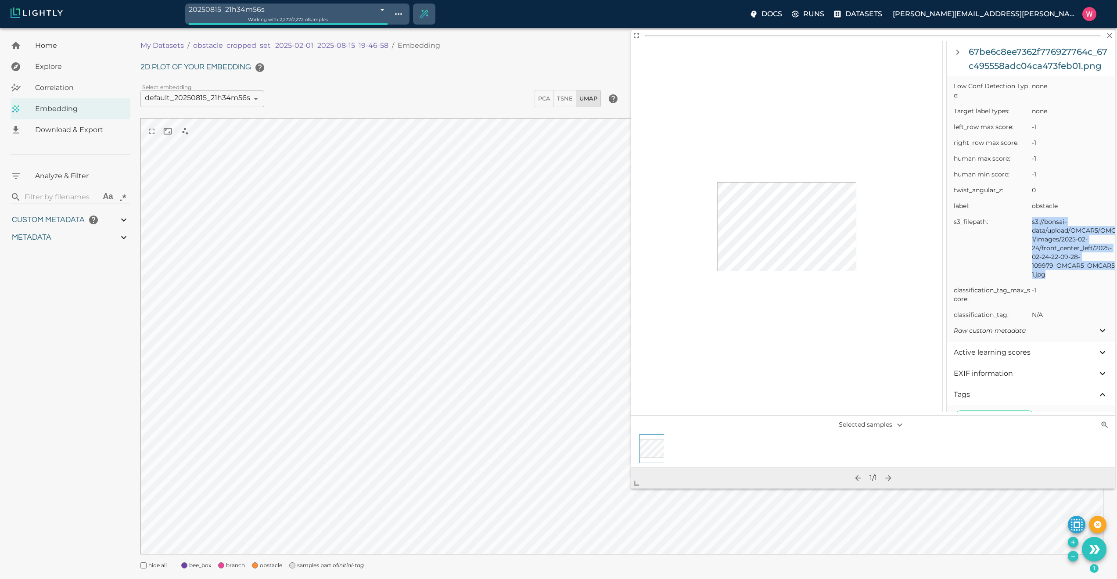
drag, startPoint x: 1050, startPoint y: 274, endPoint x: 1030, endPoint y: 223, distance: 54.8
click at [1030, 223] on li "s3_filepath: s3://bonsai-data/upload/OMCAR5/OMCAR5-1/images/2025-02-24/front_ce…" at bounding box center [1030, 248] width 168 height 68
copy li "s3://bonsai-data/upload/OMCAR5/OMCAR5-1/images/2025-02-24/front_center_left/202…"
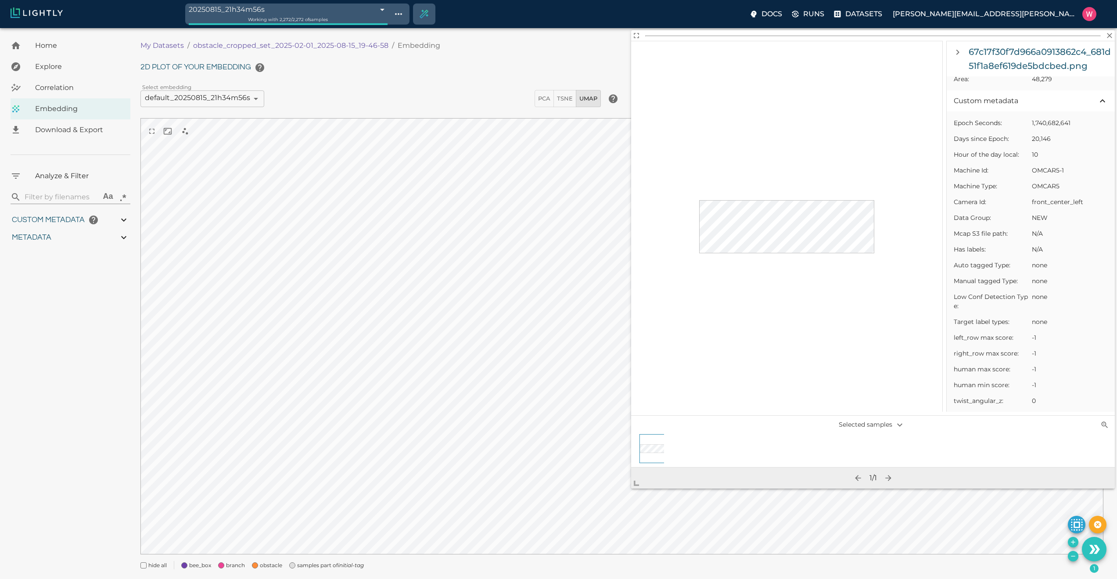
scroll to position [421, 0]
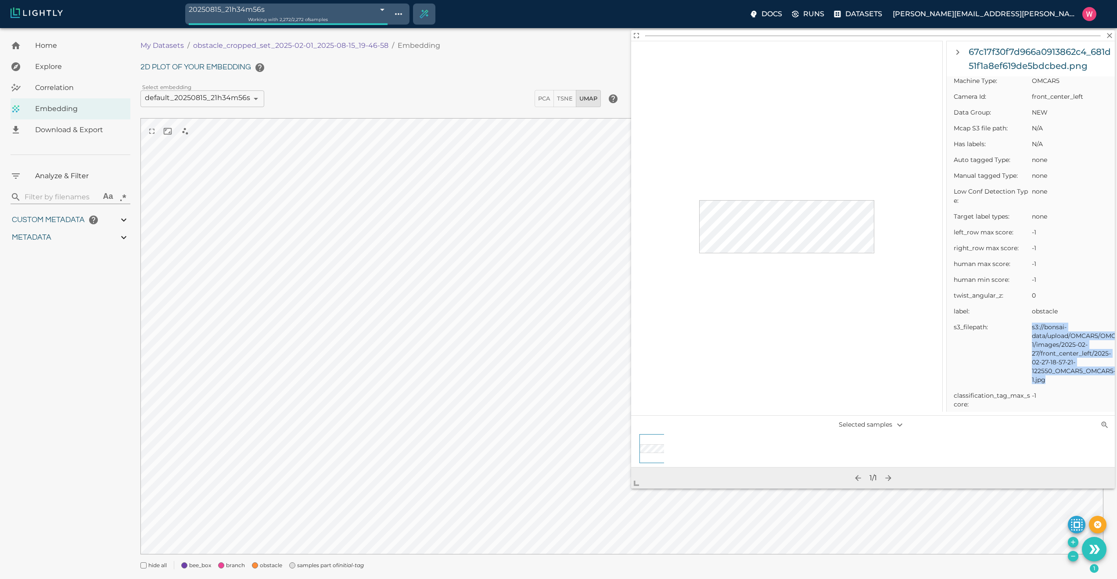
drag, startPoint x: 1051, startPoint y: 380, endPoint x: 1029, endPoint y: 329, distance: 55.4
click at [1029, 329] on li "s3_filepath: s3://bonsai-data/upload/OMCAR5/OMCAR5-1/images/2025-02-27/front_ce…" at bounding box center [1030, 353] width 168 height 68
copy li "s3://bonsai-data/upload/OMCAR5/OMCAR5-1/images/2025-02-27/front_center_left/202…"
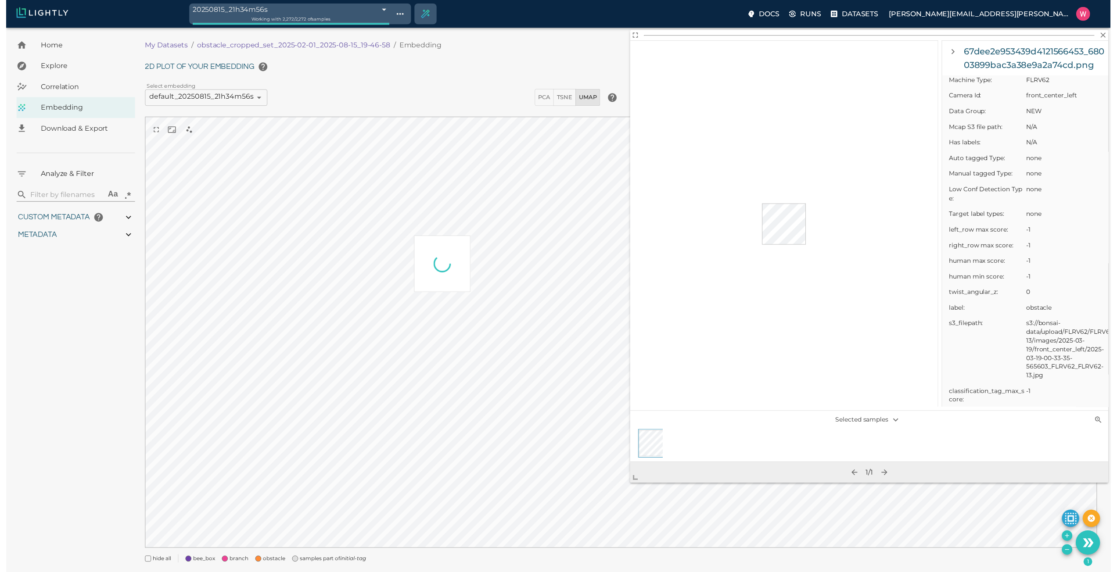
scroll to position [0, 0]
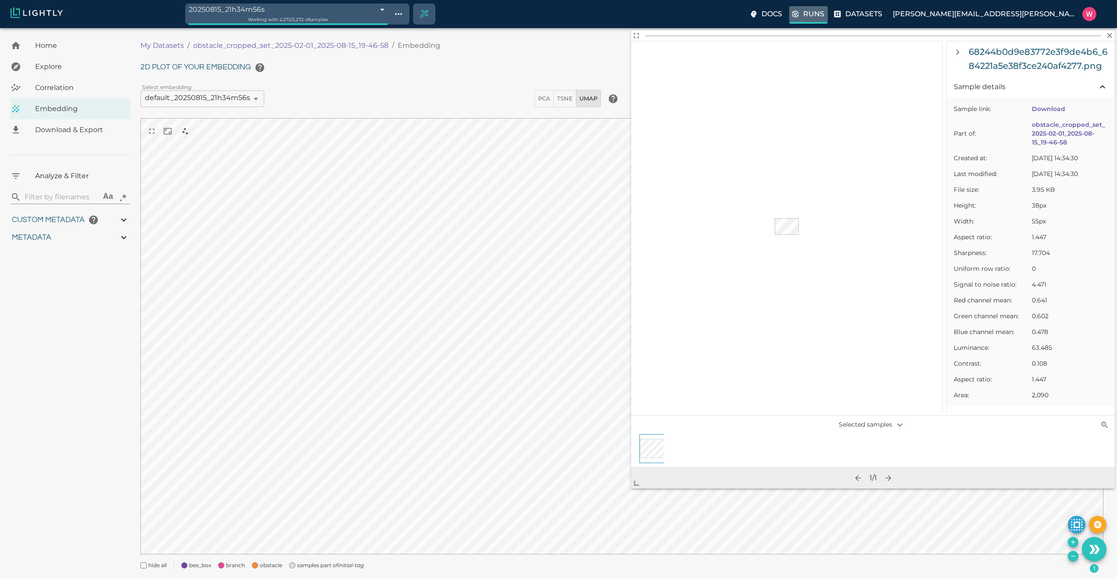
click at [828, 10] on label "Runs" at bounding box center [808, 15] width 39 height 18
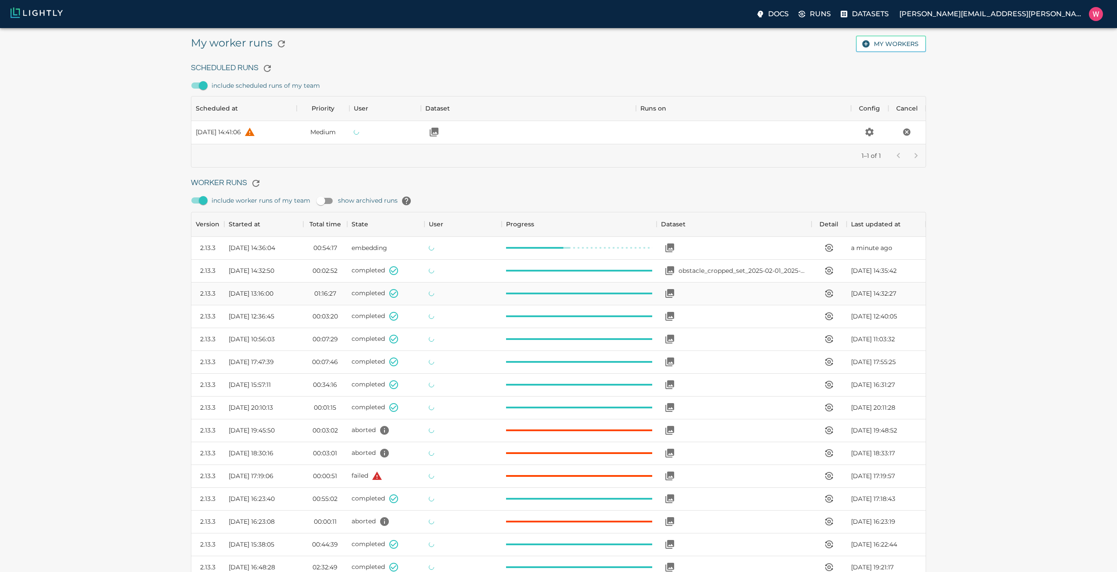
scroll to position [588, 728]
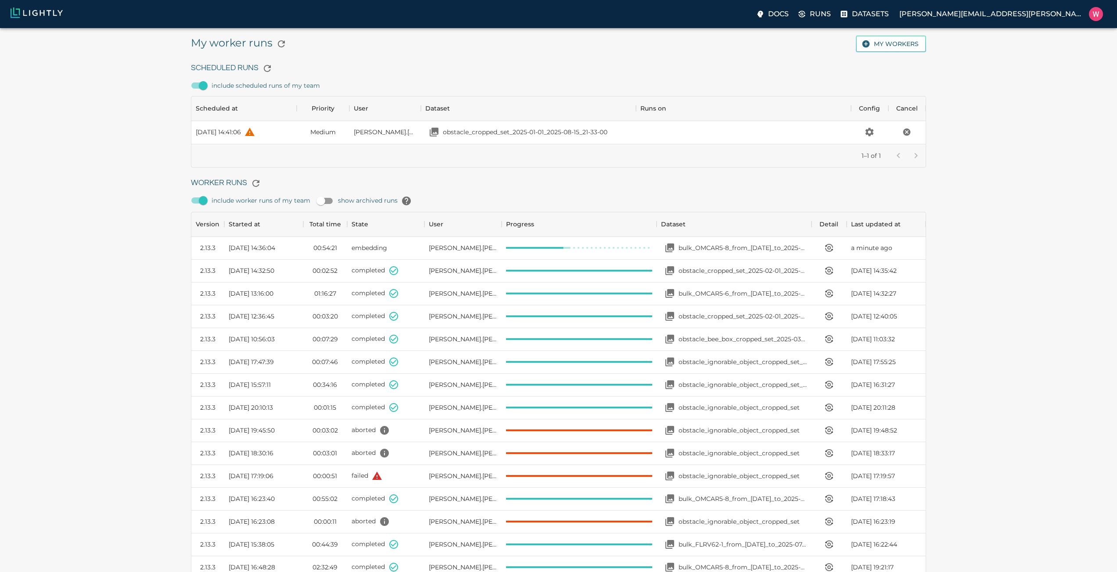
click at [637, 180] on h6 "Worker Runs" at bounding box center [558, 184] width 735 height 18
click at [640, 173] on div "Worker Runs include worker runs of my team show archived runs Version Started a…" at bounding box center [555, 499] width 742 height 663
click at [632, 164] on div "1–1 of 1" at bounding box center [558, 155] width 734 height 23
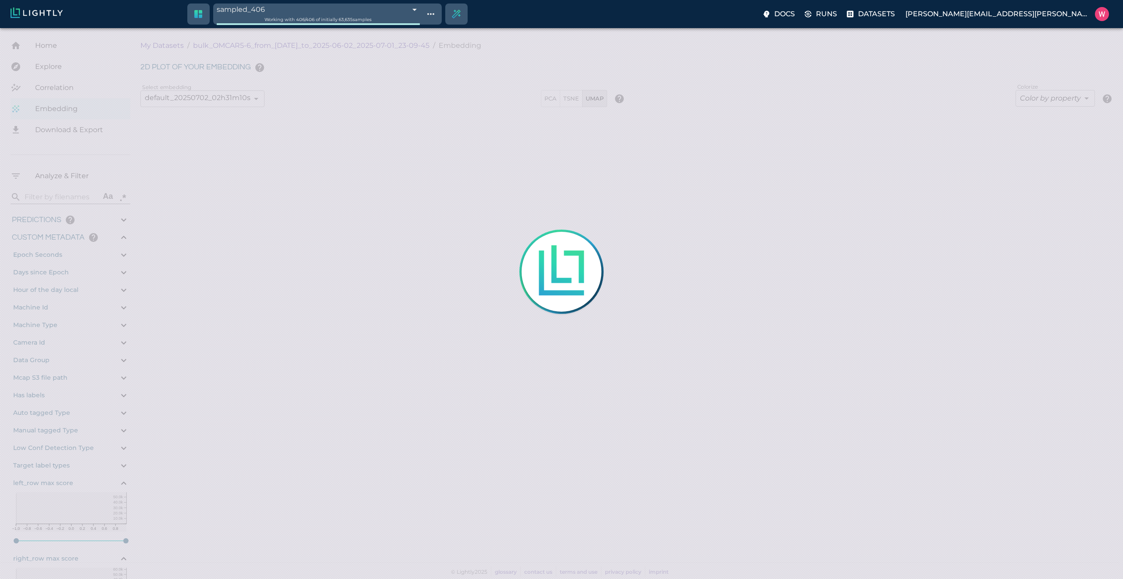
type input "1748906984.069"
type input "0.999"
type input "0.997"
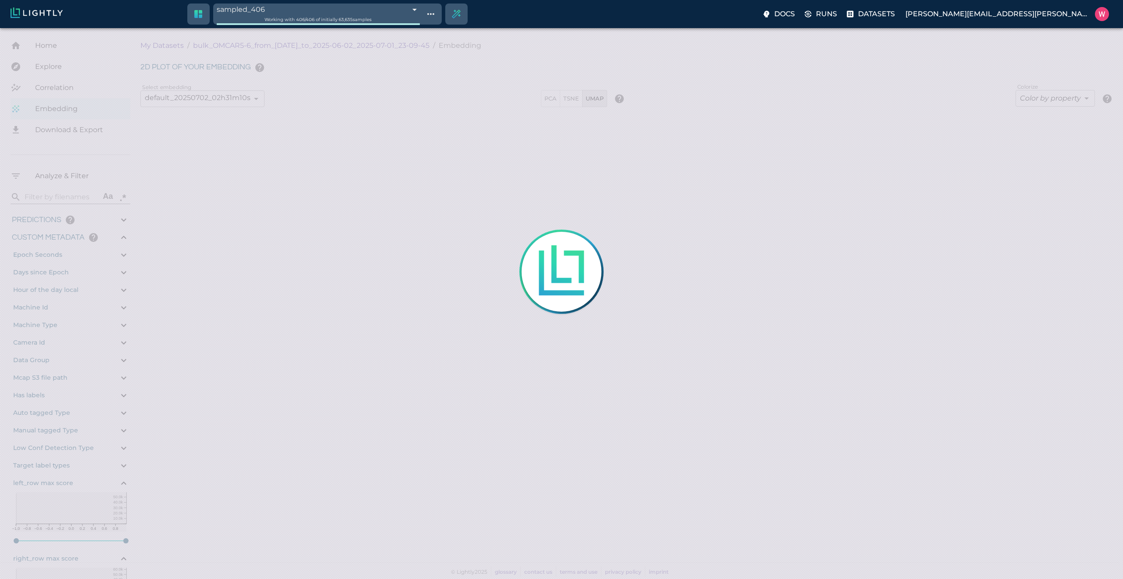
type input "0.846664905548096"
type input "19.8146649055481"
type input "1.76321458816528"
type input "30.1892145881653"
type input "1748906984.069"
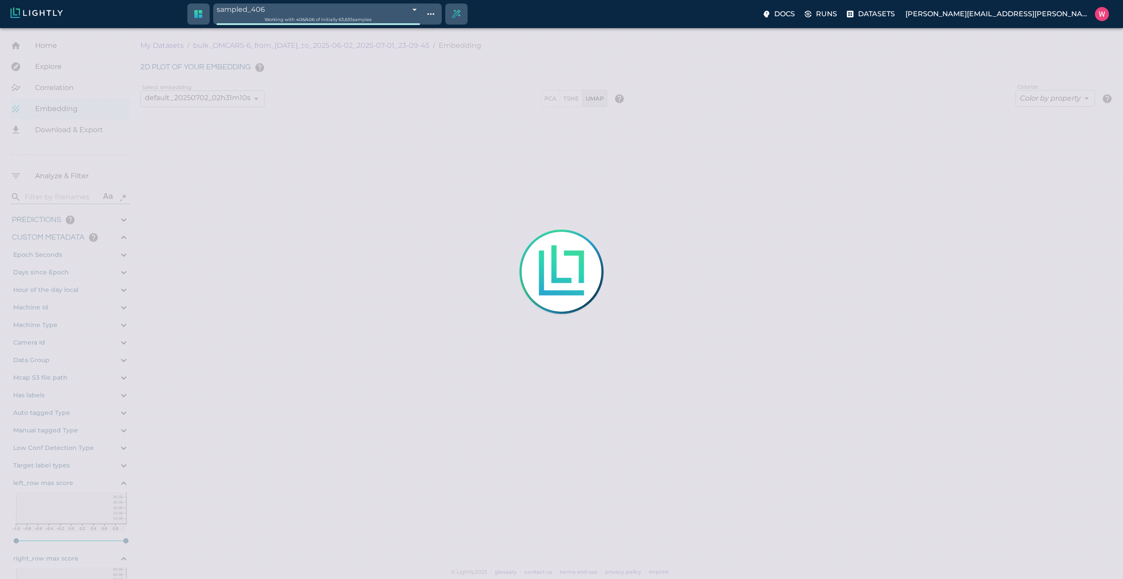
type input "0.999"
type input "0.997"
type input "0.846664905548096"
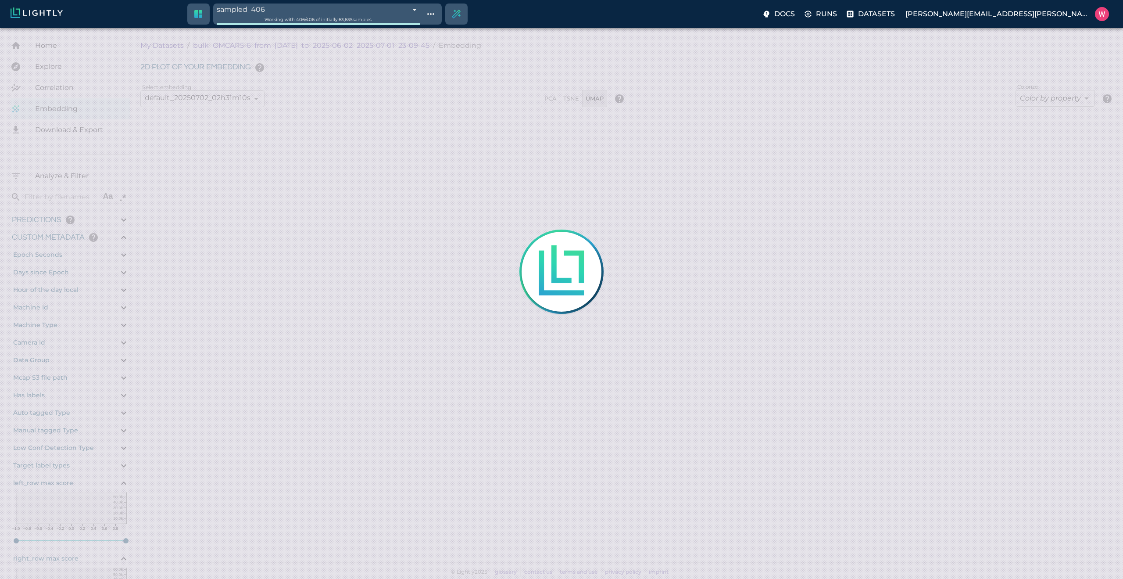
type input "19.8146649055481"
type input "1.76321458816528"
type input "30.1892145881653"
type input "1748906984.069"
type input "0.999"
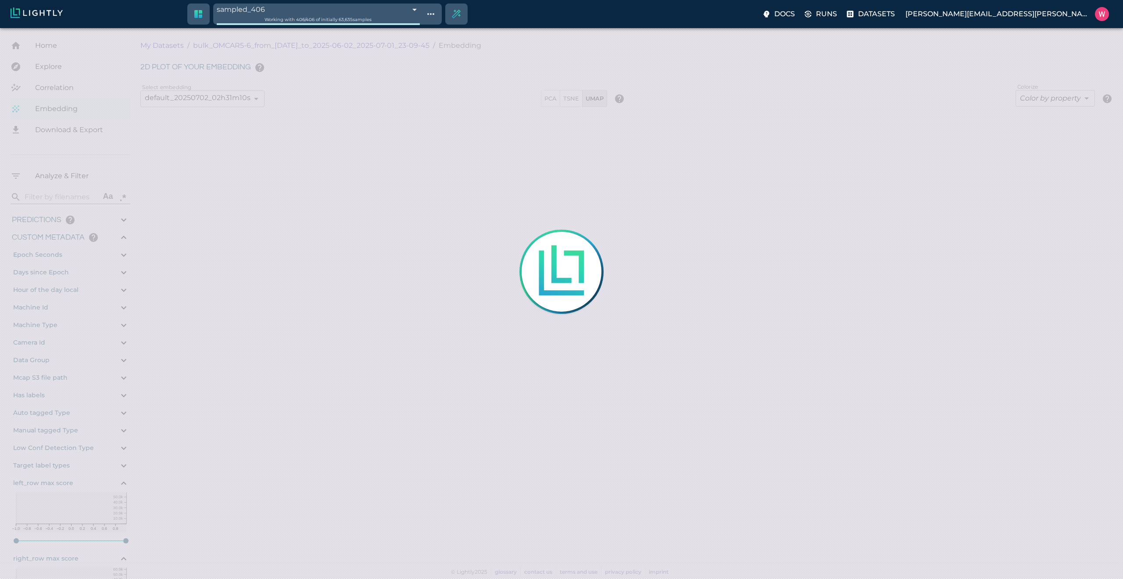
type input "0.999"
type input "0.997"
type input "0.846664905548096"
type input "19.8146649055481"
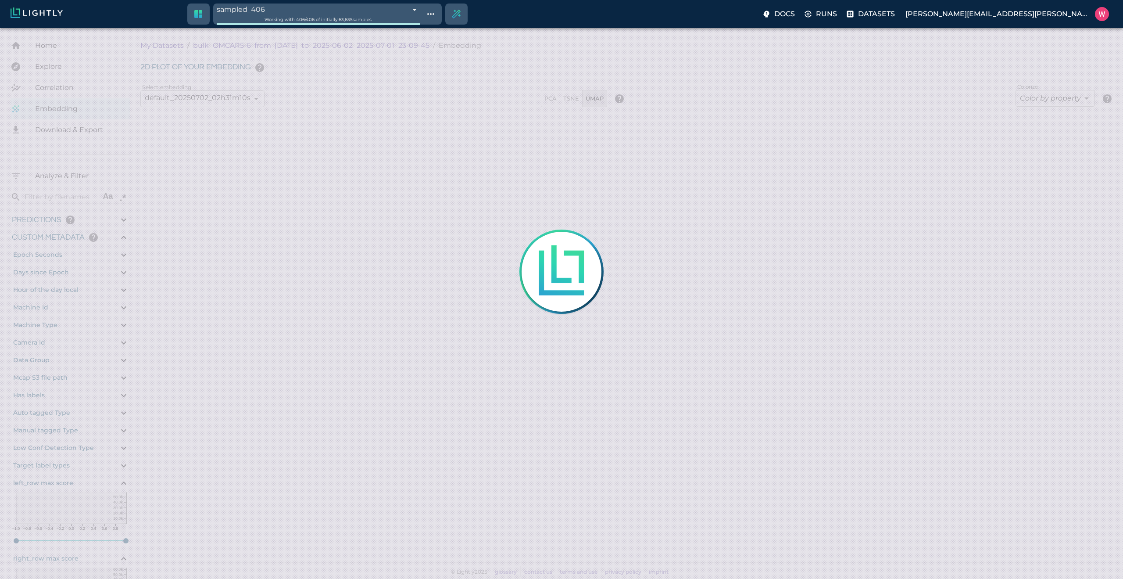
type input "1.76321458816528"
type input "30.1892145881653"
type input "9007199254740991"
type input "1748906984.069"
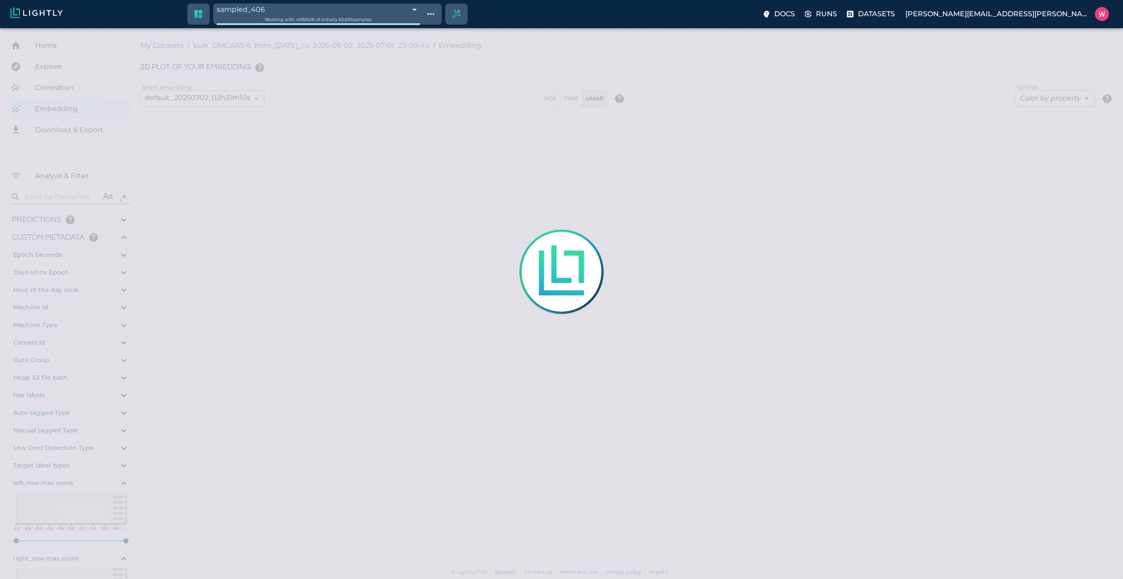
type input "0.999"
type input "0.997"
type input "0.846664905548096"
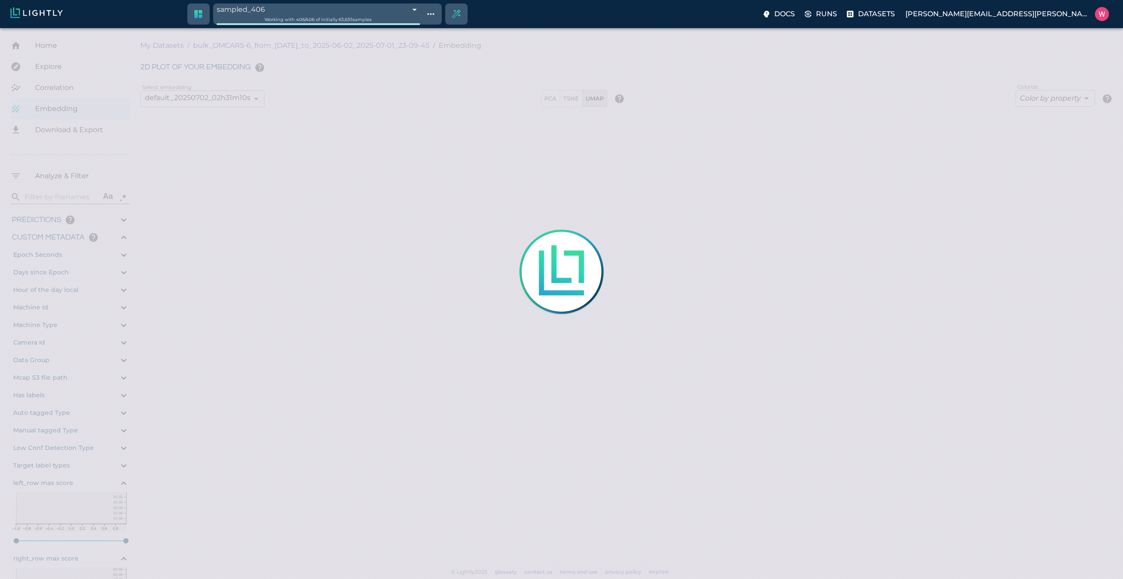
type input "19.8146649055481"
type input "1.76321458816528"
type input "30.1892145881653"
type input "1748906984.069"
type input "0.999"
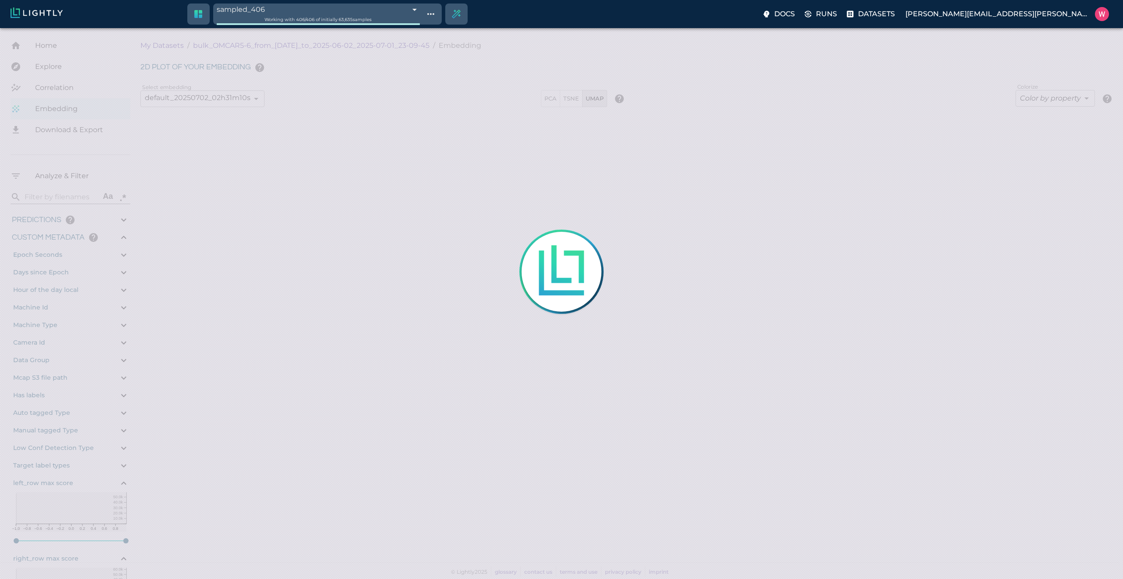
type input "0.999"
type input "0.997"
type input "0.846664905548096"
type input "19.8146649055481"
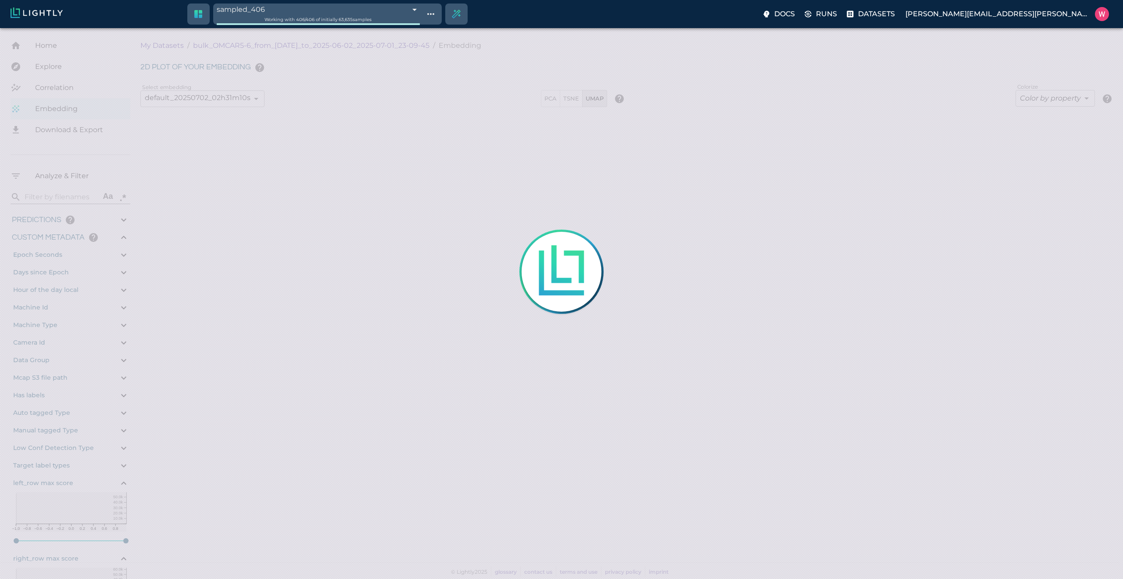
type input "1.76321458816528"
type input "30.1892145881653"
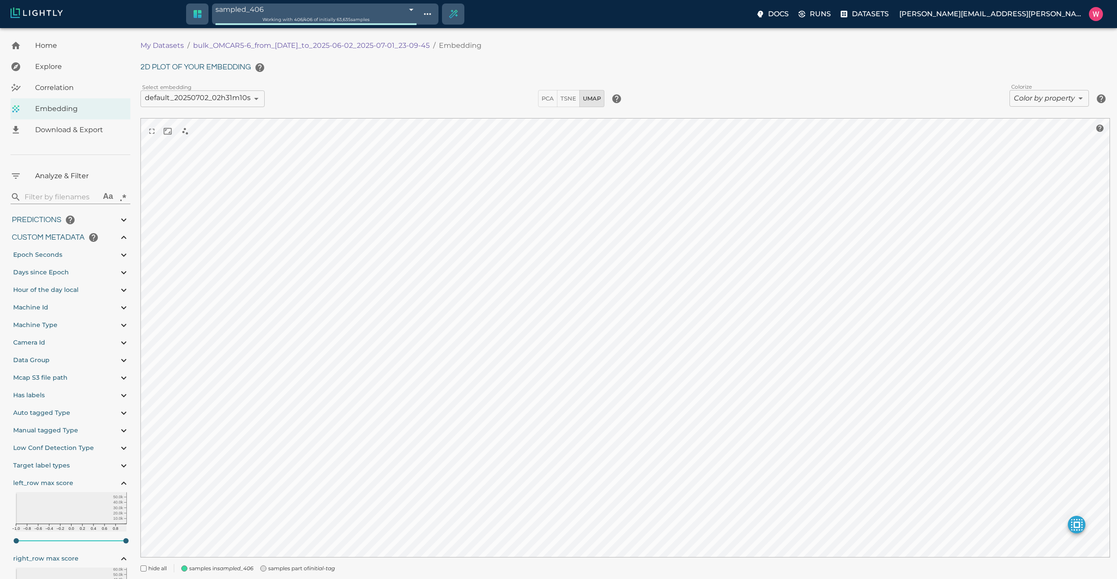
click at [321, 574] on div "My Datasets / bulk_OMCAR5-6_from_[DATE]_to_2025-06-02_2025-07-01_23-09-45 / Emb…" at bounding box center [628, 309] width 976 height 548
click at [323, 567] on icon "initial-tag" at bounding box center [322, 568] width 26 height 7
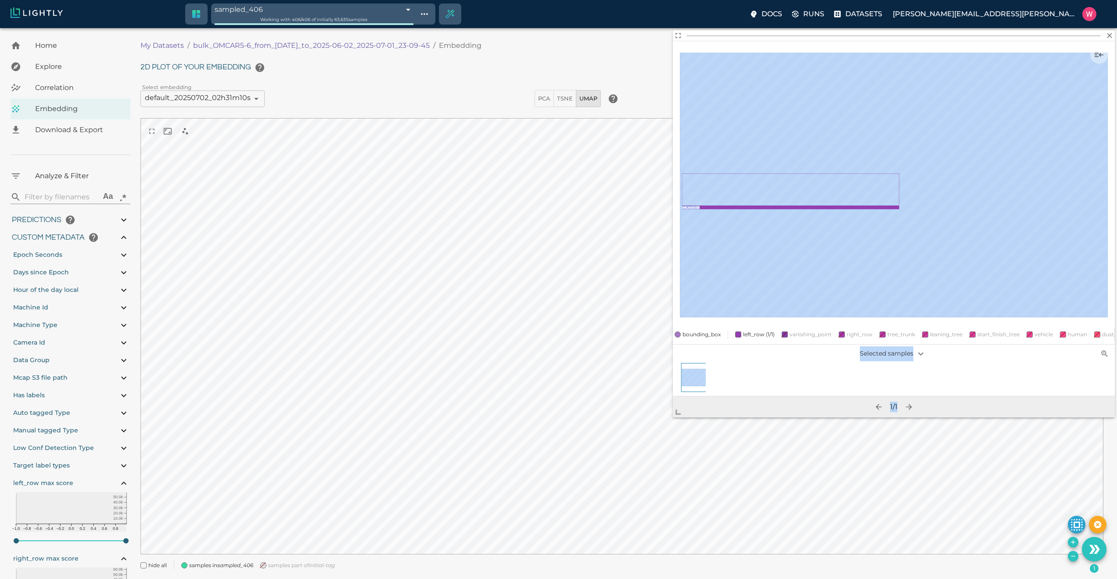
scroll to position [22, 0]
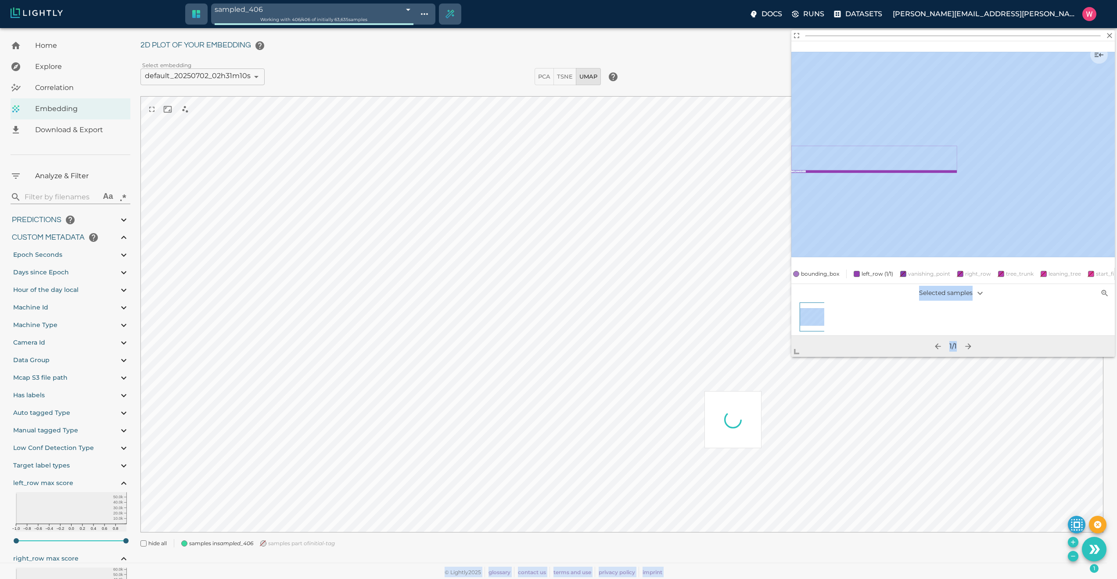
click at [745, 452] on body "sampled_406 6865b1fab093d92348bc1716 Working with 406 / 406 of initially 63,635…" at bounding box center [558, 292] width 1117 height 573
